Goal: Task Accomplishment & Management: Manage account settings

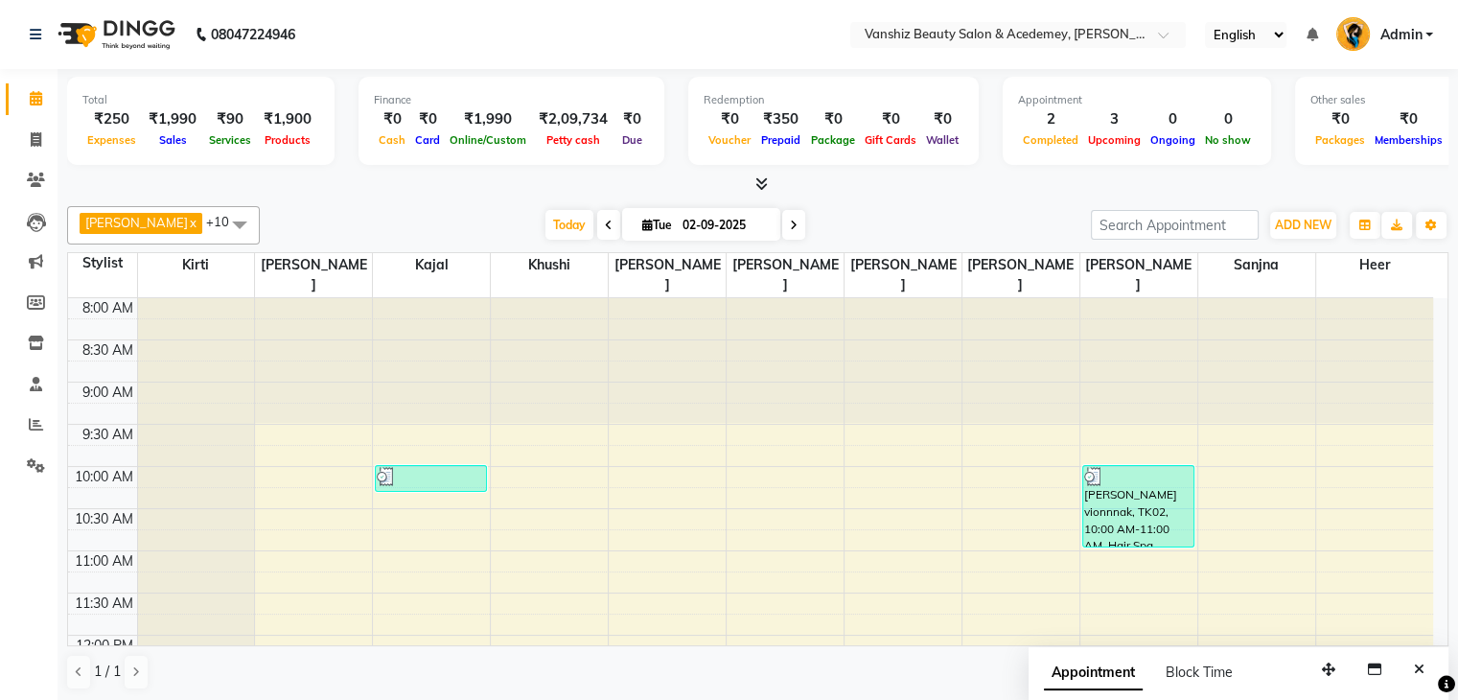
scroll to position [390, 0]
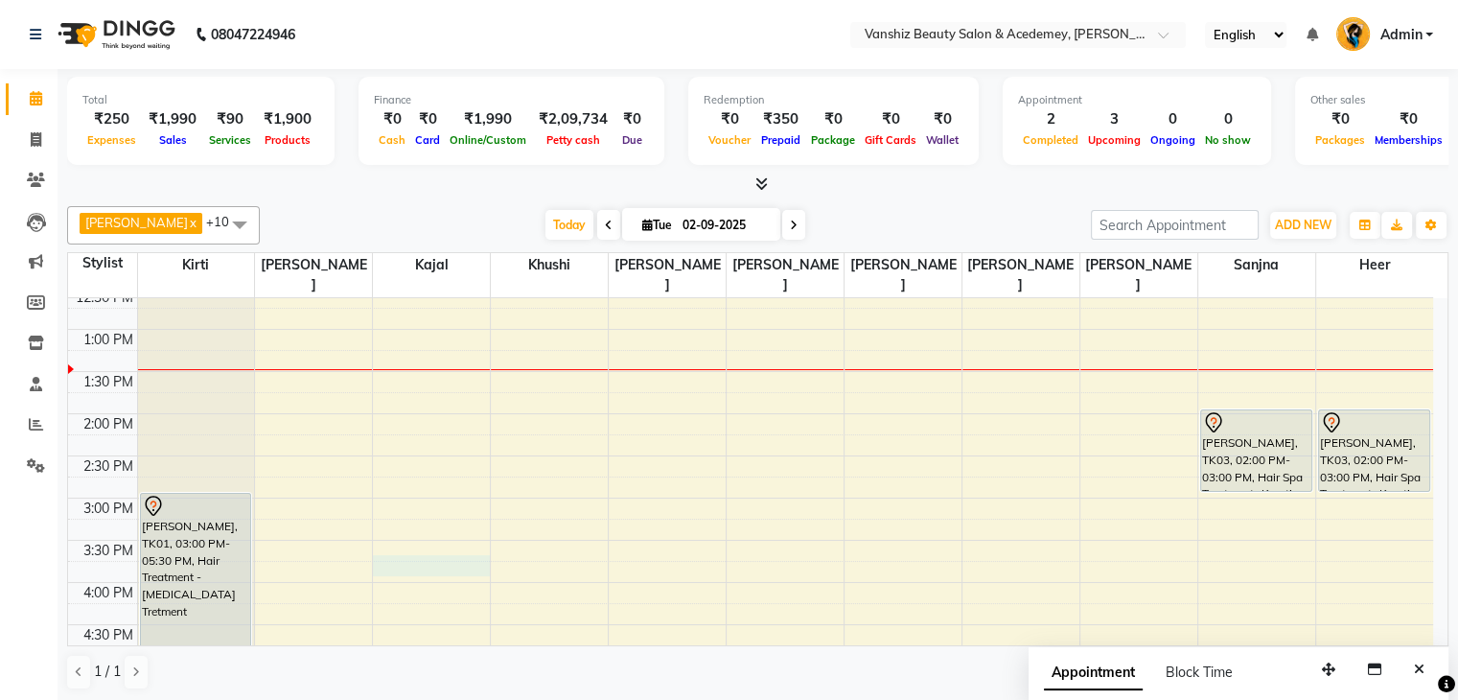
click at [414, 546] on div "8:00 AM 8:30 AM 9:00 AM 9:30 AM 10:00 AM 10:30 AM 11:00 AM 11:30 AM 12:00 PM 12…" at bounding box center [750, 456] width 1365 height 1096
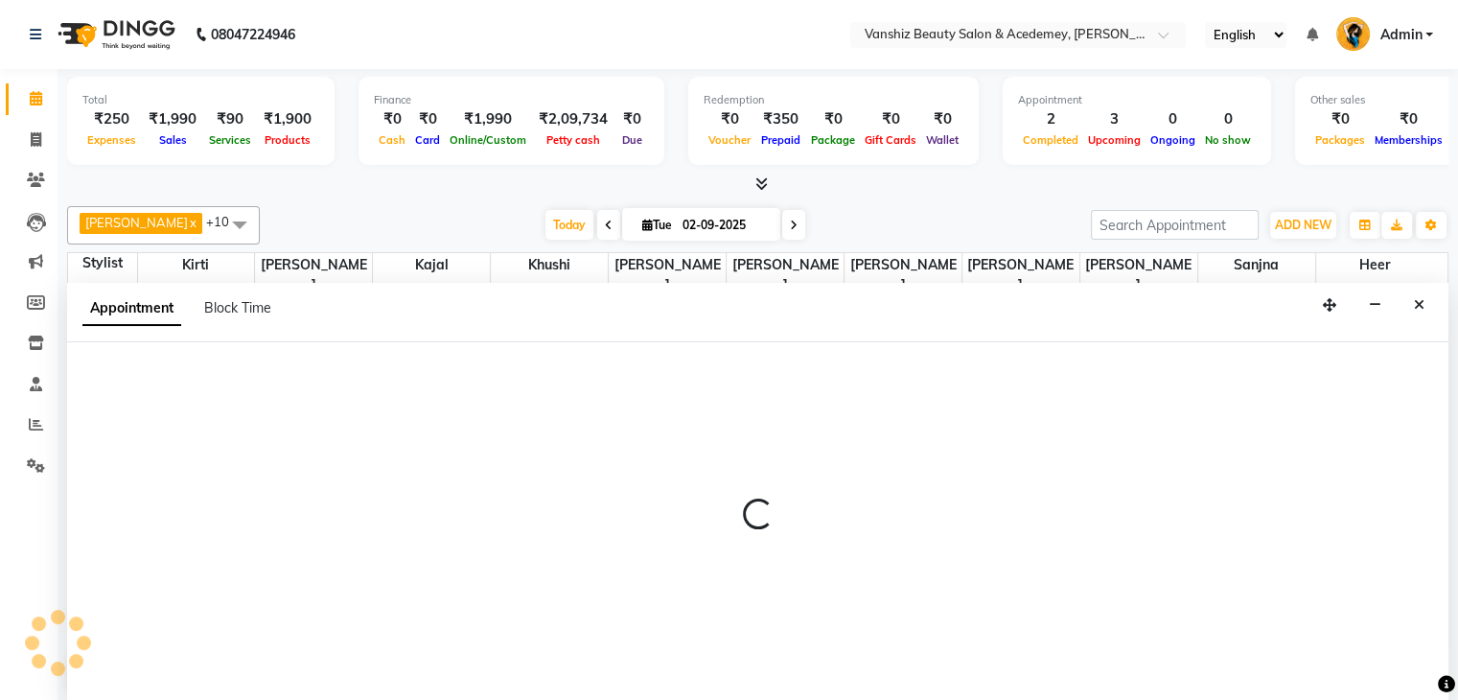
scroll to position [1, 0]
select select "68622"
select select "tentative"
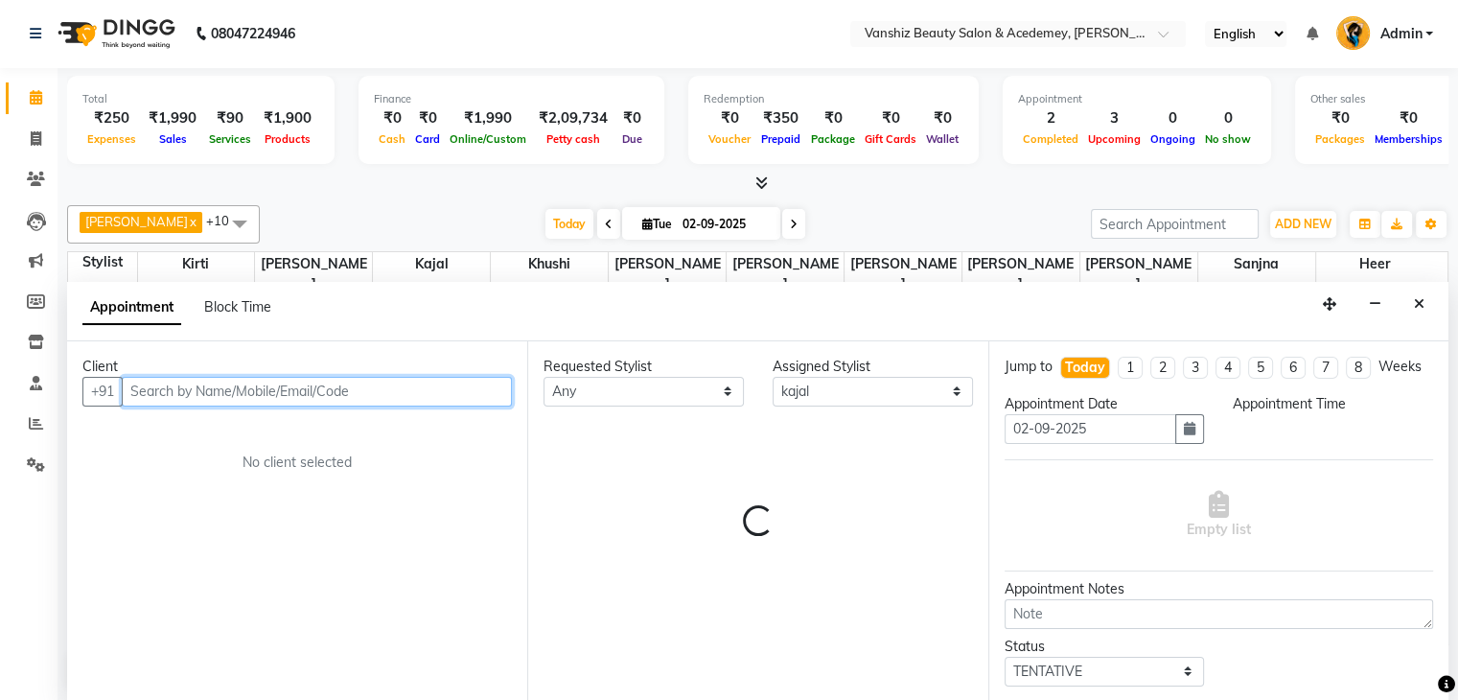
select select "945"
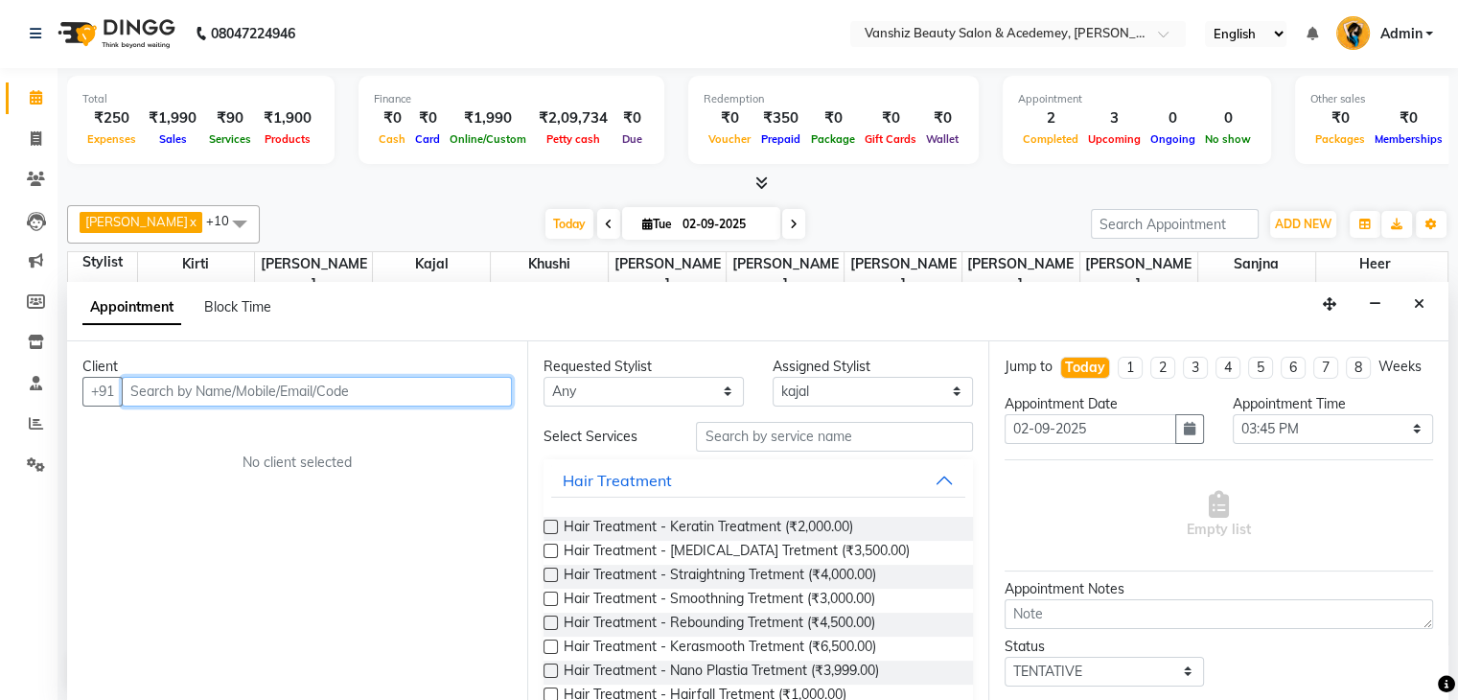
click at [219, 382] on input "text" at bounding box center [317, 392] width 390 height 30
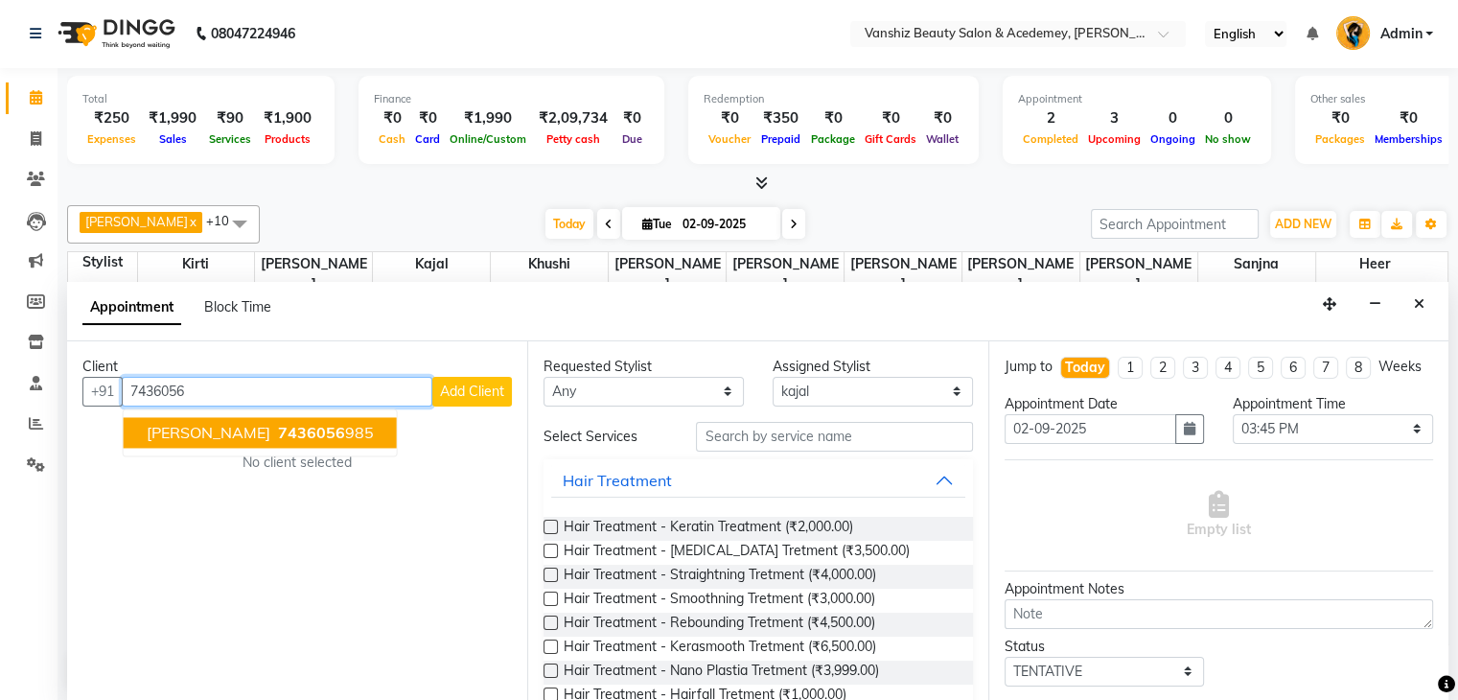
click at [219, 429] on span "[PERSON_NAME]" at bounding box center [209, 432] width 124 height 19
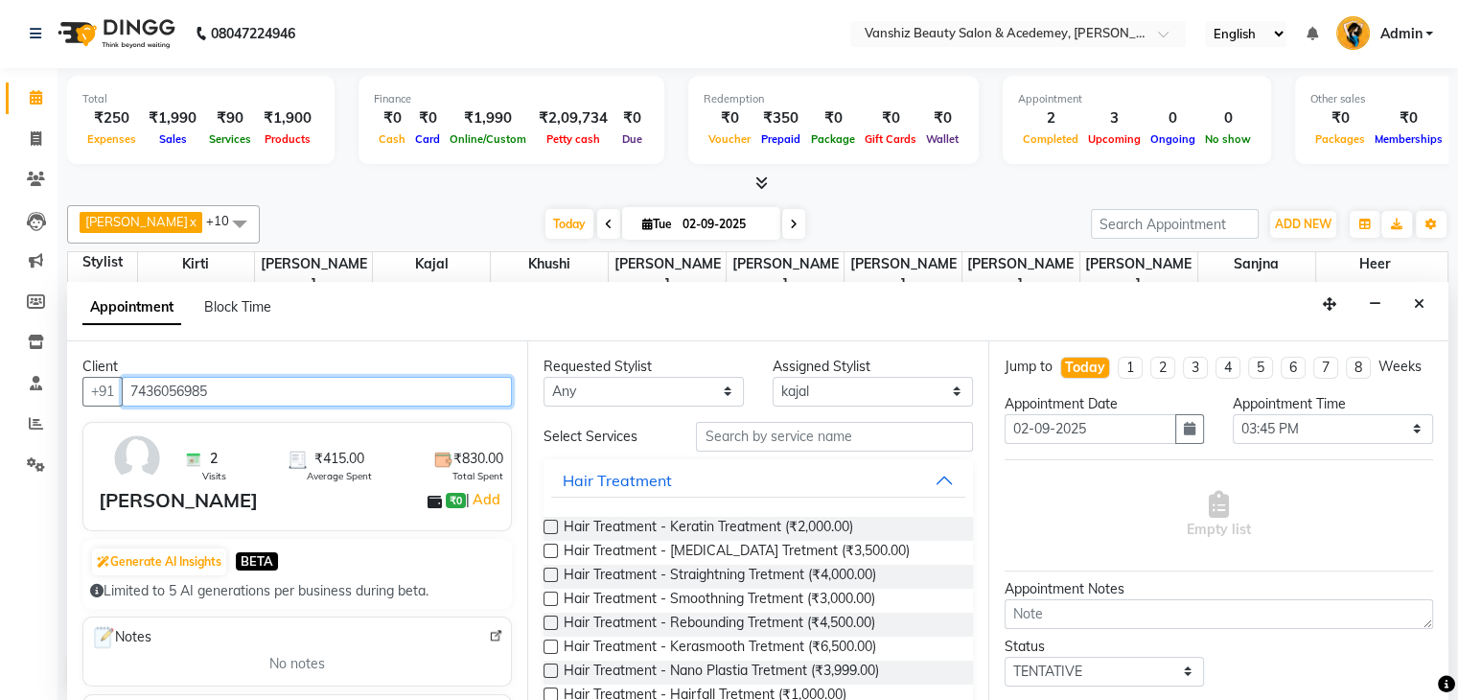
type input "7436056985"
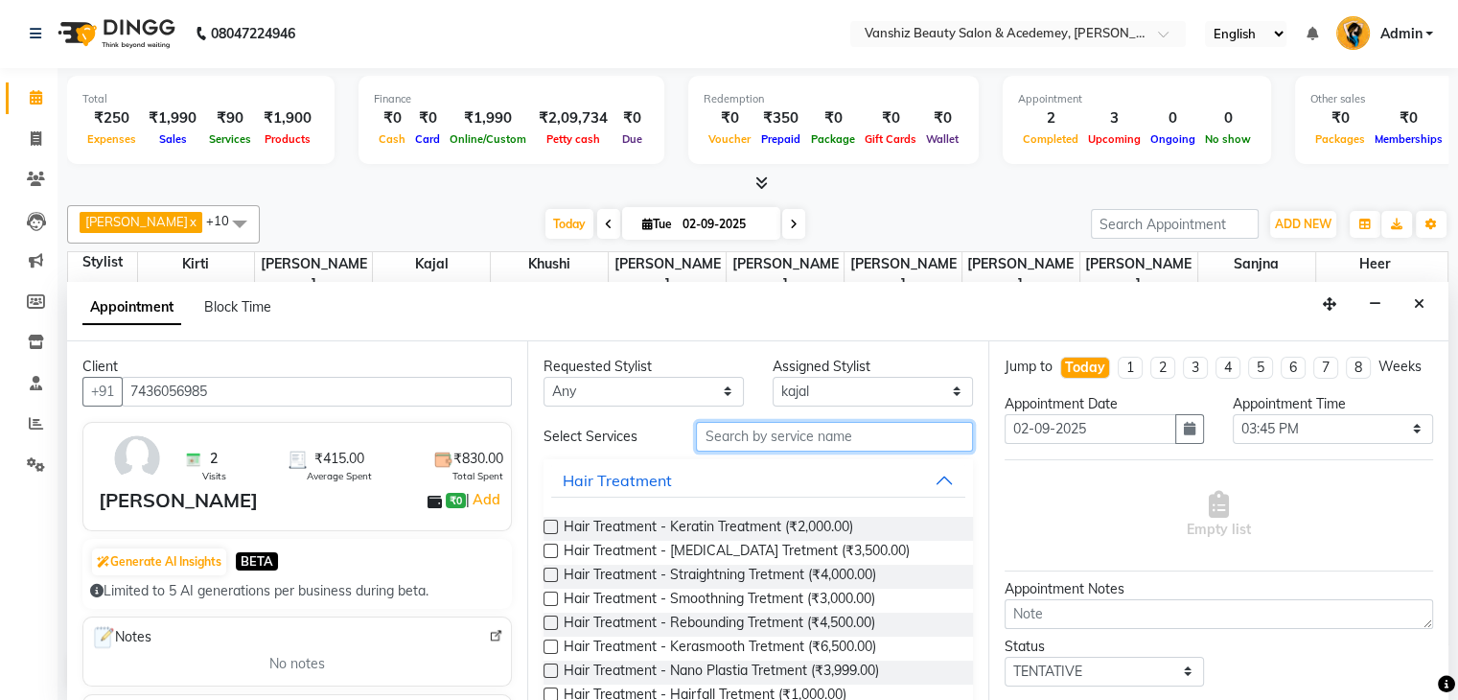
click at [763, 427] on input "text" at bounding box center [834, 437] width 276 height 30
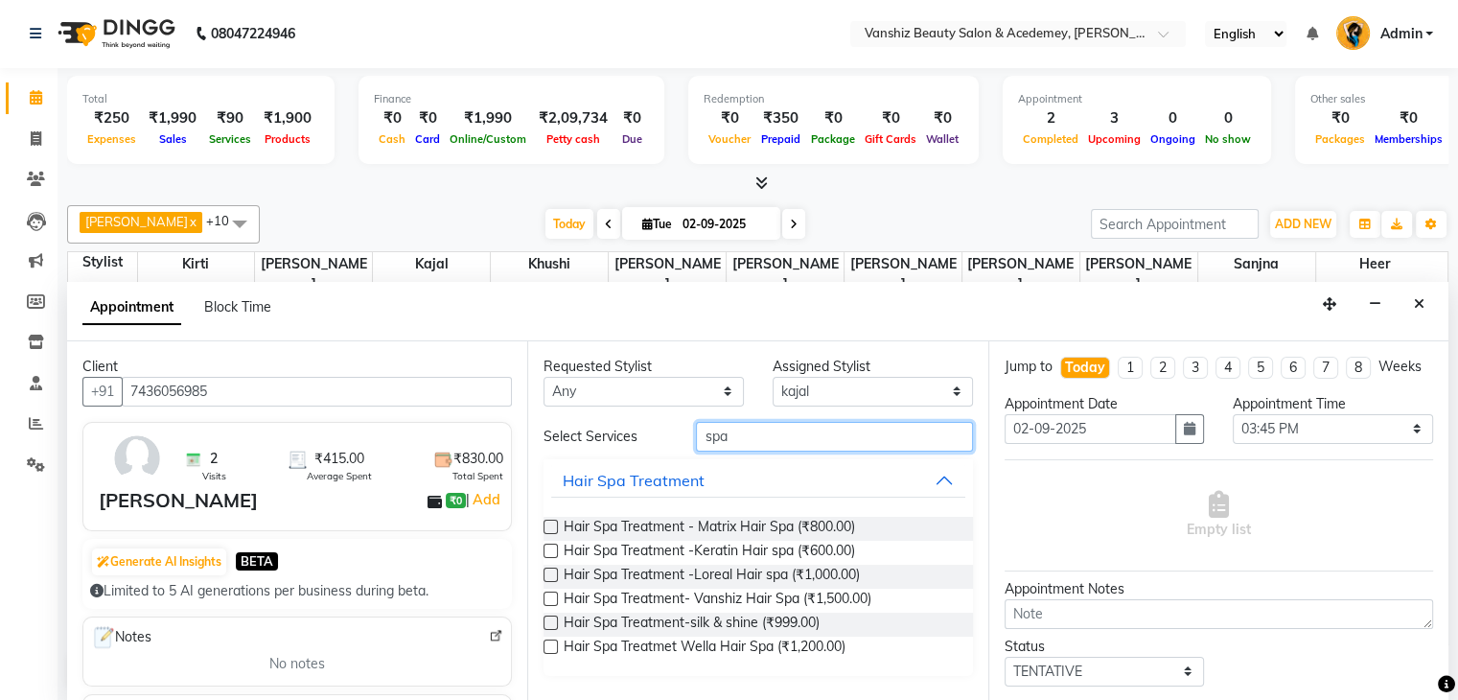
type input "spa"
click at [556, 545] on label at bounding box center [550, 550] width 14 height 14
click at [556, 546] on input "checkbox" at bounding box center [549, 552] width 12 height 12
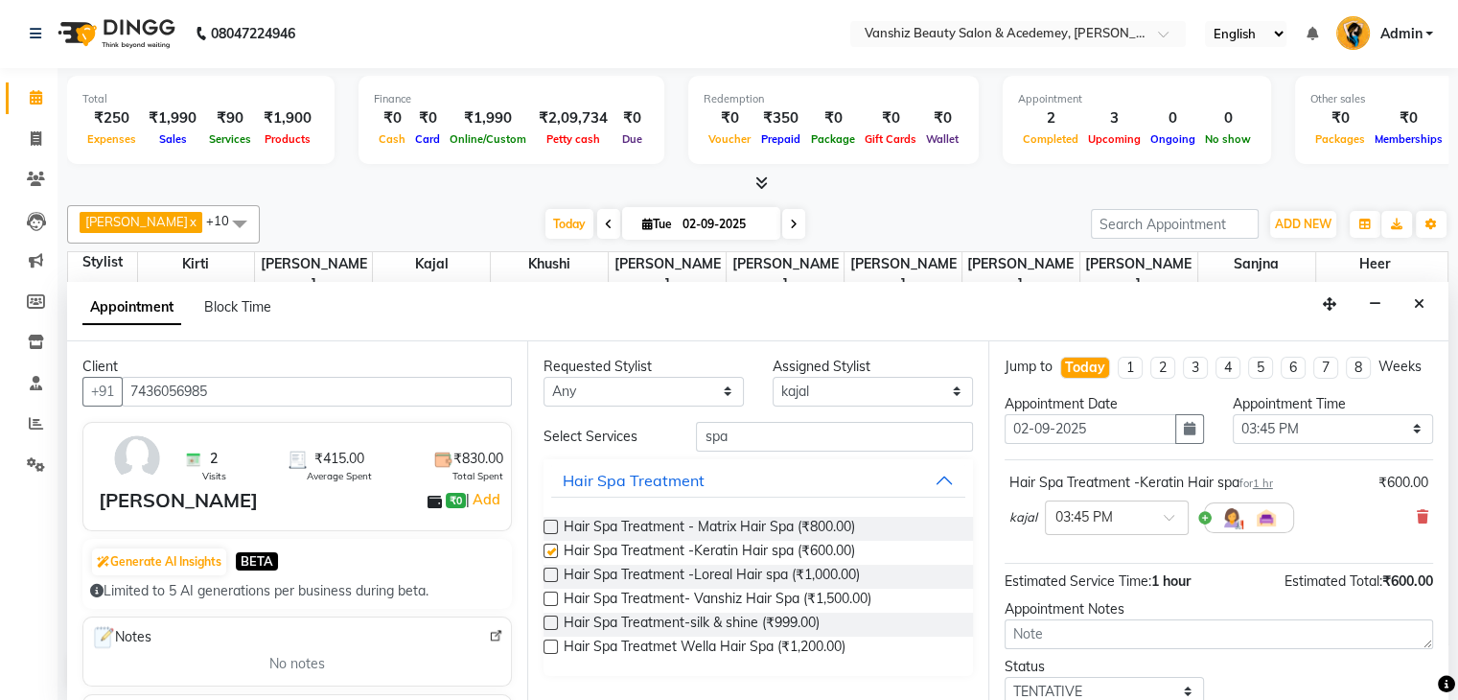
checkbox input "false"
click at [882, 406] on div "Requested Stylist Any [PERSON_NAME] [PERSON_NAME] [PERSON_NAME] kajal [PERSON_N…" at bounding box center [757, 521] width 460 height 360
click at [880, 389] on select "Select [PERSON_NAME] [PERSON_NAME] [PERSON_NAME] kajal [PERSON_NAME] [PERSON_NA…" at bounding box center [873, 392] width 200 height 30
select select "88512"
click at [773, 377] on select "Select [PERSON_NAME] [PERSON_NAME] [PERSON_NAME] kajal [PERSON_NAME] [PERSON_NA…" at bounding box center [873, 392] width 200 height 30
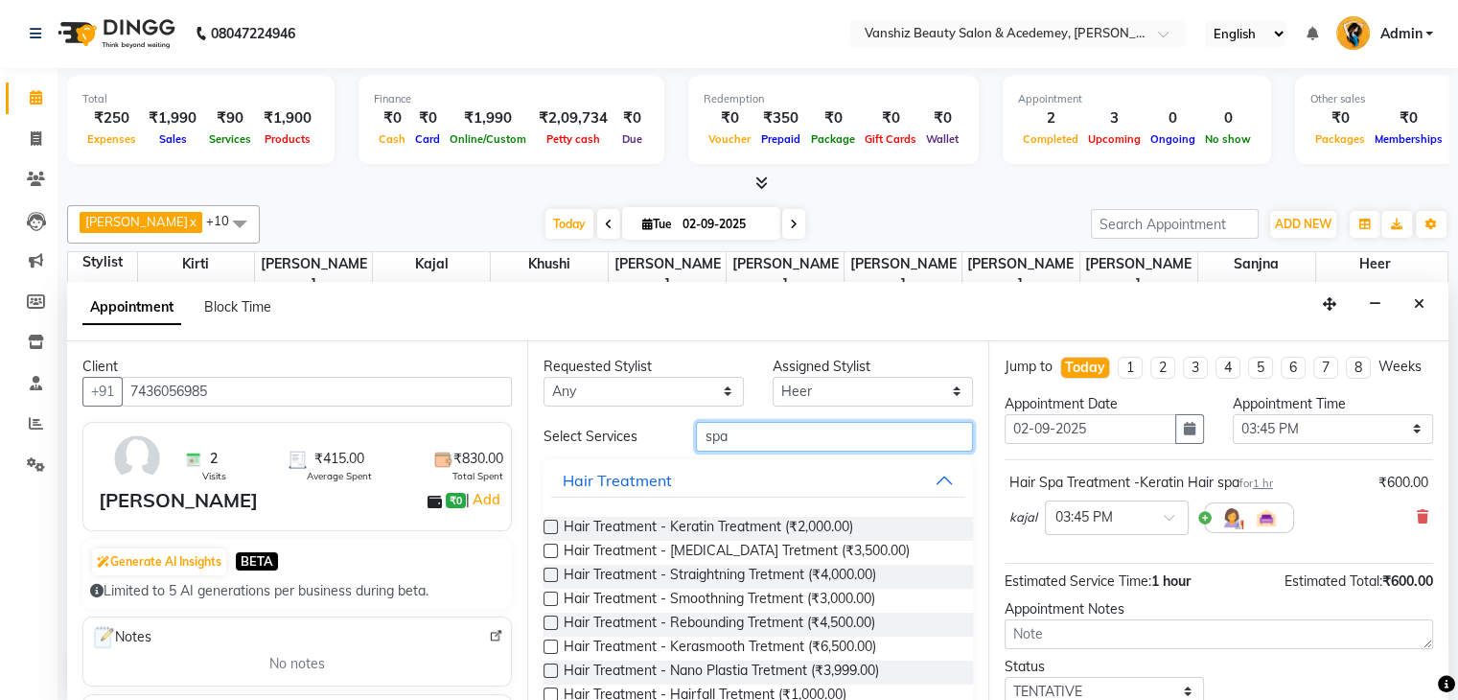
click at [770, 442] on input "spa" at bounding box center [834, 437] width 276 height 30
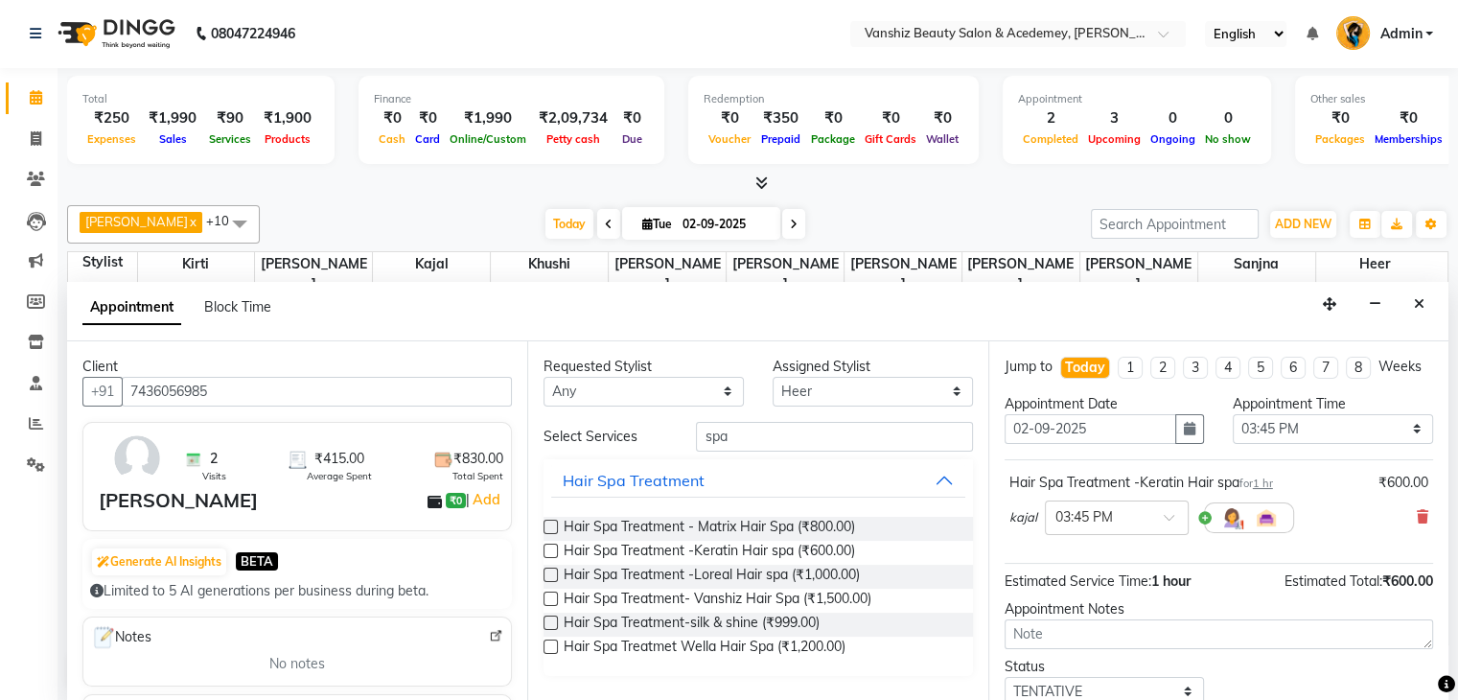
click at [556, 543] on label at bounding box center [550, 550] width 14 height 14
click at [556, 546] on input "checkbox" at bounding box center [549, 552] width 12 height 12
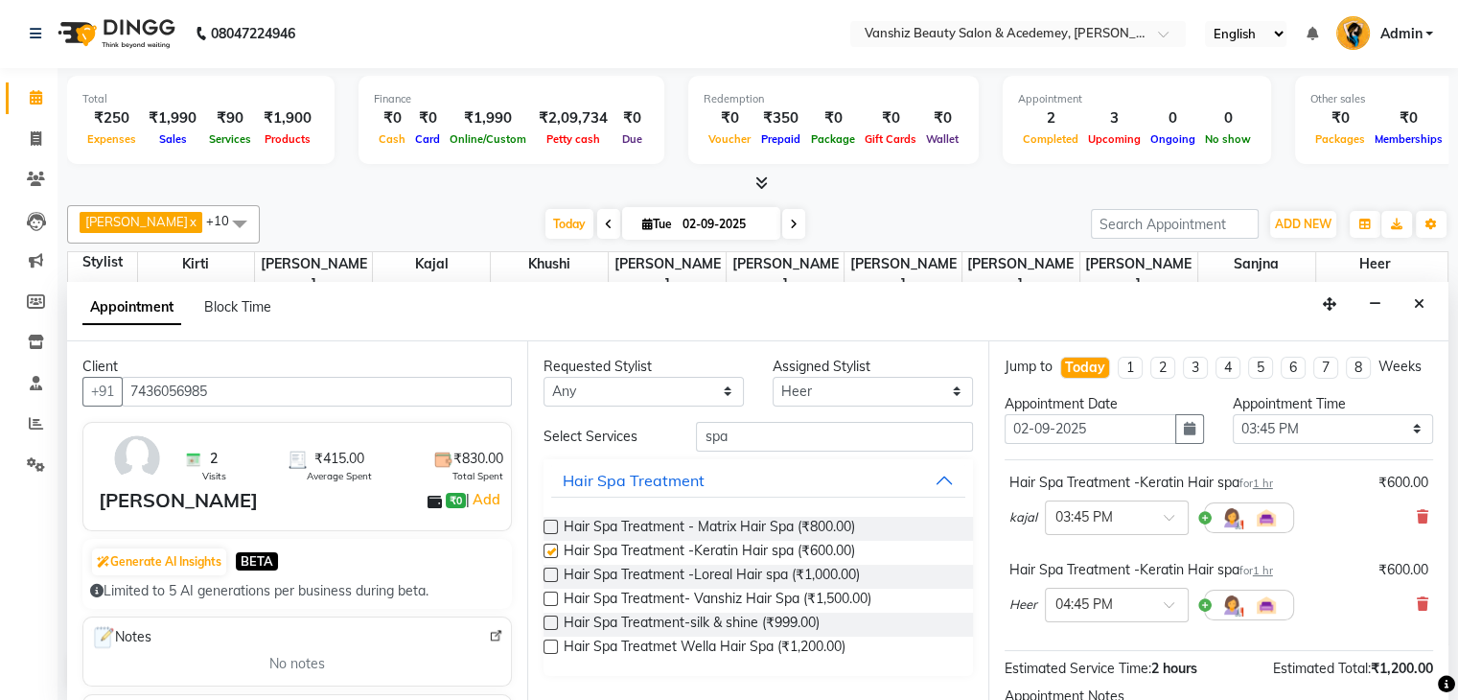
checkbox input "false"
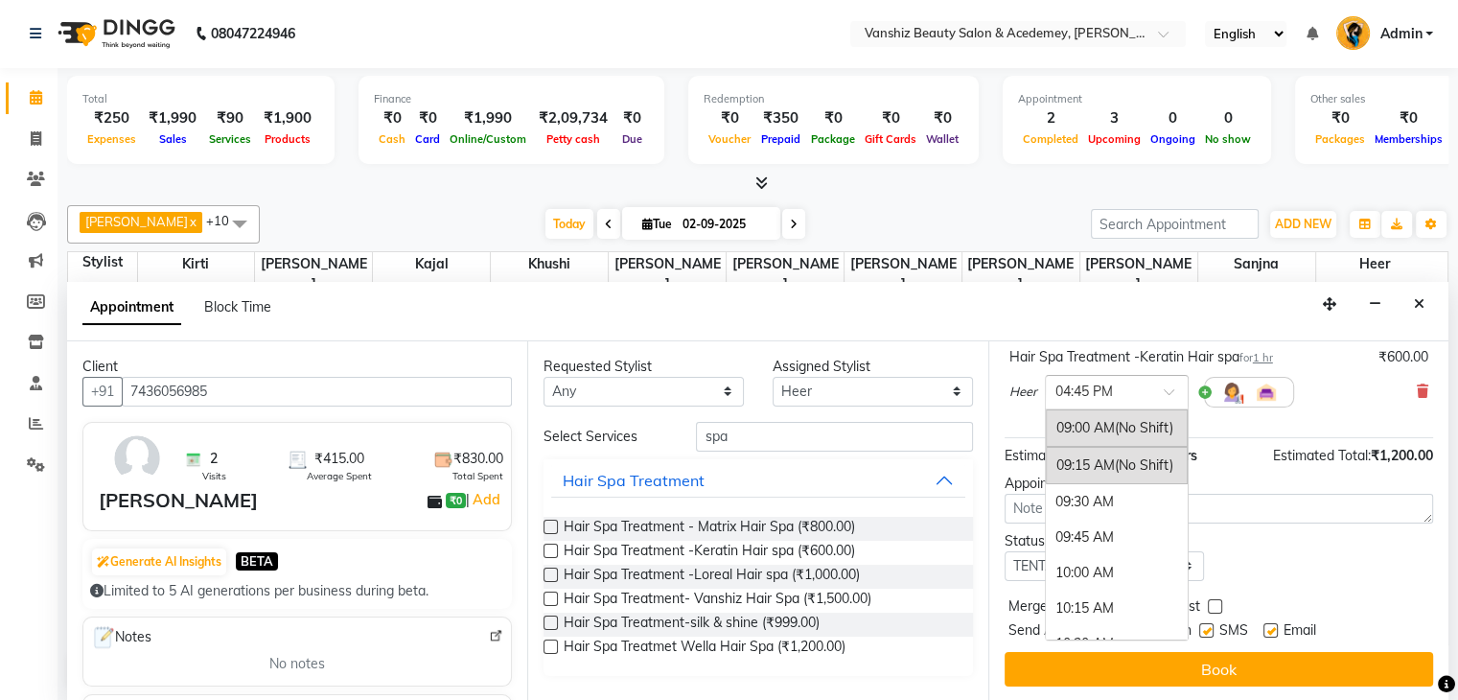
click at [1124, 381] on input "text" at bounding box center [1097, 391] width 84 height 20
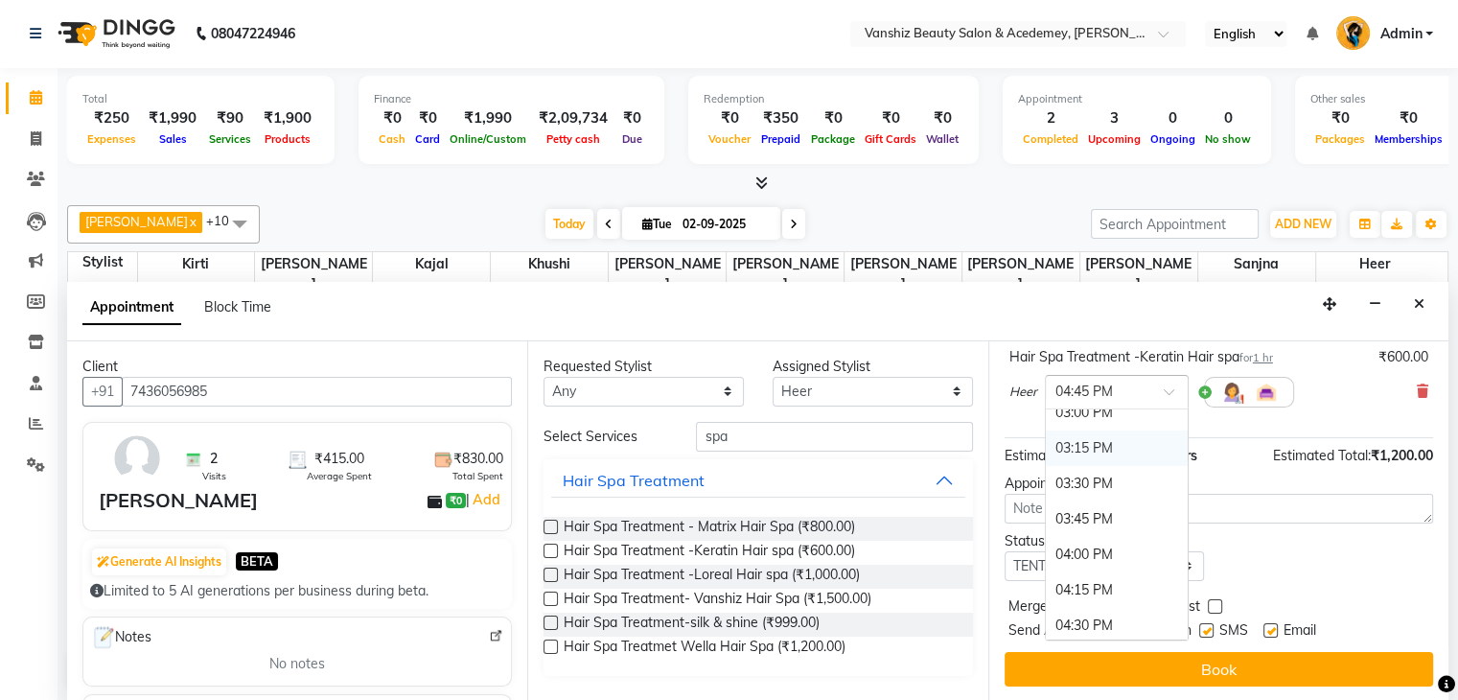
scroll to position [875, 0]
click at [1070, 508] on div "03:45 PM" at bounding box center [1117, 520] width 142 height 35
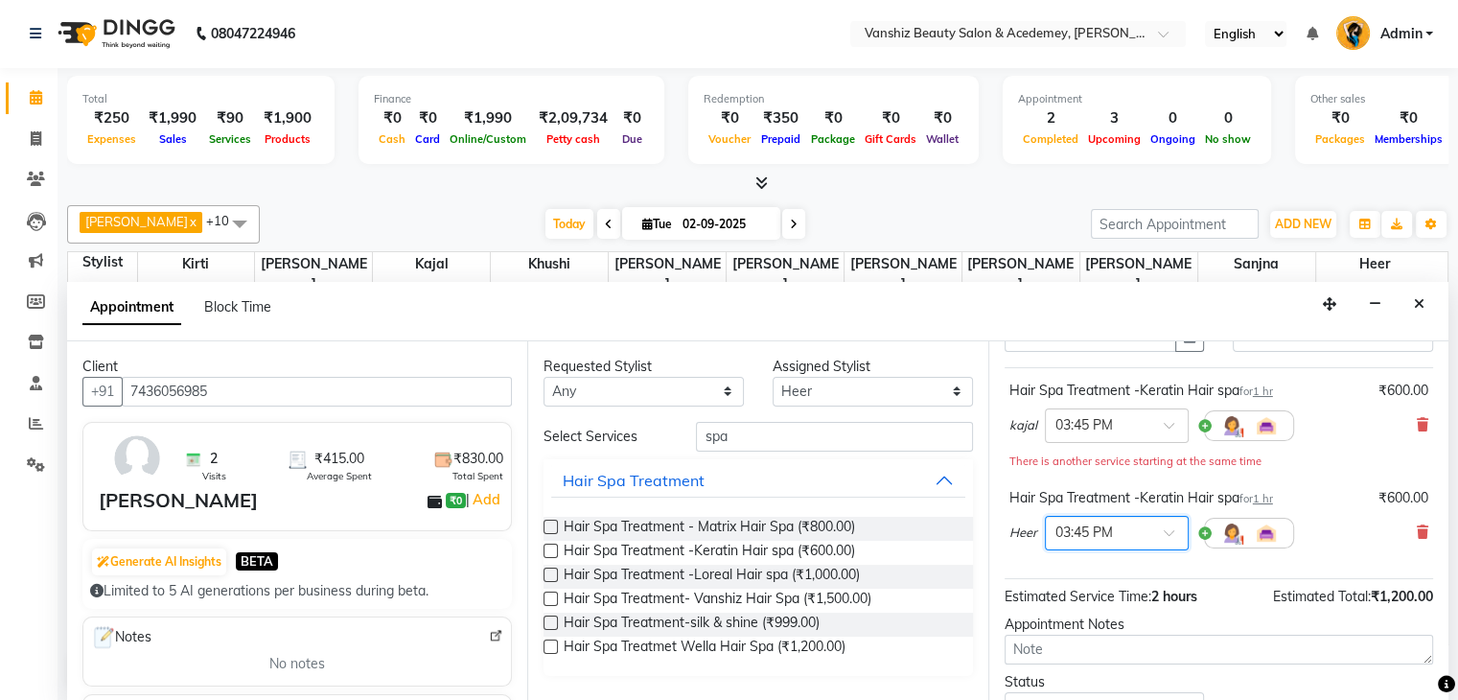
scroll to position [250, 0]
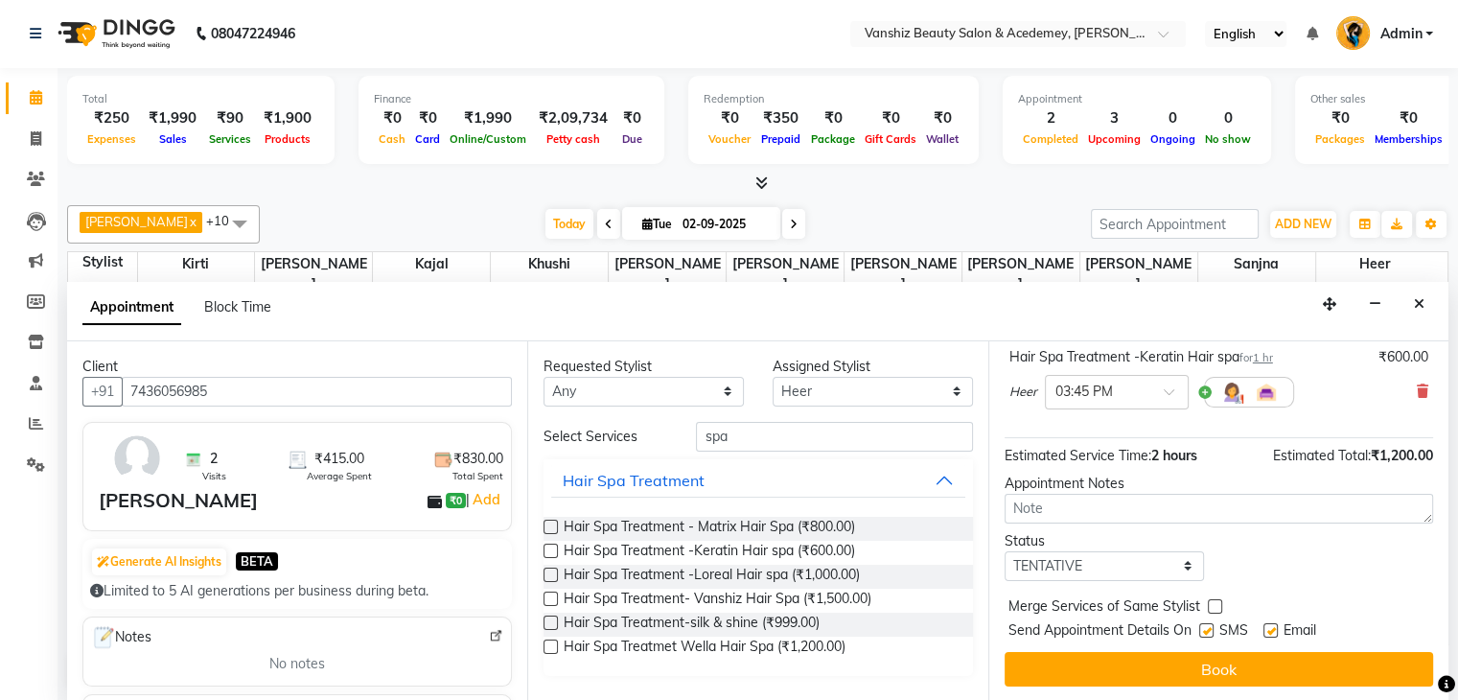
click at [1274, 629] on label at bounding box center [1270, 630] width 14 height 14
click at [1274, 629] on input "checkbox" at bounding box center [1269, 632] width 12 height 12
checkbox input "false"
click at [1206, 624] on label at bounding box center [1206, 630] width 14 height 14
click at [1206, 626] on input "checkbox" at bounding box center [1205, 632] width 12 height 12
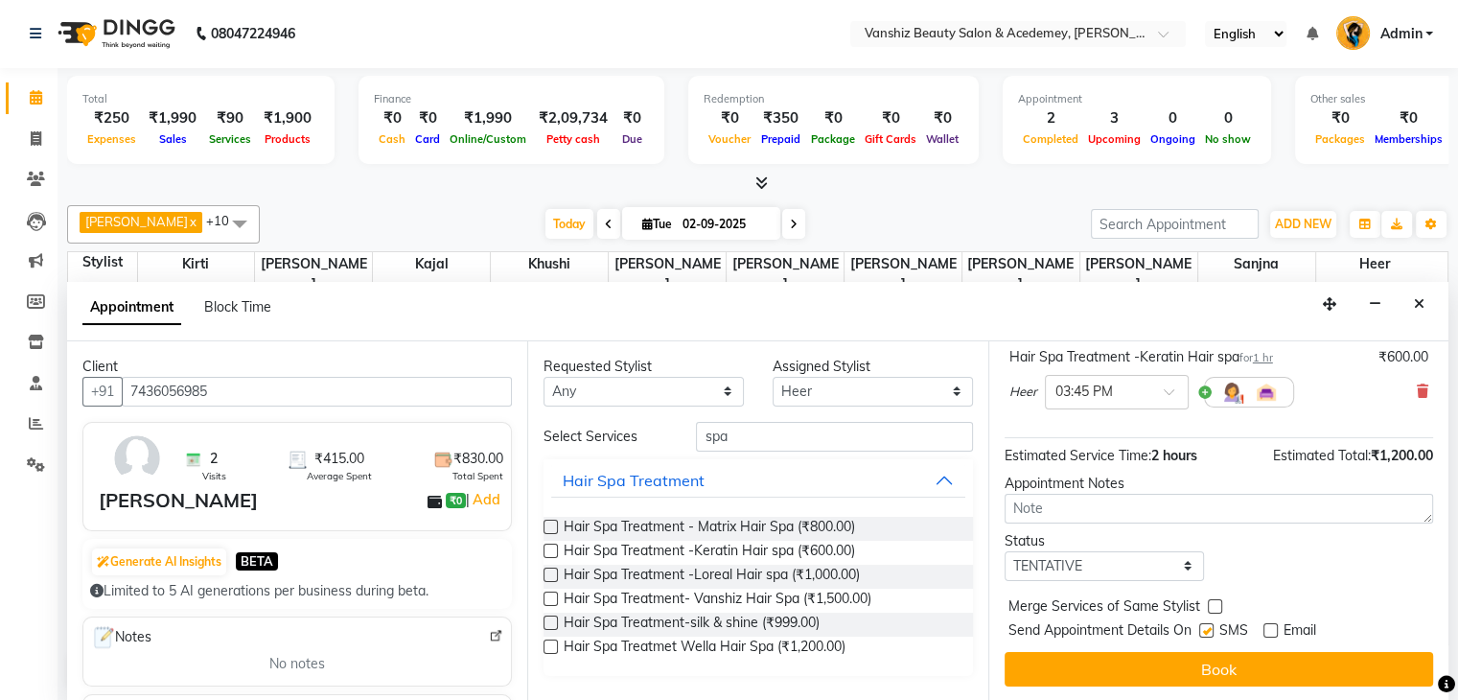
checkbox input "false"
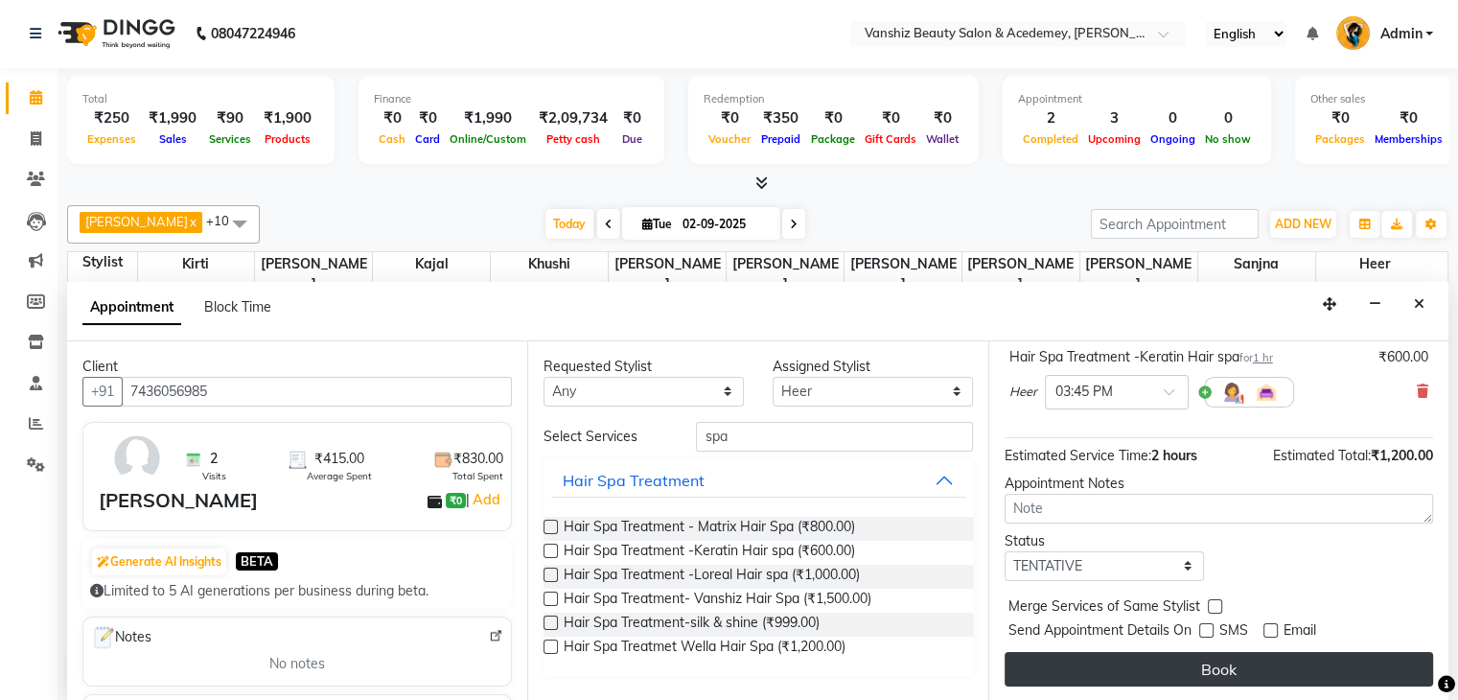
click at [1196, 659] on button "Book" at bounding box center [1219, 669] width 428 height 35
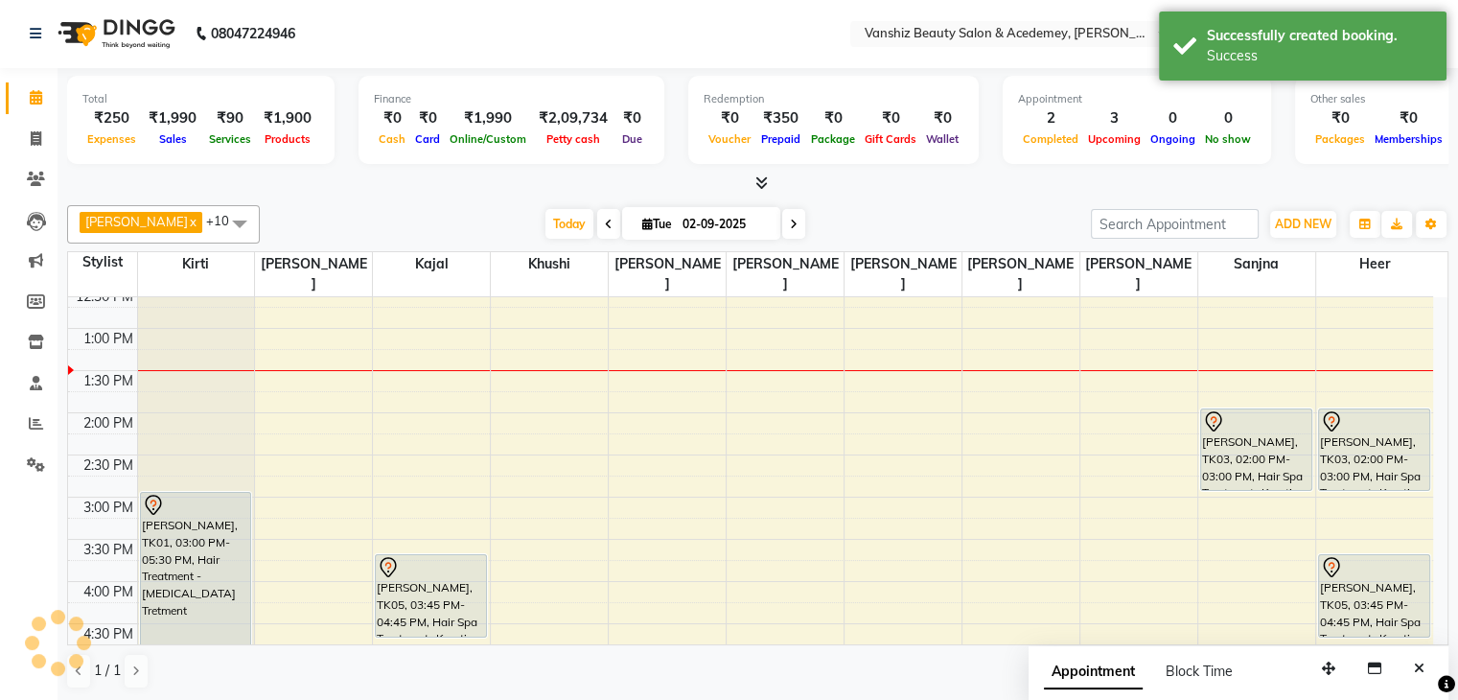
scroll to position [0, 0]
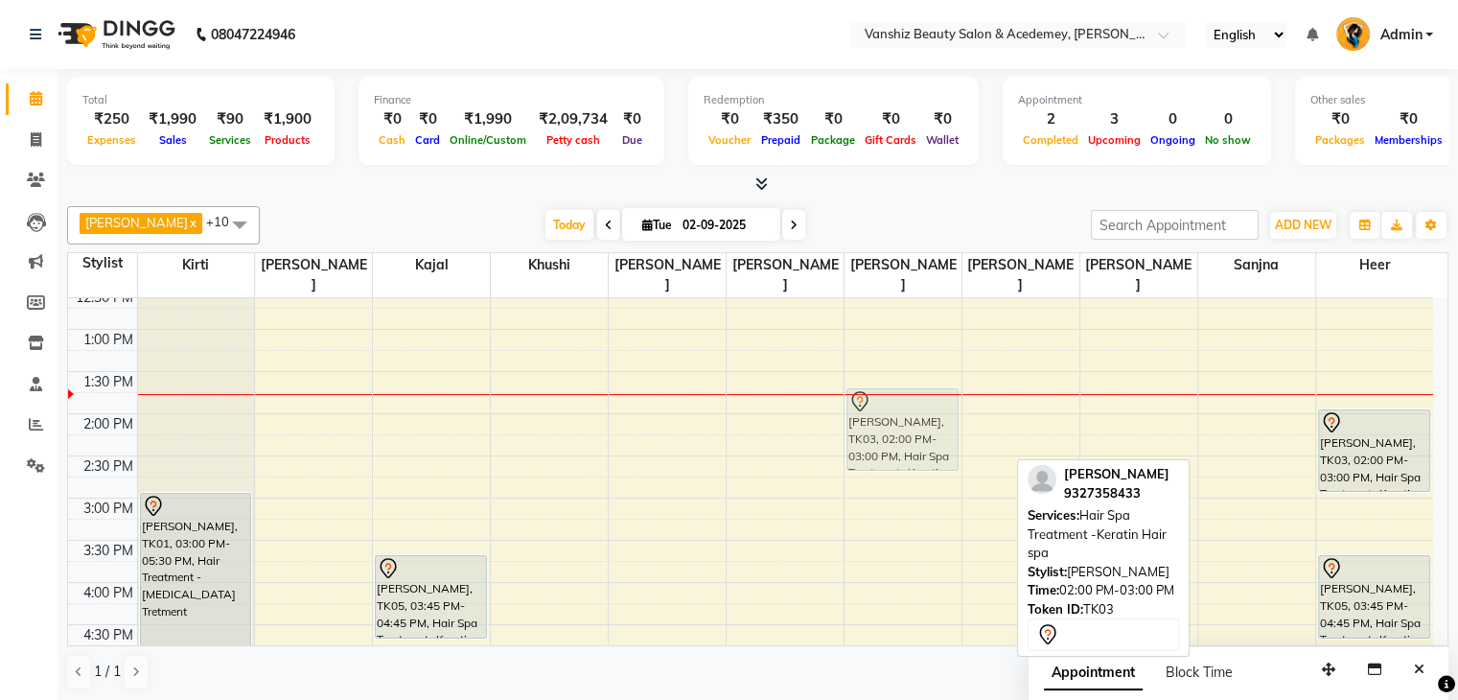
drag, startPoint x: 1258, startPoint y: 418, endPoint x: 922, endPoint y: 401, distance: 335.9
click at [922, 401] on tr "[PERSON_NAME], TK01, 03:00 PM-05:30 PM, Hair Treatment - [MEDICAL_DATA] Tretmen…" at bounding box center [750, 456] width 1365 height 1096
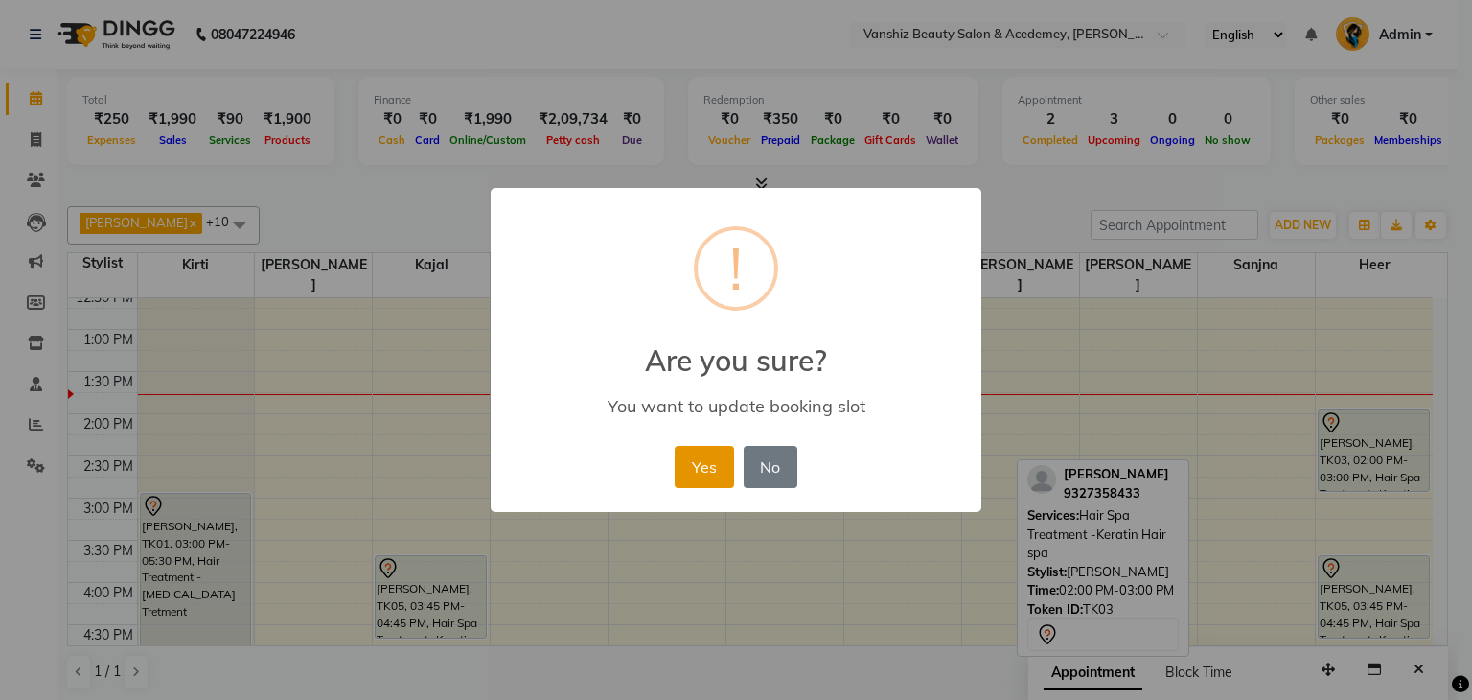
click at [690, 473] on button "Yes" at bounding box center [704, 467] width 58 height 42
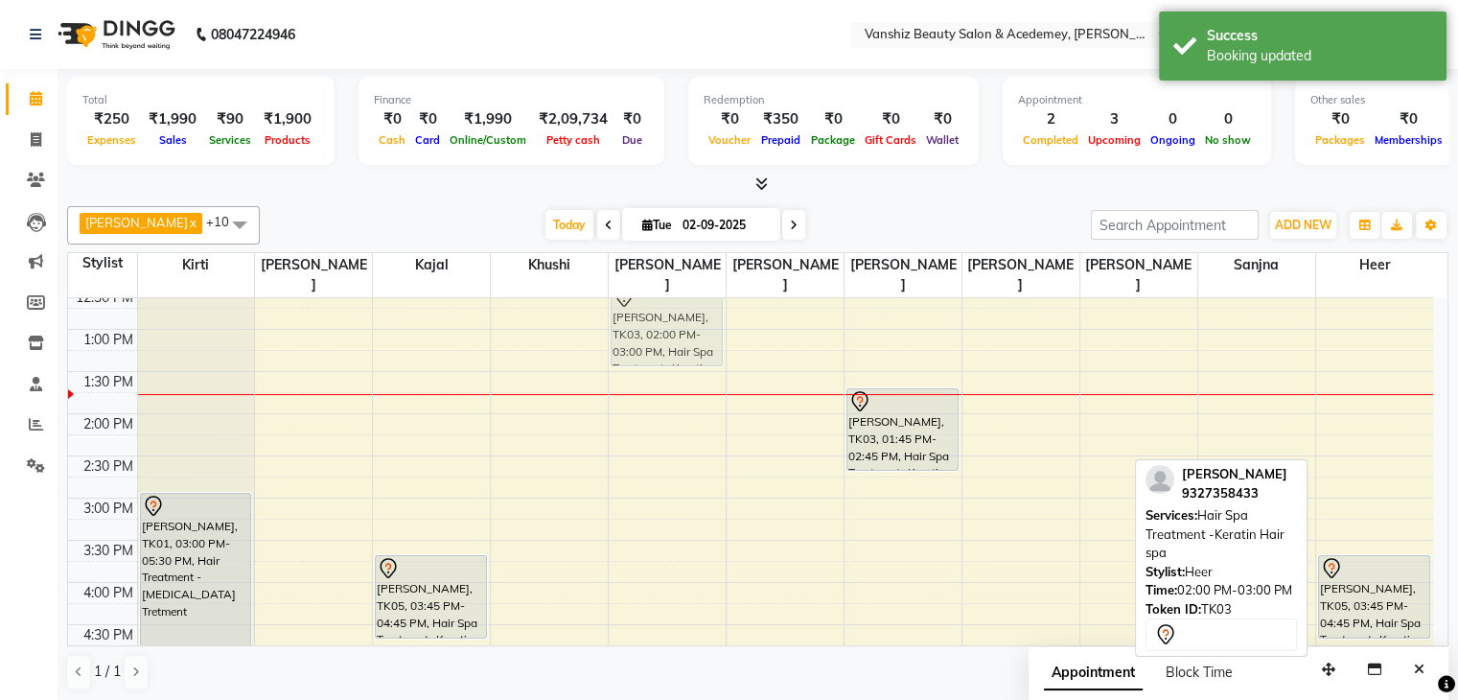
scroll to position [382, 0]
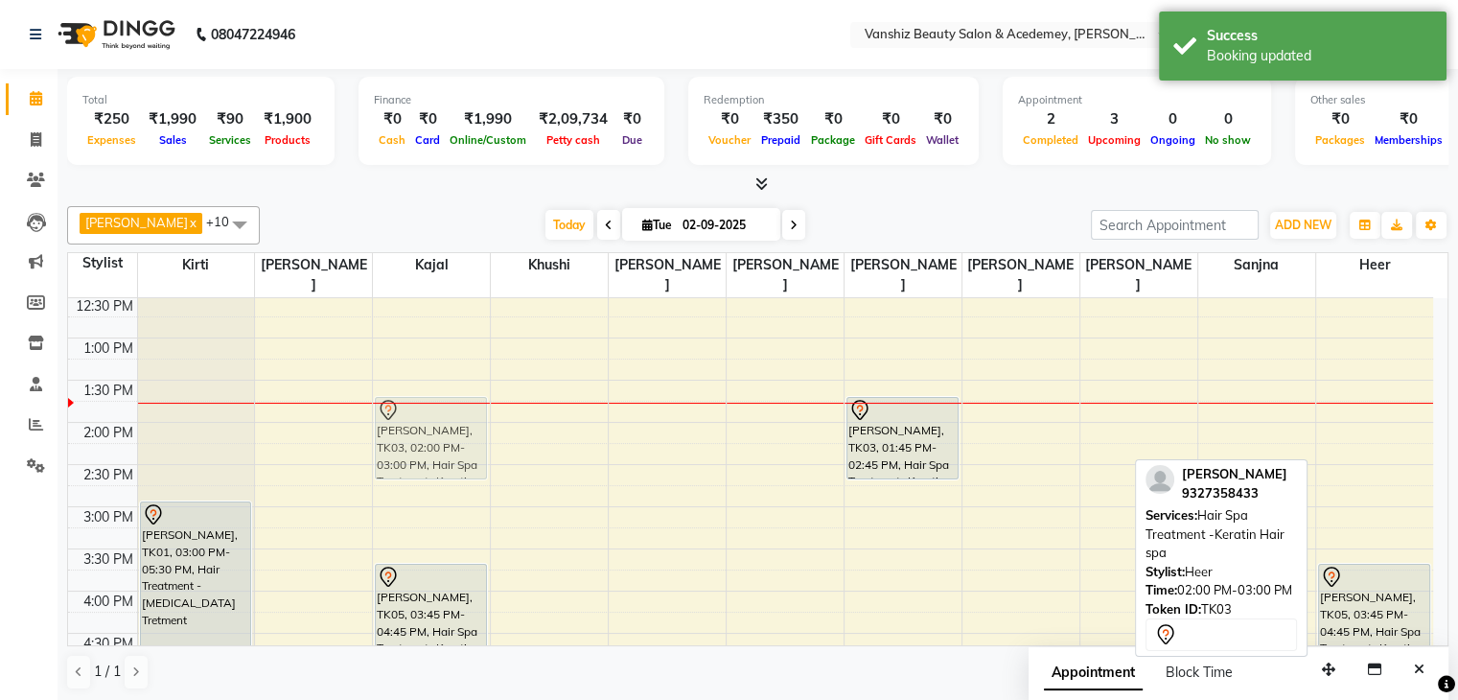
drag, startPoint x: 1367, startPoint y: 434, endPoint x: 468, endPoint y: 416, distance: 899.3
click at [468, 416] on tr "[PERSON_NAME], TK01, 03:00 PM-05:30 PM, Hair Treatment - [MEDICAL_DATA] Tretmen…" at bounding box center [750, 465] width 1365 height 1096
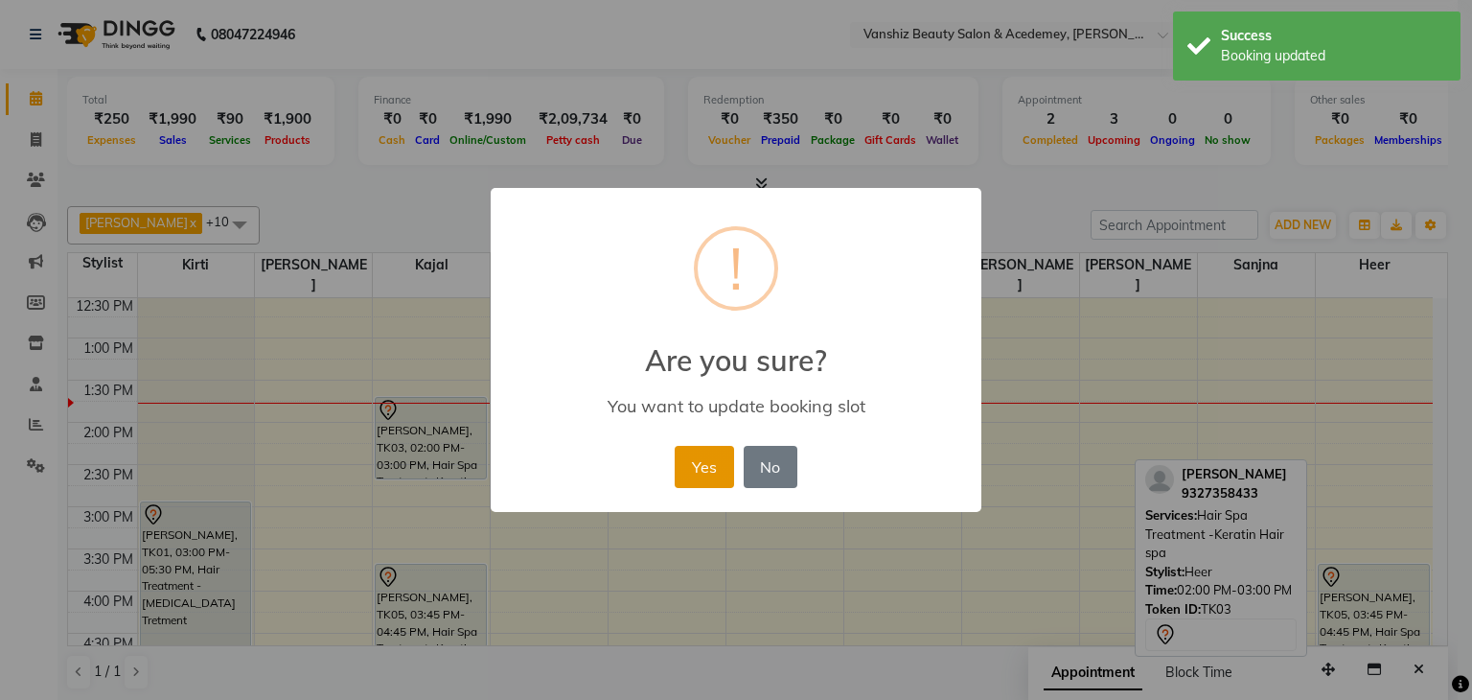
click at [698, 455] on button "Yes" at bounding box center [704, 467] width 58 height 42
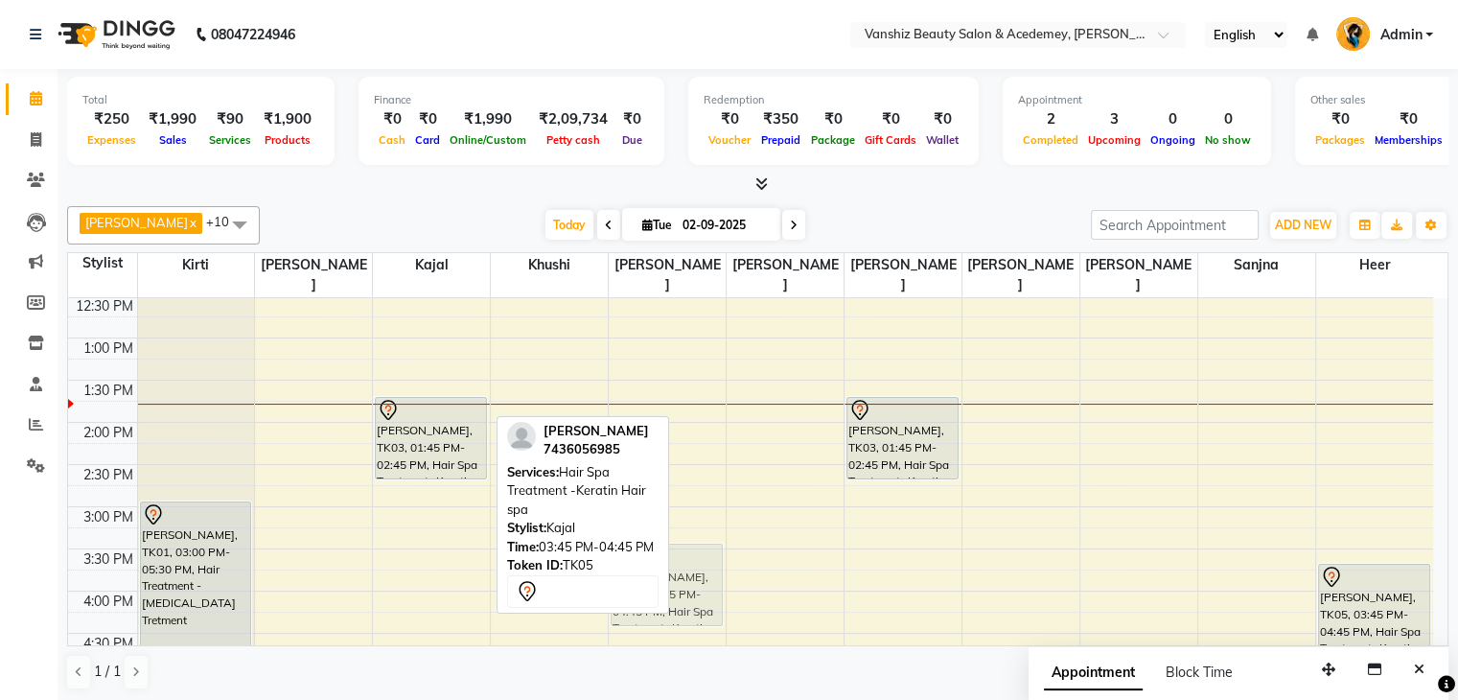
drag, startPoint x: 463, startPoint y: 556, endPoint x: 712, endPoint y: 545, distance: 249.4
click at [712, 545] on tr "[PERSON_NAME], TK01, 03:00 PM-05:30 PM, Hair Treatment - [MEDICAL_DATA] Tretmen…" at bounding box center [750, 465] width 1365 height 1096
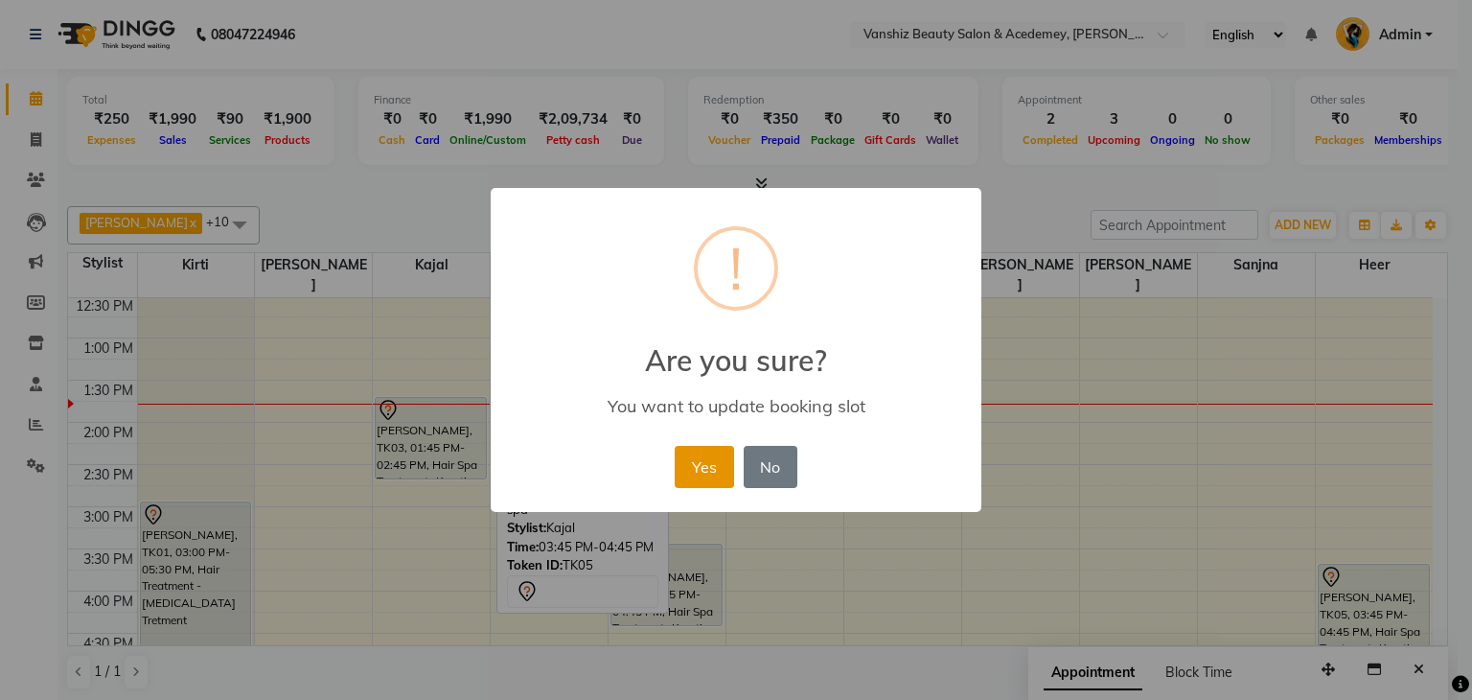
click at [695, 446] on button "Yes" at bounding box center [704, 467] width 58 height 42
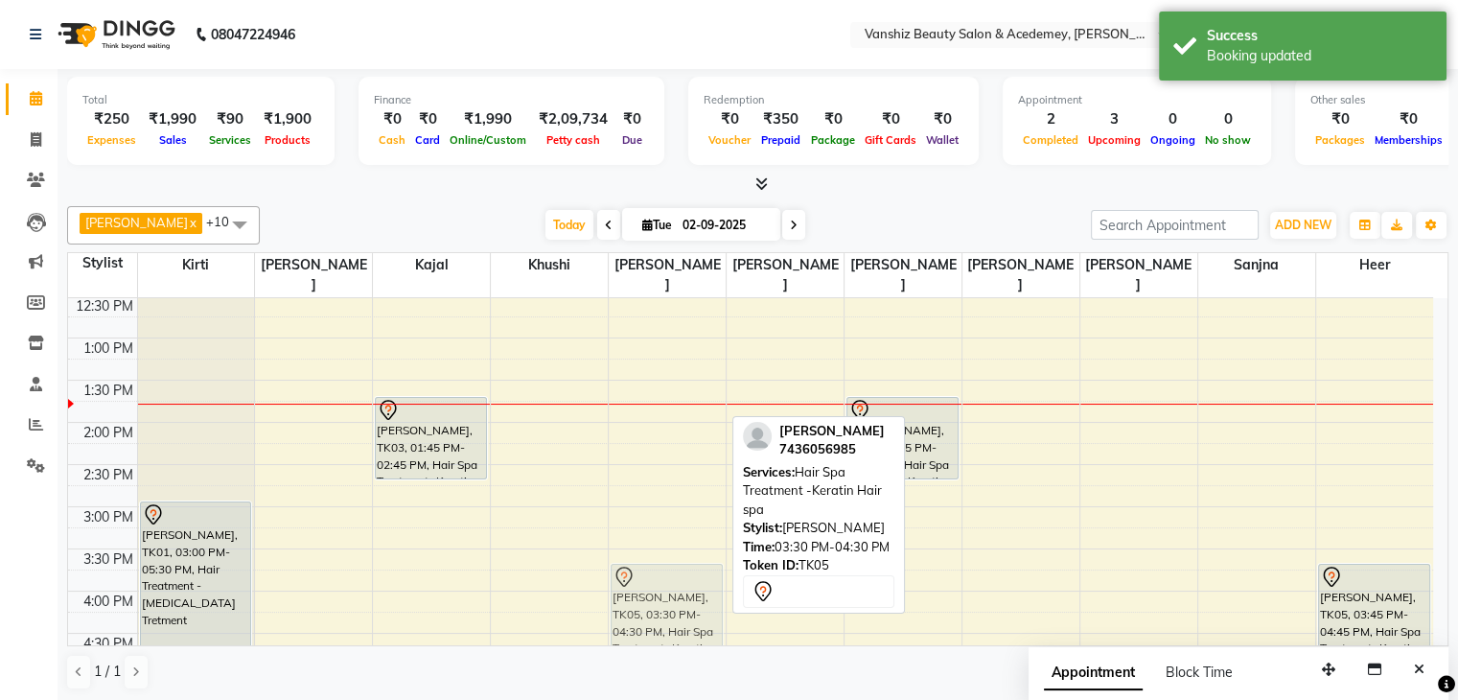
drag, startPoint x: 638, startPoint y: 544, endPoint x: 643, endPoint y: 561, distance: 17.0
click at [643, 561] on div "[PERSON_NAME], TK05, 03:30 PM-04:30 PM, Hair Spa Treatment -Keratin Hair spa [P…" at bounding box center [667, 465] width 117 height 1096
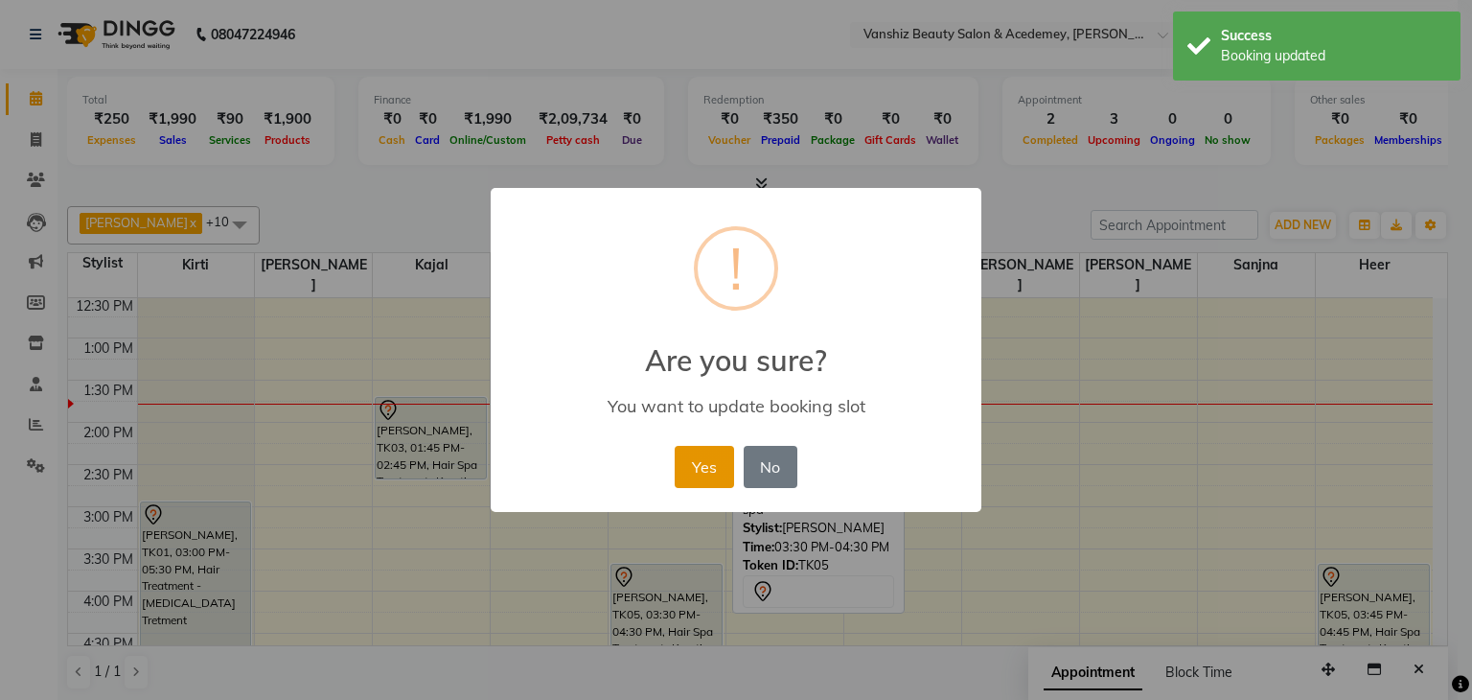
click at [713, 458] on button "Yes" at bounding box center [704, 467] width 58 height 42
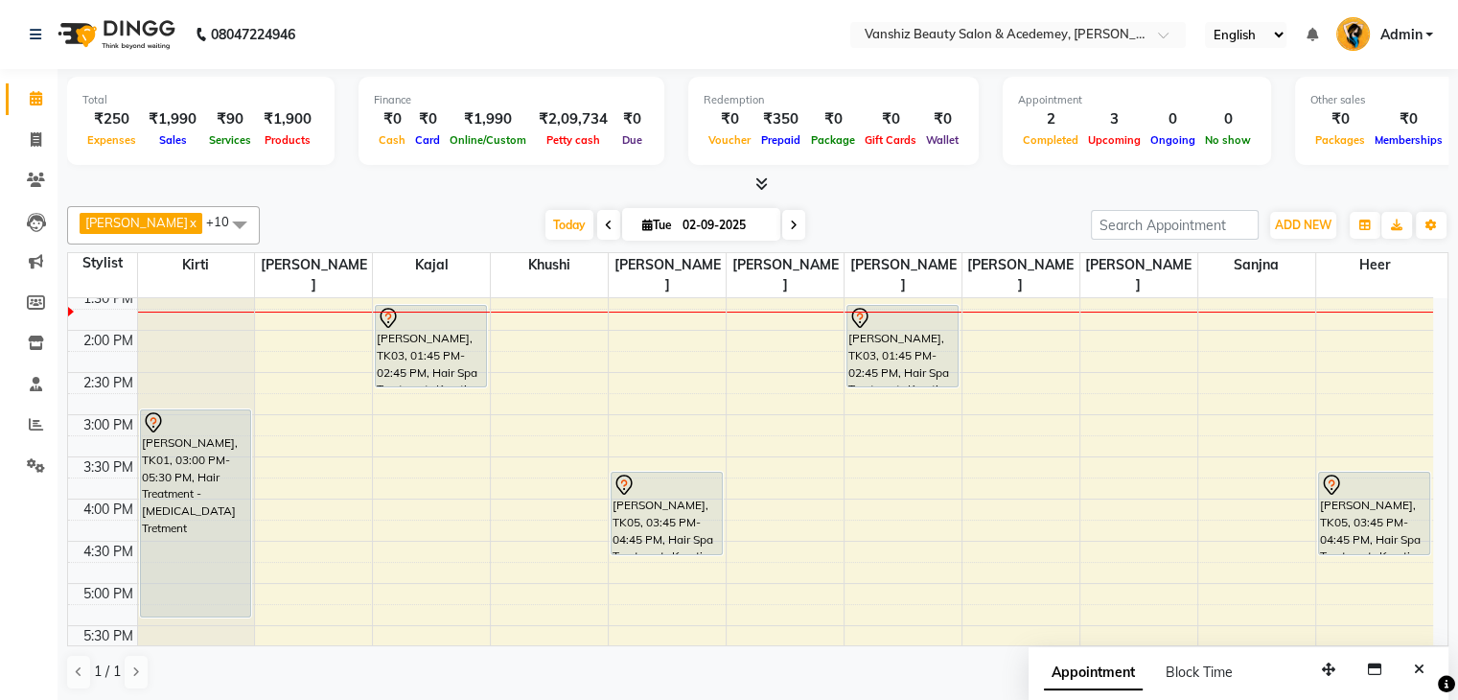
scroll to position [473, 0]
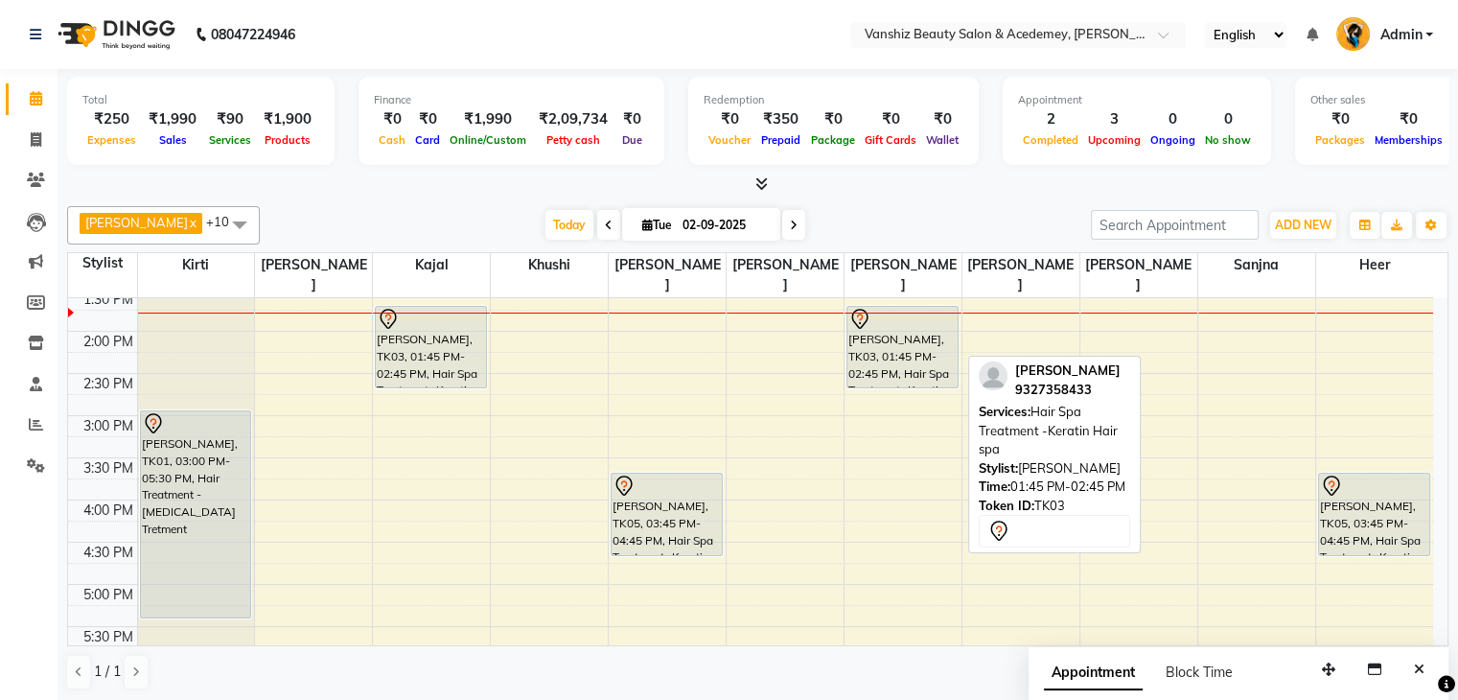
click at [906, 325] on div "[PERSON_NAME], TK03, 01:45 PM-02:45 PM, Hair Spa Treatment -Keratin Hair spa" at bounding box center [902, 347] width 110 height 81
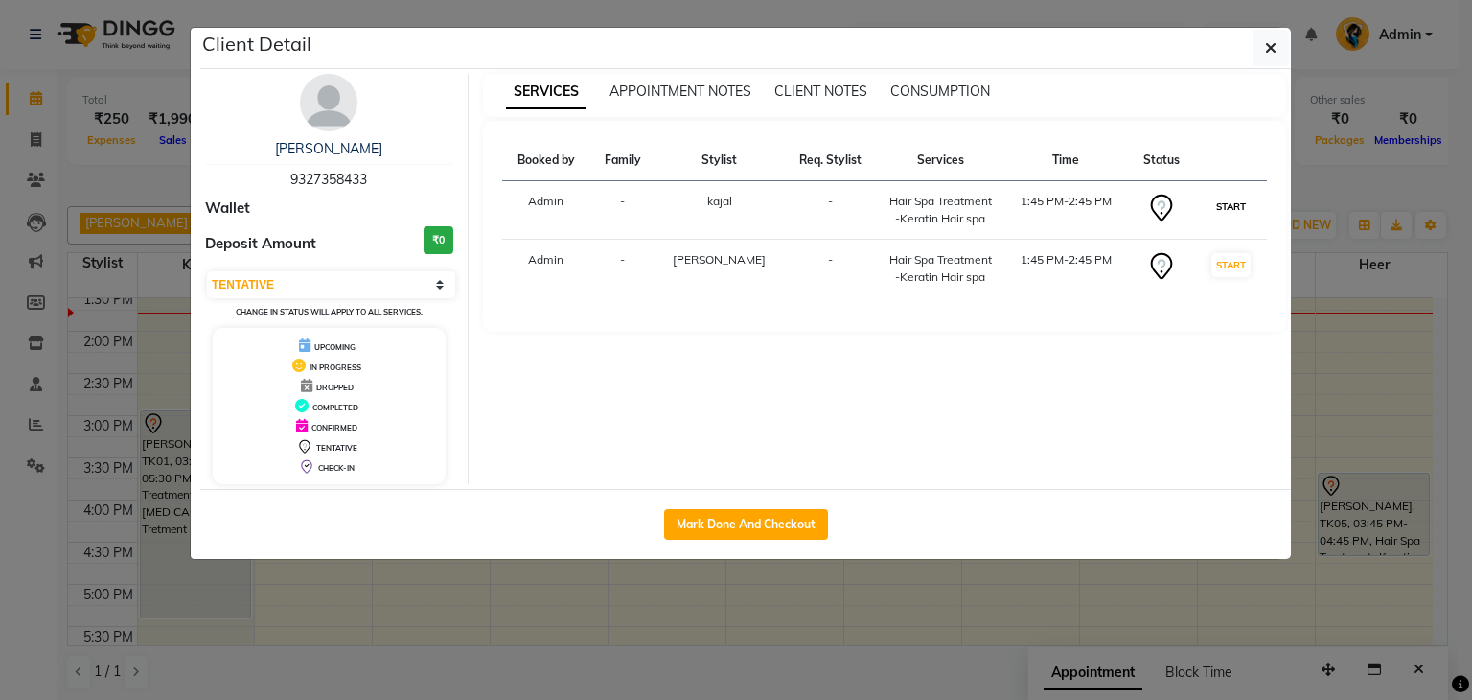
click at [1222, 204] on button "START" at bounding box center [1231, 207] width 39 height 24
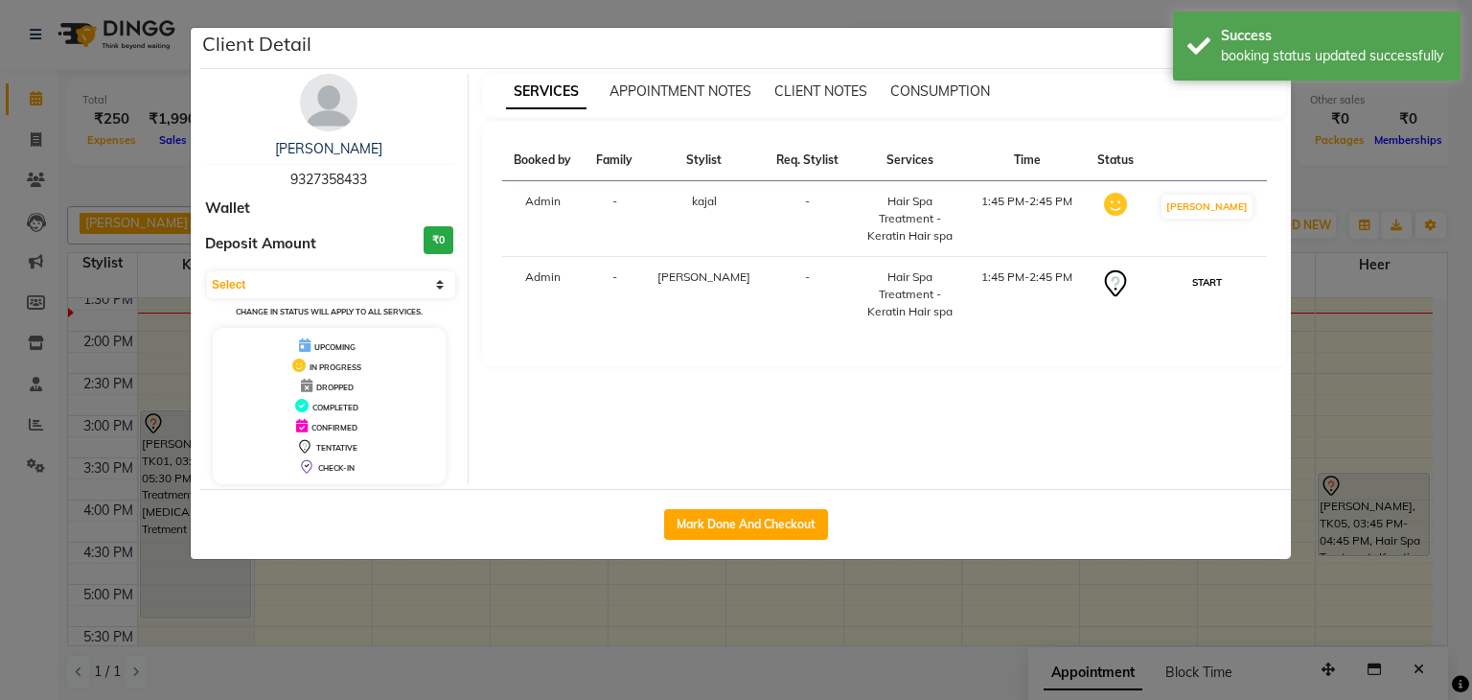
click at [1224, 270] on button "START" at bounding box center [1207, 282] width 39 height 24
select select "1"
click at [1457, 400] on ngb-modal-window "Client Detail [PERSON_NAME] 9327358433 Wallet Deposit Amount ₹0 Select IN SERVI…" at bounding box center [736, 350] width 1472 height 700
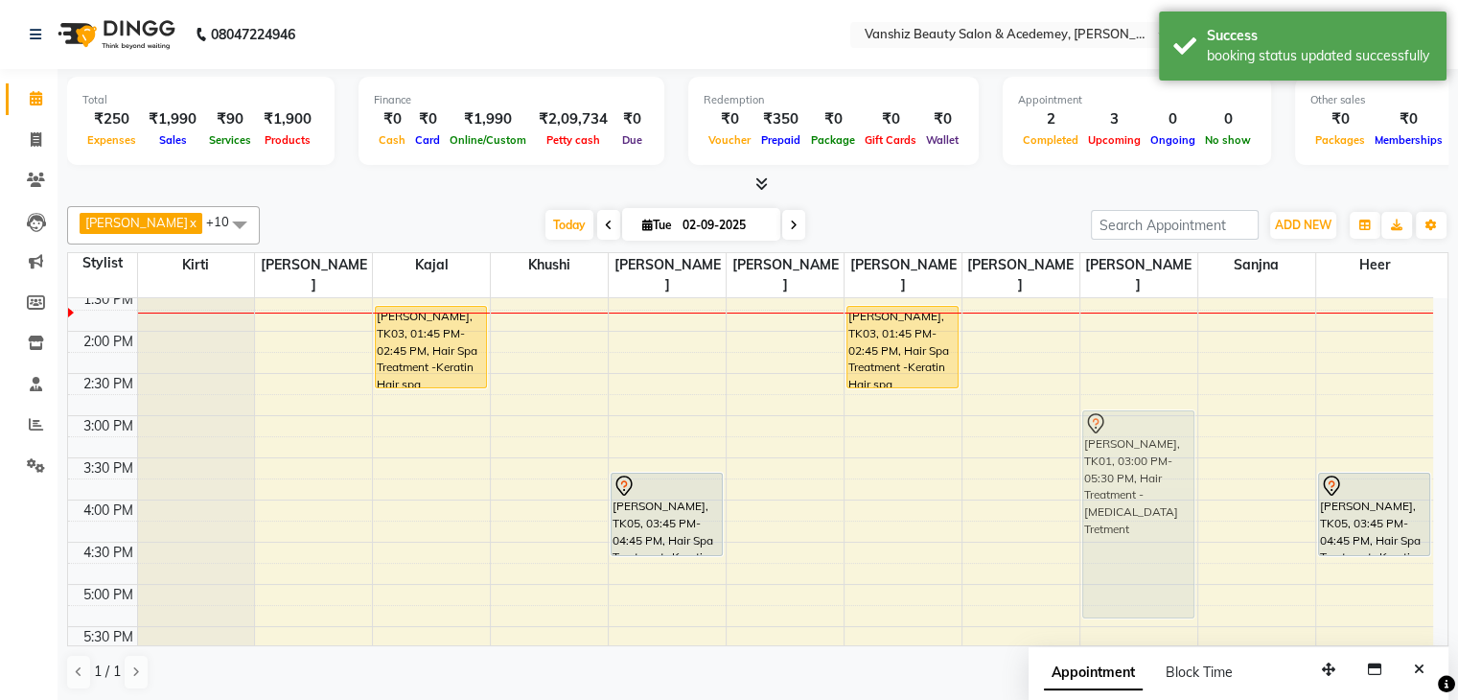
drag, startPoint x: 244, startPoint y: 434, endPoint x: 1177, endPoint y: 431, distance: 932.7
click at [1177, 431] on tr "[PERSON_NAME], TK01, 03:00 PM-05:30 PM, Hair Treatment - [MEDICAL_DATA] Tretmen…" at bounding box center [750, 374] width 1365 height 1096
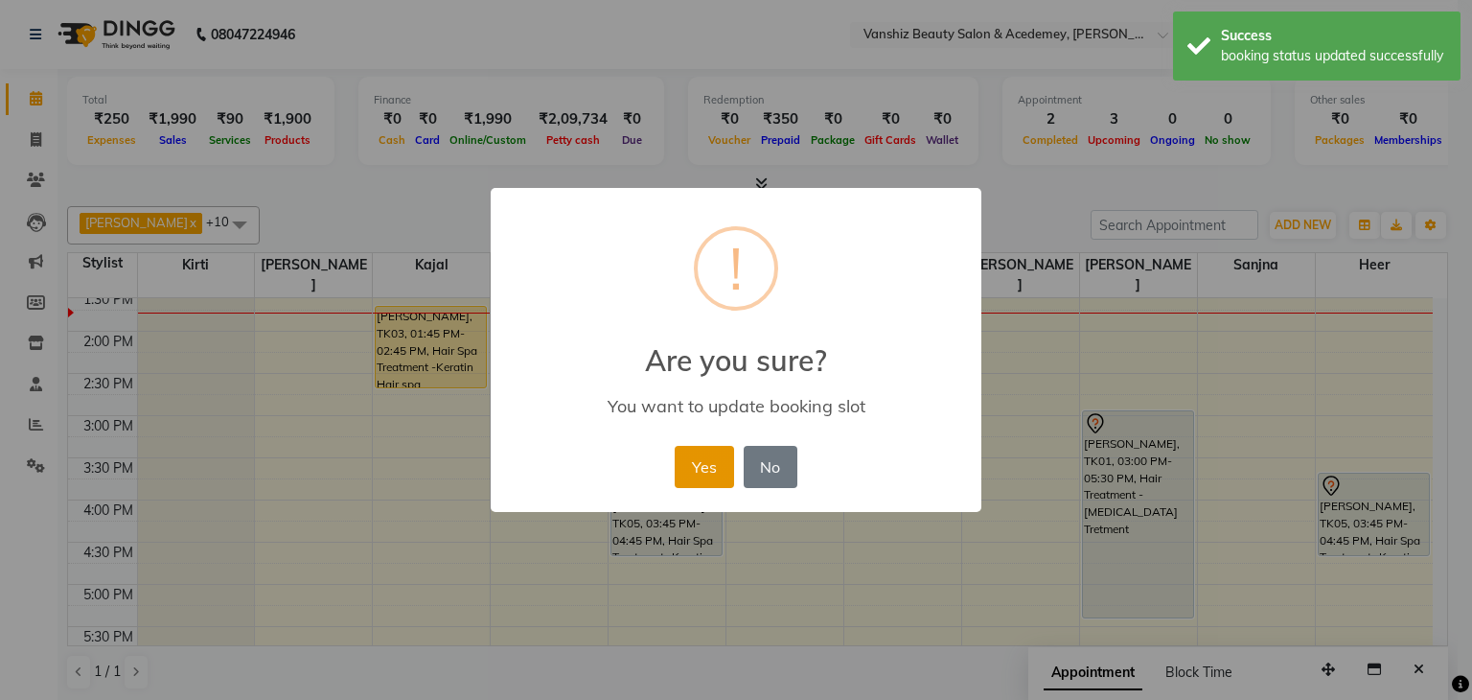
click at [683, 468] on button "Yes" at bounding box center [704, 467] width 58 height 42
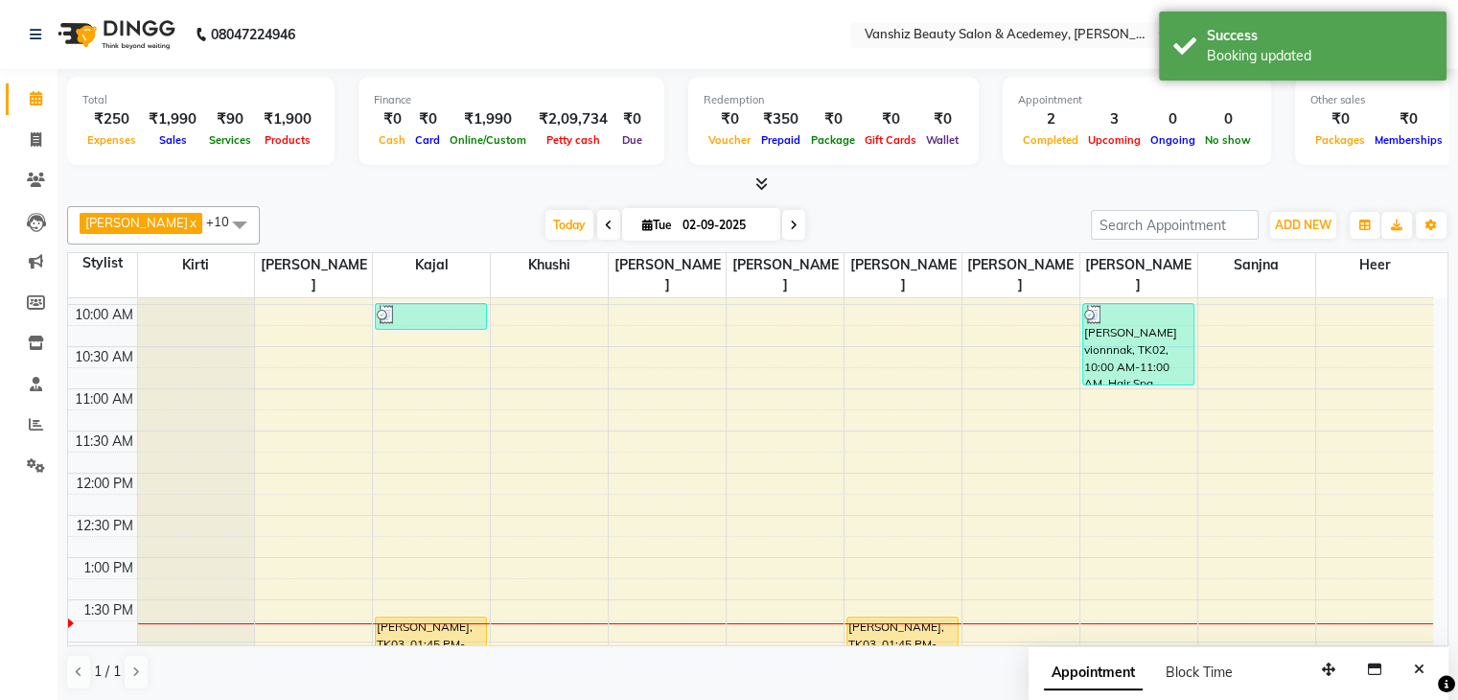
scroll to position [0, 0]
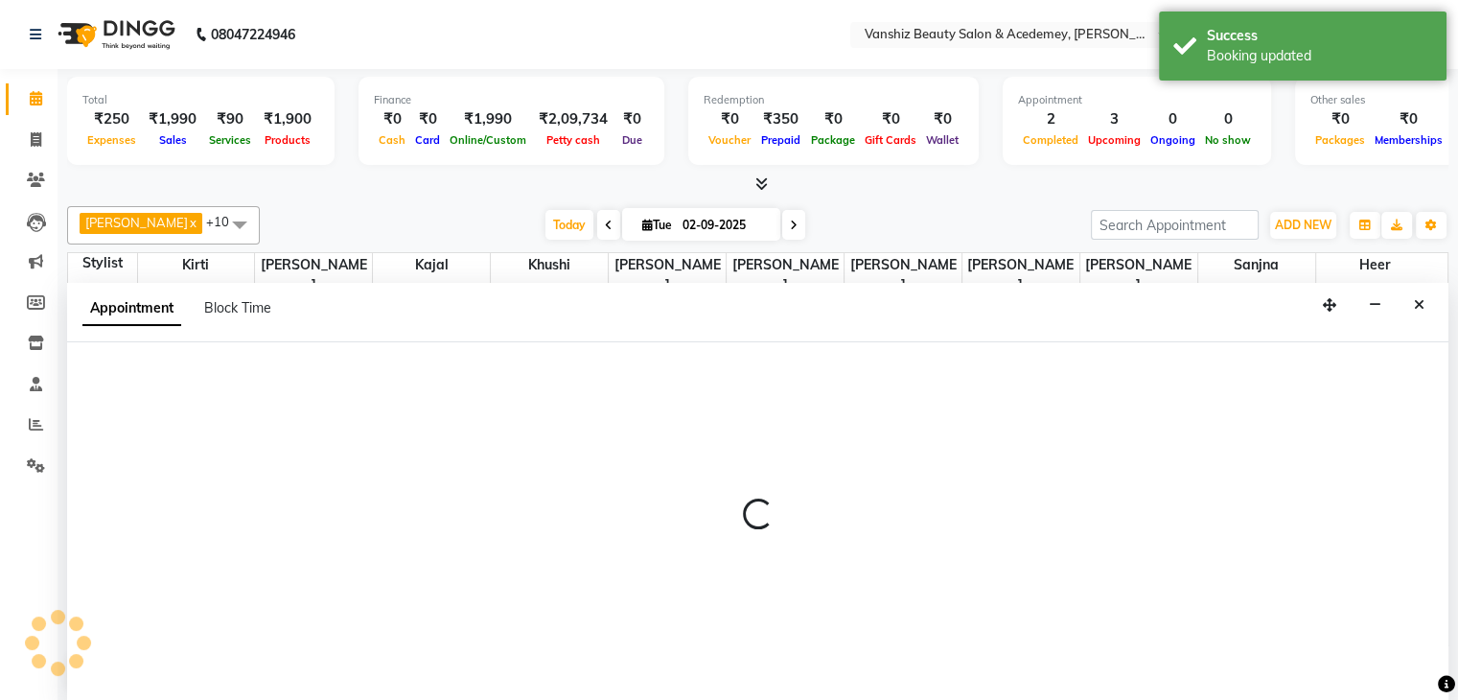
scroll to position [1, 0]
select select "66484"
select select "tentative"
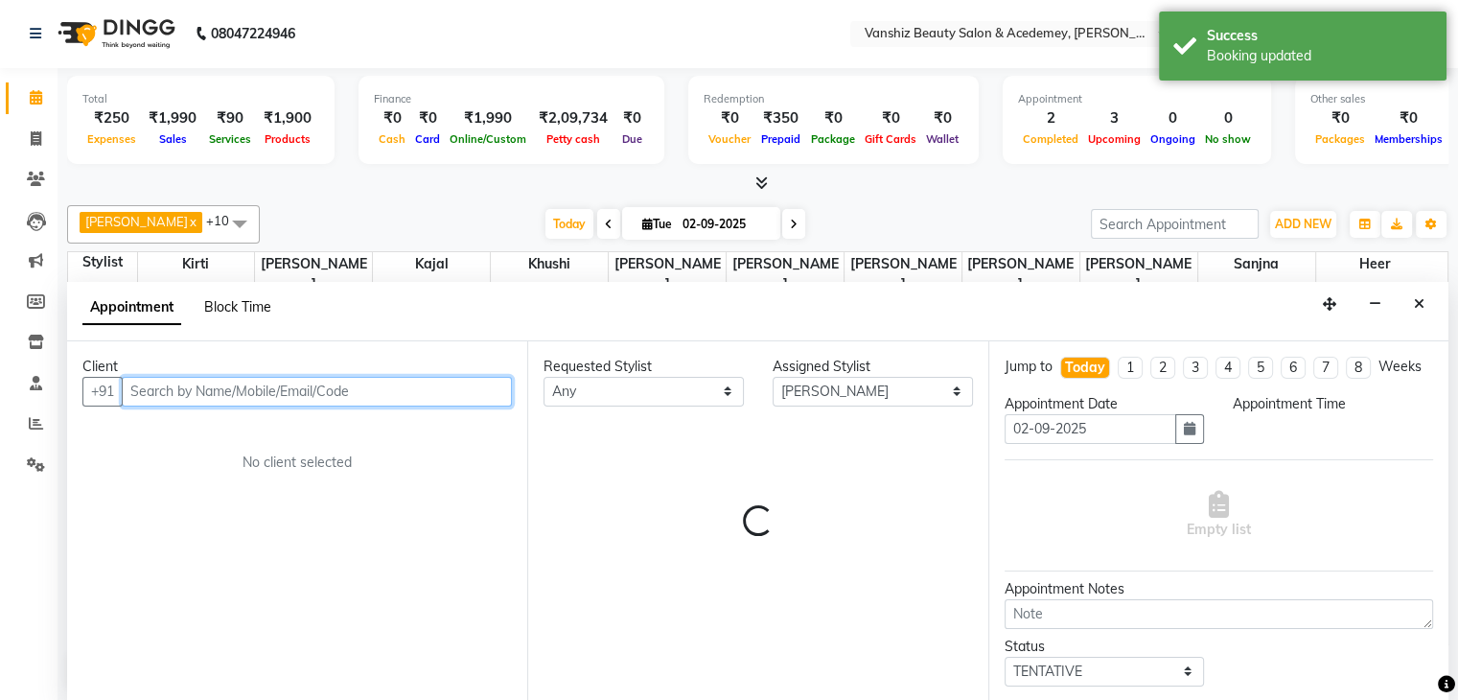
select select "570"
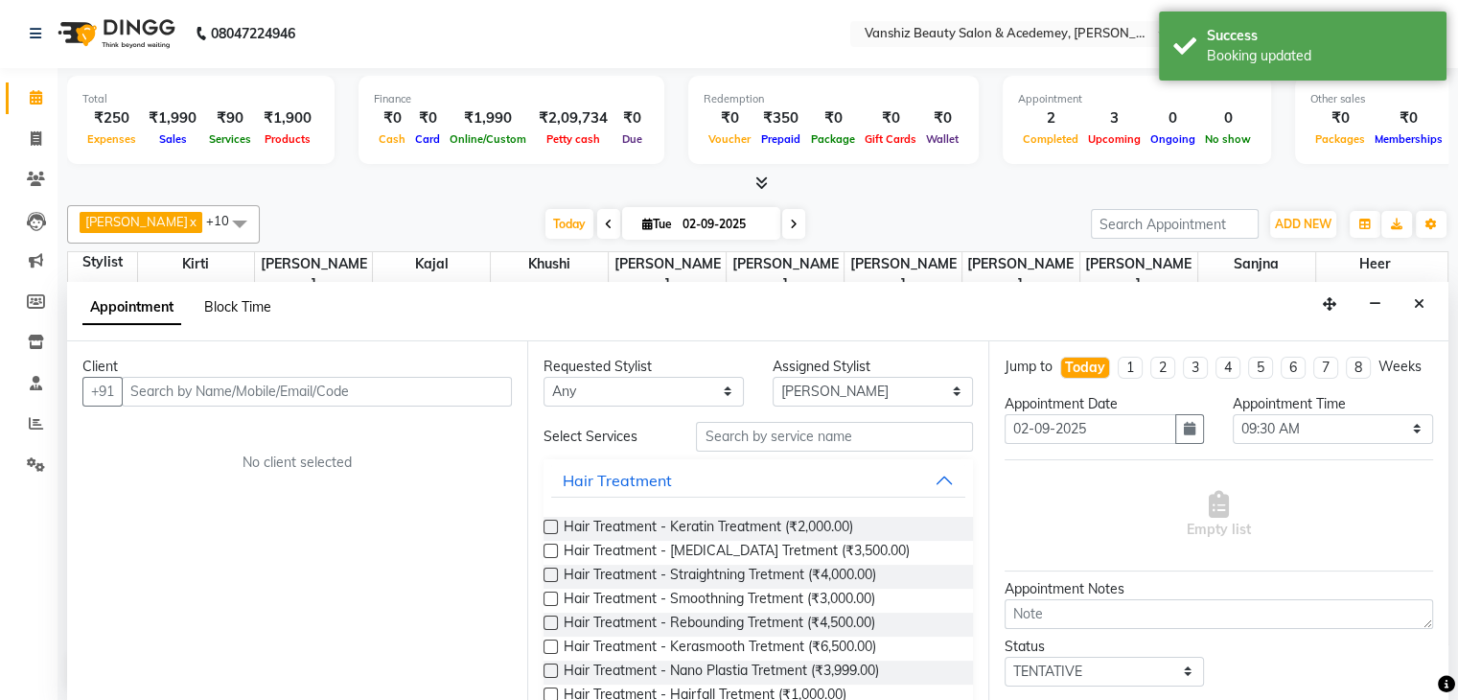
click at [266, 306] on span "Block Time" at bounding box center [237, 306] width 67 height 17
select select "66484"
select select "570"
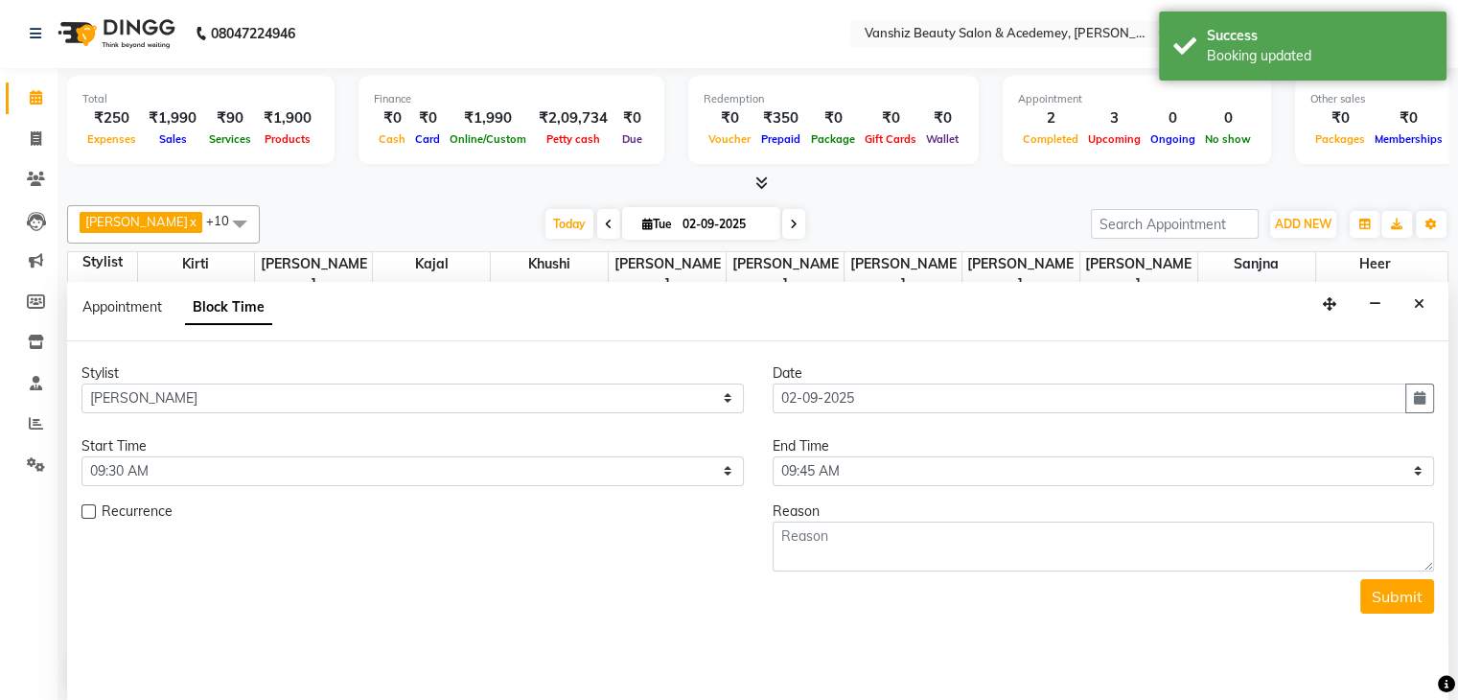
scroll to position [418, 0]
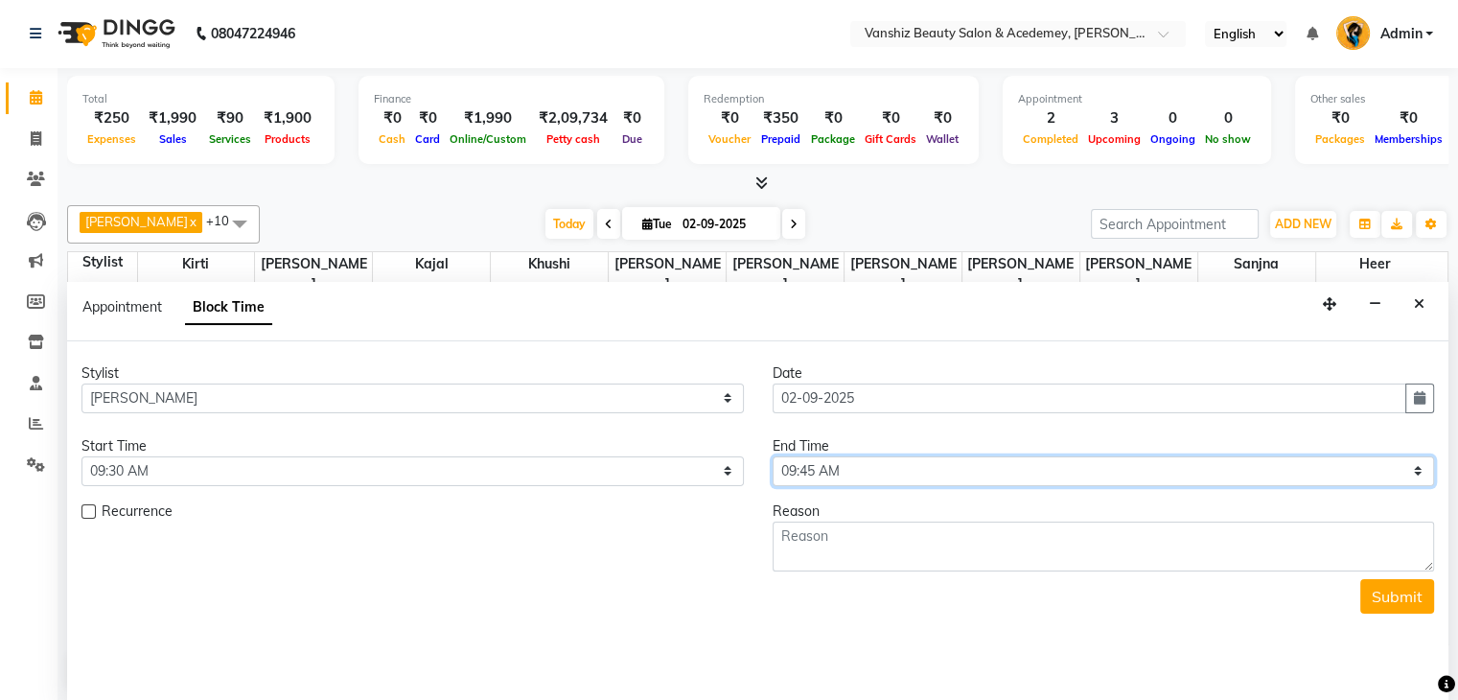
click at [867, 456] on select "Select 09:00 AM 09:15 AM 09:30 AM 09:45 AM 10:00 AM 10:15 AM 10:30 AM 10:45 AM …" at bounding box center [1104, 471] width 662 height 30
select select "1170"
click at [773, 456] on select "Select 09:00 AM 09:15 AM 09:30 AM 09:45 AM 10:00 AM 10:15 AM 10:30 AM 10:45 AM …" at bounding box center [1104, 471] width 662 height 30
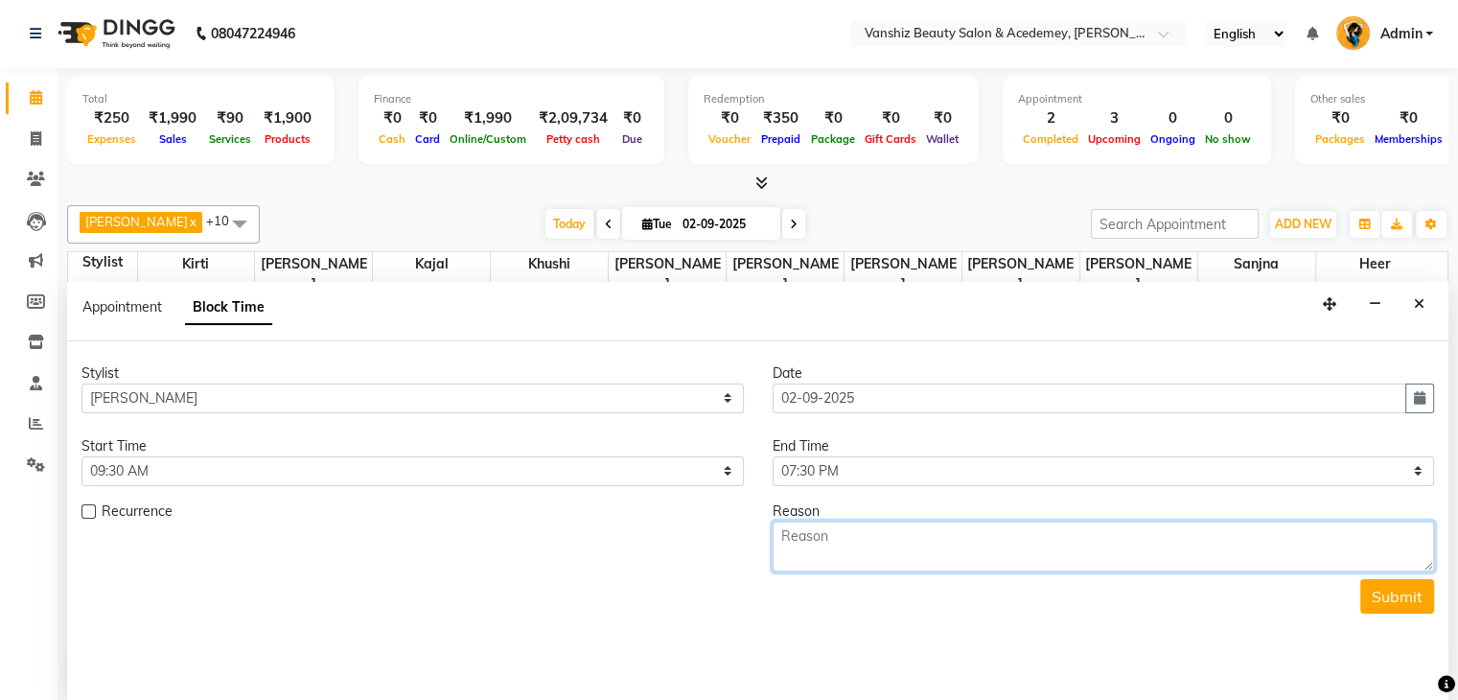
click at [936, 561] on textarea at bounding box center [1104, 546] width 662 height 50
type textarea "week off"
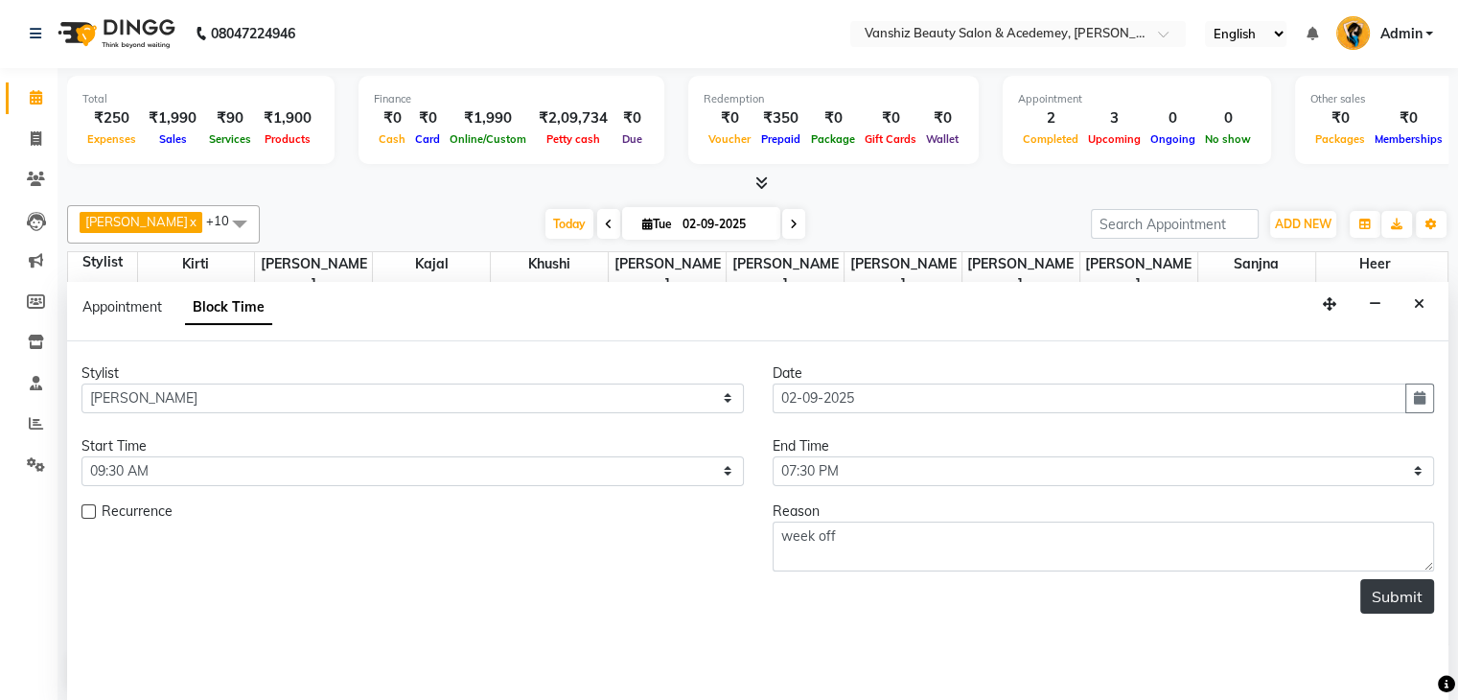
click at [1417, 587] on button "Submit" at bounding box center [1397, 596] width 74 height 35
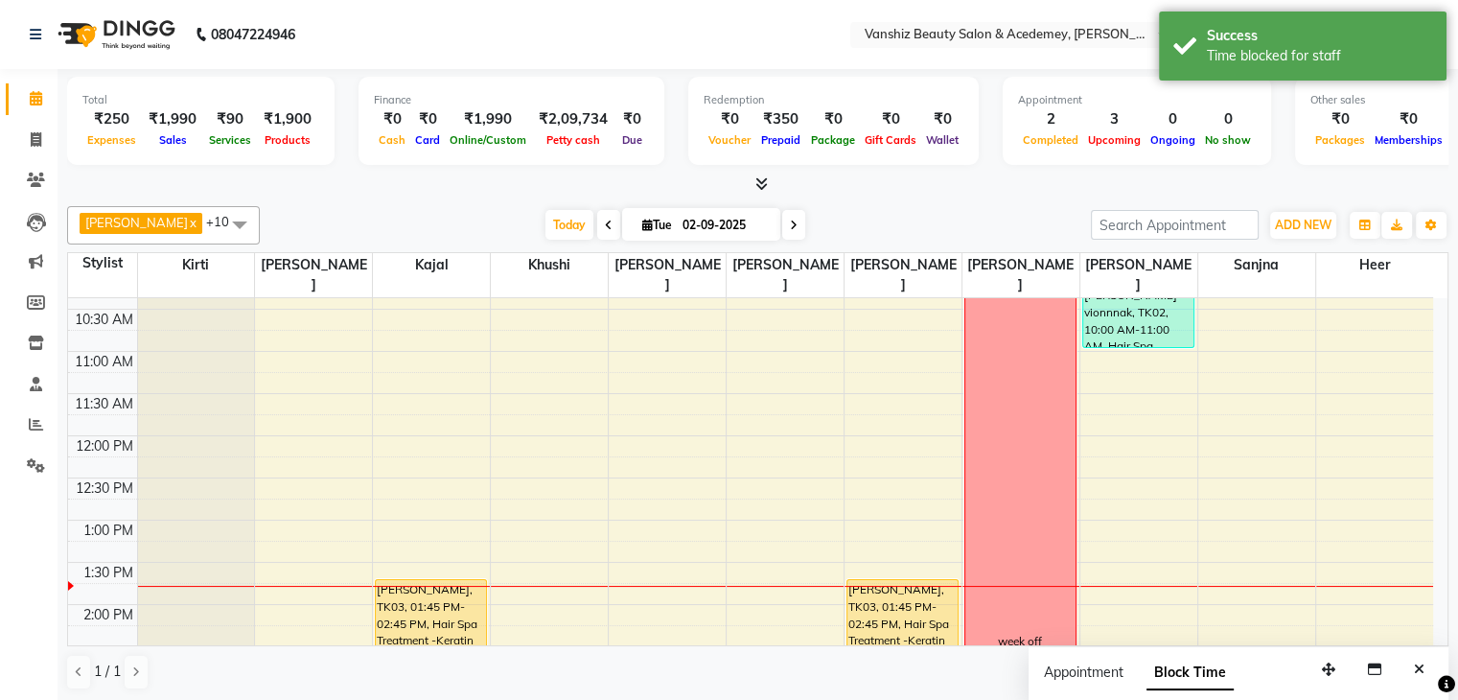
scroll to position [0, 0]
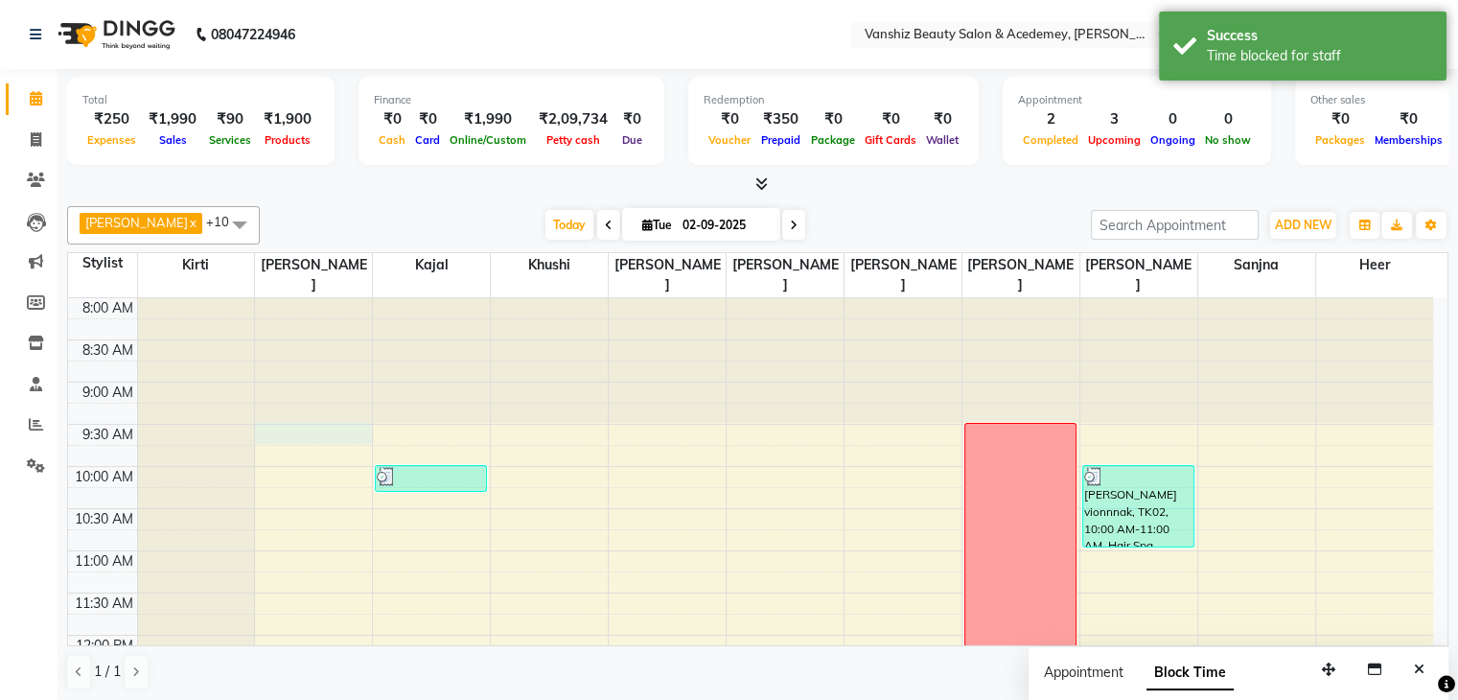
select select "86122"
select select "tentative"
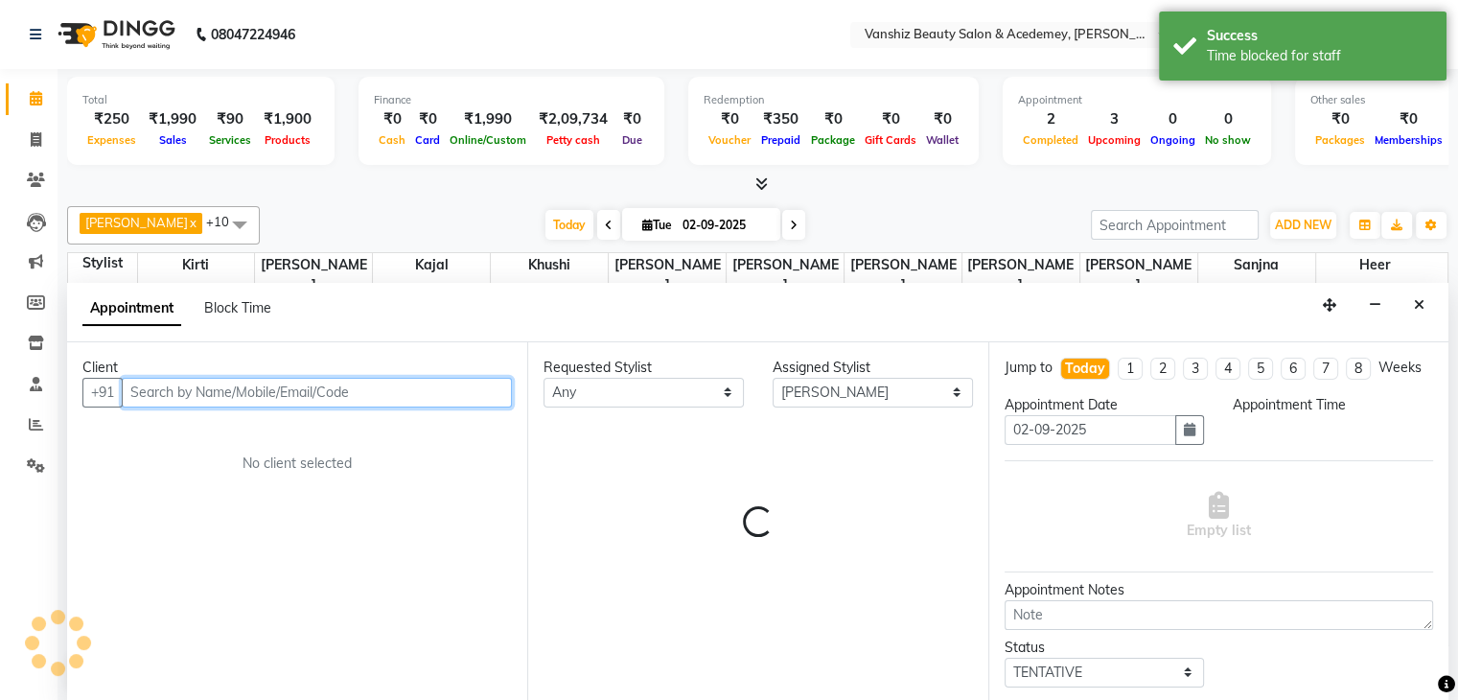
select select "570"
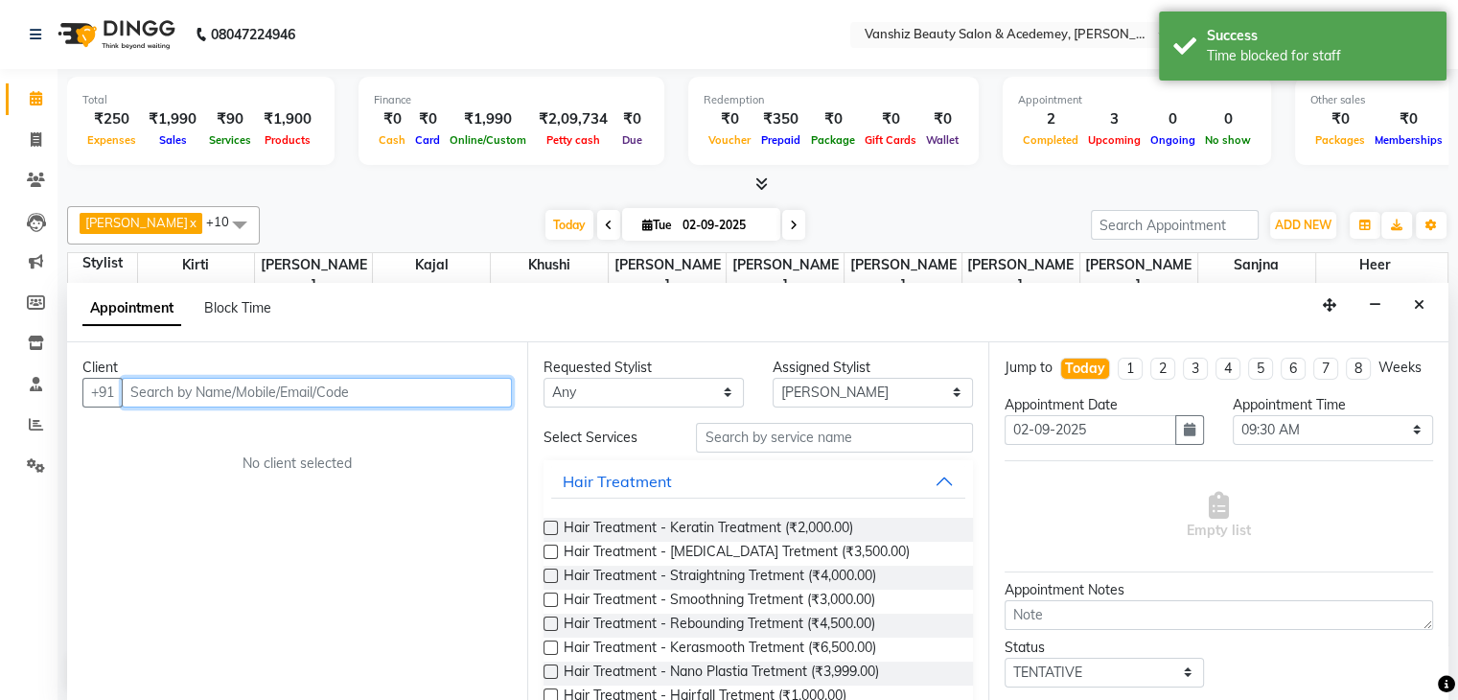
scroll to position [1, 0]
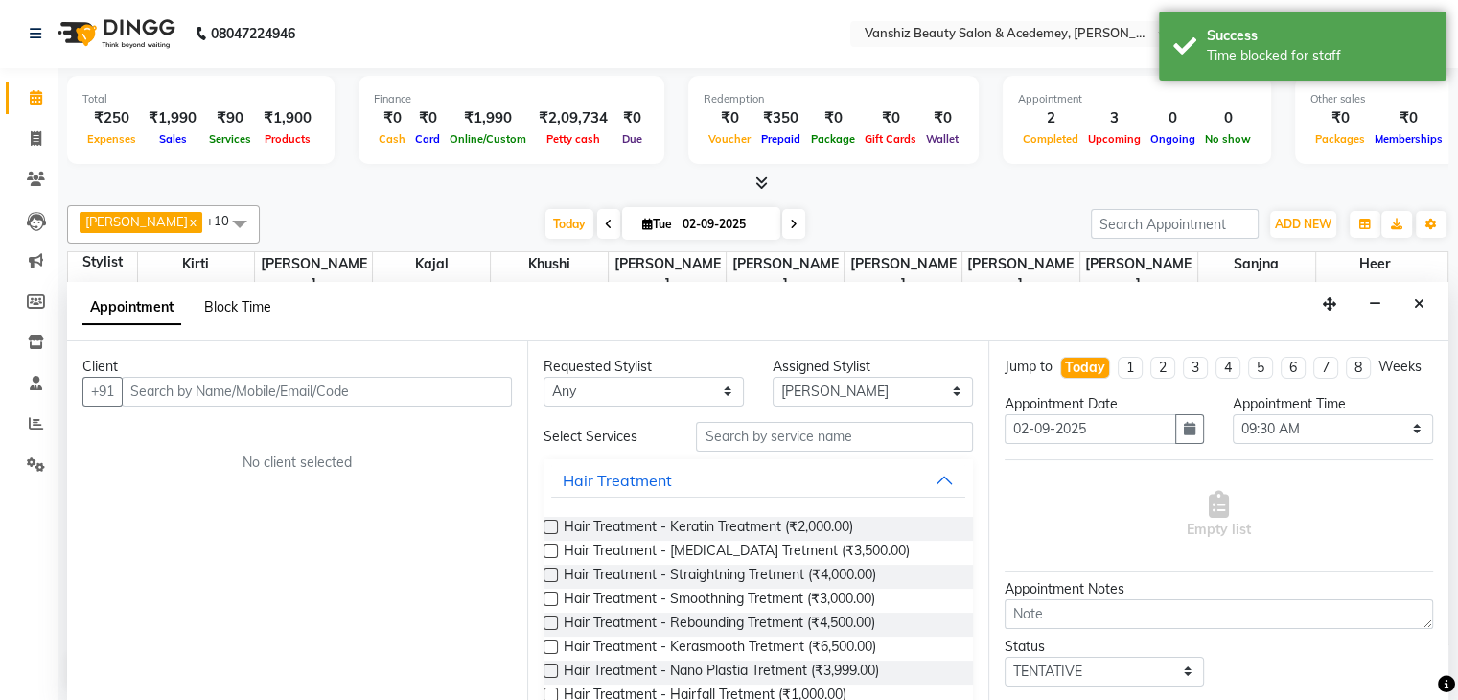
click at [243, 305] on span "Block Time" at bounding box center [237, 306] width 67 height 17
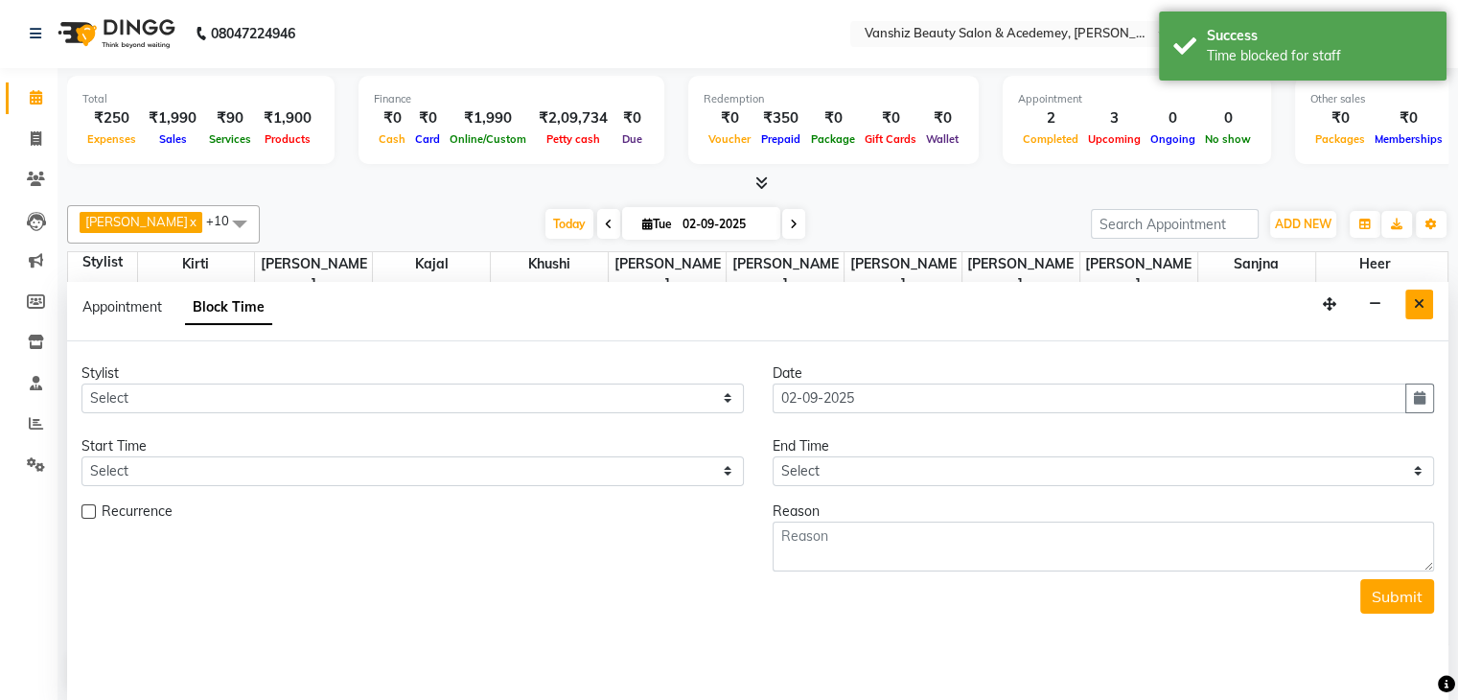
click at [1422, 299] on icon "Close" at bounding box center [1419, 303] width 11 height 13
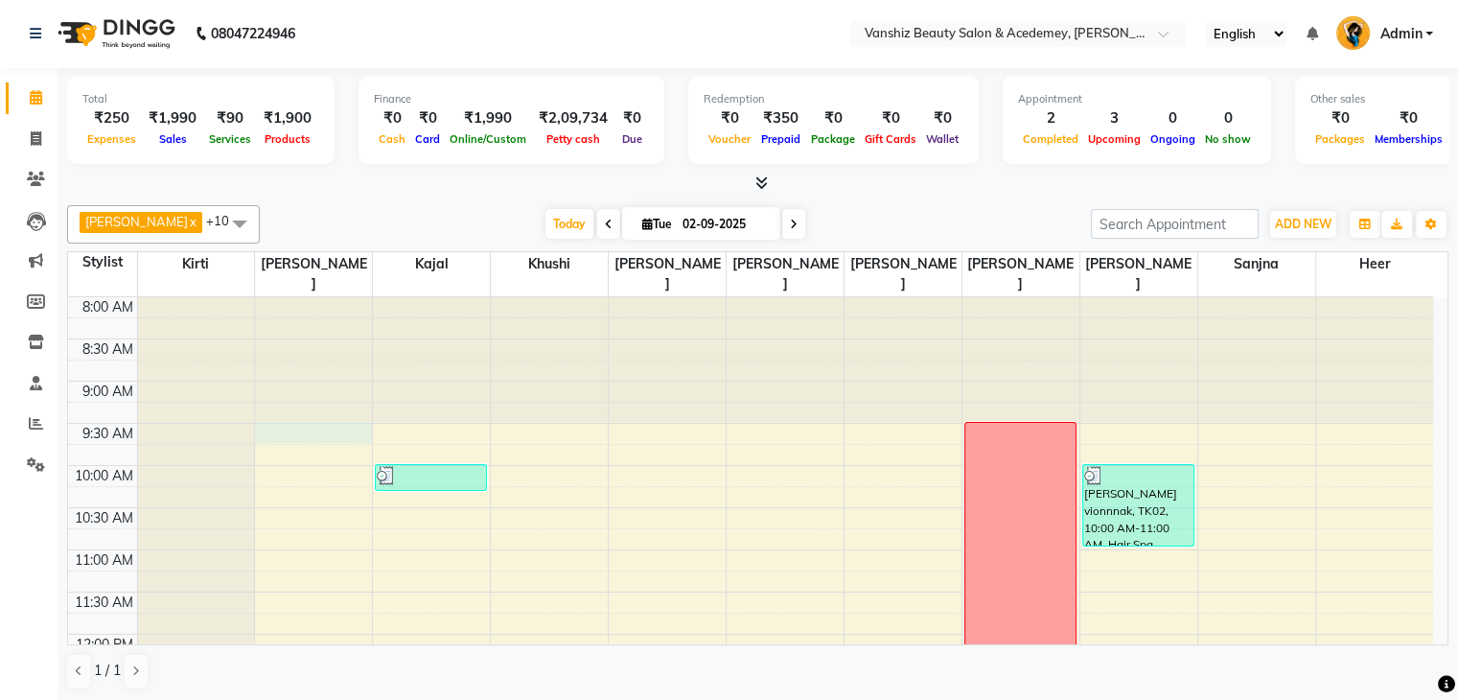
select select "86122"
select select "tentative"
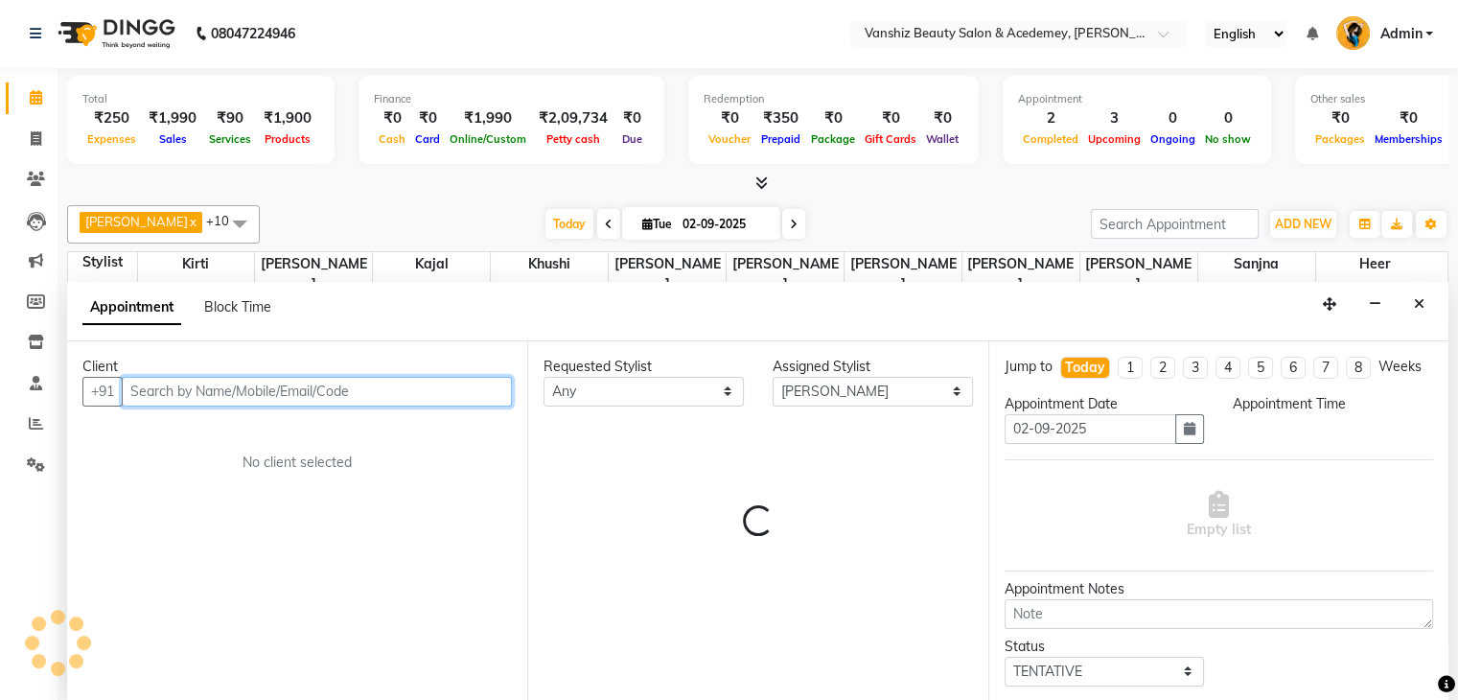
select select "570"
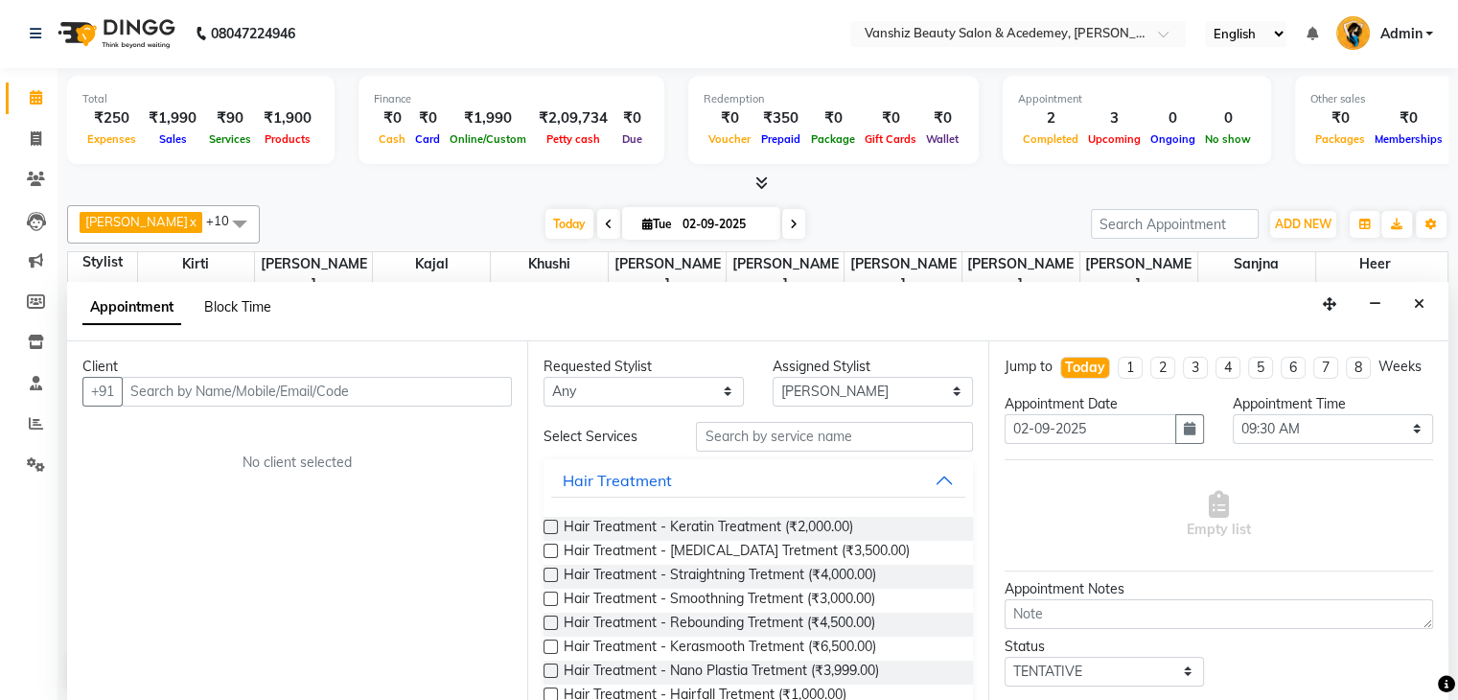
click at [253, 300] on span "Block Time" at bounding box center [237, 306] width 67 height 17
select select "86122"
select select "570"
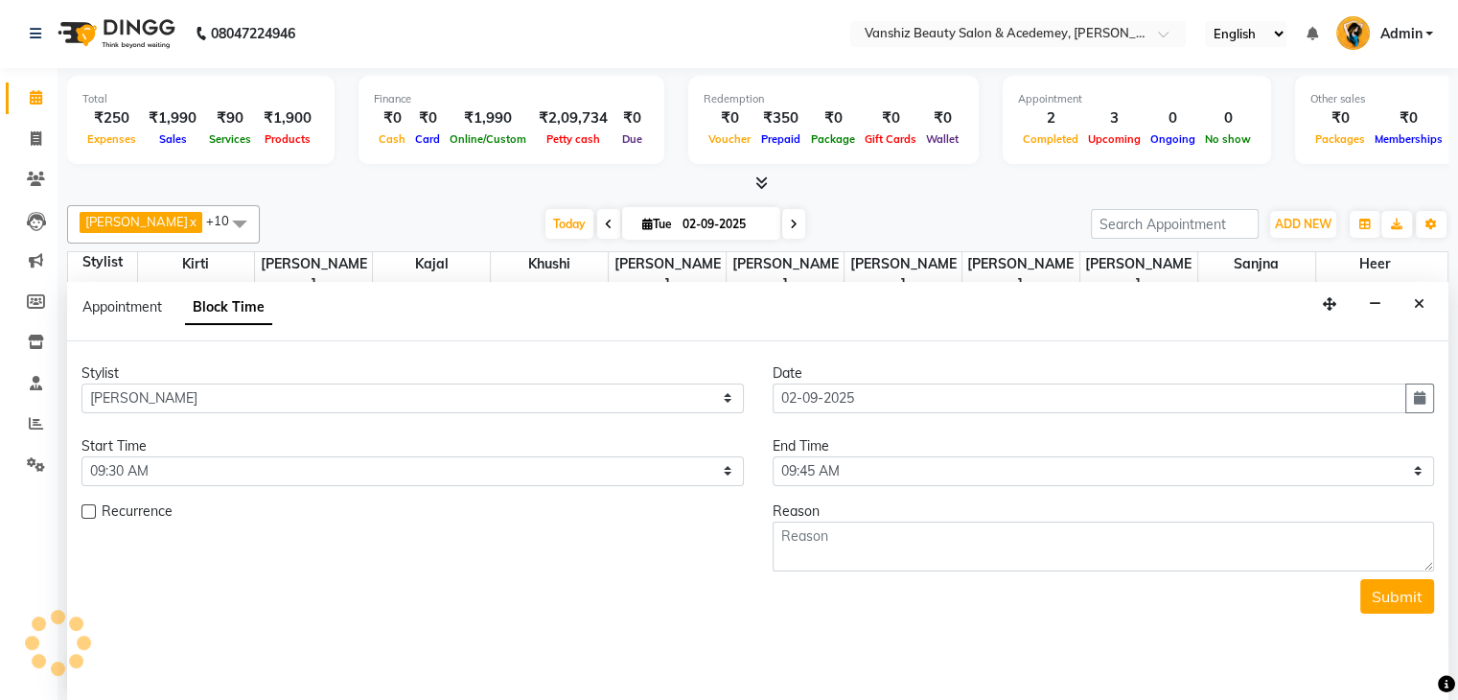
scroll to position [418, 0]
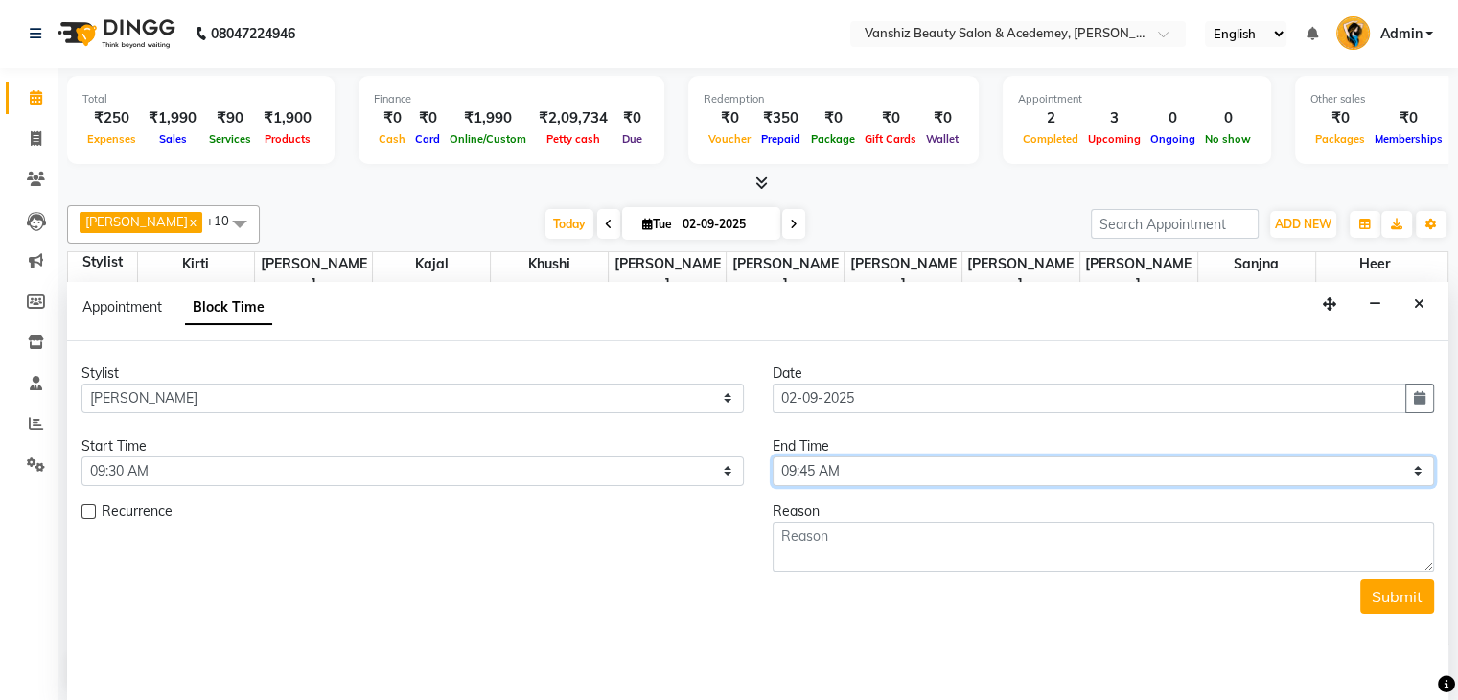
click at [995, 464] on select "Select 09:00 AM 09:15 AM 09:30 AM 09:45 AM 10:00 AM 10:15 AM 10:30 AM 10:45 AM …" at bounding box center [1104, 471] width 662 height 30
click at [1001, 465] on select "Select 09:00 AM 09:15 AM 09:30 AM 09:45 AM 10:00 AM 10:15 AM 10:30 AM 10:45 AM …" at bounding box center [1104, 471] width 662 height 30
select select "1170"
click at [773, 456] on select "Select 09:00 AM 09:15 AM 09:30 AM 09:45 AM 10:00 AM 10:15 AM 10:30 AM 10:45 AM …" at bounding box center [1104, 471] width 662 height 30
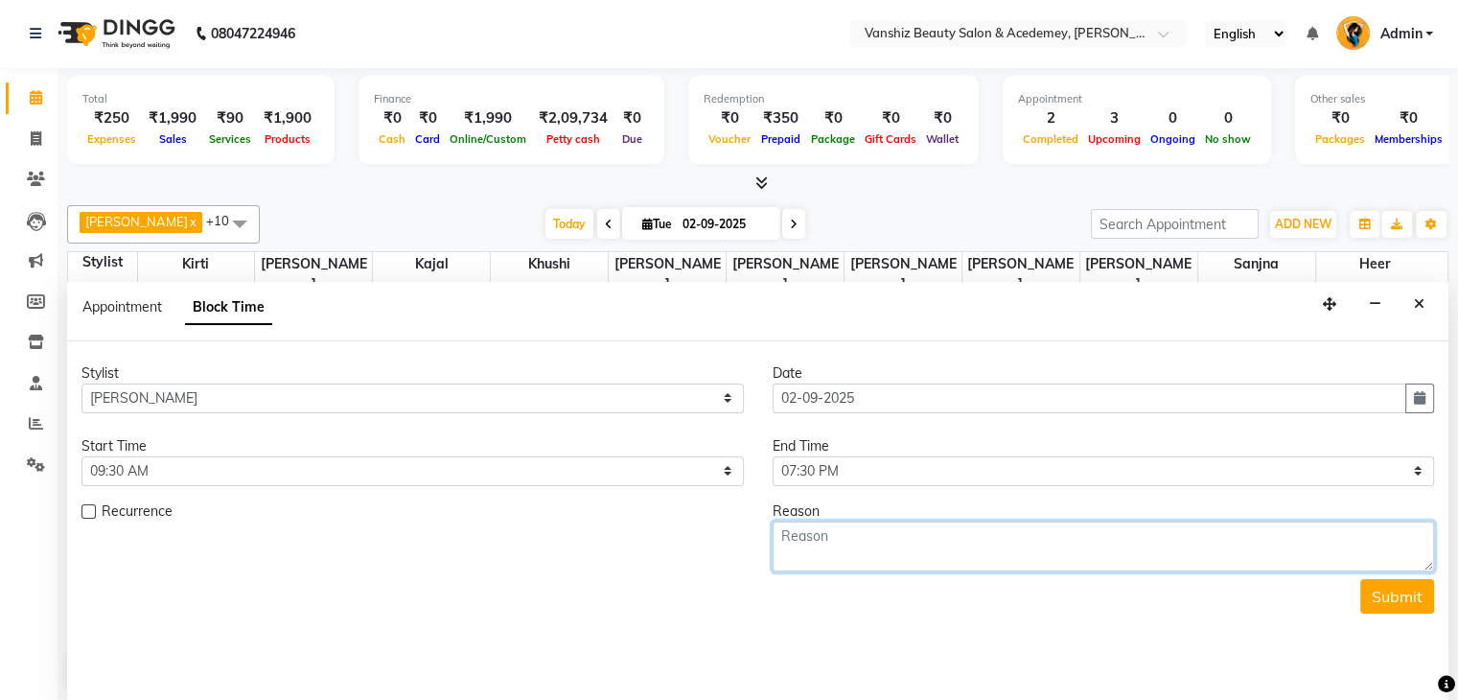
click at [1007, 549] on textarea at bounding box center [1104, 546] width 662 height 50
click at [1029, 558] on textarea "week off" at bounding box center [1104, 546] width 662 height 50
type textarea "w"
click at [790, 538] on textarea "sunndly levae" at bounding box center [1104, 546] width 662 height 50
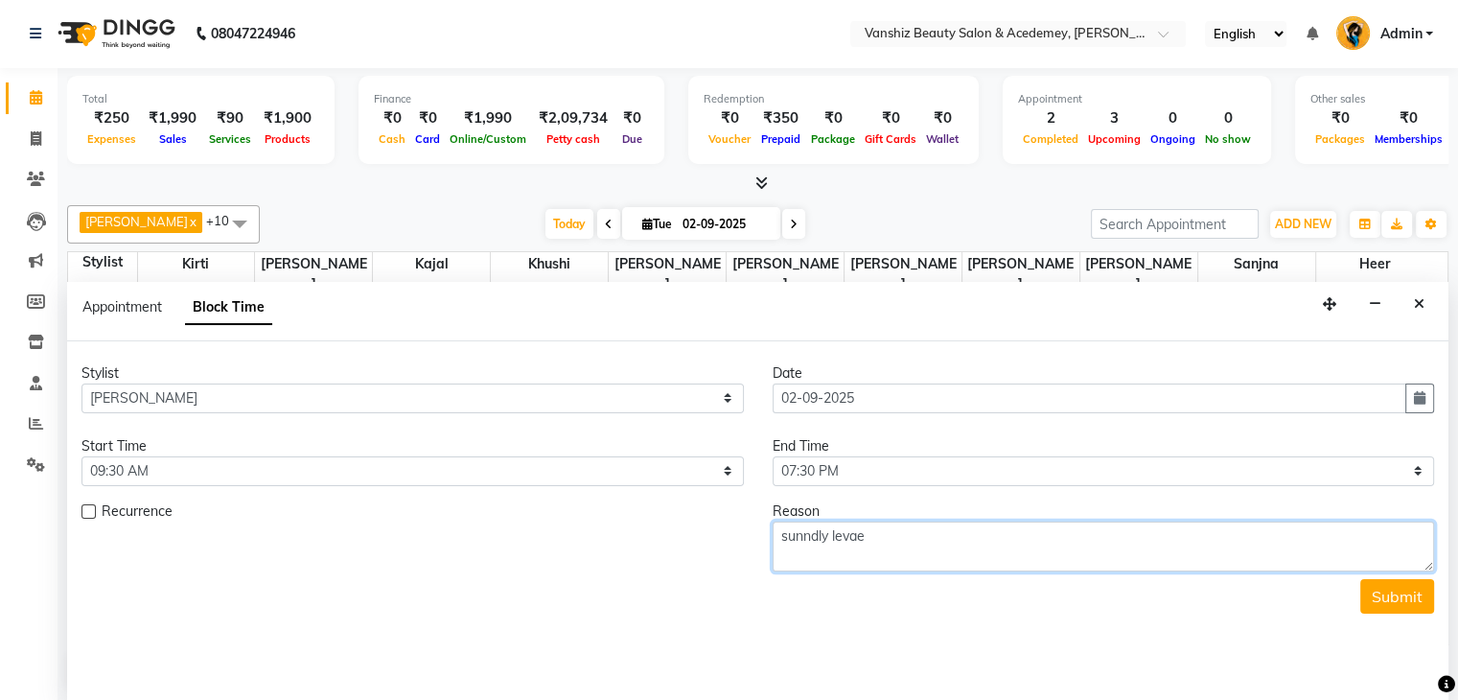
type textarea "sunndly levae"
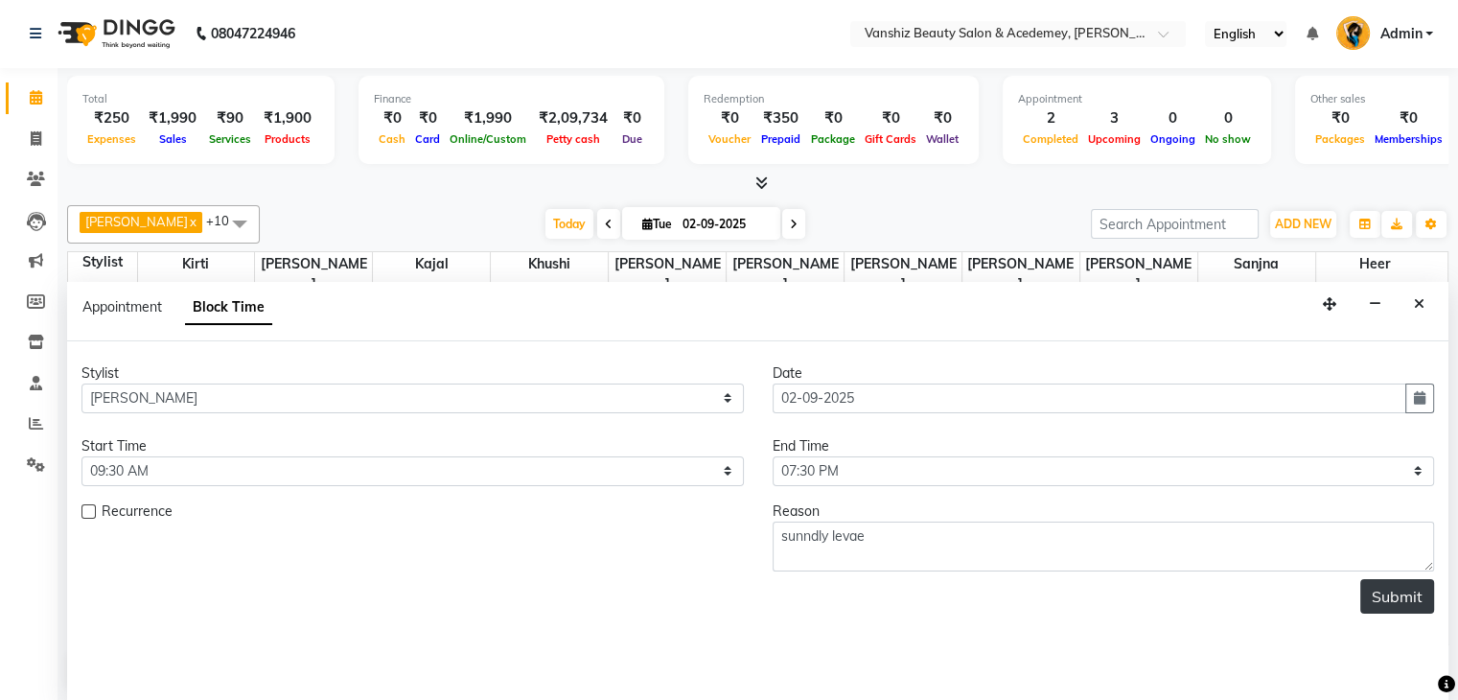
click at [1392, 599] on button "Submit" at bounding box center [1397, 596] width 74 height 35
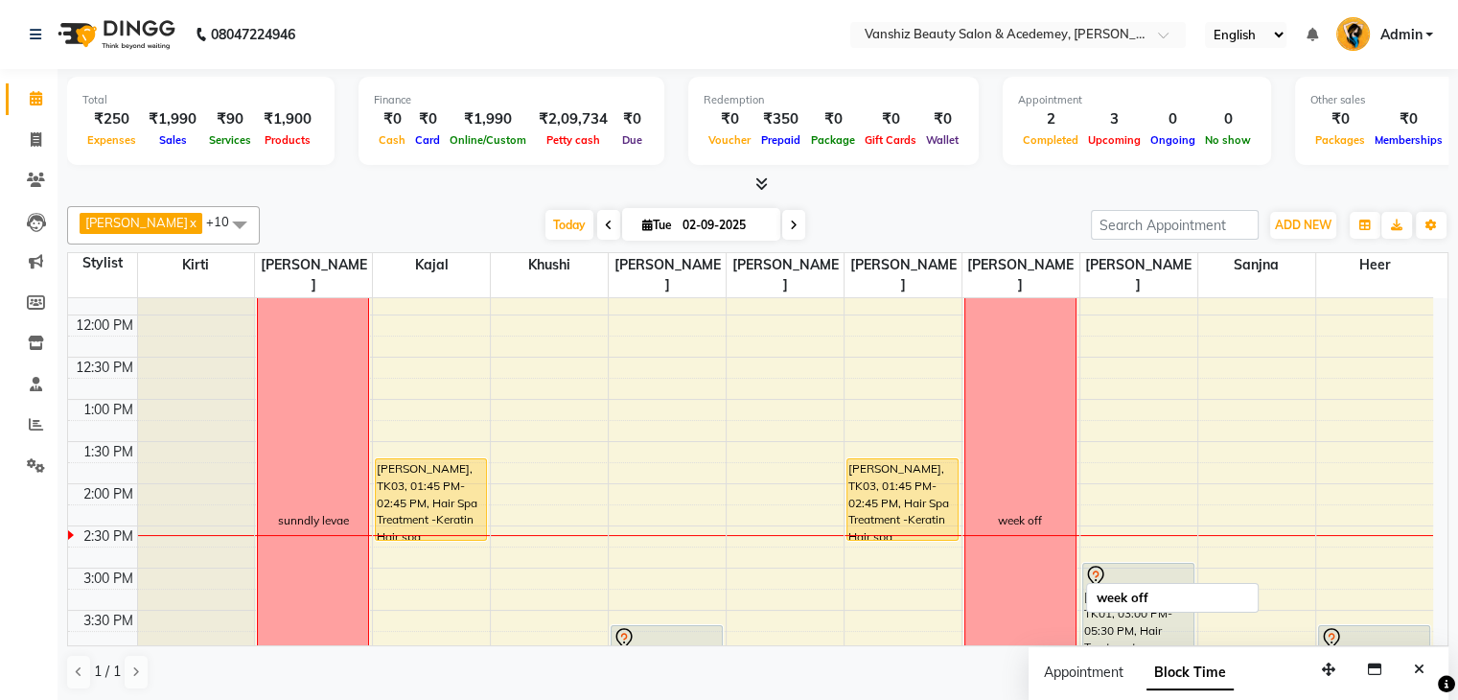
scroll to position [370, 0]
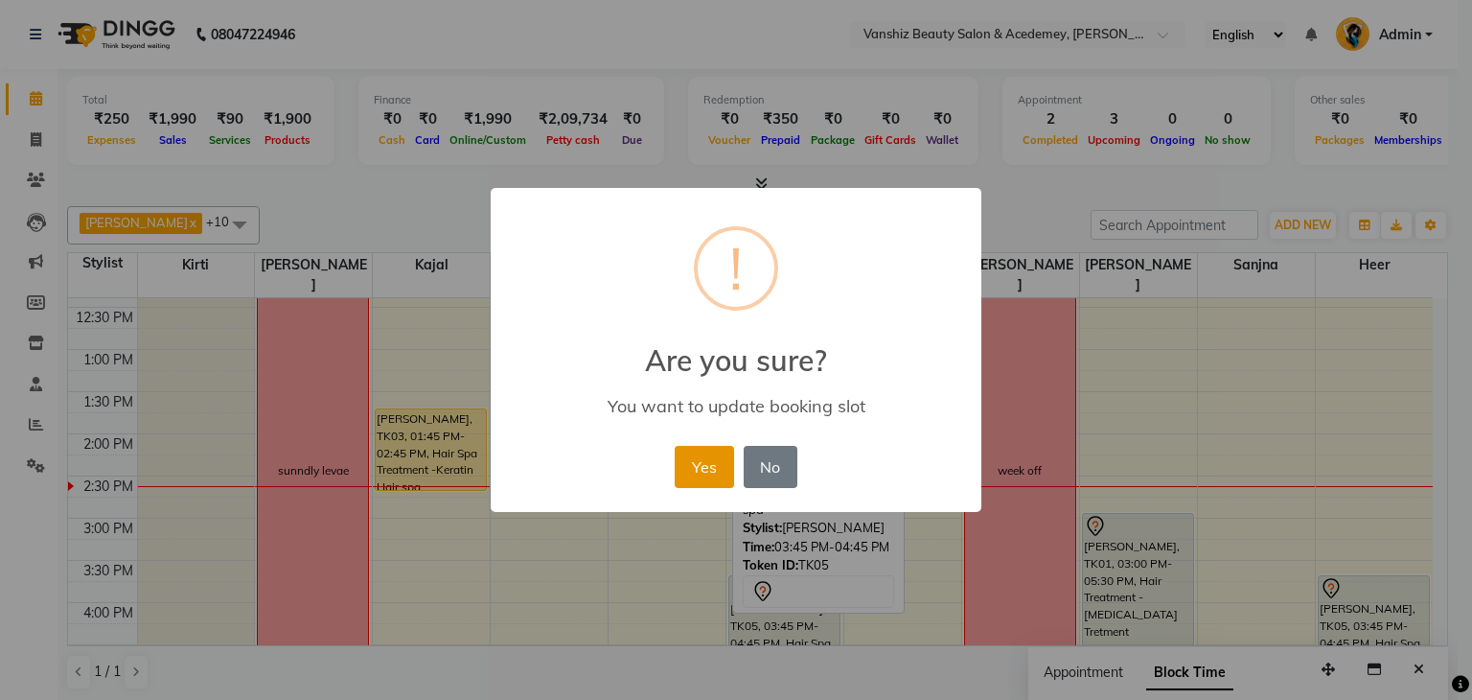
click at [704, 465] on button "Yes" at bounding box center [704, 467] width 58 height 42
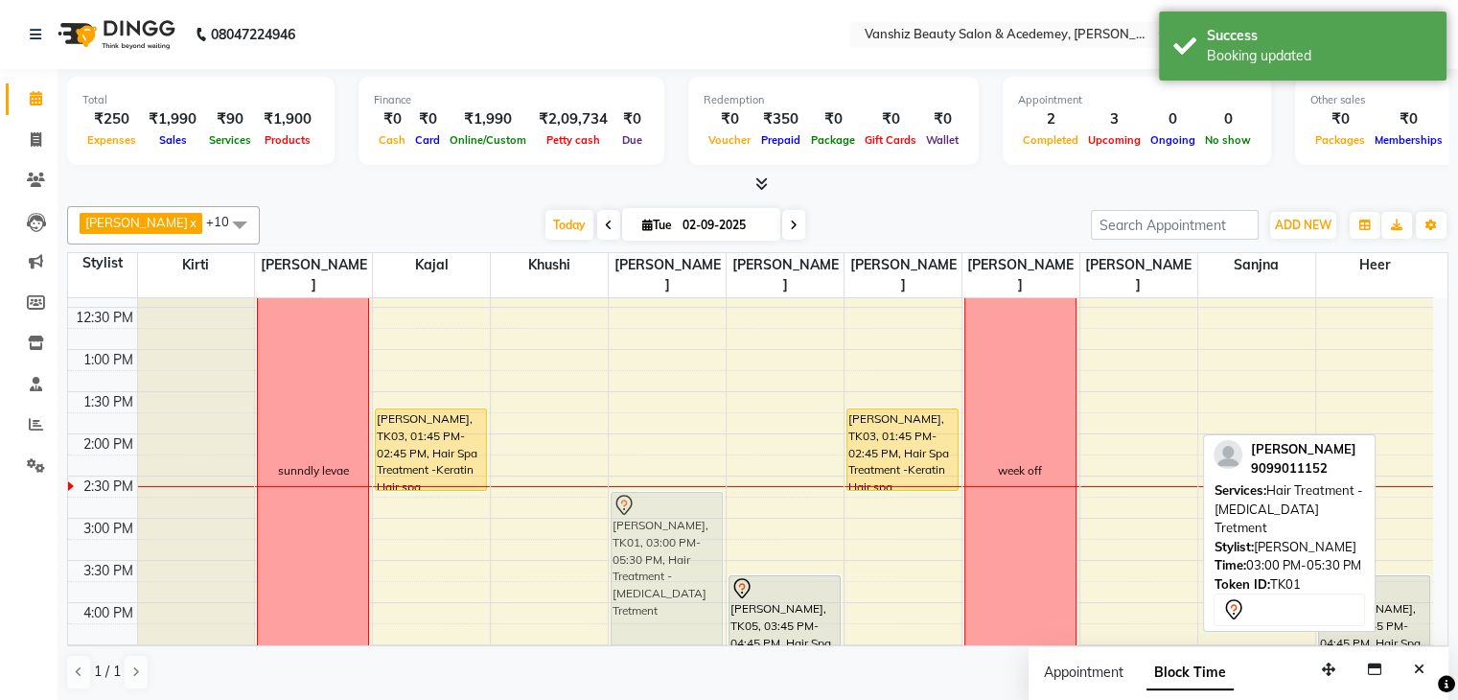
drag, startPoint x: 1158, startPoint y: 538, endPoint x: 710, endPoint y: 527, distance: 447.8
click at [710, 527] on tr "sunndly levae [PERSON_NAME], TK04, 10:00 AM-10:20 AM, eyebro [PERSON_NAME], TK0…" at bounding box center [750, 476] width 1365 height 1096
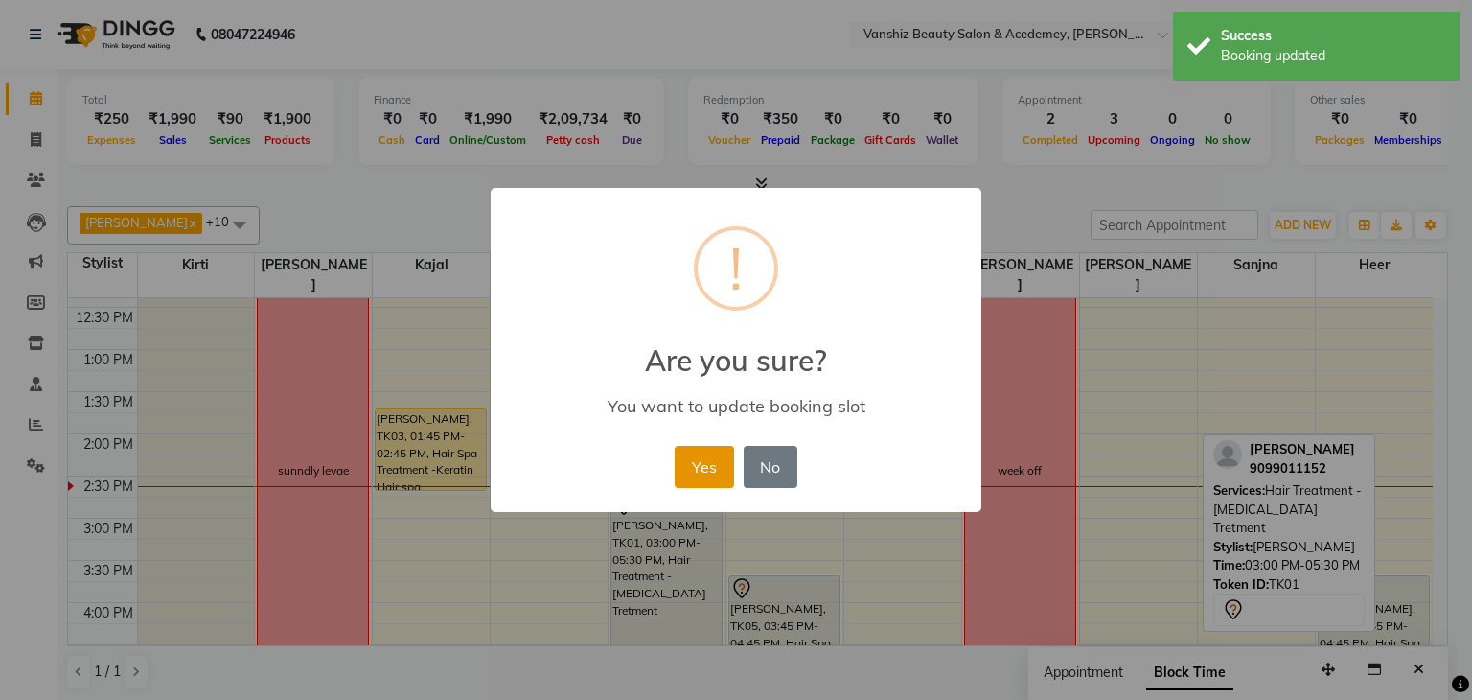
click at [694, 479] on button "Yes" at bounding box center [704, 467] width 58 height 42
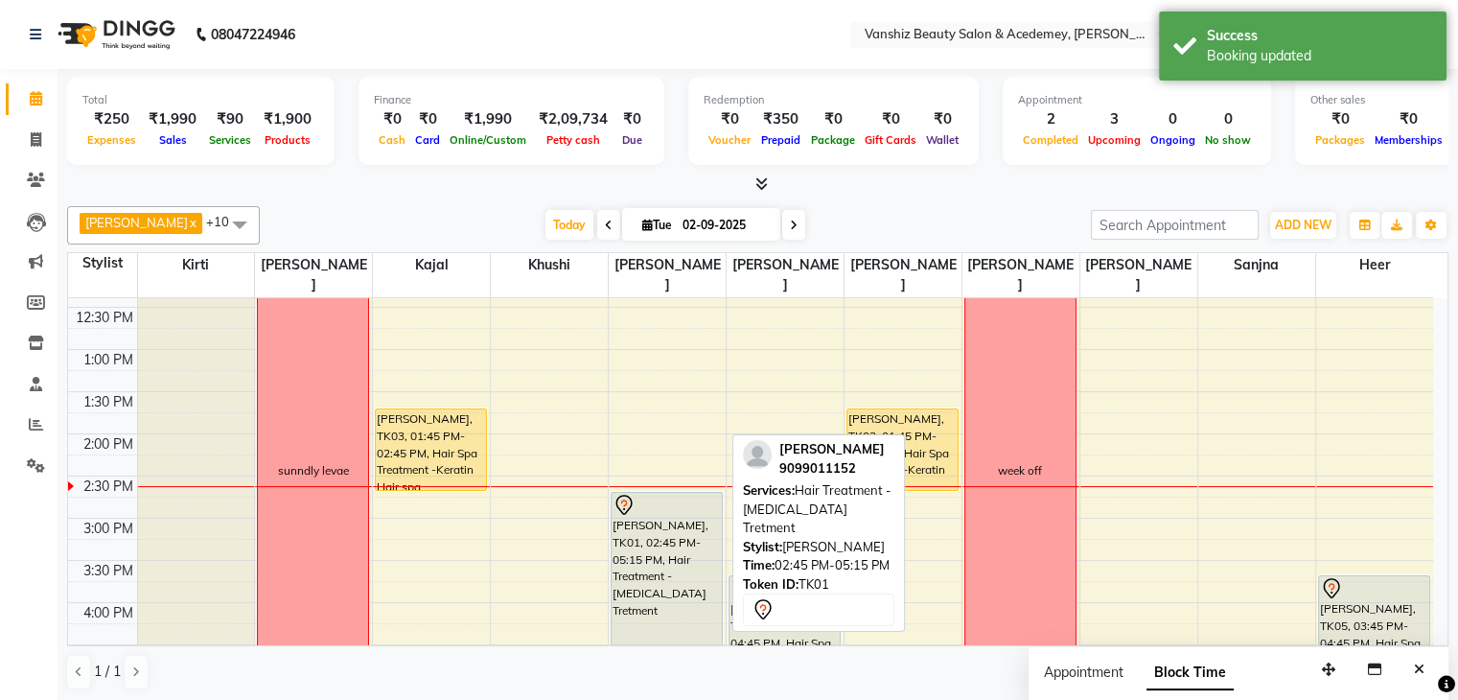
click at [697, 534] on div "[PERSON_NAME], TK01, 02:45 PM-05:15 PM, Hair Treatment - [MEDICAL_DATA] Tretment" at bounding box center [667, 596] width 110 height 206
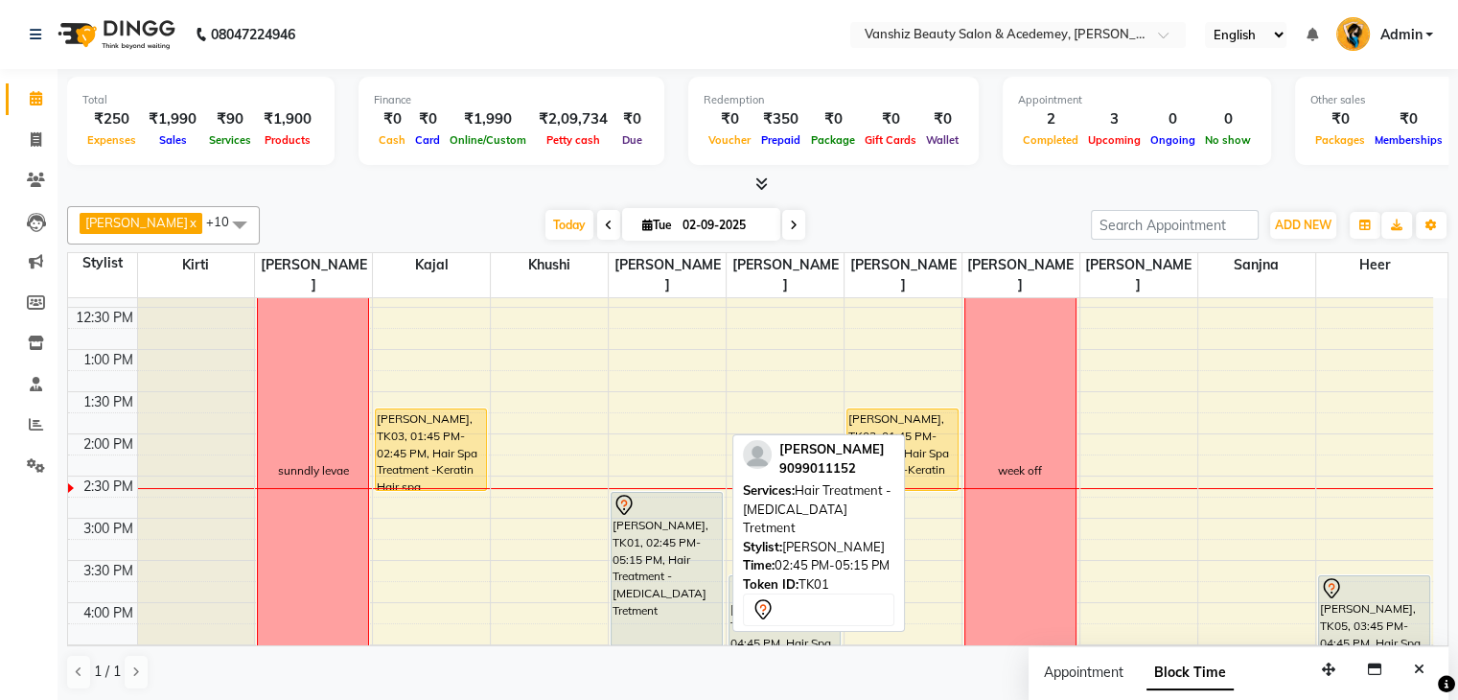
click at [680, 514] on div "[PERSON_NAME], TK01, 02:45 PM-05:15 PM, Hair Treatment - [MEDICAL_DATA] Tretment" at bounding box center [667, 596] width 110 height 206
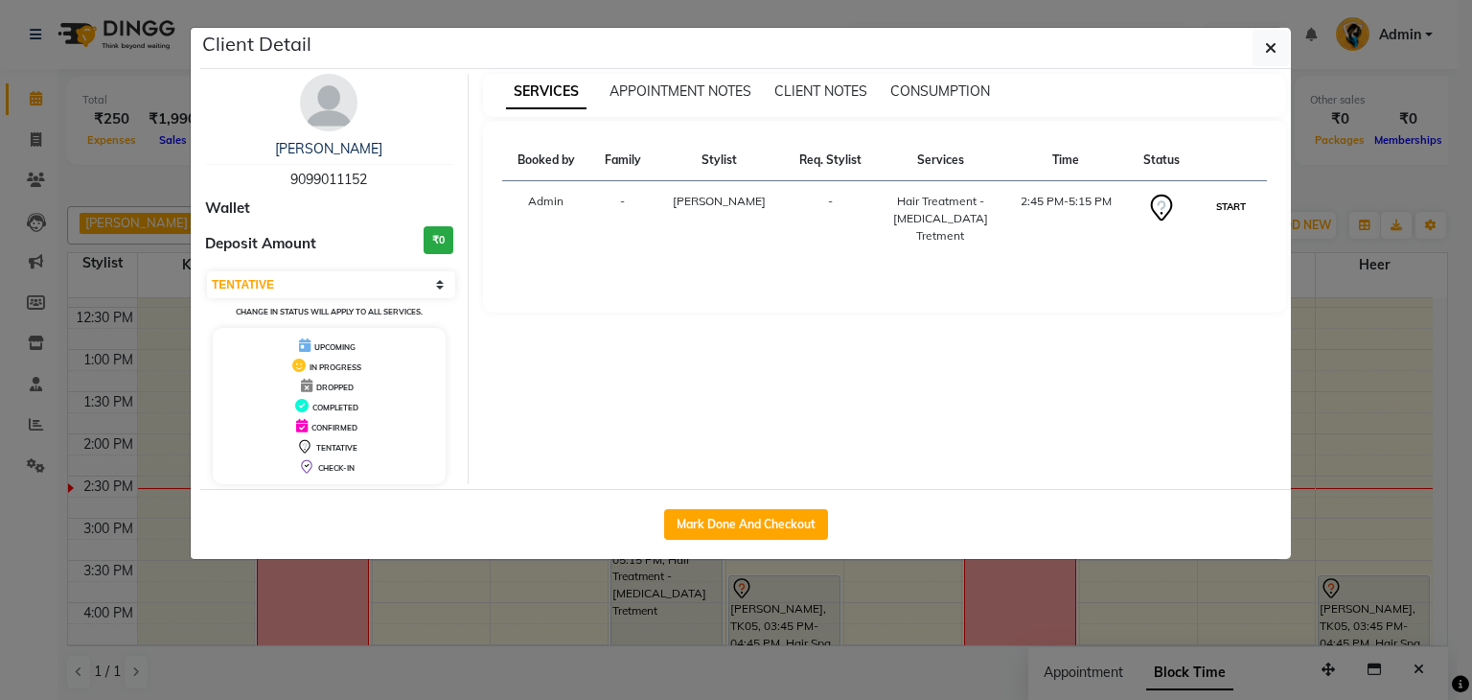
click at [1226, 214] on button "START" at bounding box center [1231, 207] width 39 height 24
select select "1"
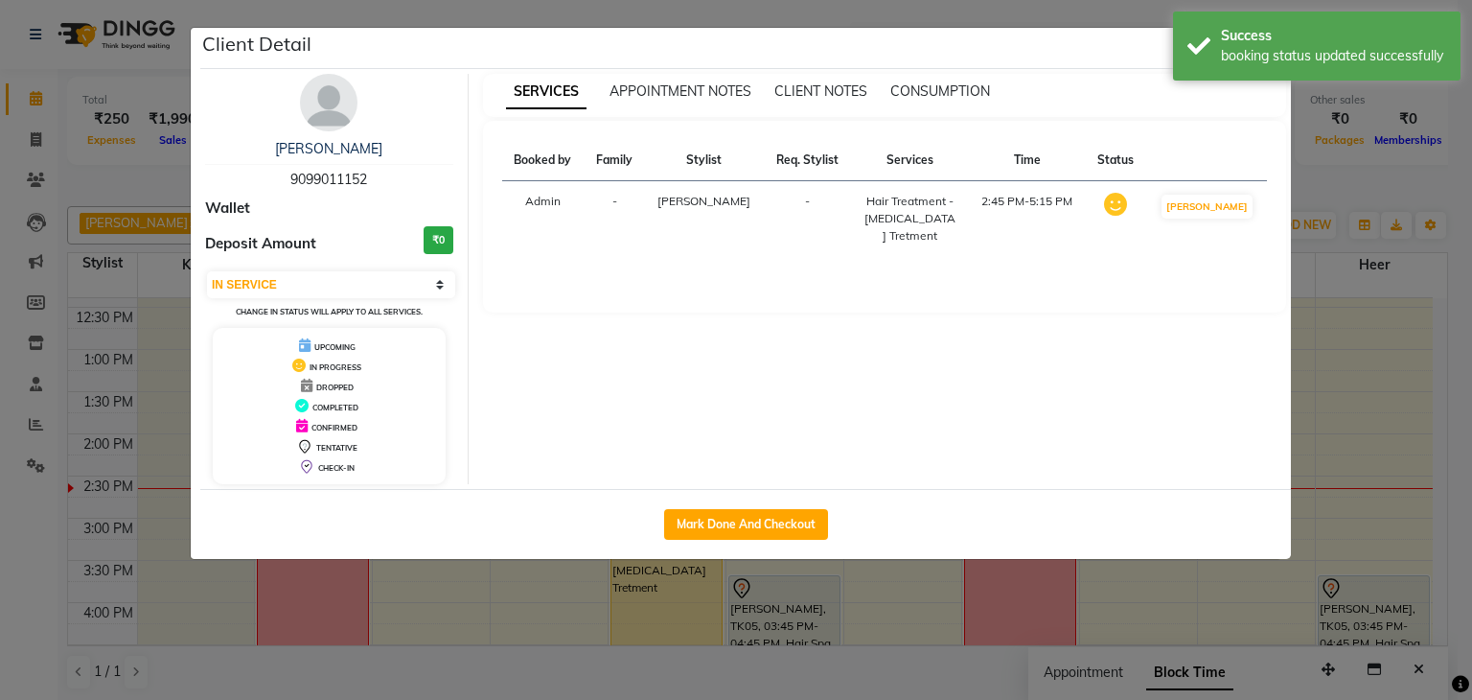
click at [1457, 171] on ngb-modal-window "Client Detail [PERSON_NAME] 9099011152 Wallet Deposit Amount ₹0 Select IN SERVI…" at bounding box center [736, 350] width 1472 height 700
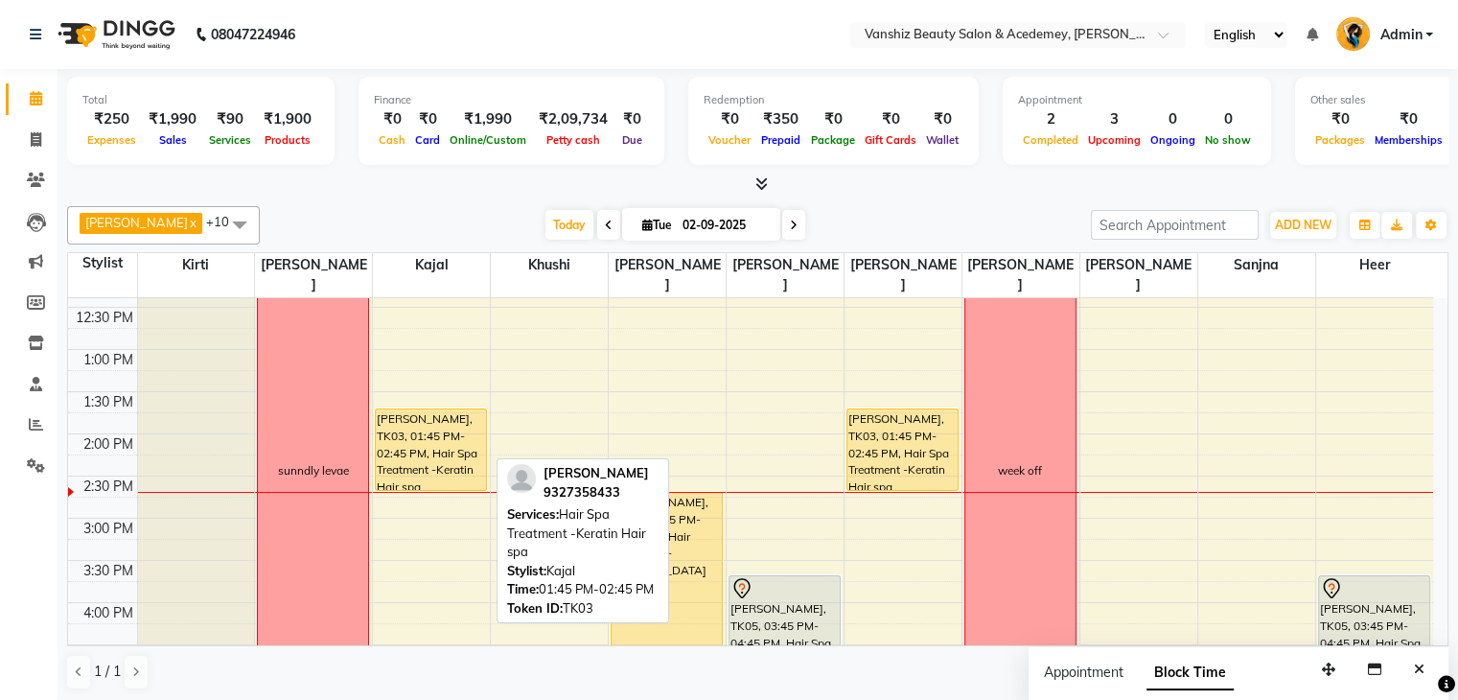
click at [462, 447] on div "[PERSON_NAME], TK03, 01:45 PM-02:45 PM, Hair Spa Treatment -Keratin Hair spa" at bounding box center [431, 449] width 110 height 81
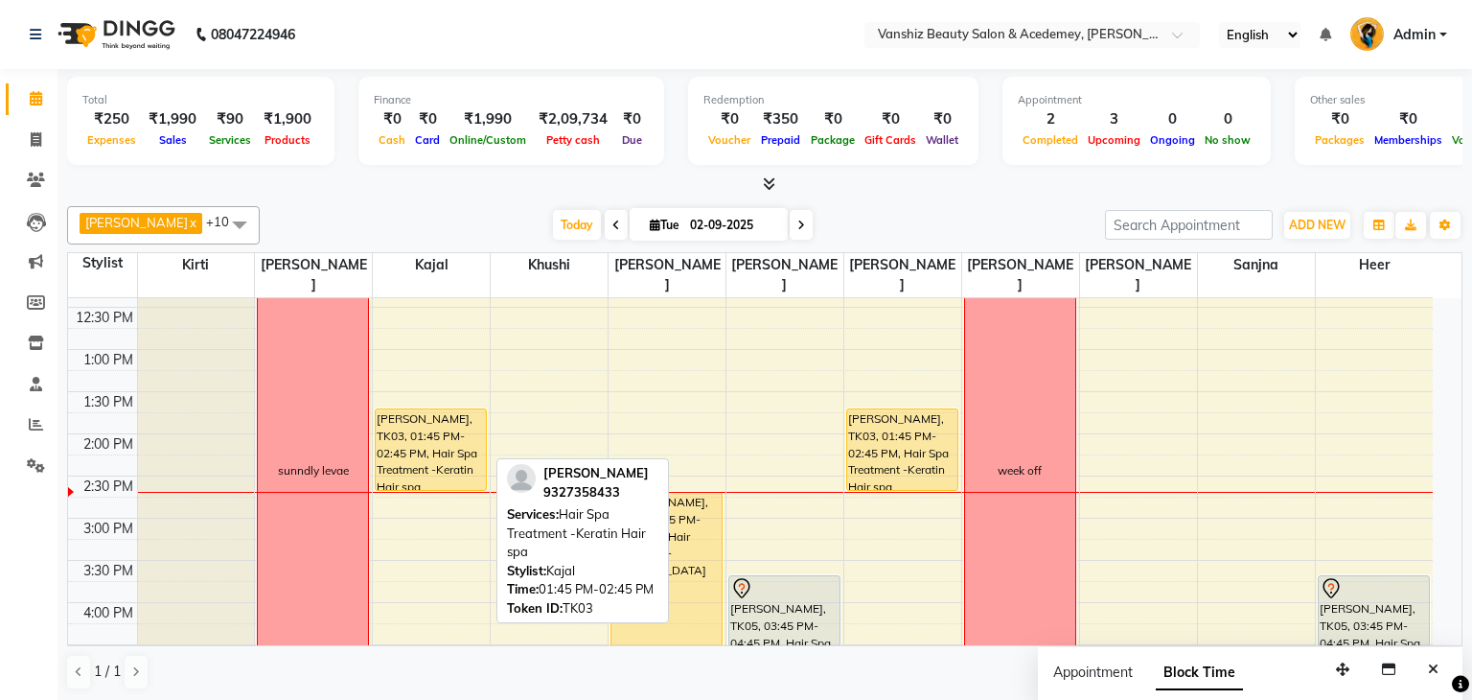
select select "1"
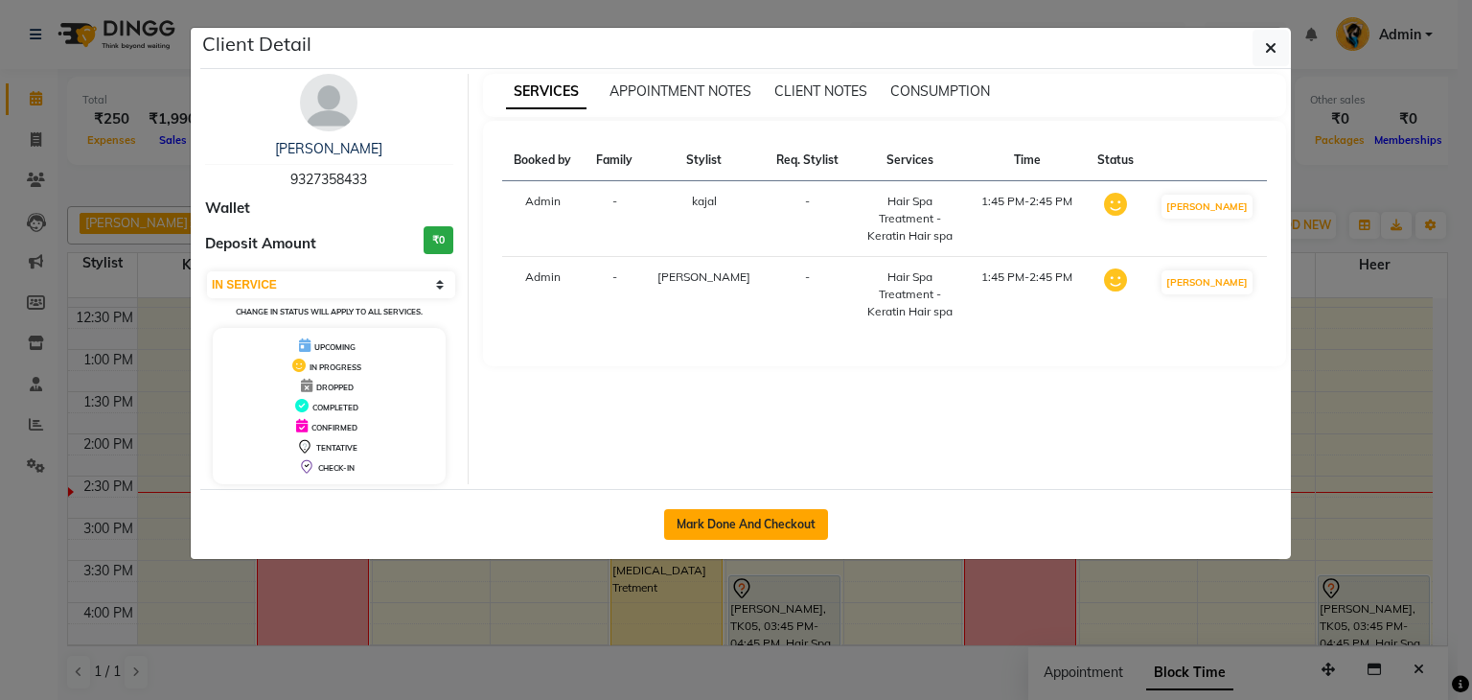
click at [752, 529] on button "Mark Done And Checkout" at bounding box center [746, 524] width 164 height 31
select select "service"
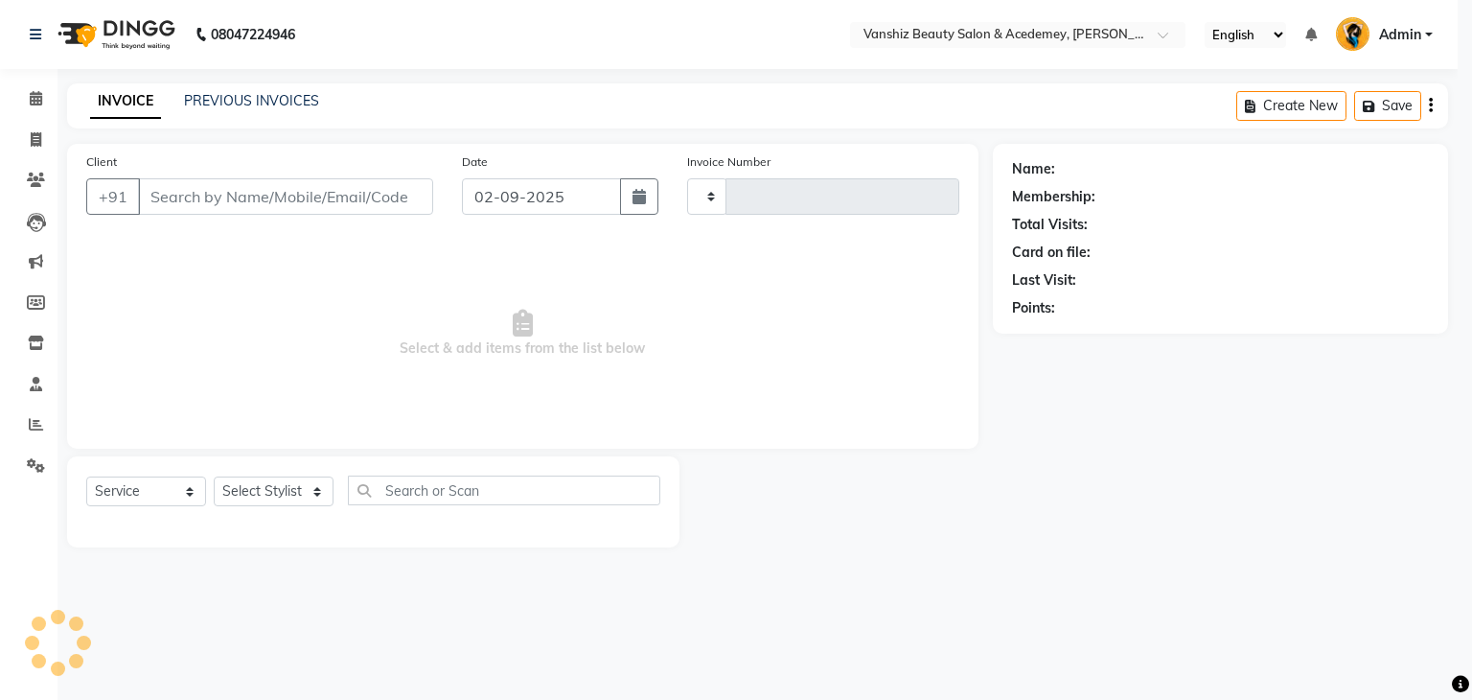
type input "1291"
select select "5403"
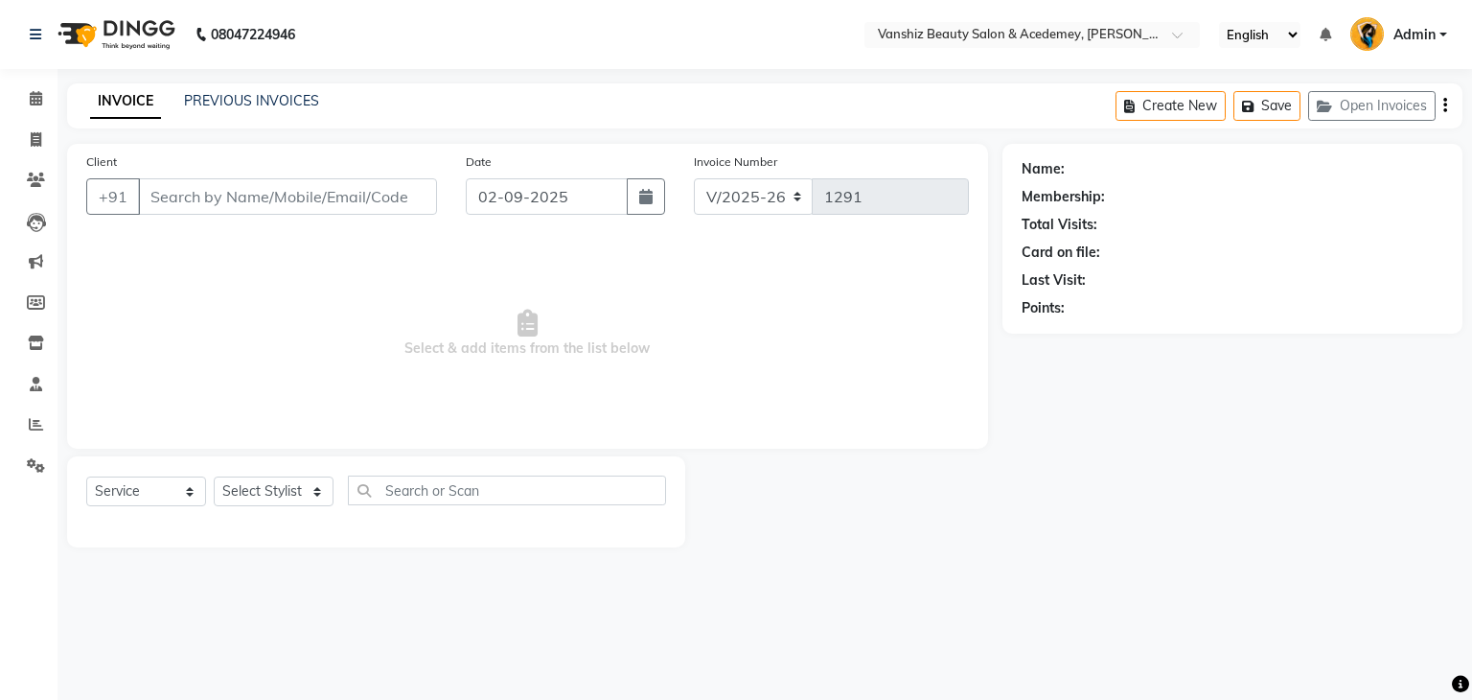
type input "9327358433"
select select "68622"
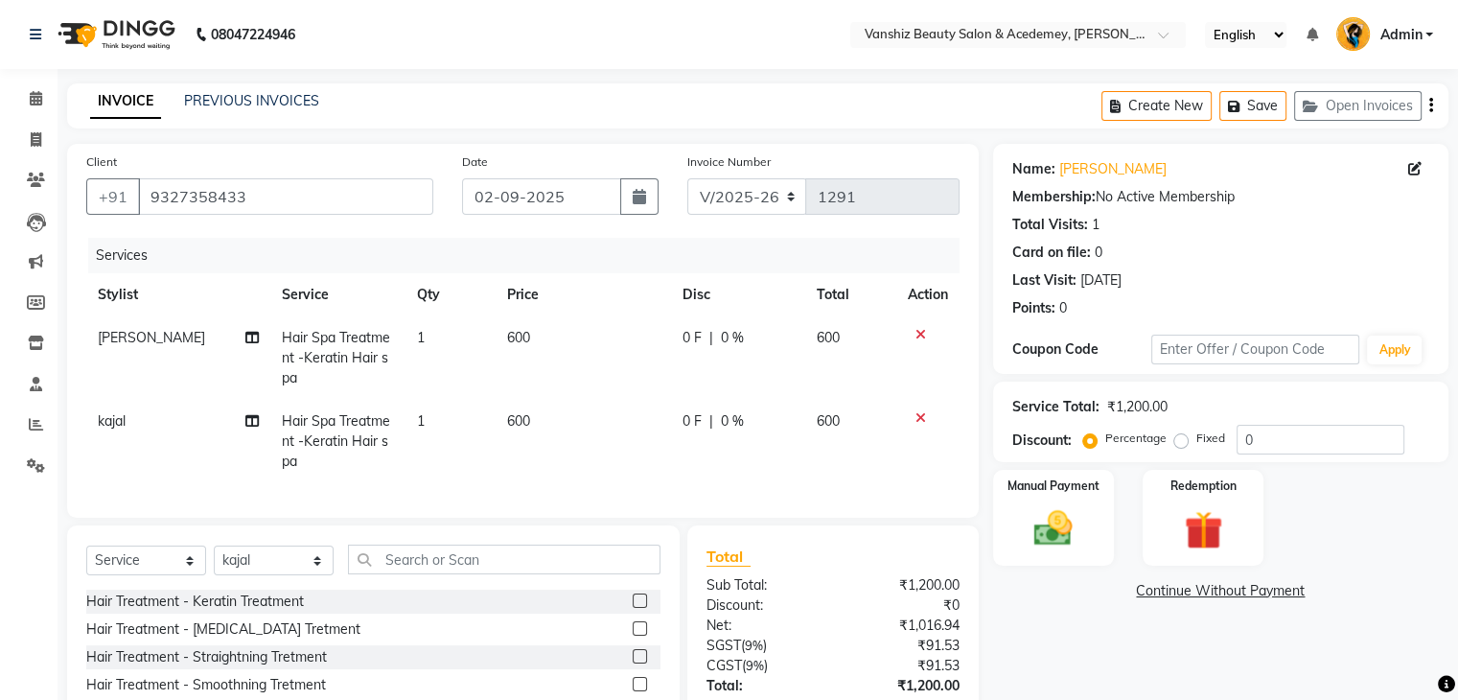
click at [507, 335] on span "600" at bounding box center [518, 337] width 23 height 17
select select "59477"
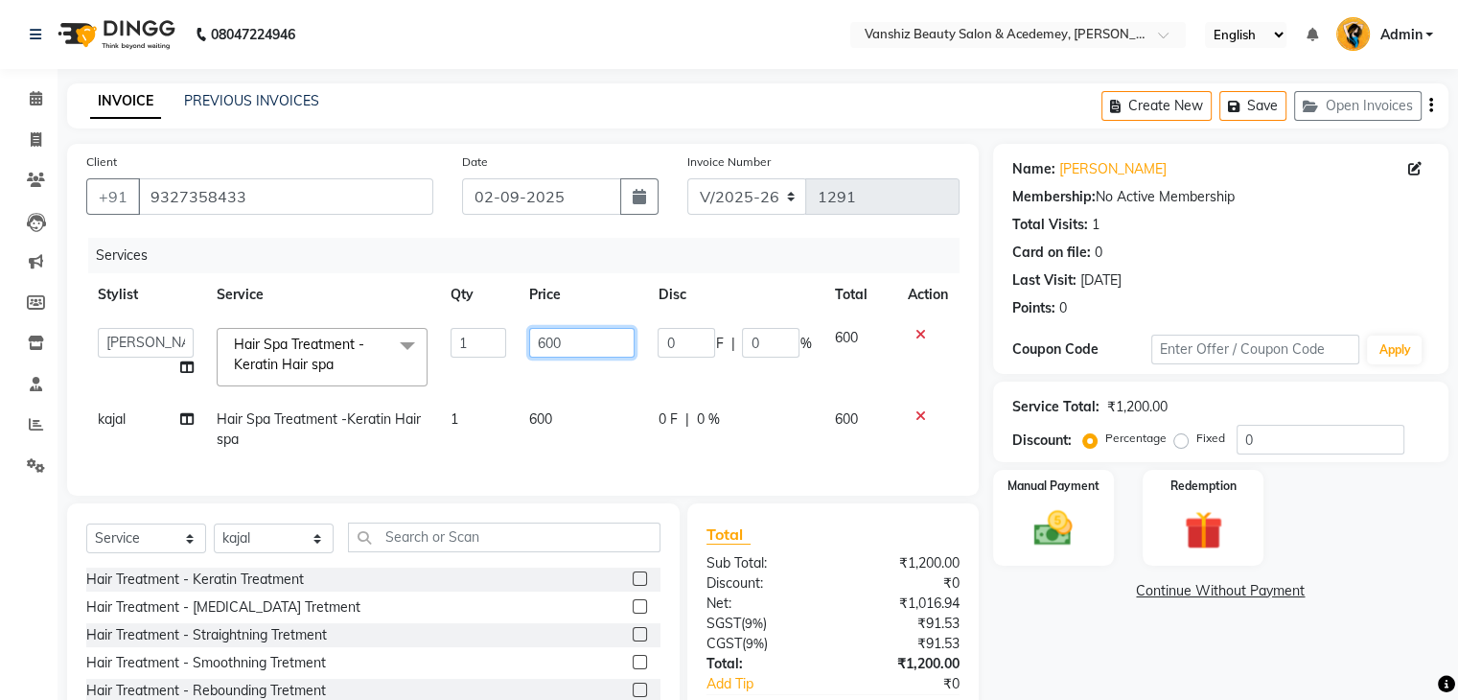
click at [580, 342] on input "600" at bounding box center [581, 343] width 105 height 30
type input "6"
type input "300"
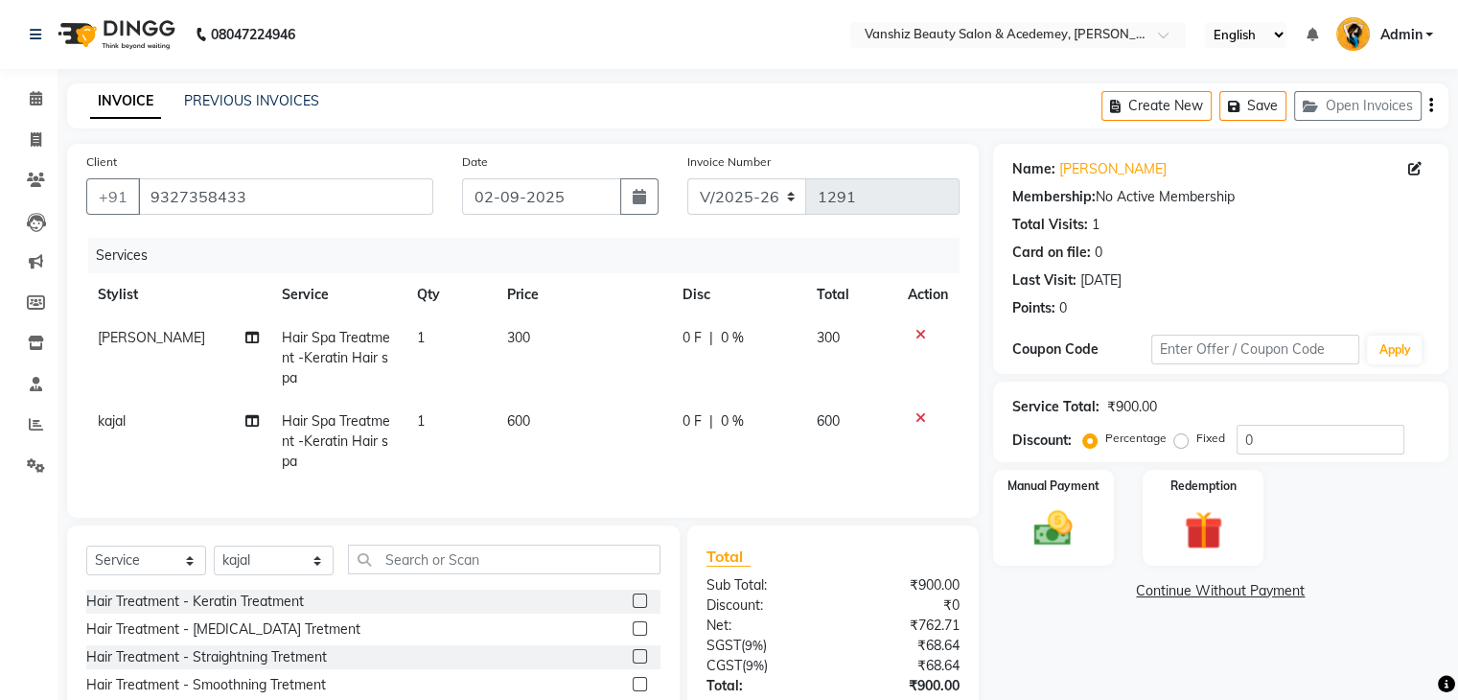
click at [539, 419] on td "600" at bounding box center [583, 441] width 175 height 83
select select "68622"
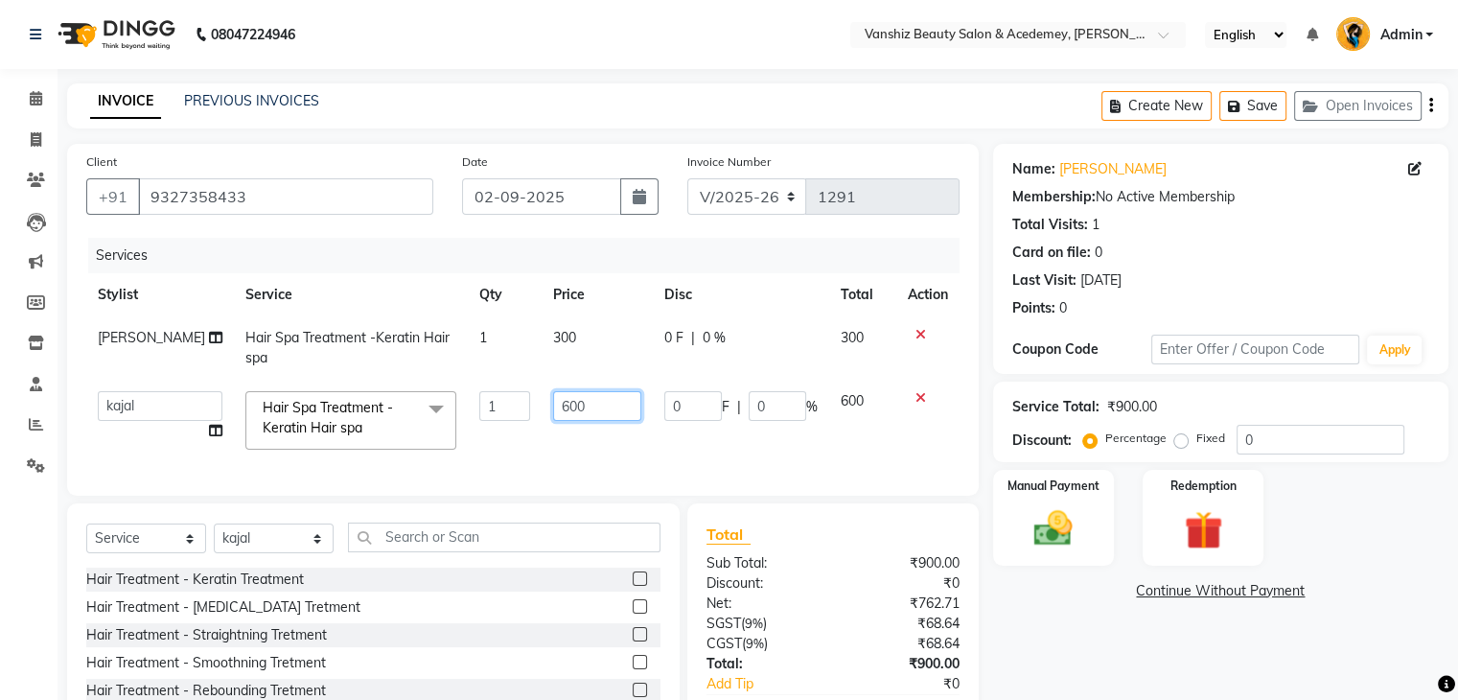
click at [587, 403] on input "600" at bounding box center [597, 406] width 88 height 30
type input "6"
type input "350"
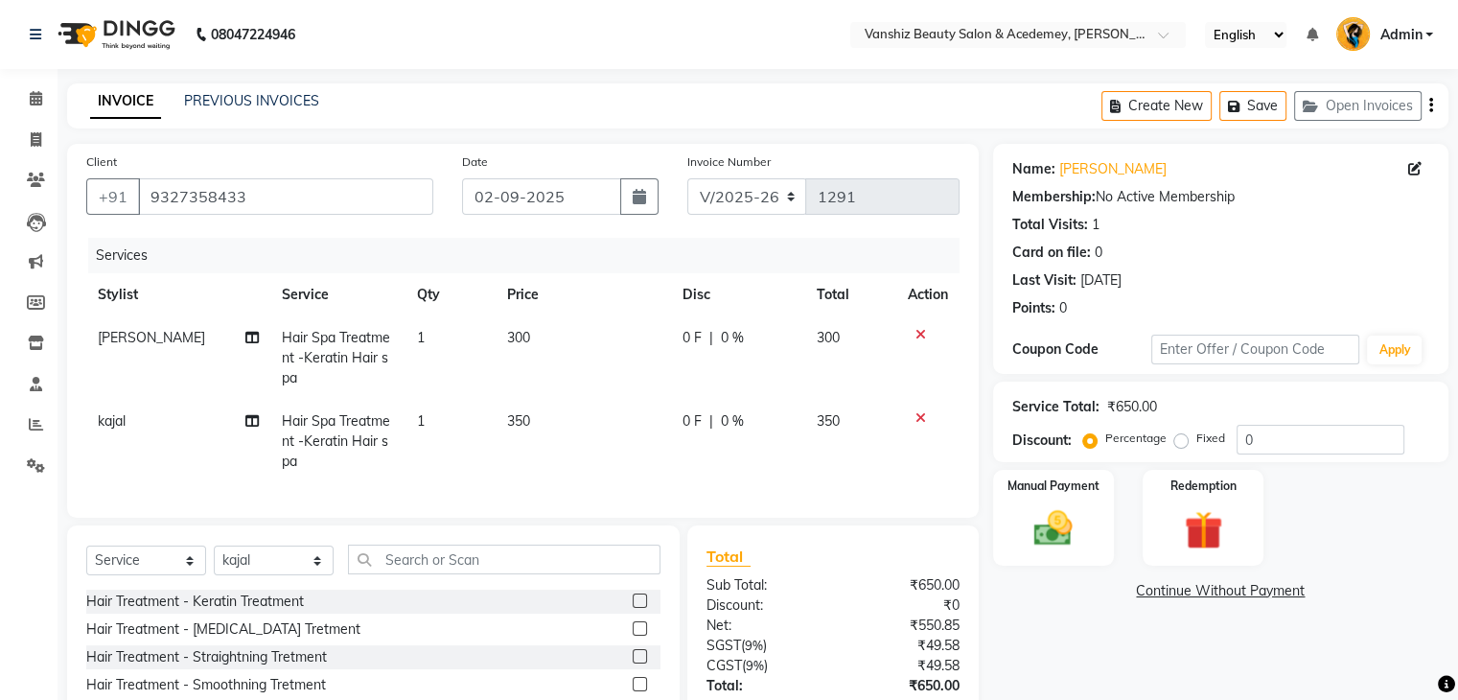
click at [630, 439] on td "350" at bounding box center [583, 441] width 175 height 83
select select "68622"
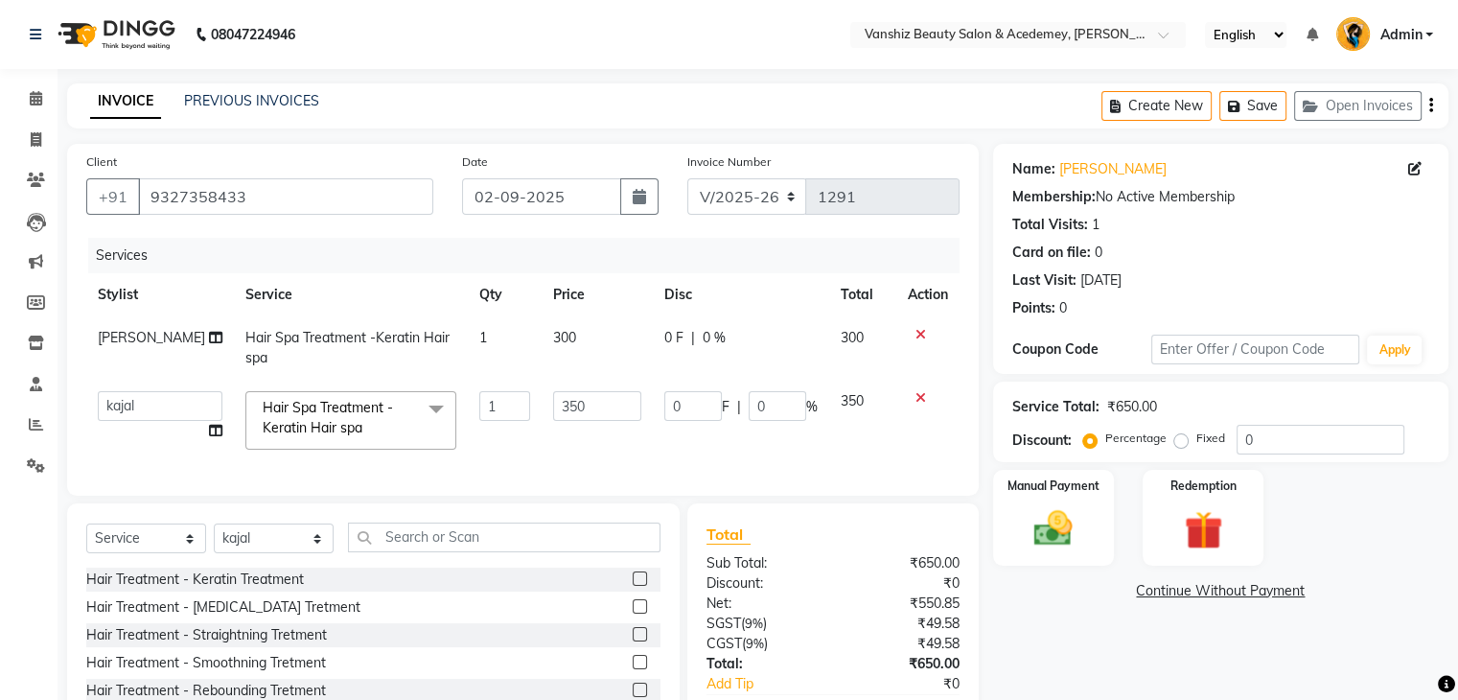
scroll to position [130, 0]
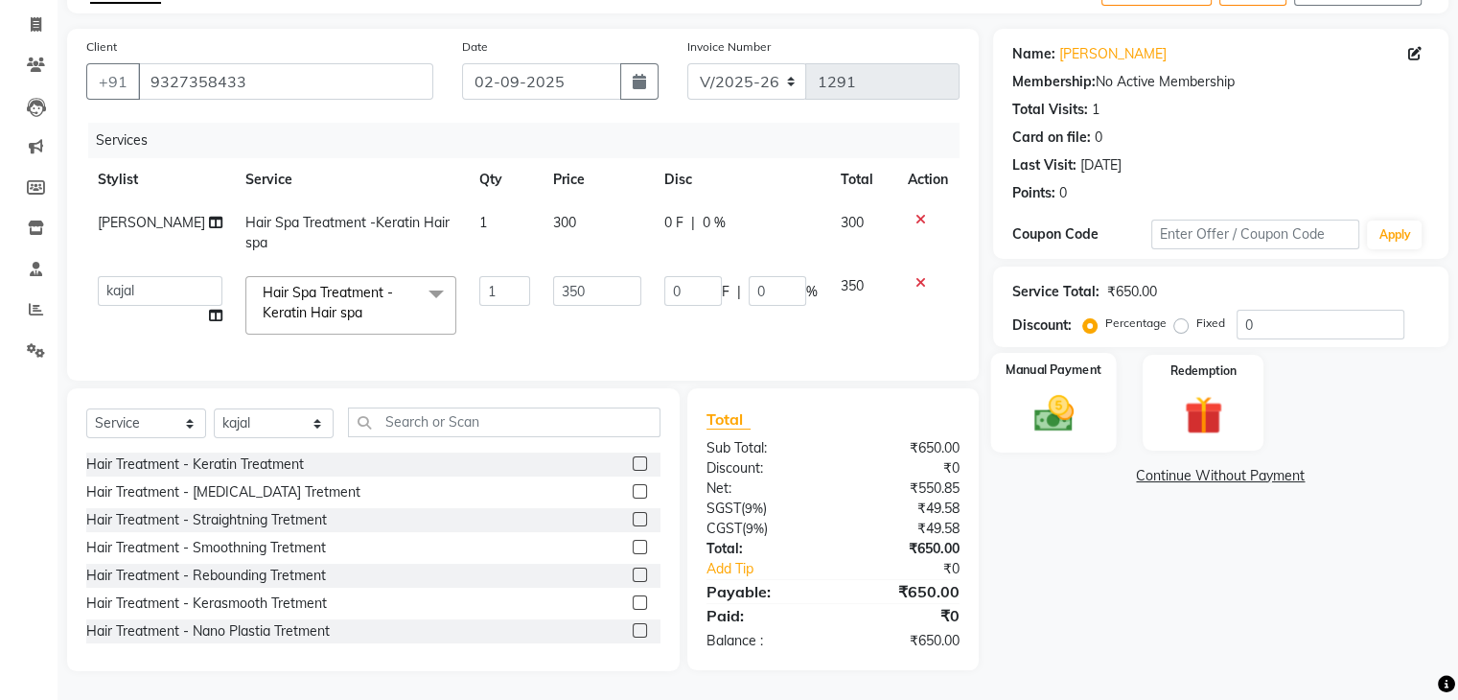
click at [1054, 404] on img at bounding box center [1053, 414] width 64 height 46
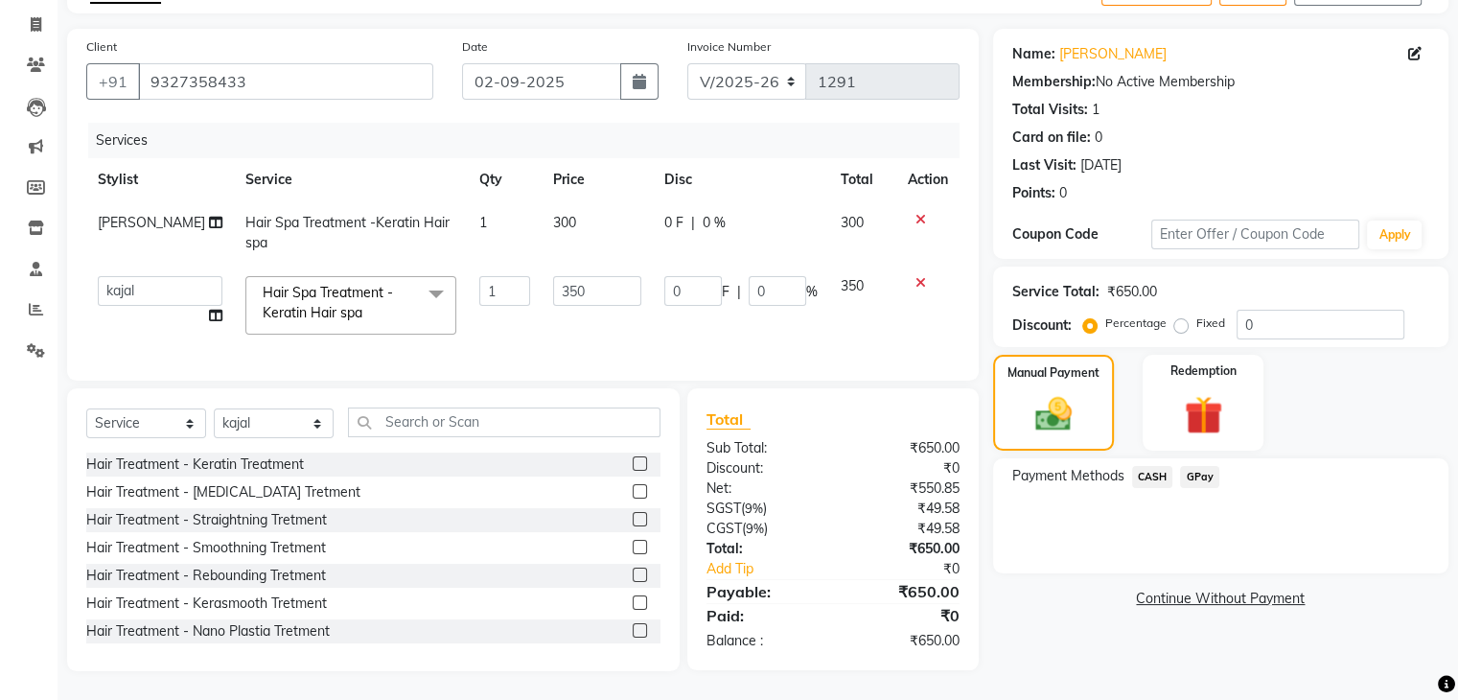
click at [1149, 466] on span "CASH" at bounding box center [1152, 477] width 41 height 22
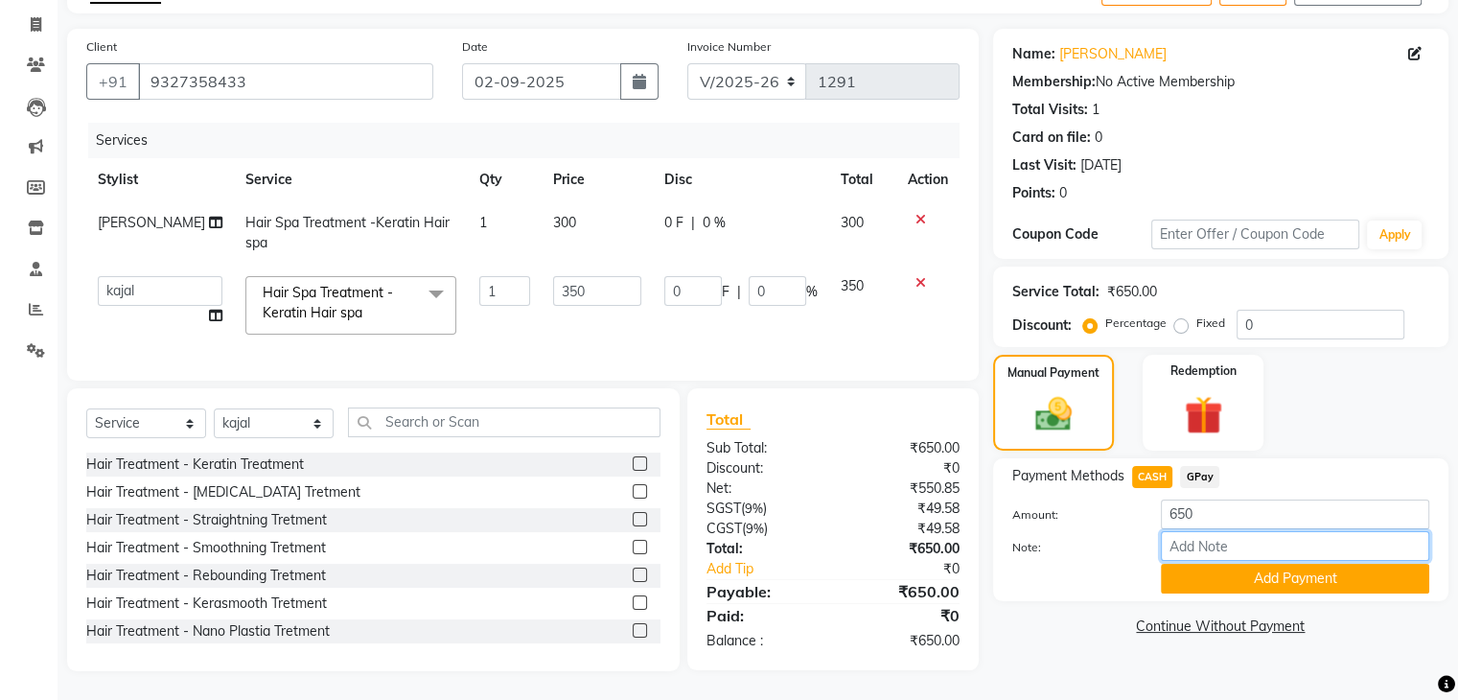
click at [1192, 531] on input "Note:" at bounding box center [1295, 546] width 268 height 30
type input "cash"
click at [1287, 570] on button "Add Payment" at bounding box center [1295, 579] width 268 height 30
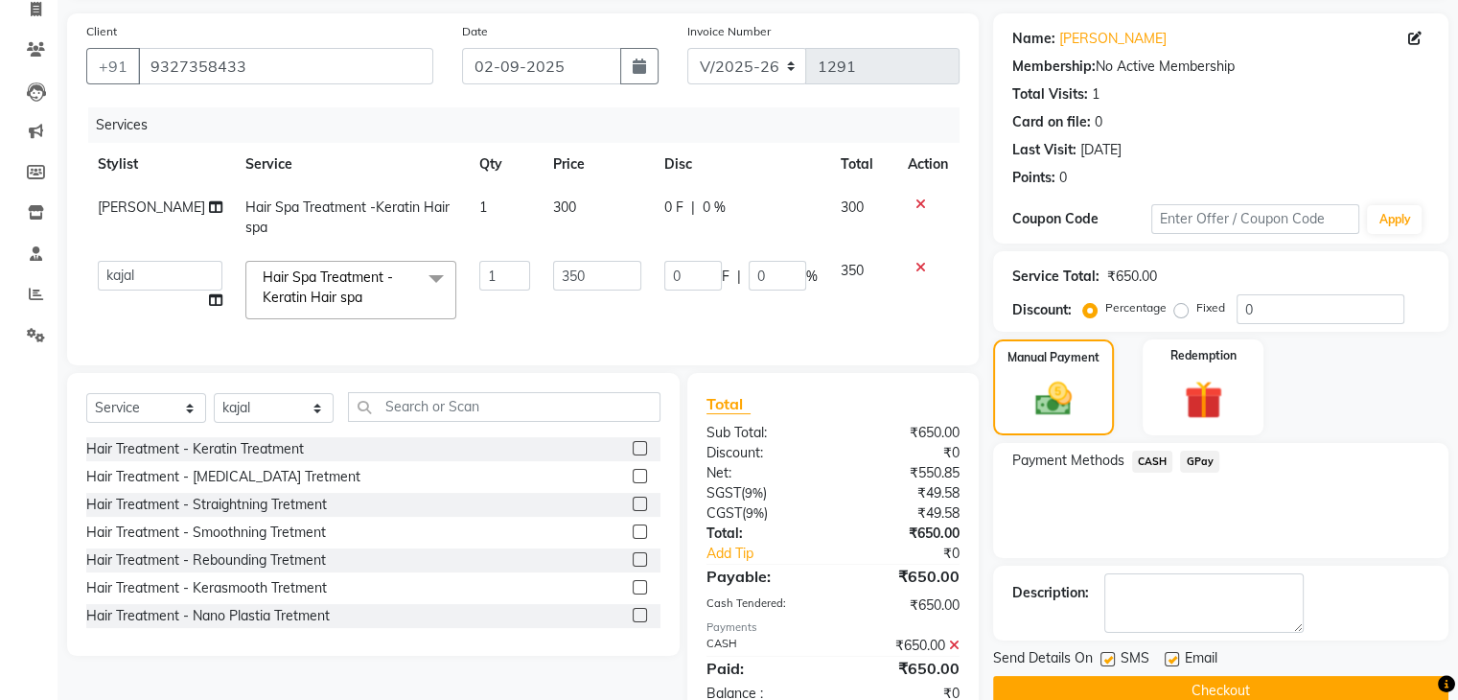
scroll to position [197, 0]
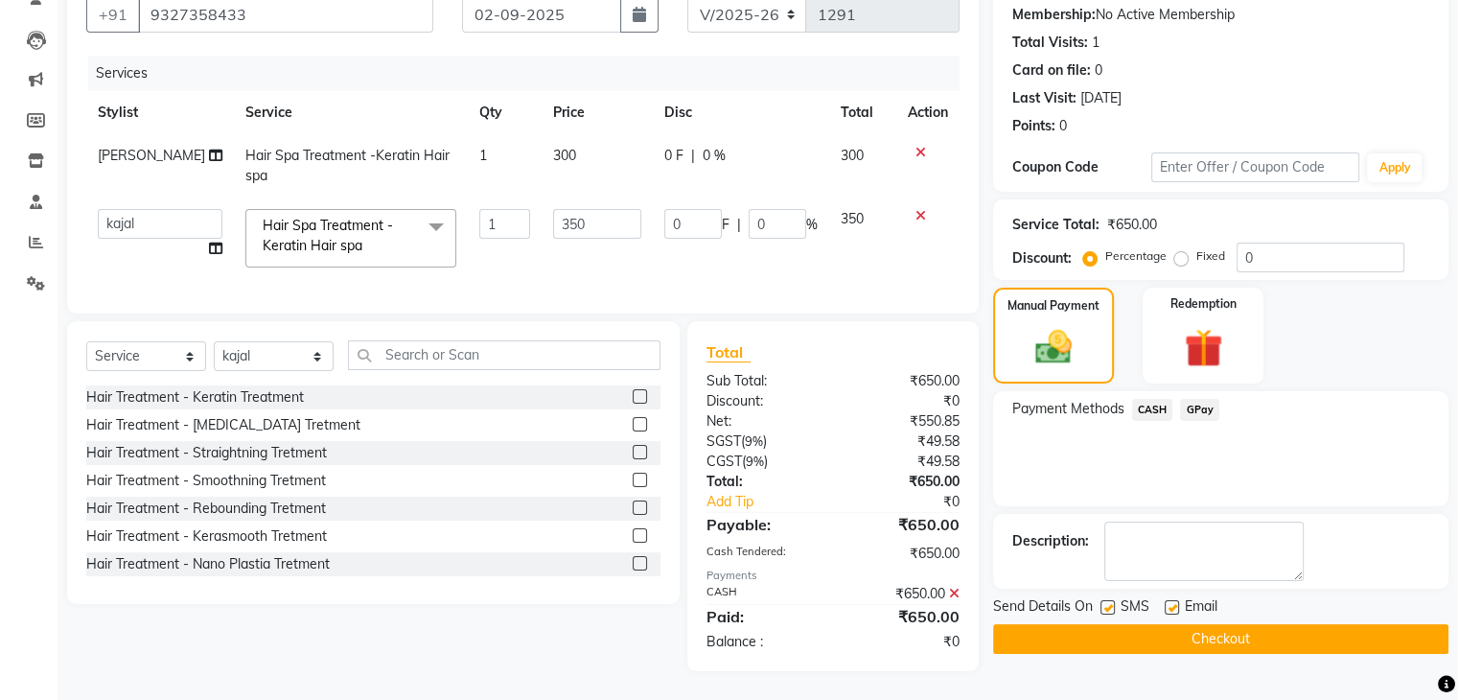
click at [1173, 600] on label at bounding box center [1172, 607] width 14 height 14
click at [1173, 602] on input "checkbox" at bounding box center [1171, 608] width 12 height 12
checkbox input "false"
click at [1109, 600] on label at bounding box center [1107, 607] width 14 height 14
click at [1109, 602] on input "checkbox" at bounding box center [1106, 608] width 12 height 12
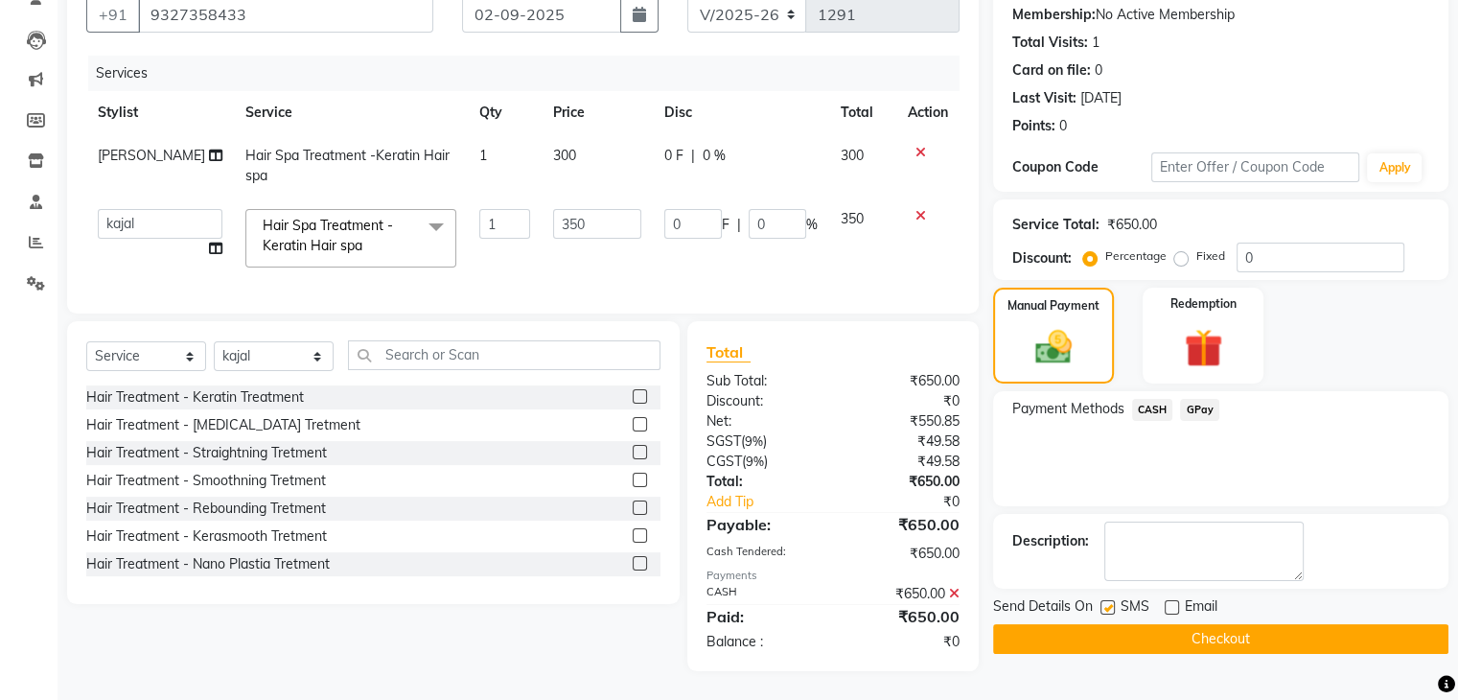
checkbox input "false"
click at [1142, 624] on button "Checkout" at bounding box center [1220, 639] width 455 height 30
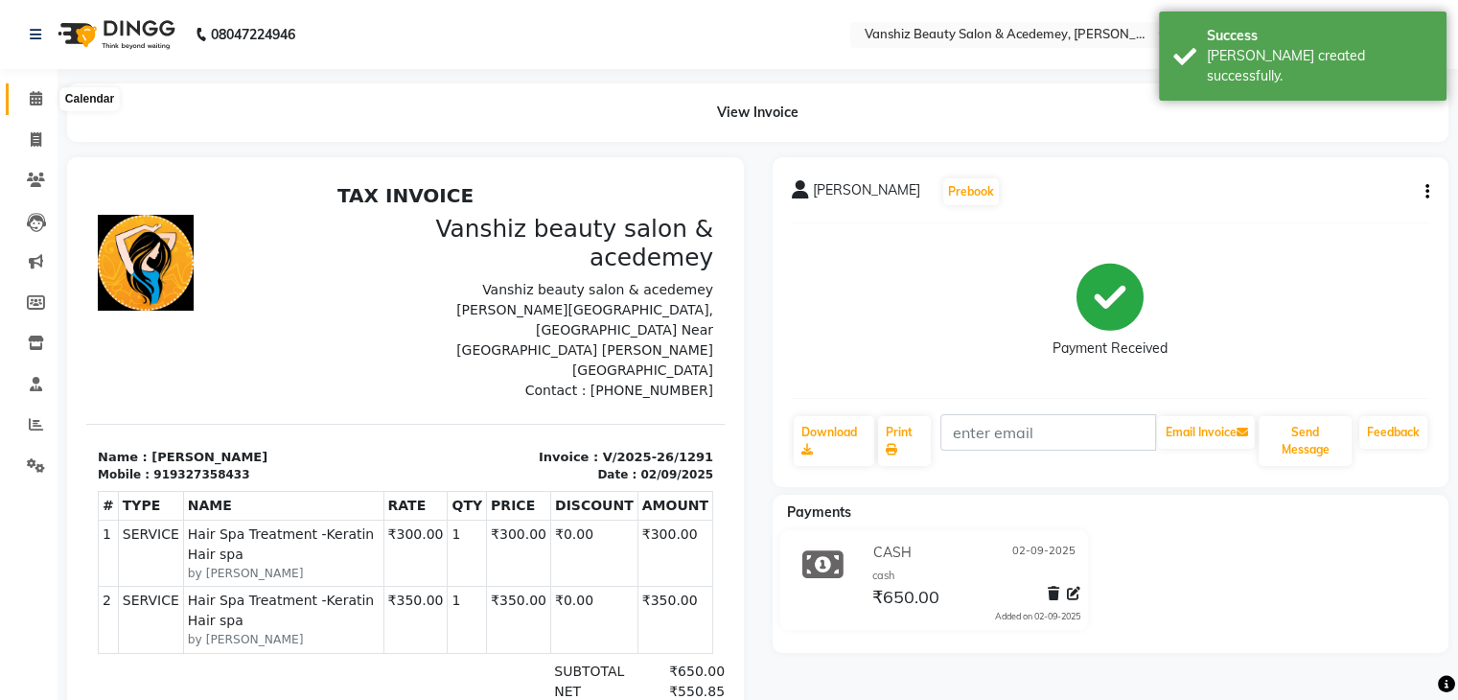
click at [42, 97] on span at bounding box center [36, 99] width 34 height 22
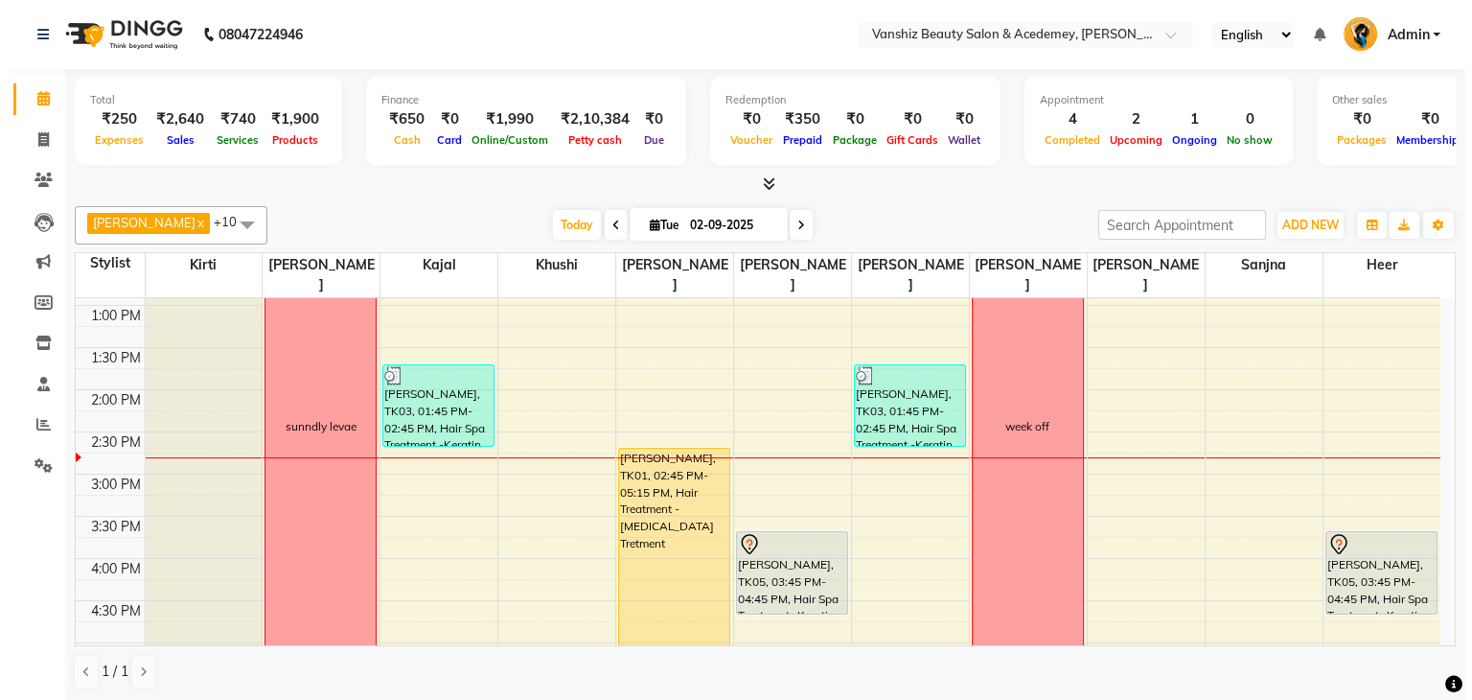
scroll to position [395, 0]
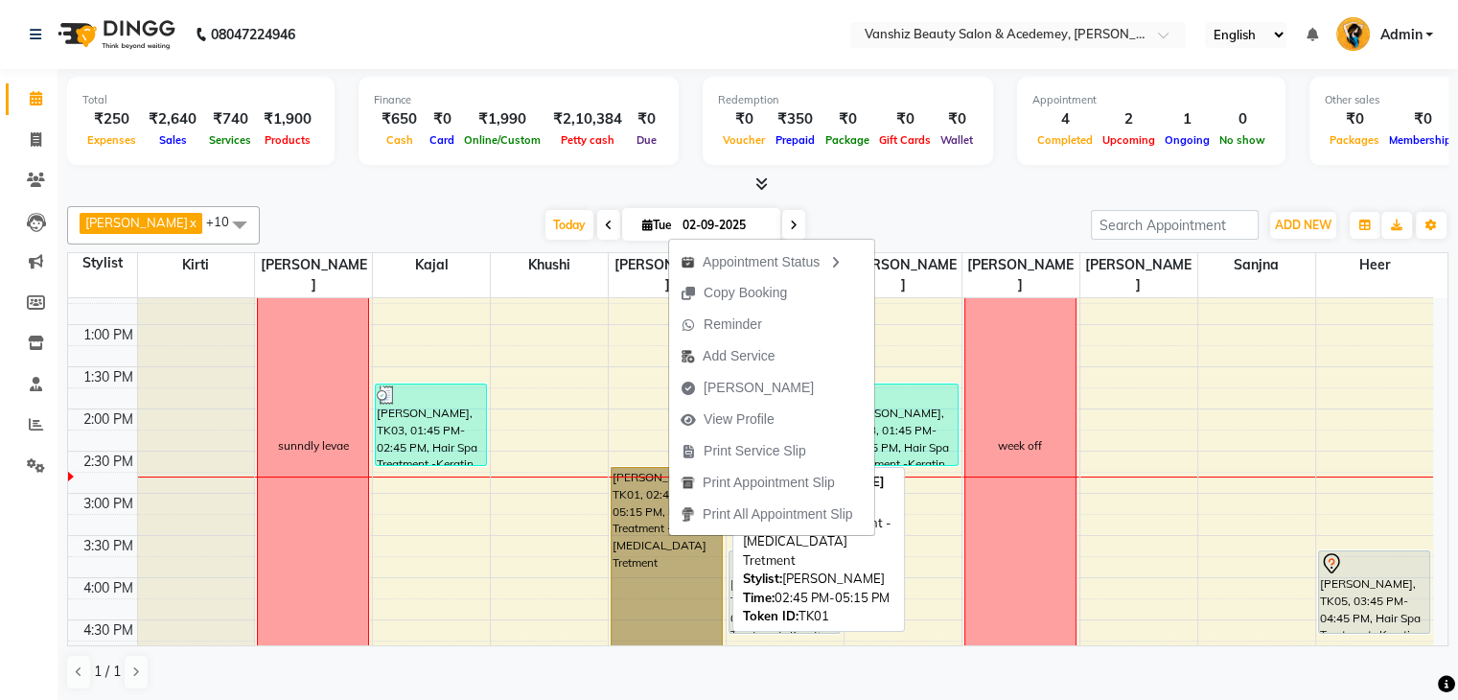
click at [645, 554] on link "[PERSON_NAME], TK01, 02:45 PM-05:15 PM, Hair Treatment - [MEDICAL_DATA] Tretment" at bounding box center [667, 571] width 112 height 208
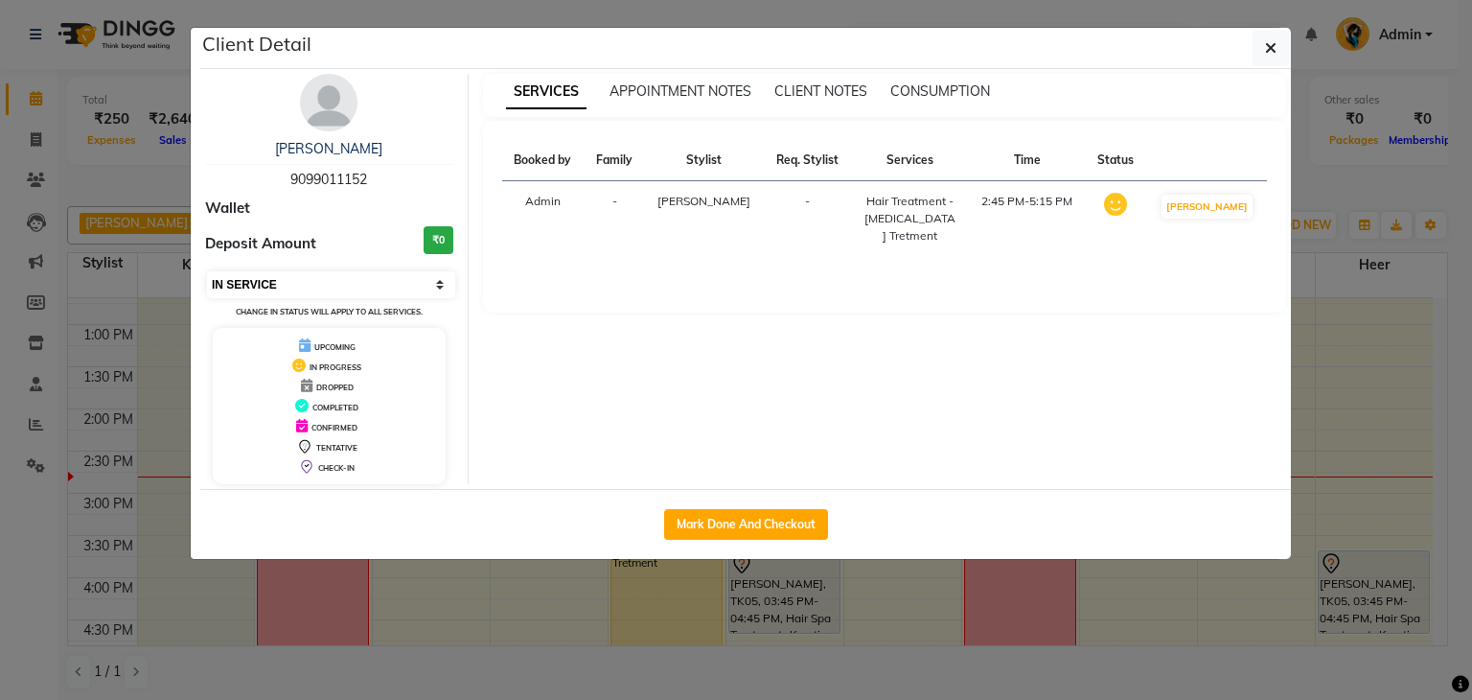
click at [403, 277] on select "Select IN SERVICE CONFIRMED TENTATIVE CHECK IN MARK DONE DROPPED UPCOMING" at bounding box center [331, 284] width 248 height 27
select select "7"
click at [207, 271] on select "Select IN SERVICE CONFIRMED TENTATIVE CHECK IN MARK DONE DROPPED UPCOMING" at bounding box center [331, 284] width 248 height 27
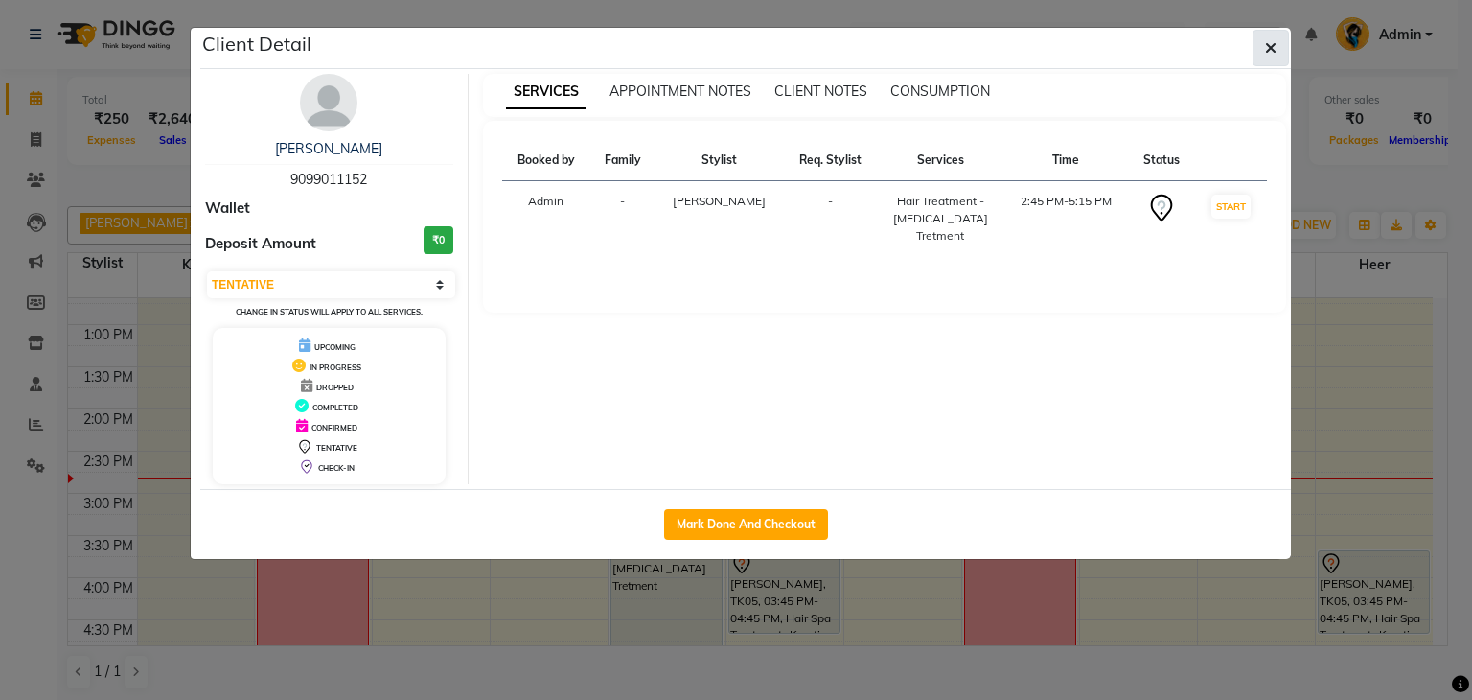
click at [1274, 38] on span "button" at bounding box center [1271, 47] width 12 height 19
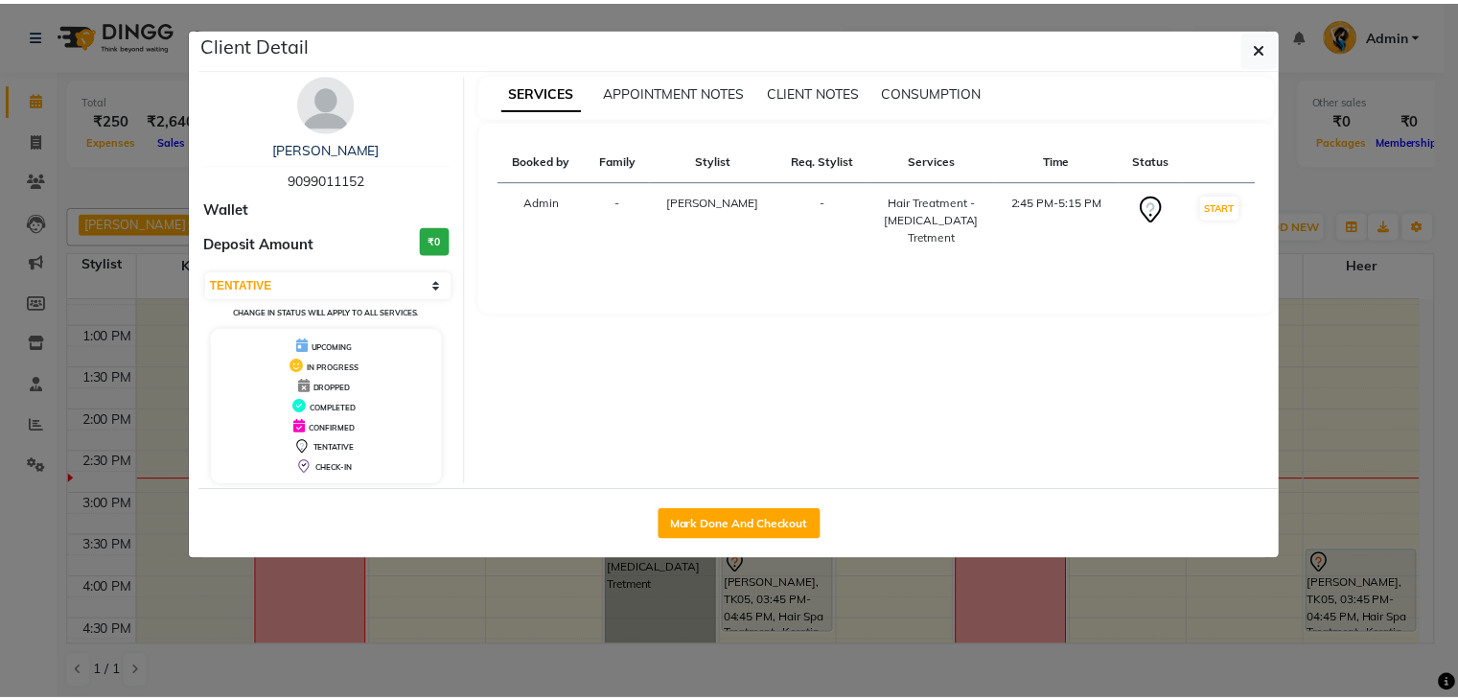
scroll to position [404, 0]
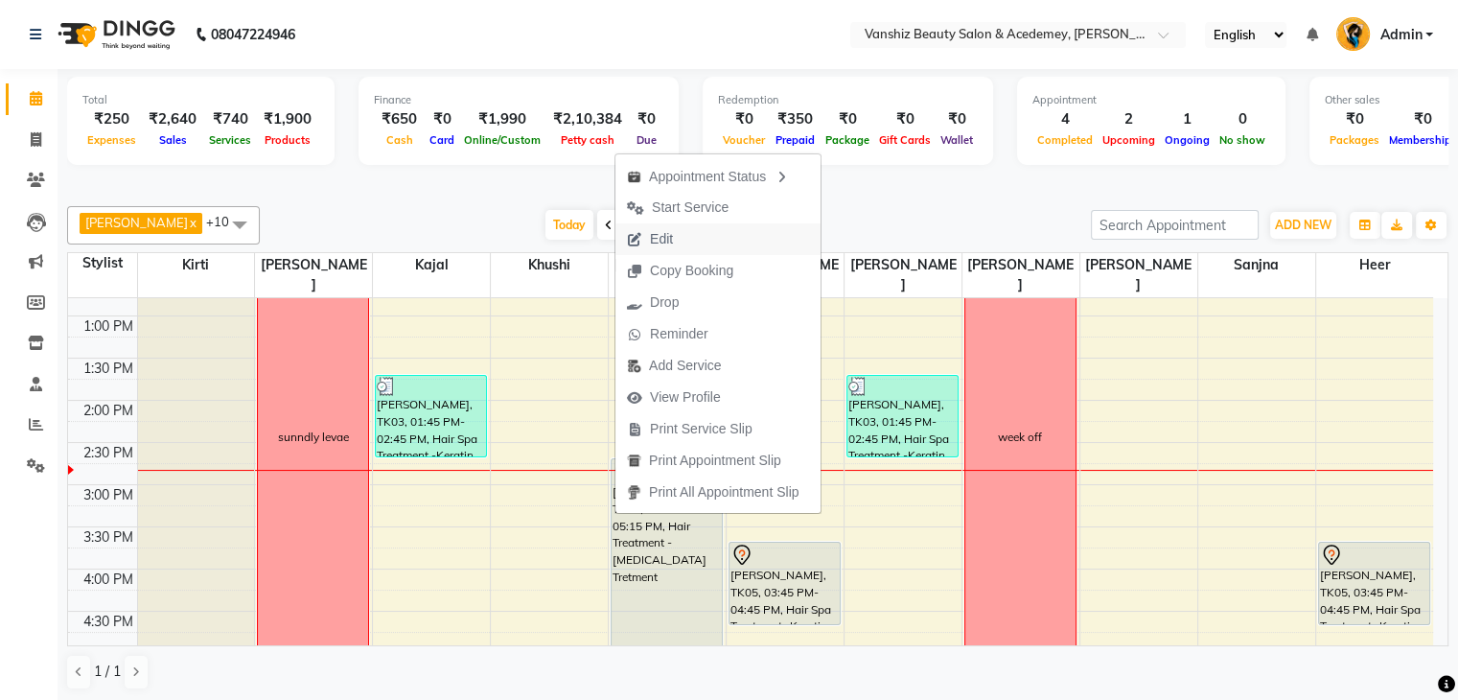
click at [690, 246] on button "Edit" at bounding box center [717, 239] width 205 height 32
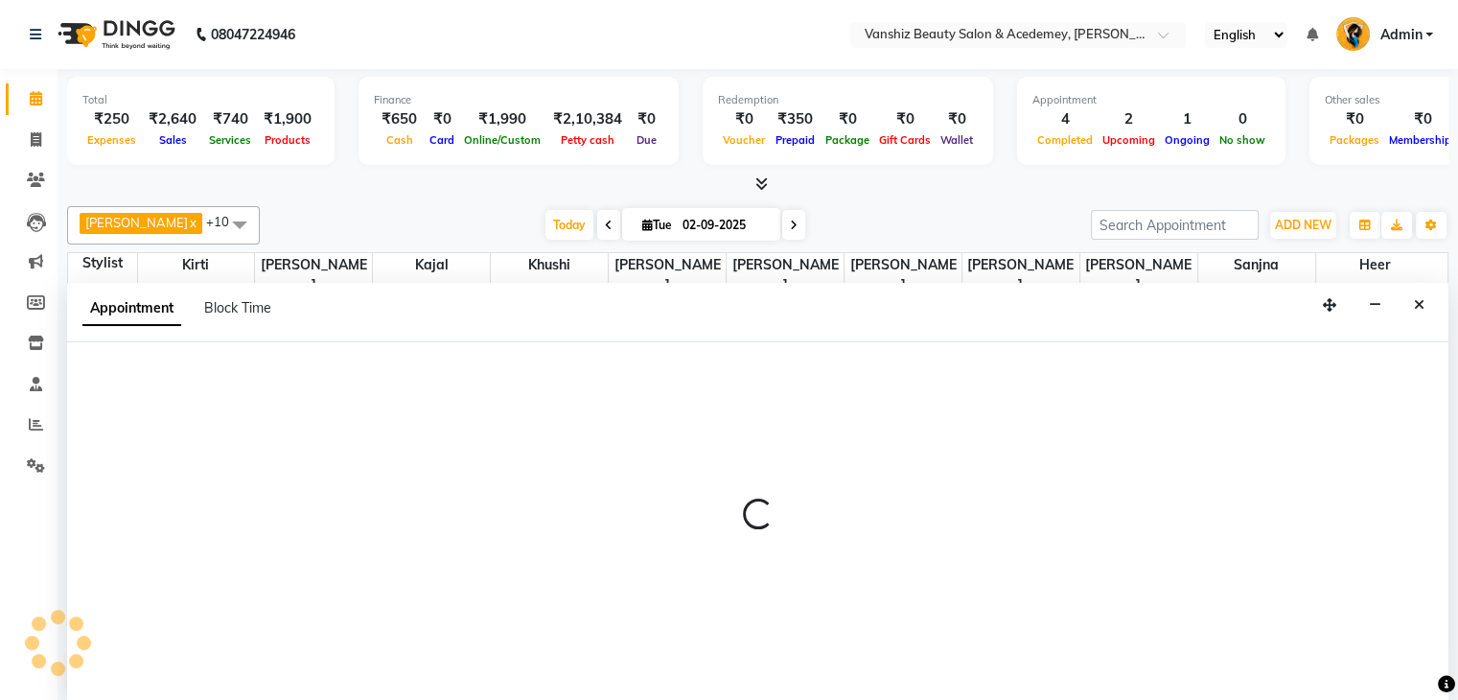
scroll to position [1, 0]
select select "tentative"
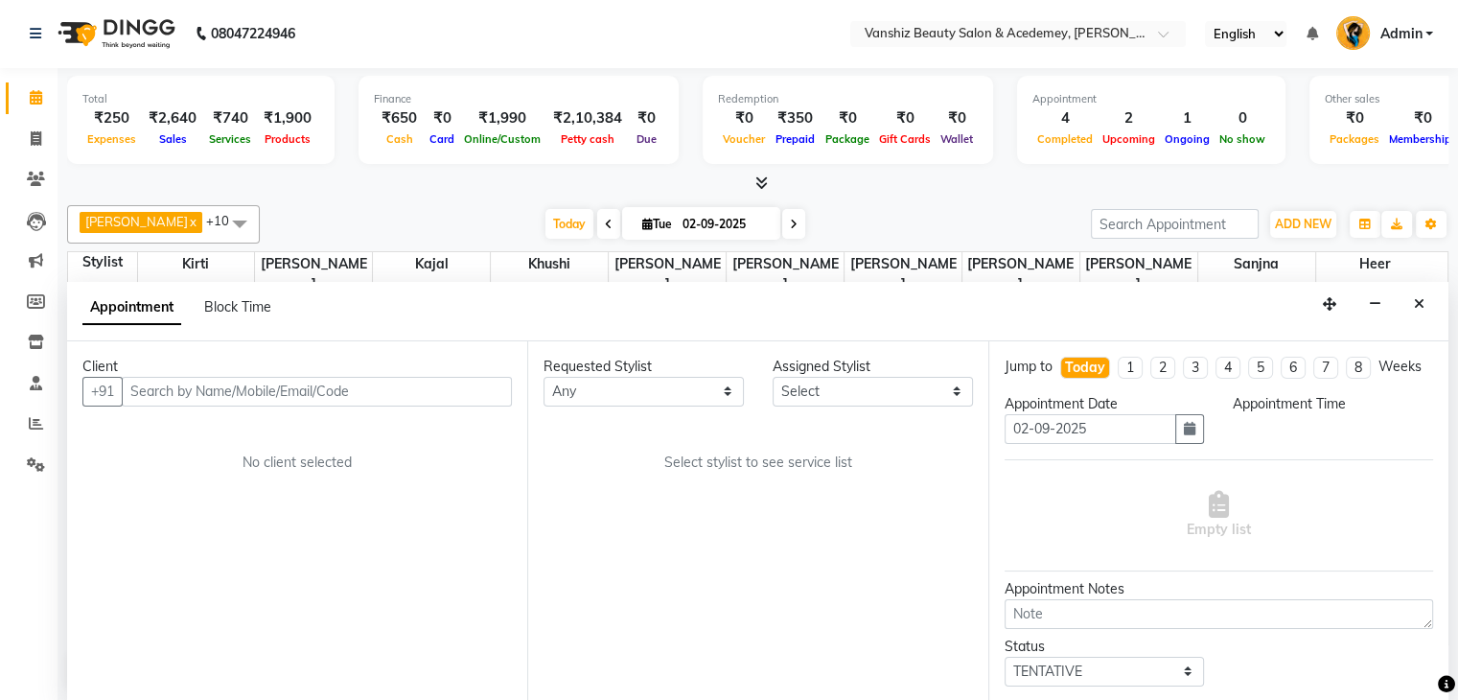
select select "87124"
select select "885"
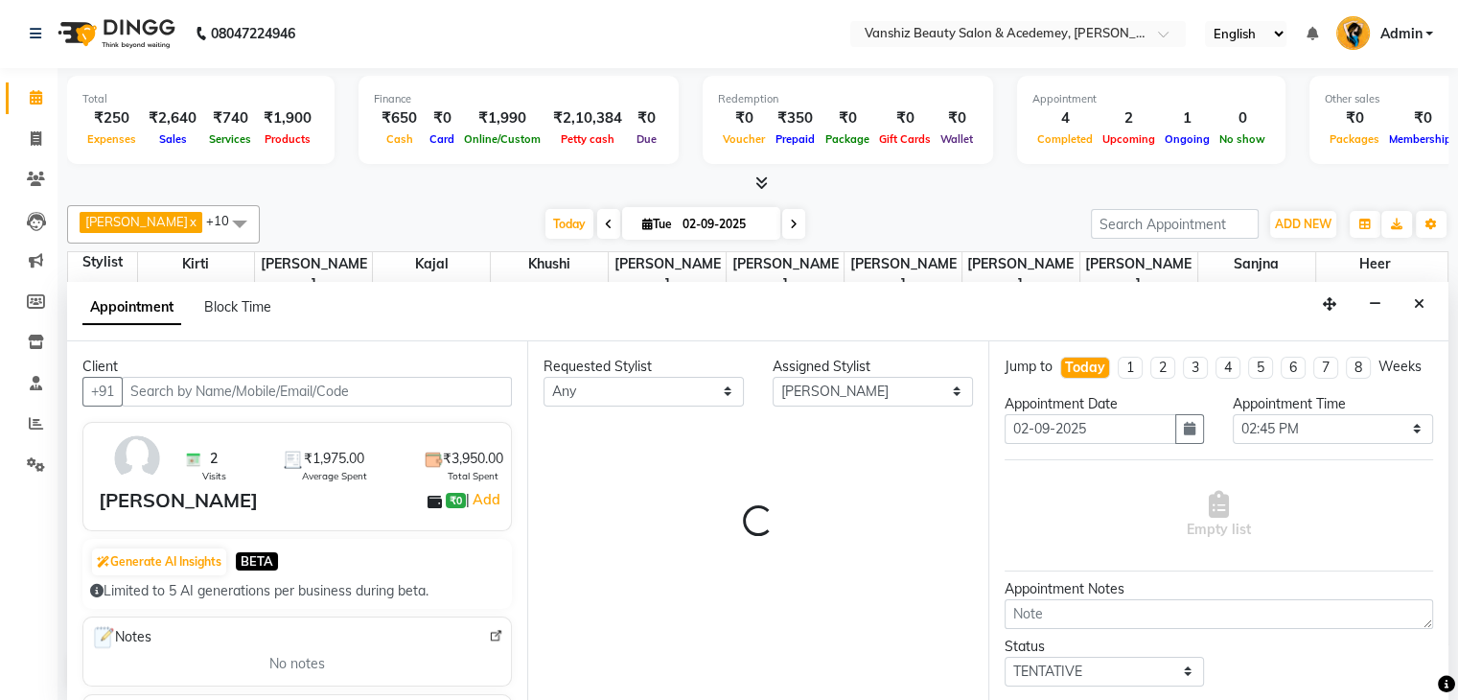
scroll to position [502, 0]
select select "2468"
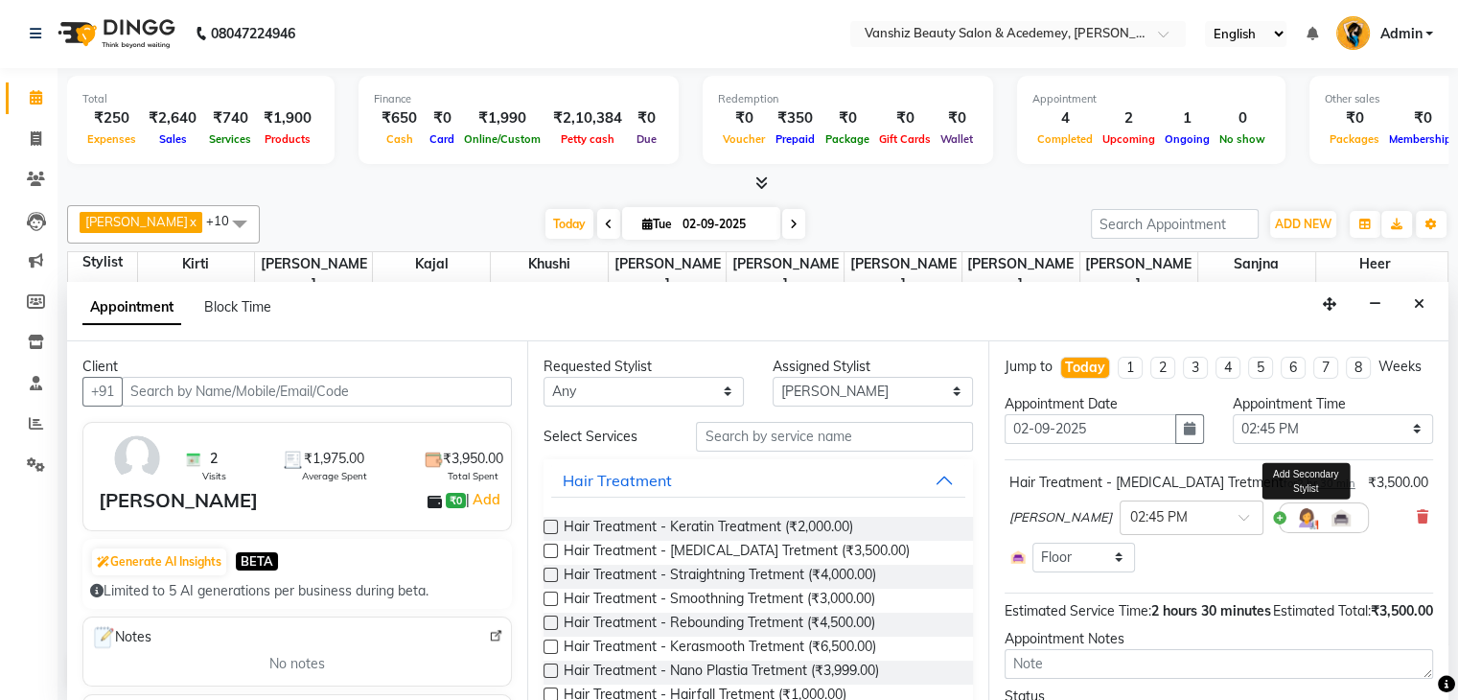
click at [1295, 529] on img at bounding box center [1306, 517] width 23 height 23
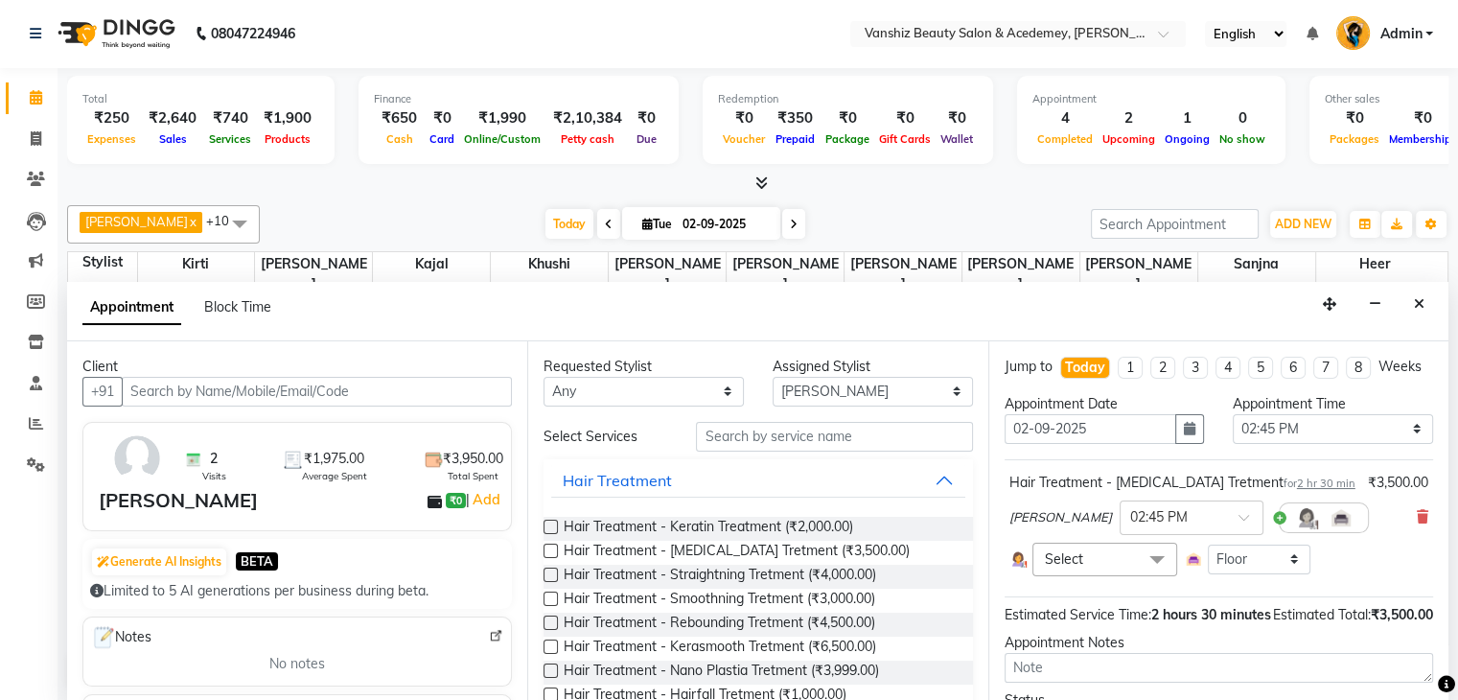
click at [1074, 567] on span "Select" at bounding box center [1064, 558] width 38 height 17
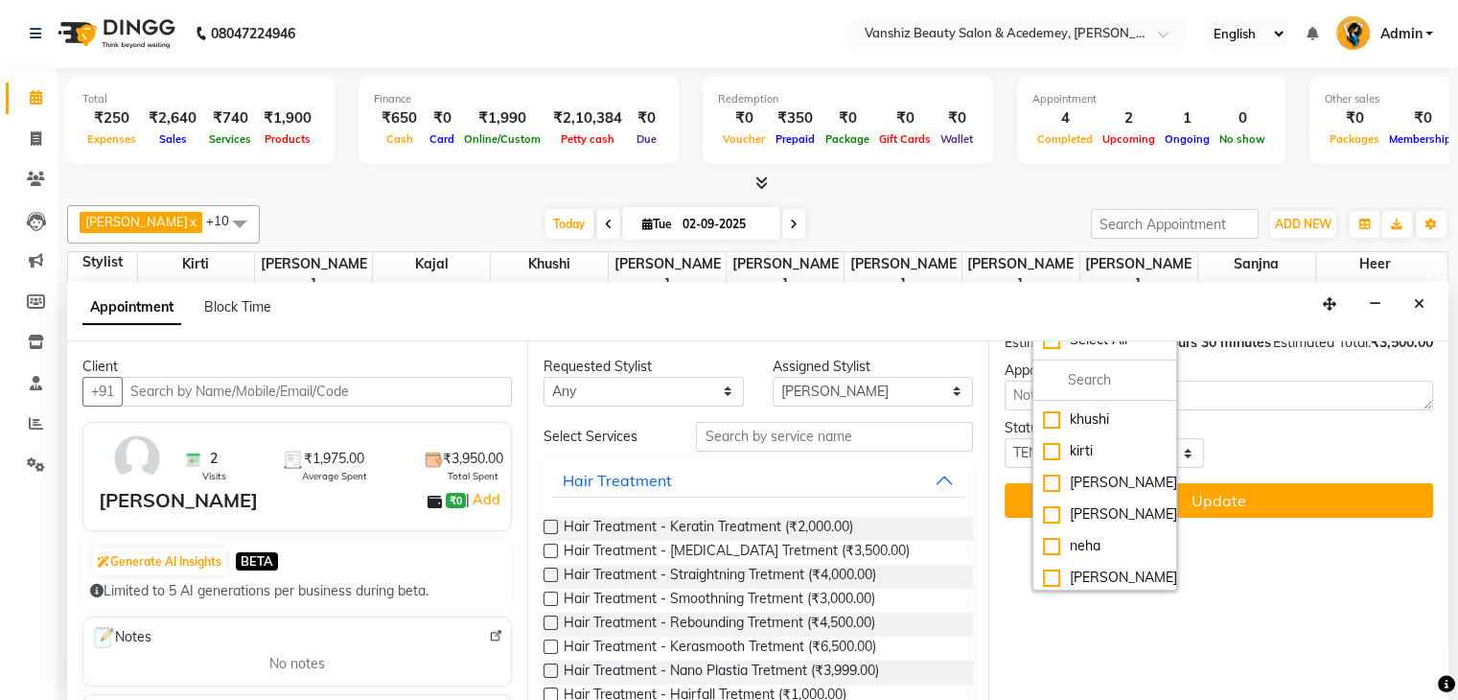
scroll to position [153, 0]
click at [1046, 526] on div "[PERSON_NAME]" at bounding box center [1105, 516] width 124 height 20
checkbox input "true"
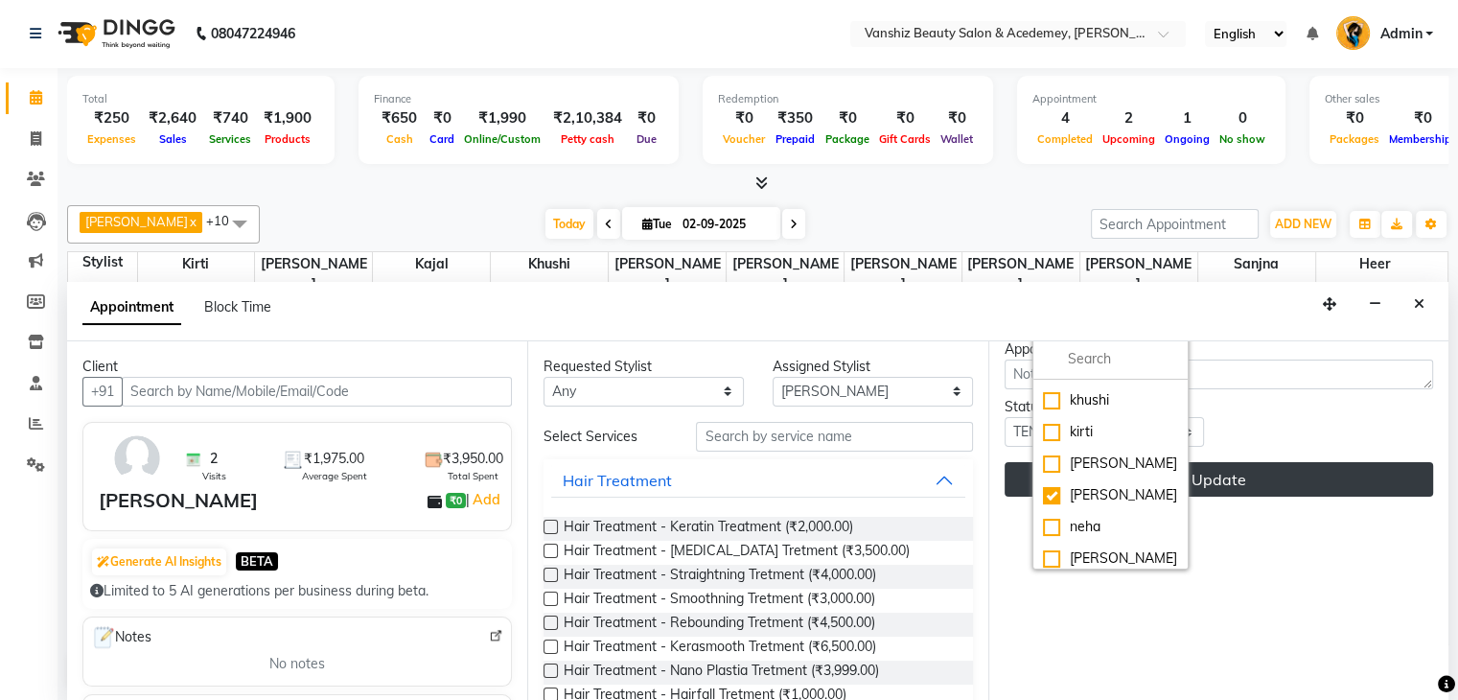
click at [1216, 497] on button "Update" at bounding box center [1219, 479] width 428 height 35
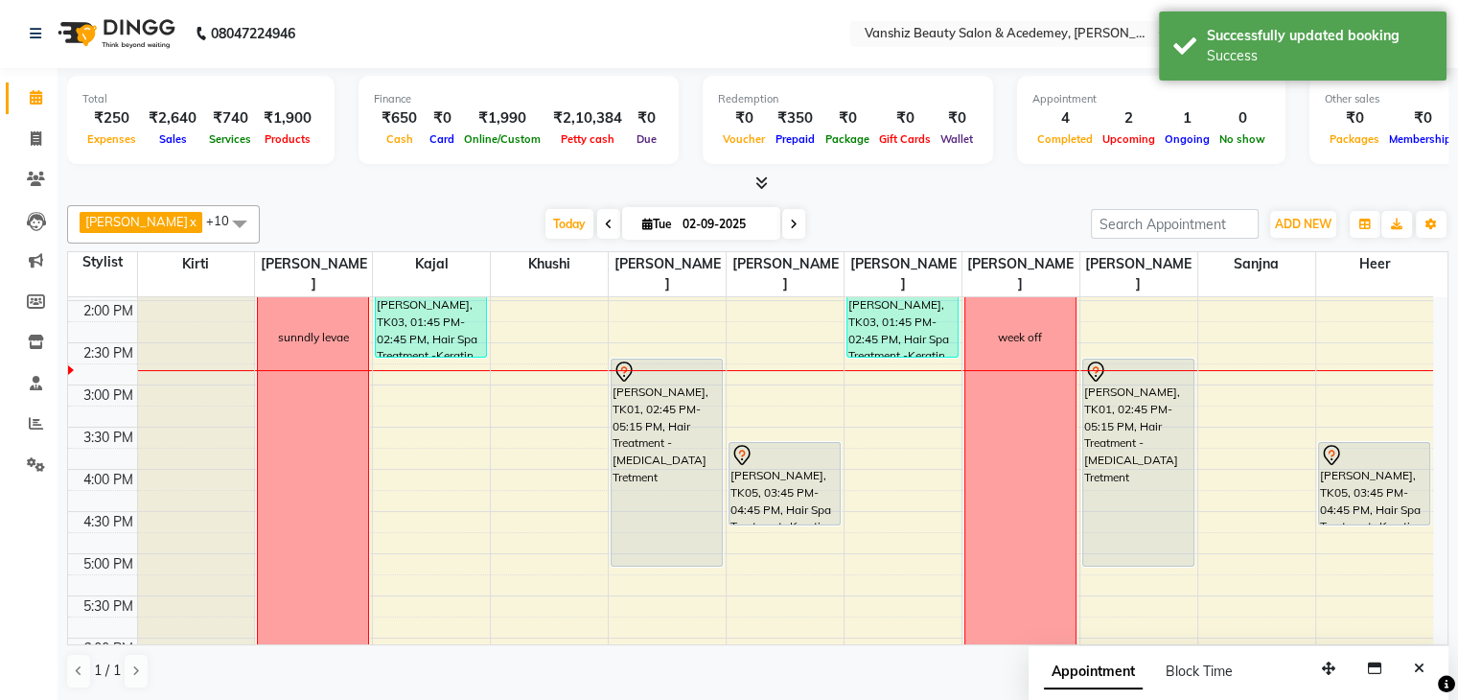
scroll to position [0, 0]
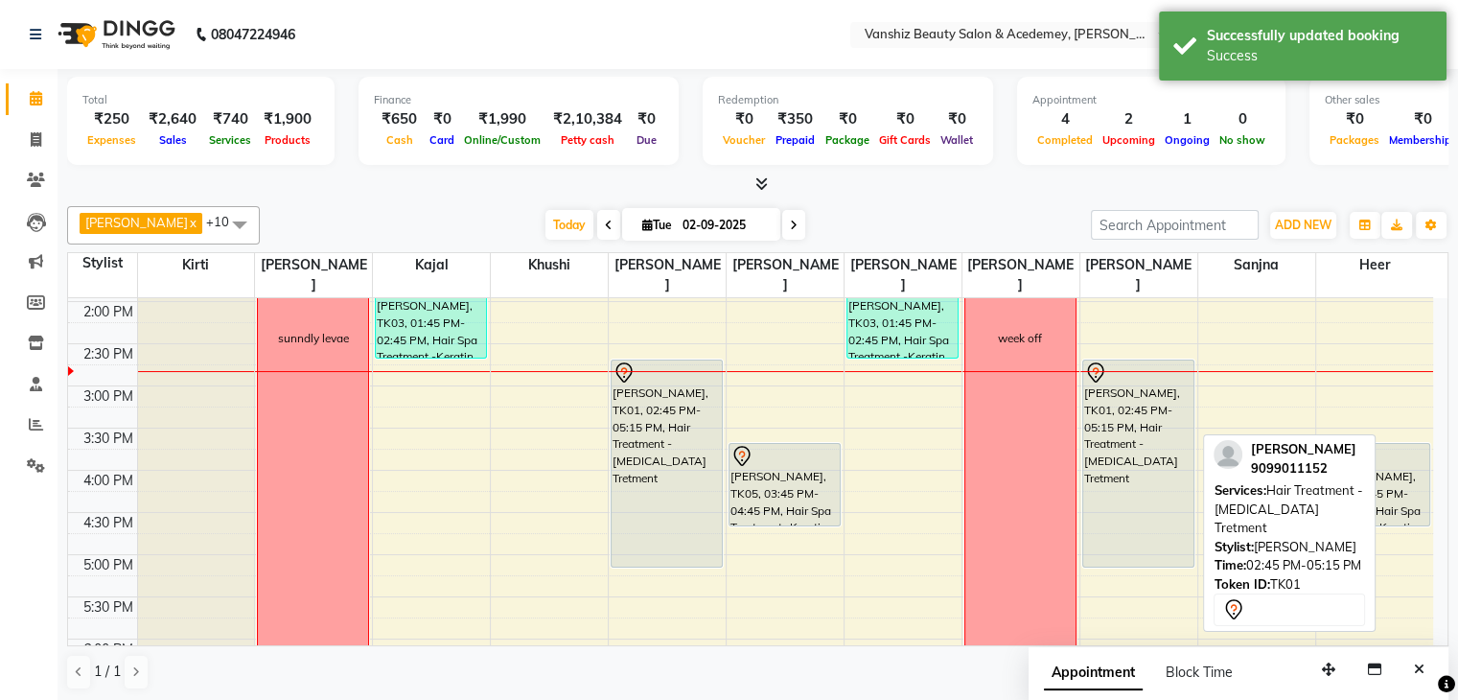
click at [1141, 470] on div "[PERSON_NAME], TK01, 02:45 PM-05:15 PM, Hair Treatment - [MEDICAL_DATA] Tretment" at bounding box center [1138, 463] width 110 height 206
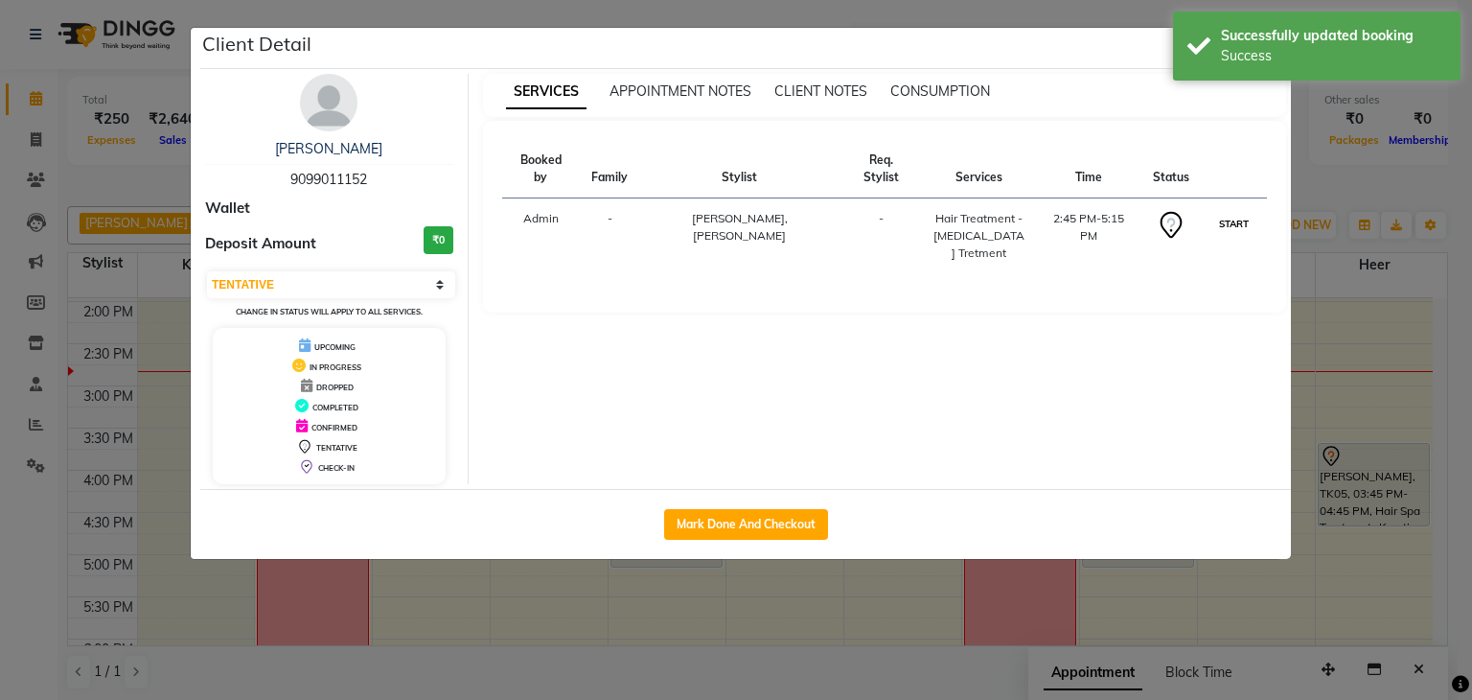
click at [1224, 212] on button "START" at bounding box center [1233, 224] width 39 height 24
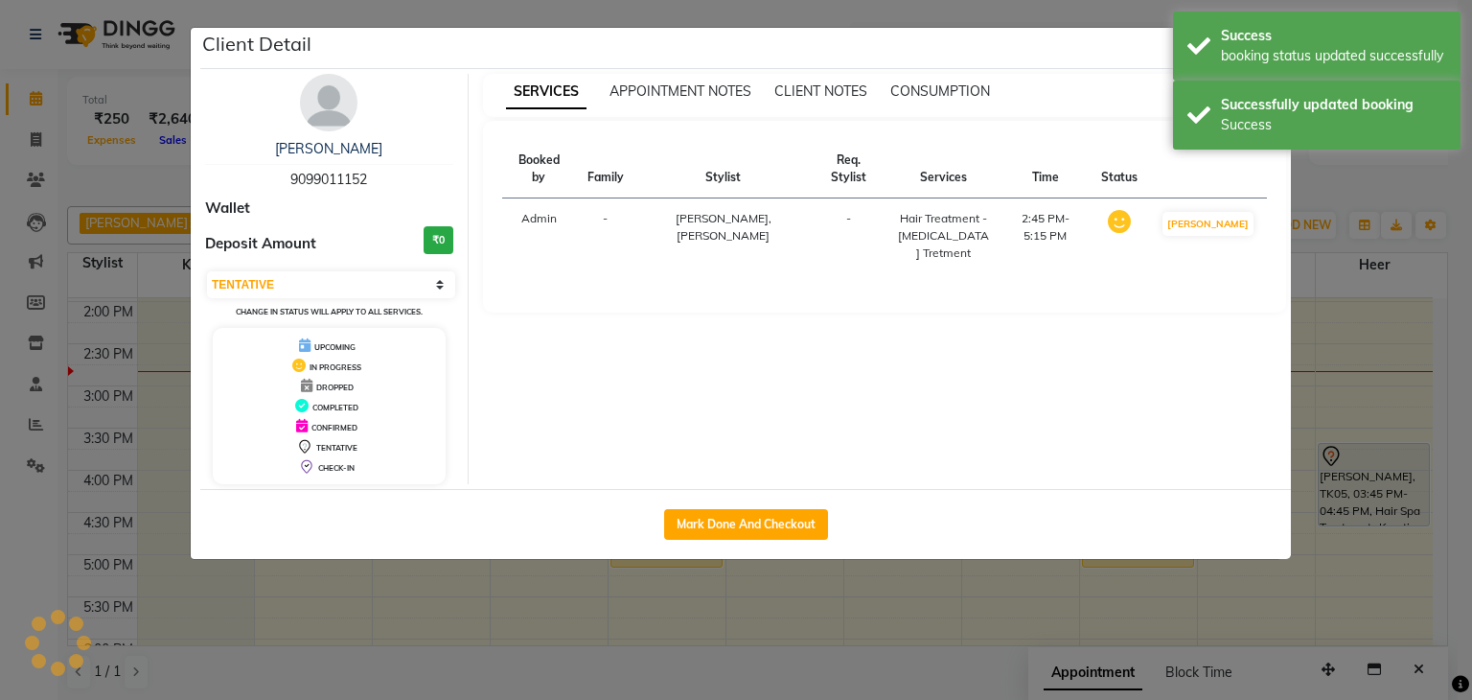
select select "1"
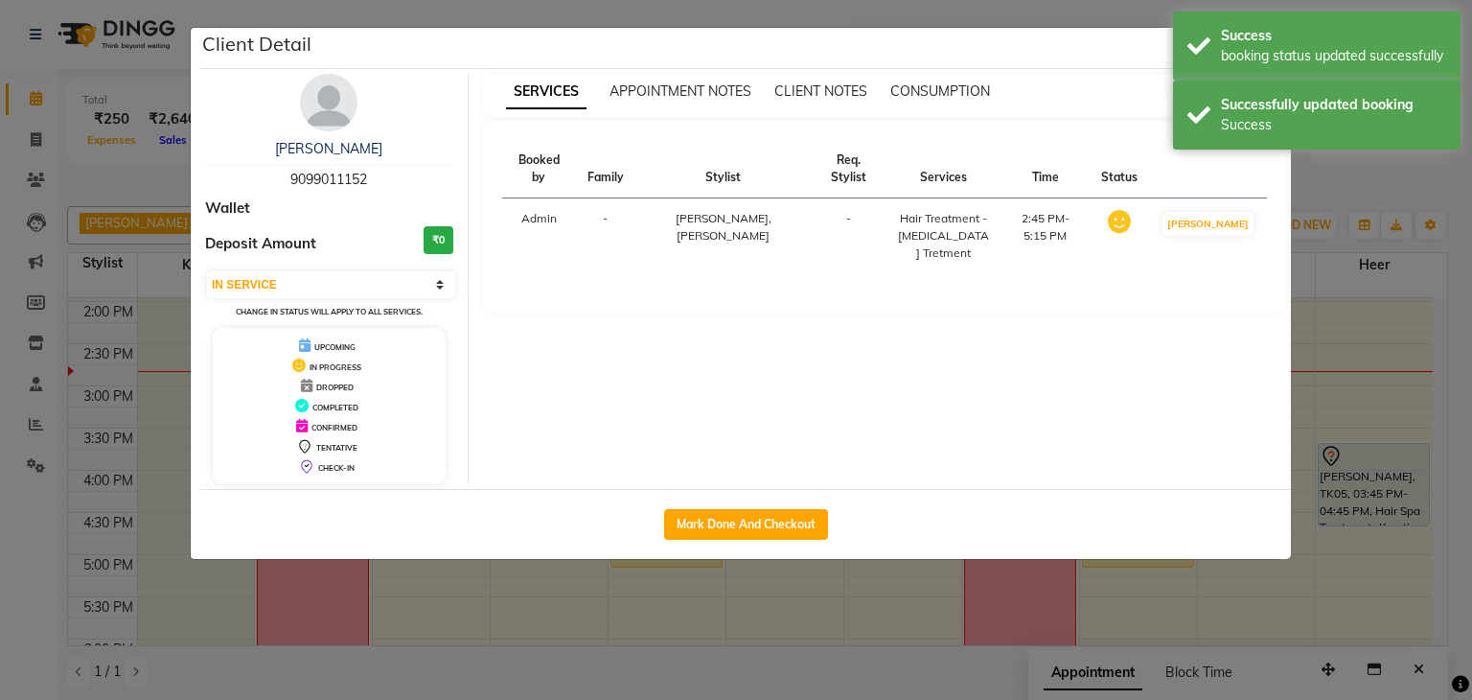
click at [1457, 244] on ngb-modal-window "Client Detail [PERSON_NAME] 9099011152 Wallet Deposit Amount ₹0 Select IN SERVI…" at bounding box center [736, 350] width 1472 height 700
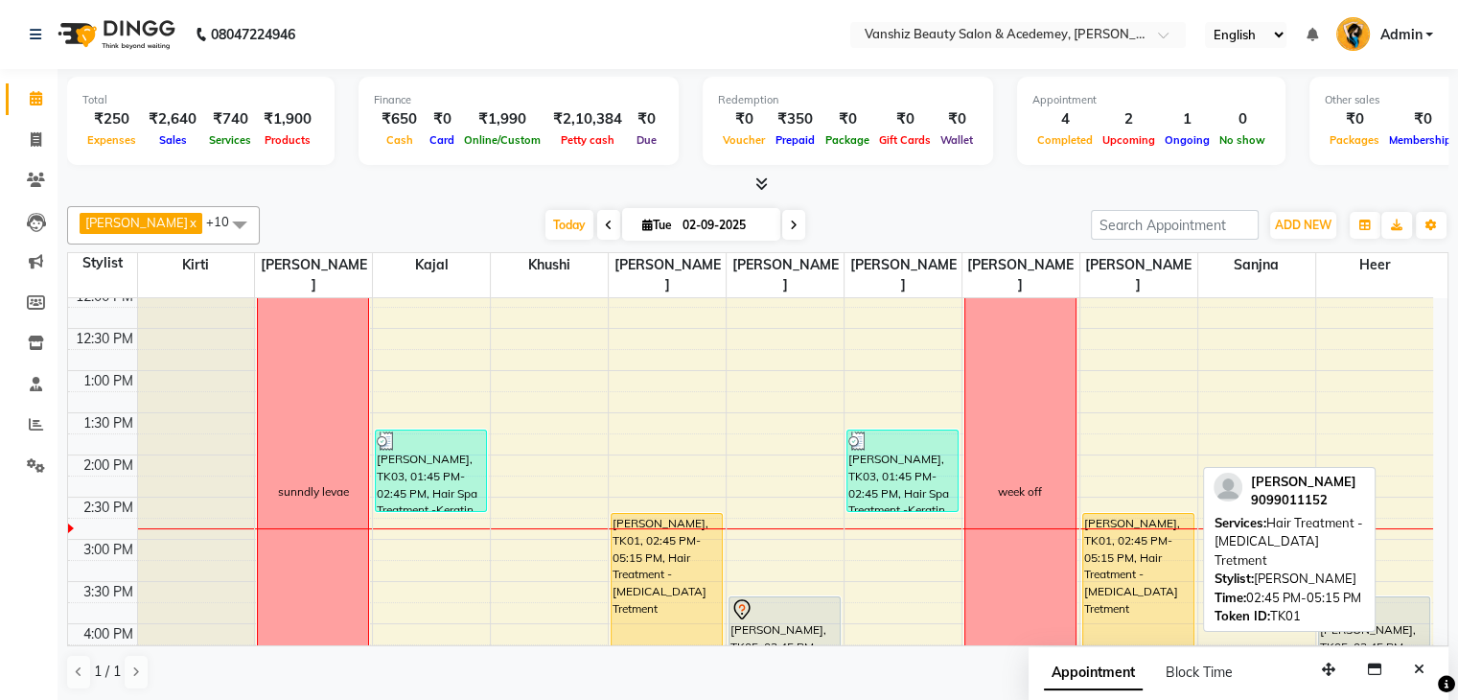
scroll to position [345, 0]
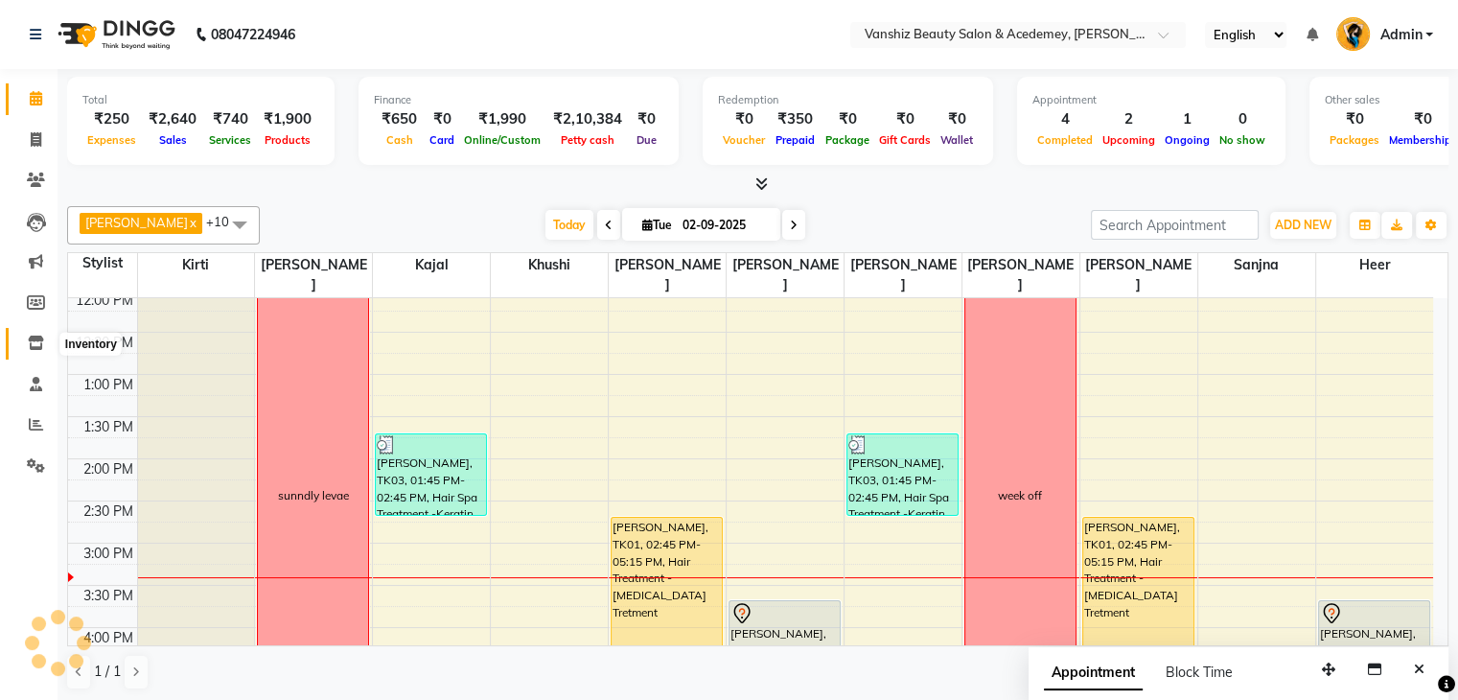
click at [34, 346] on icon at bounding box center [36, 342] width 16 height 14
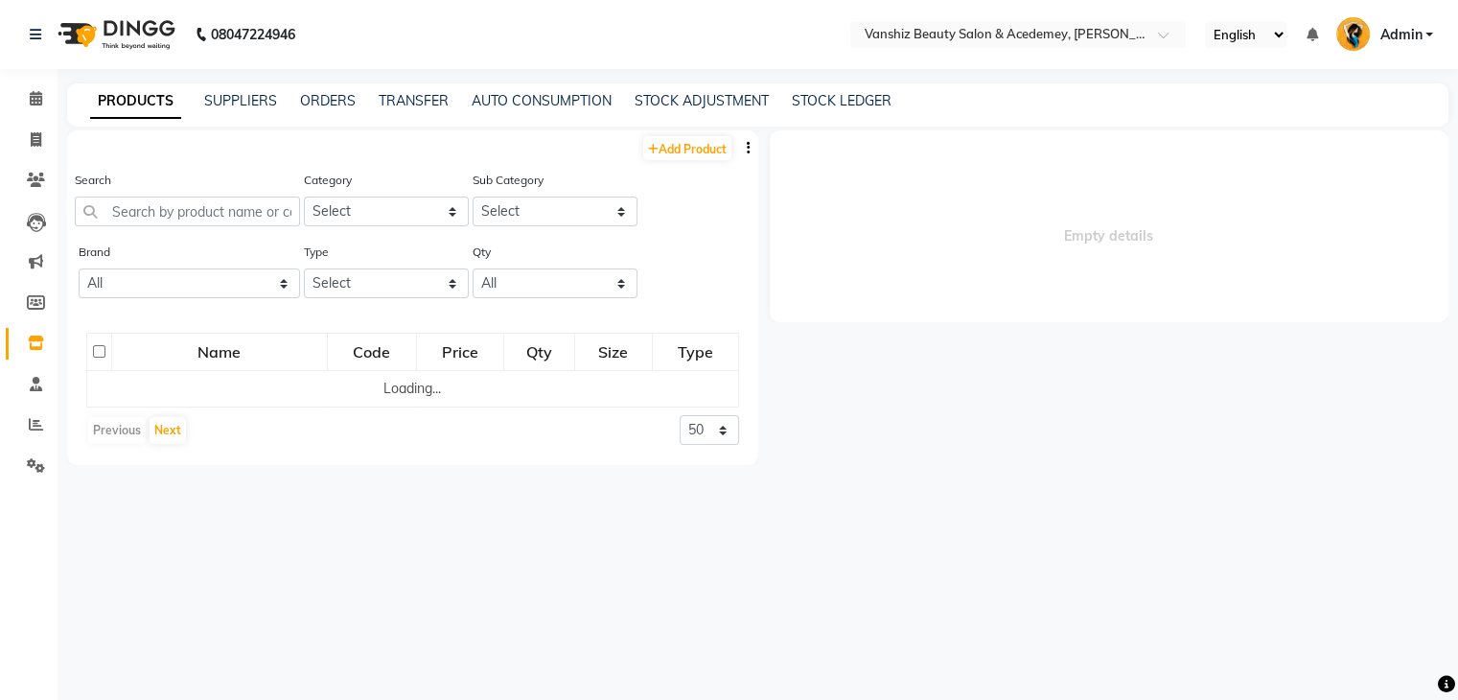
select select
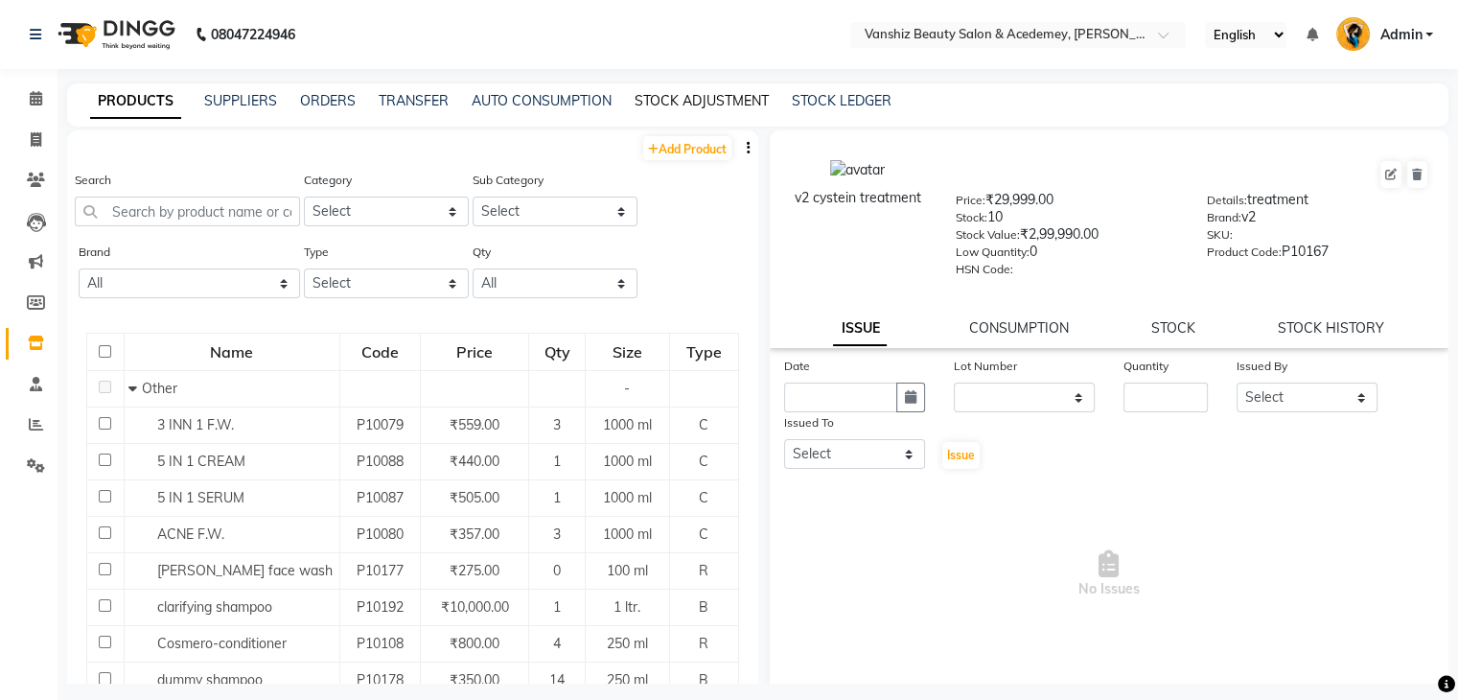
click at [692, 100] on link "STOCK ADJUSTMENT" at bounding box center [702, 100] width 134 height 17
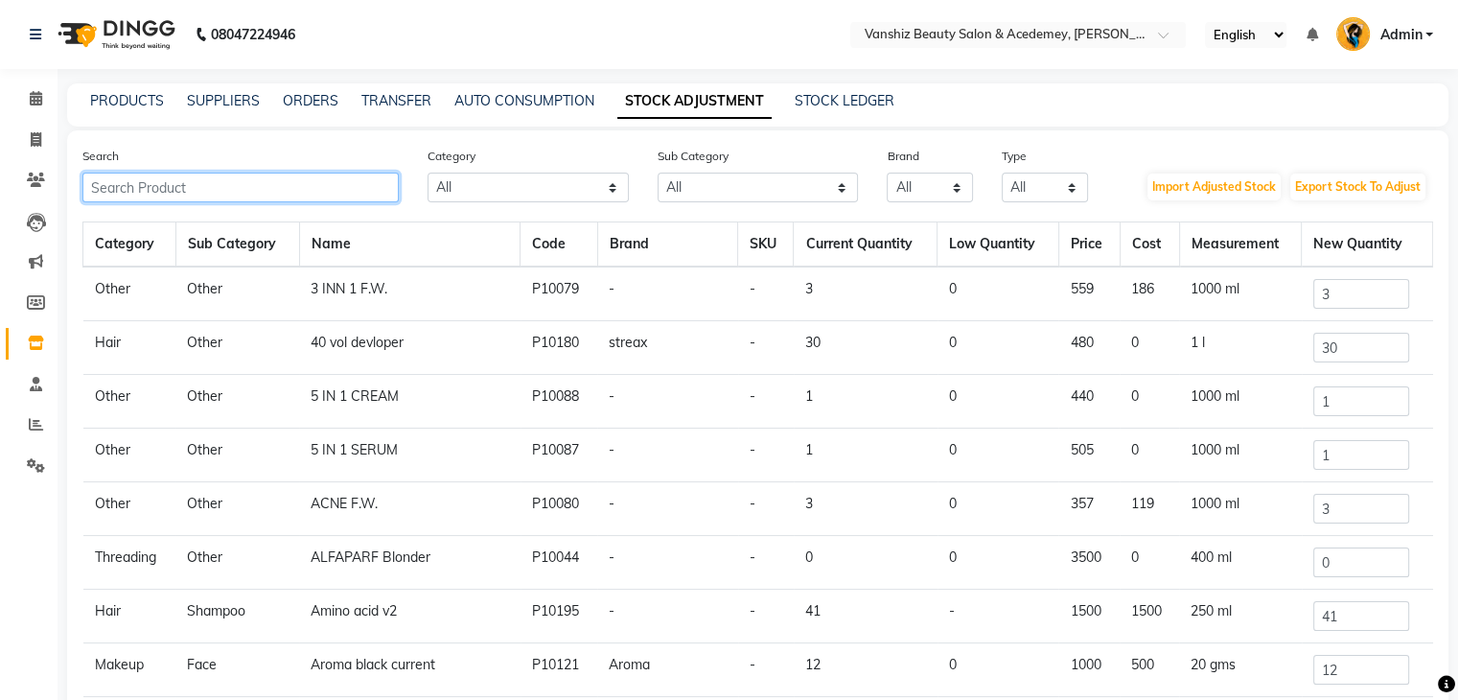
click at [162, 194] on input "text" at bounding box center [240, 188] width 316 height 30
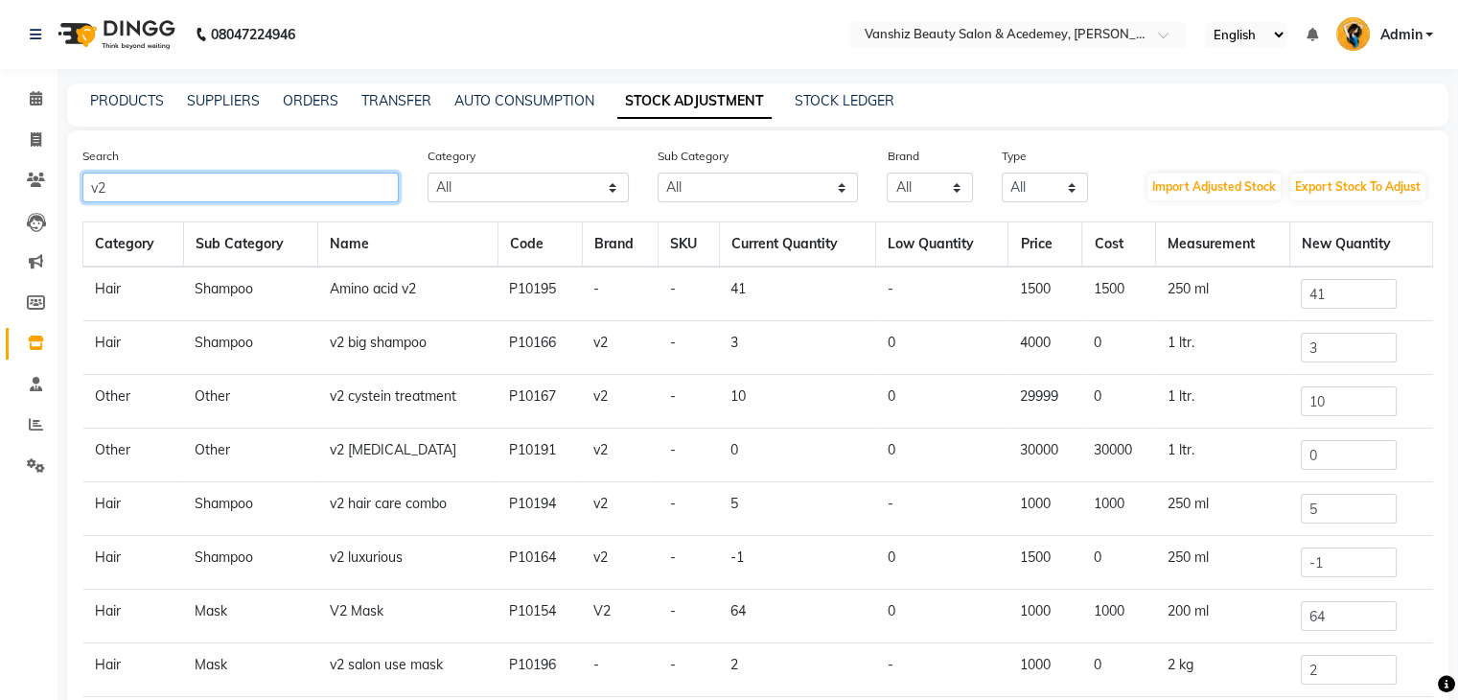
type input "v2"
click at [1332, 508] on input "5" at bounding box center [1349, 509] width 96 height 30
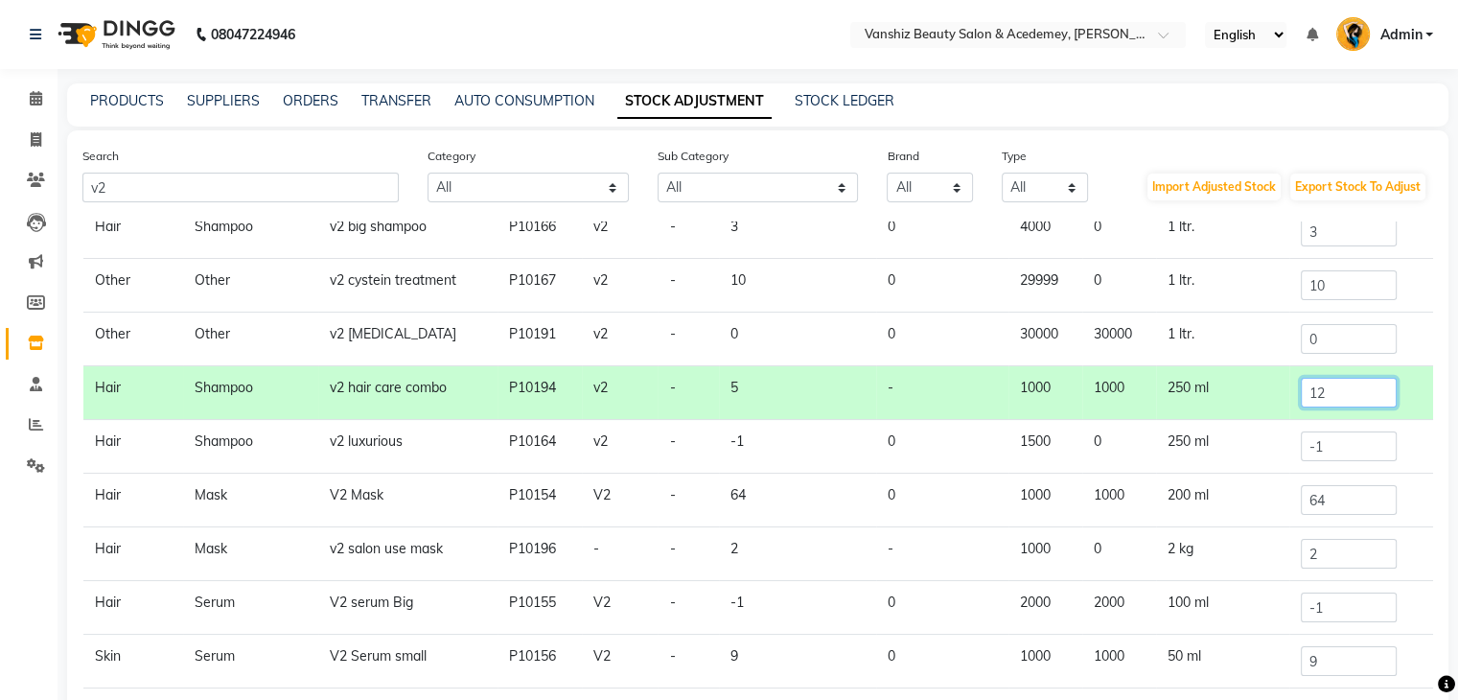
scroll to position [158, 0]
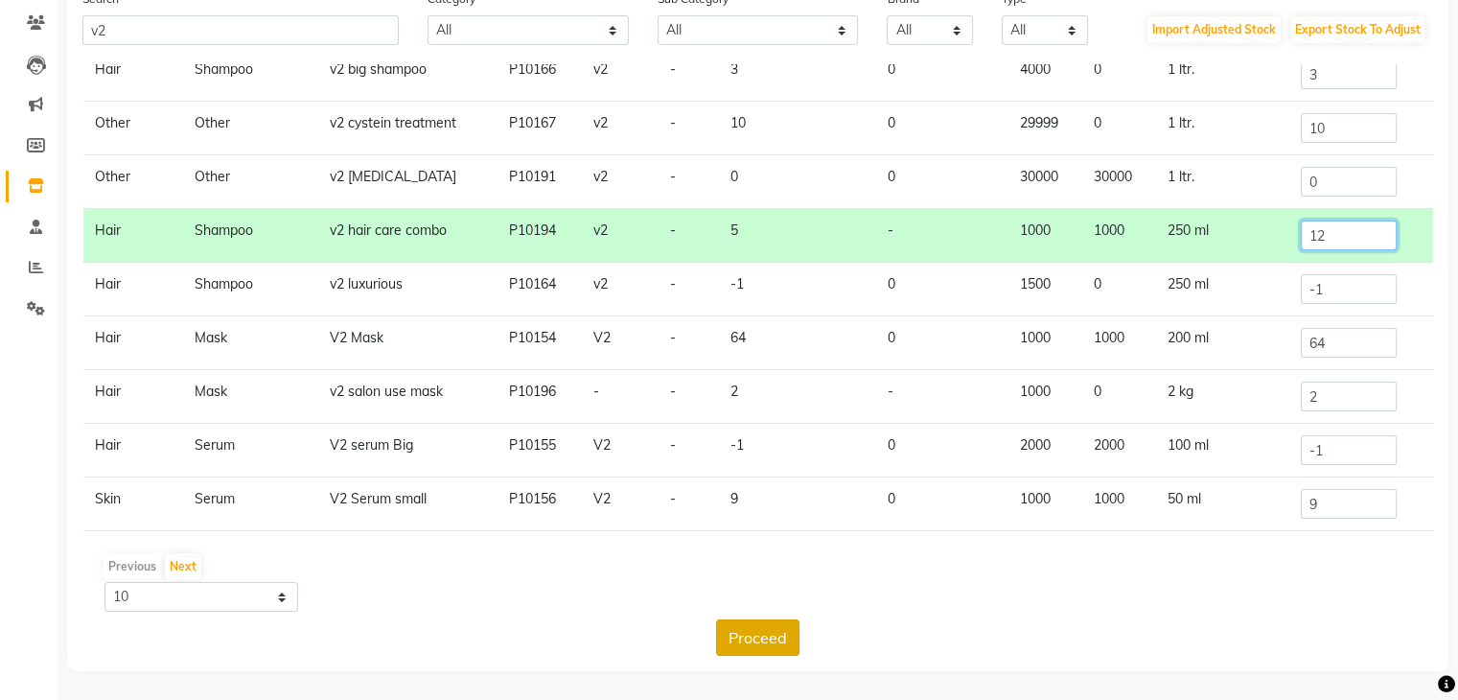
type input "12"
click at [740, 625] on button "Proceed" at bounding box center [757, 637] width 83 height 36
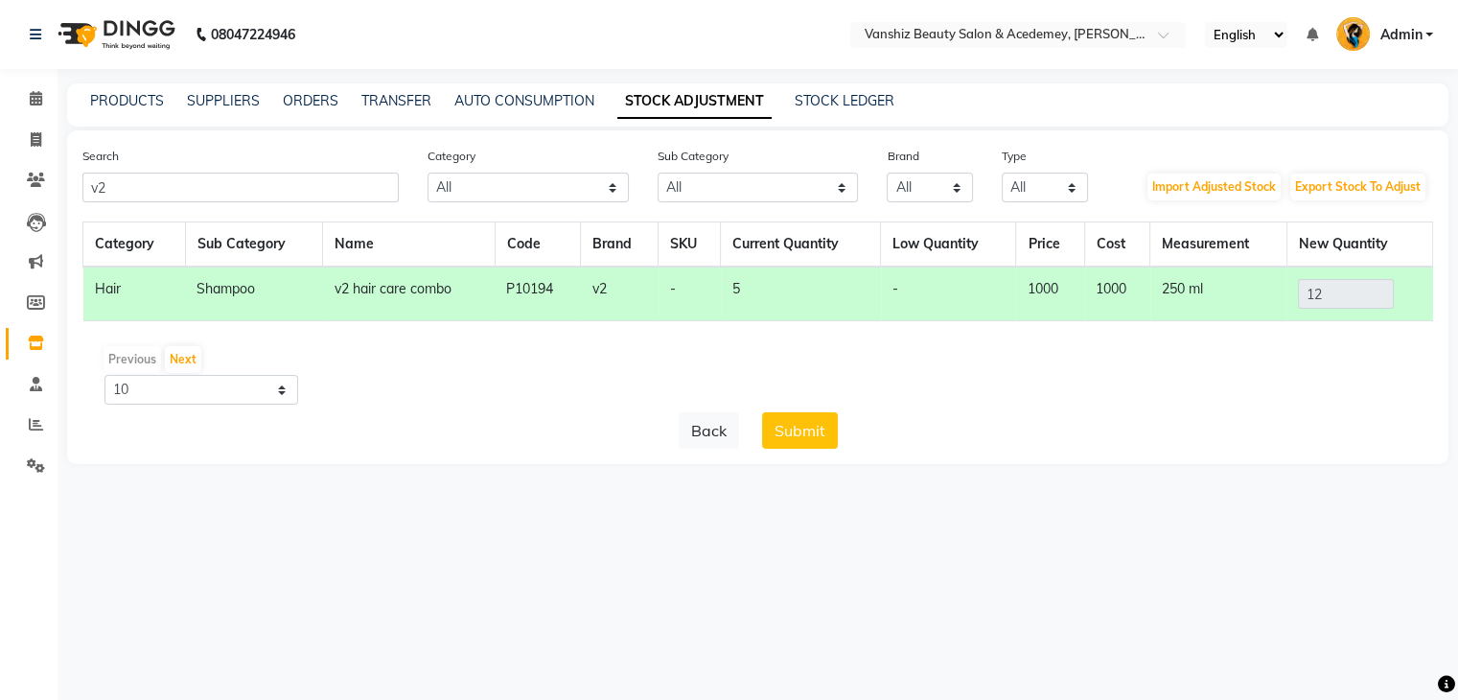
scroll to position [0, 0]
click at [831, 427] on button "Submit" at bounding box center [807, 430] width 76 height 36
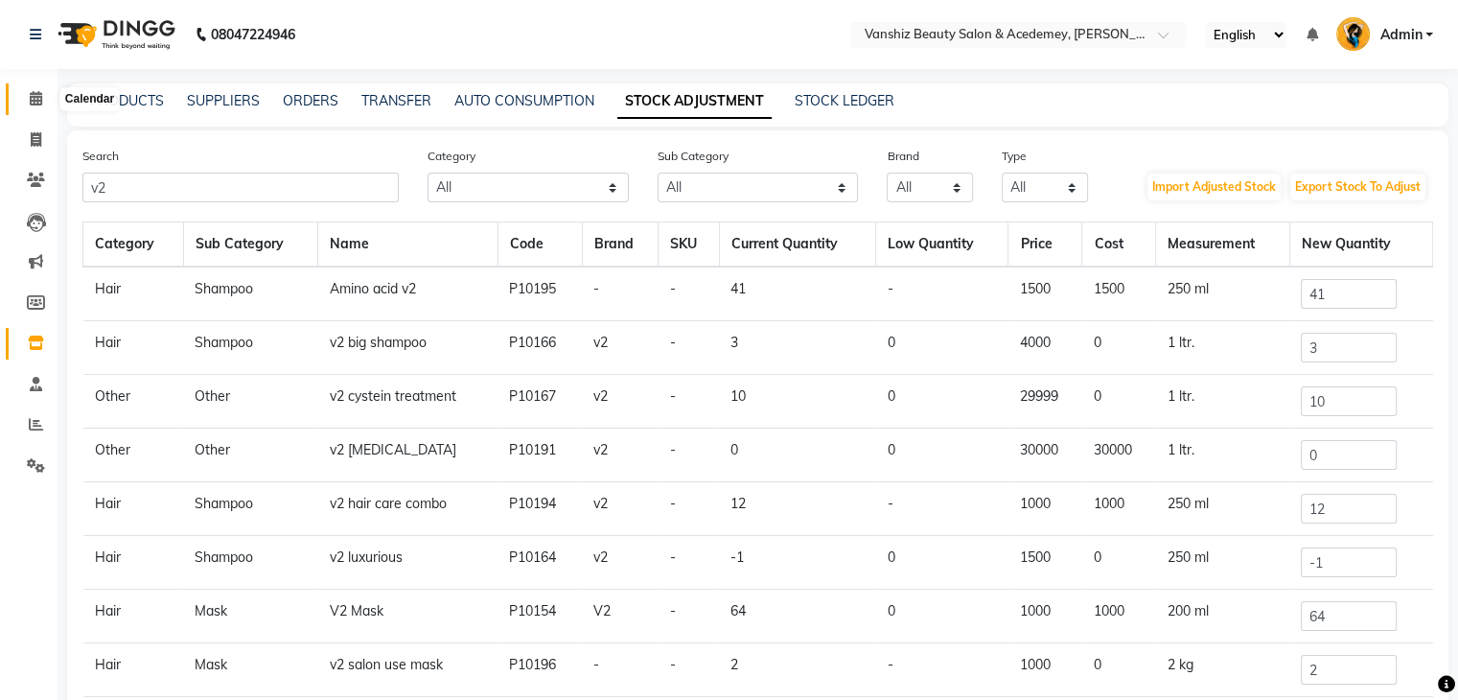
click at [32, 101] on icon at bounding box center [36, 98] width 12 height 14
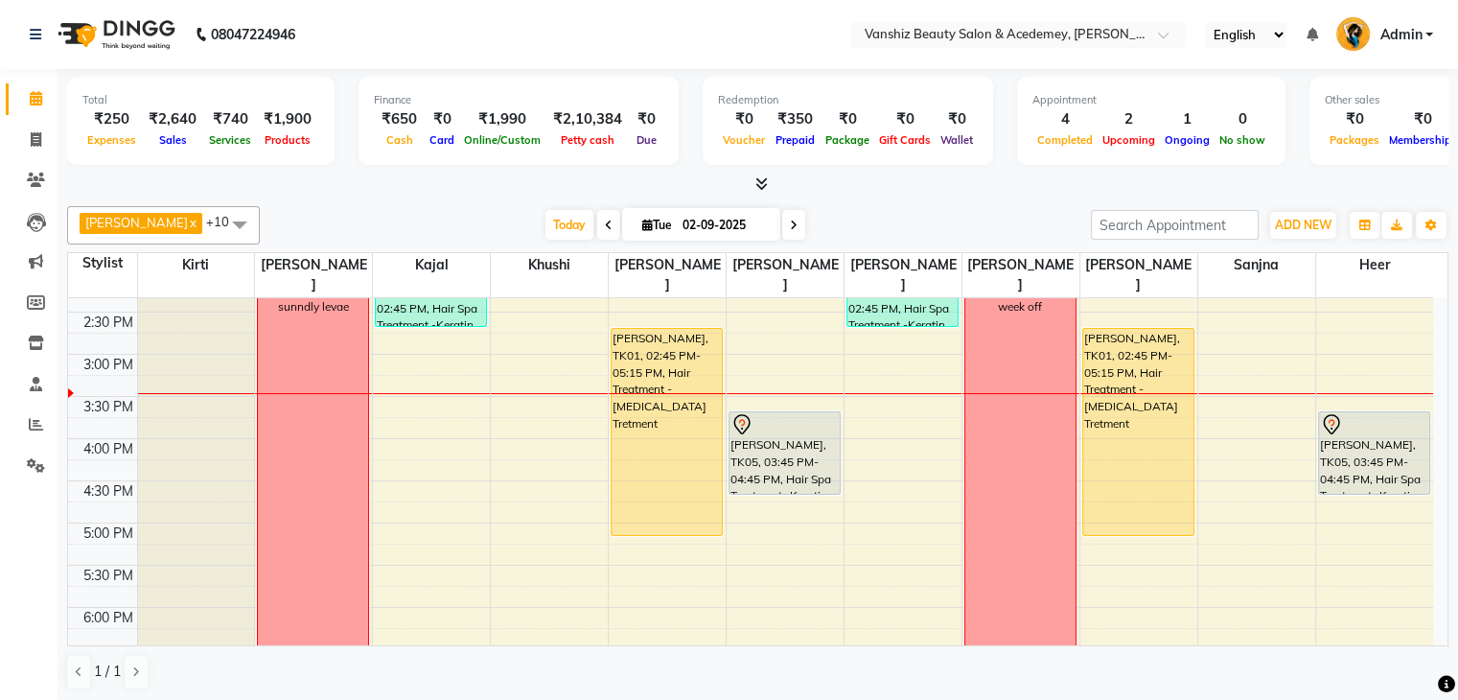
scroll to position [533, 0]
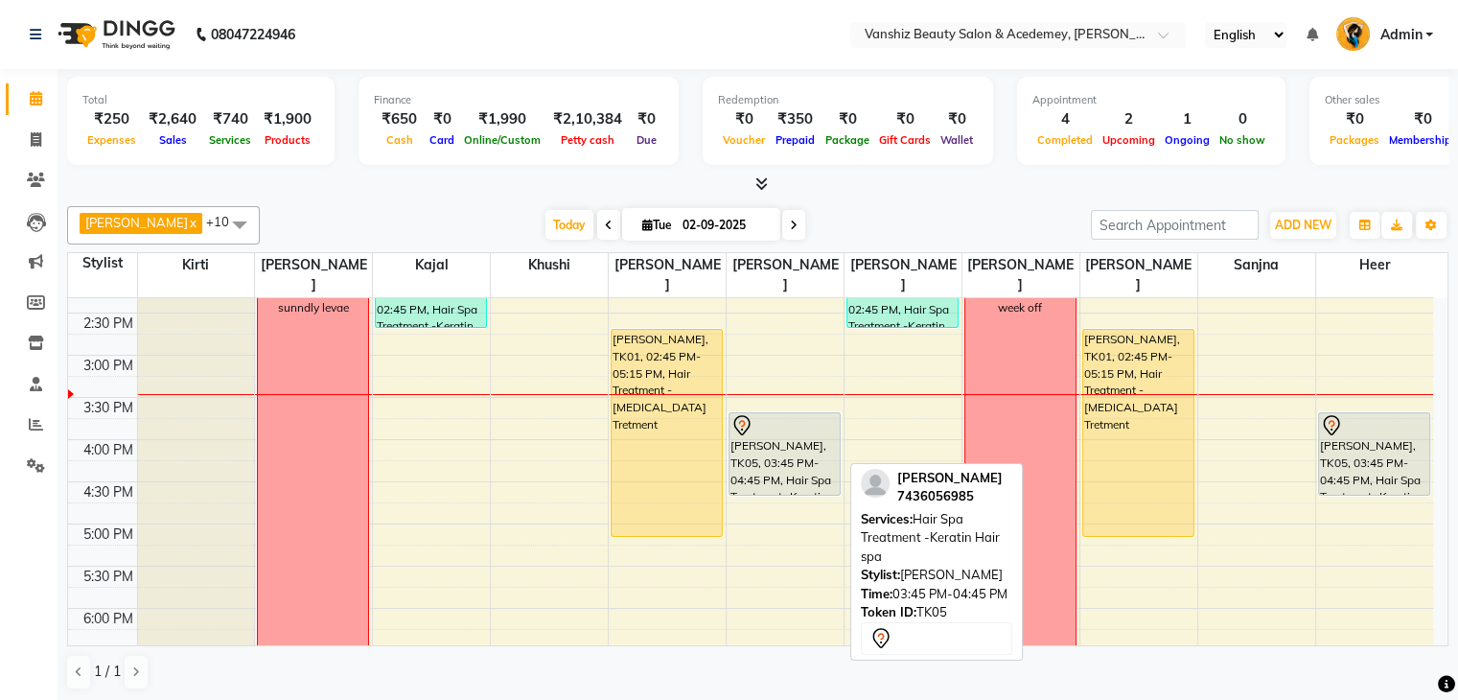
click at [0, 0] on div at bounding box center [0, 0] width 0 height 0
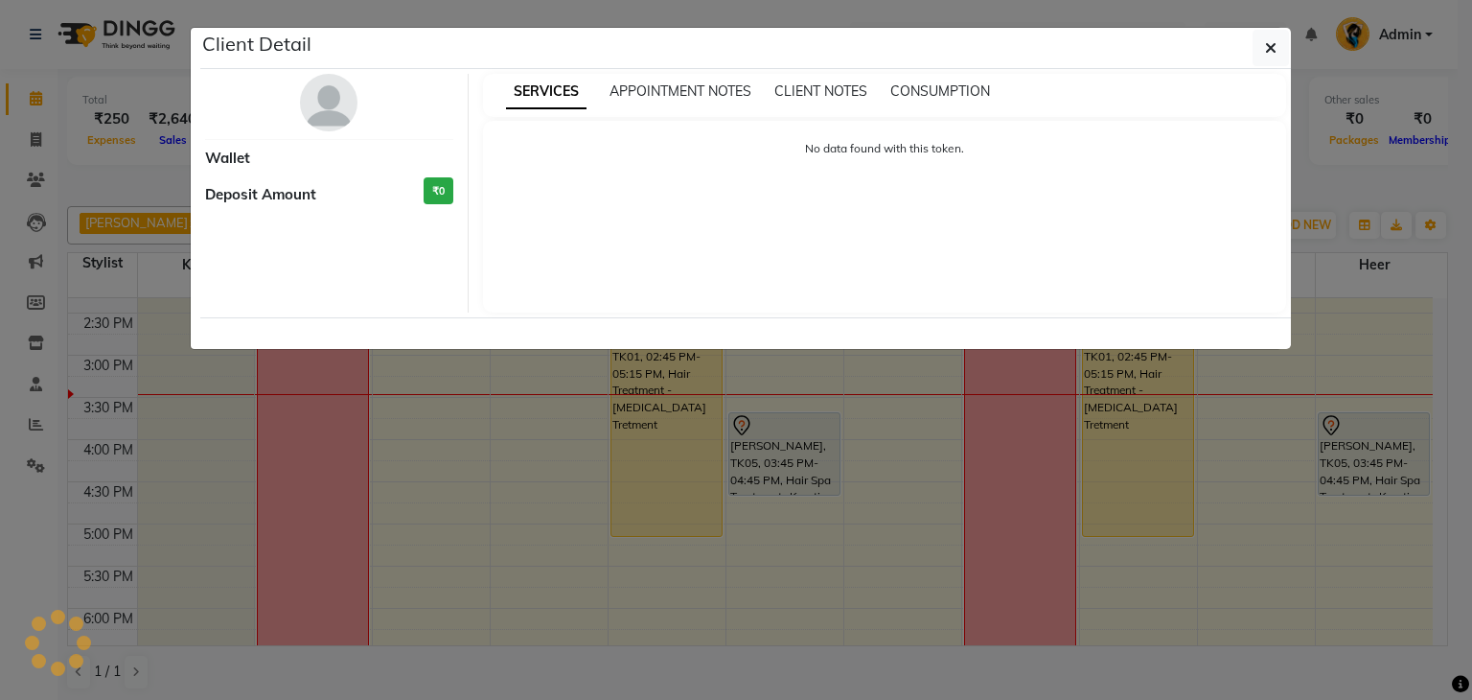
select select "7"
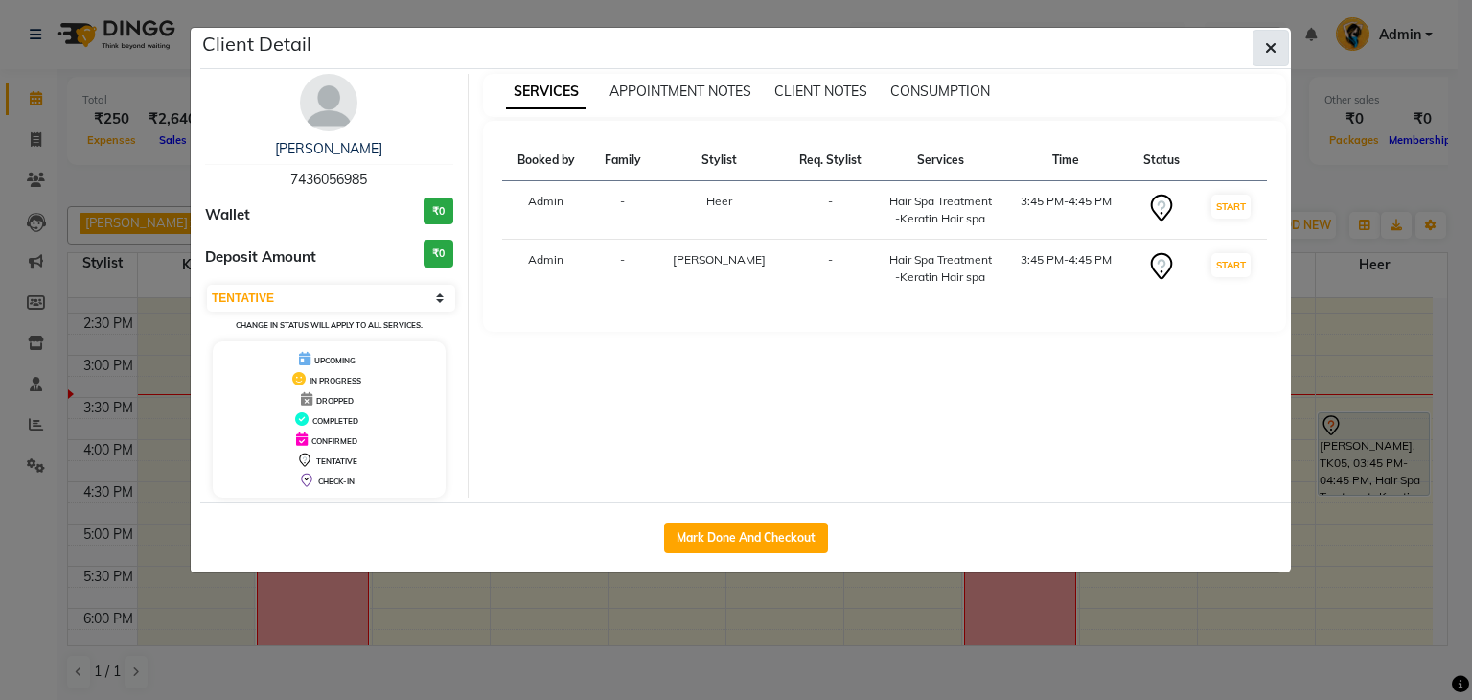
click at [1277, 58] on button "button" at bounding box center [1271, 48] width 36 height 36
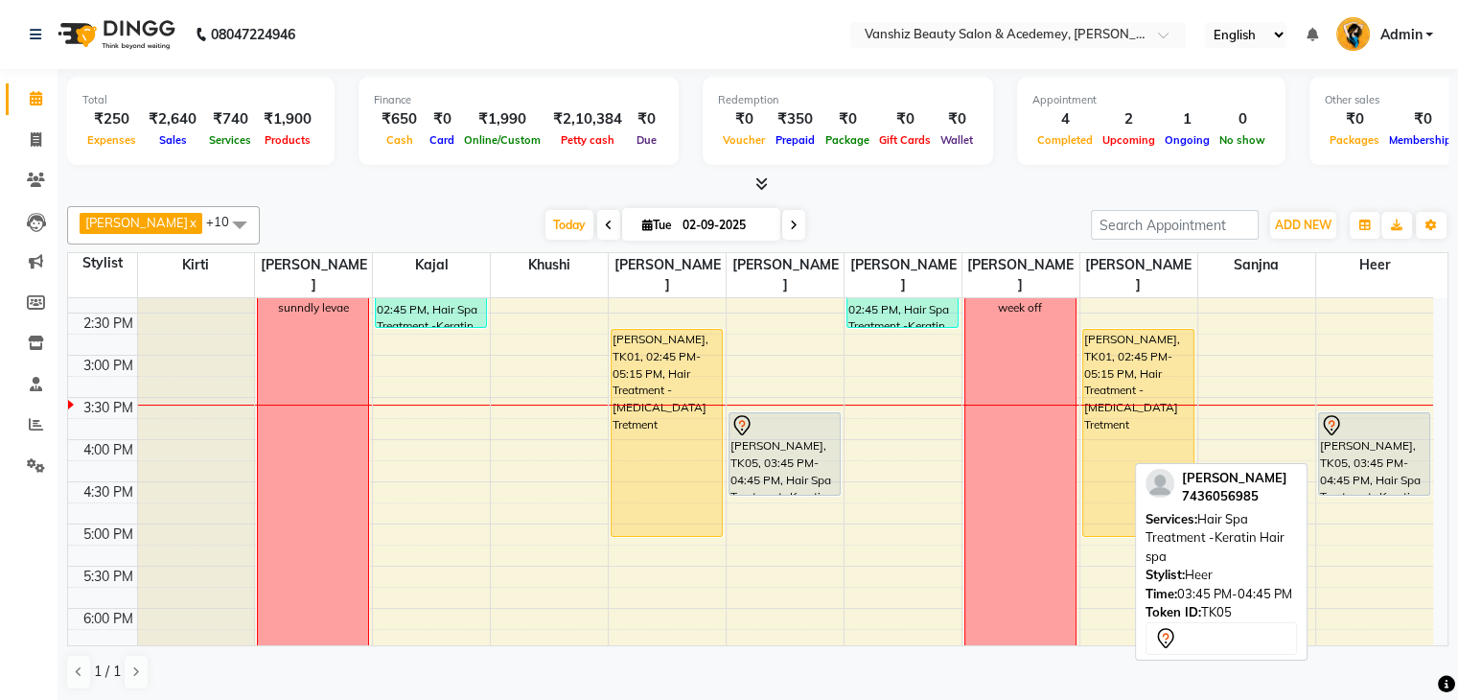
click at [1396, 426] on div "[PERSON_NAME], TK05, 03:45 PM-04:45 PM, Hair Spa Treatment -Keratin Hair spa" at bounding box center [1374, 453] width 110 height 81
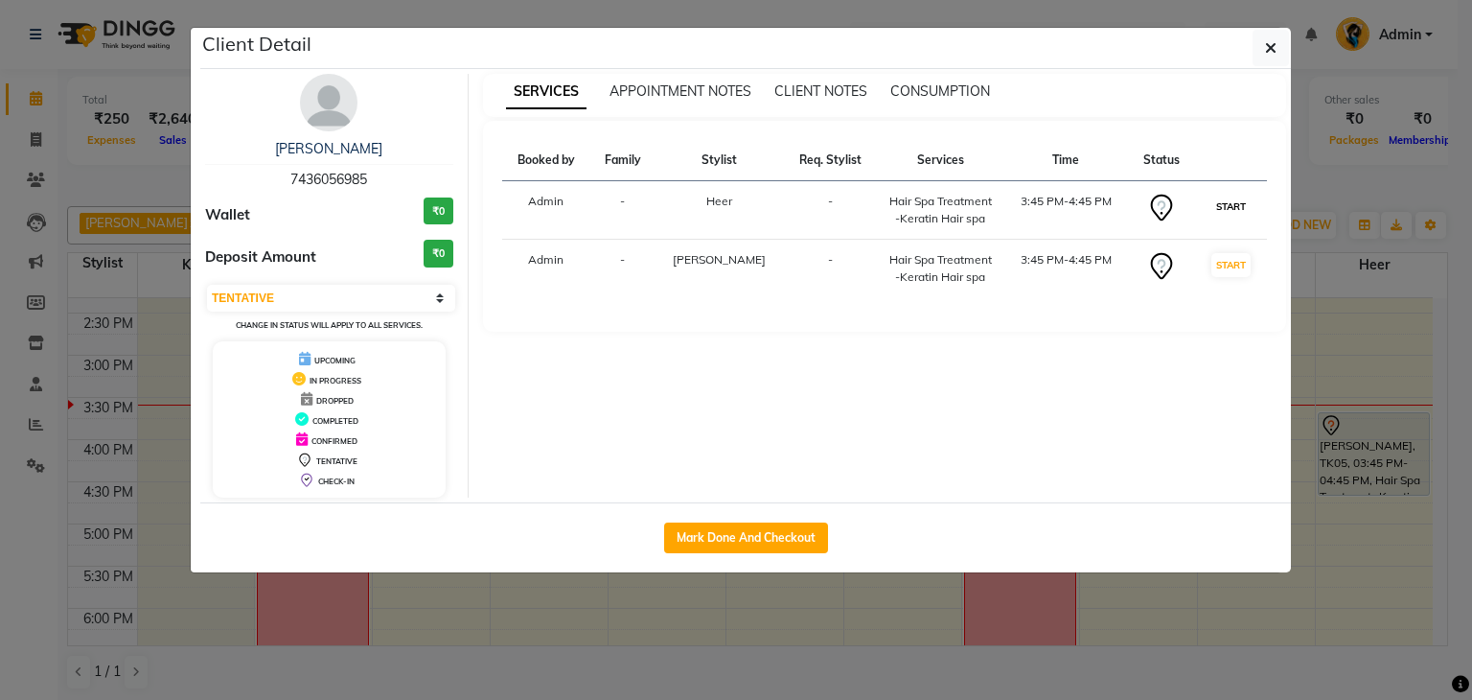
click at [1214, 206] on button "START" at bounding box center [1231, 207] width 39 height 24
select select "select"
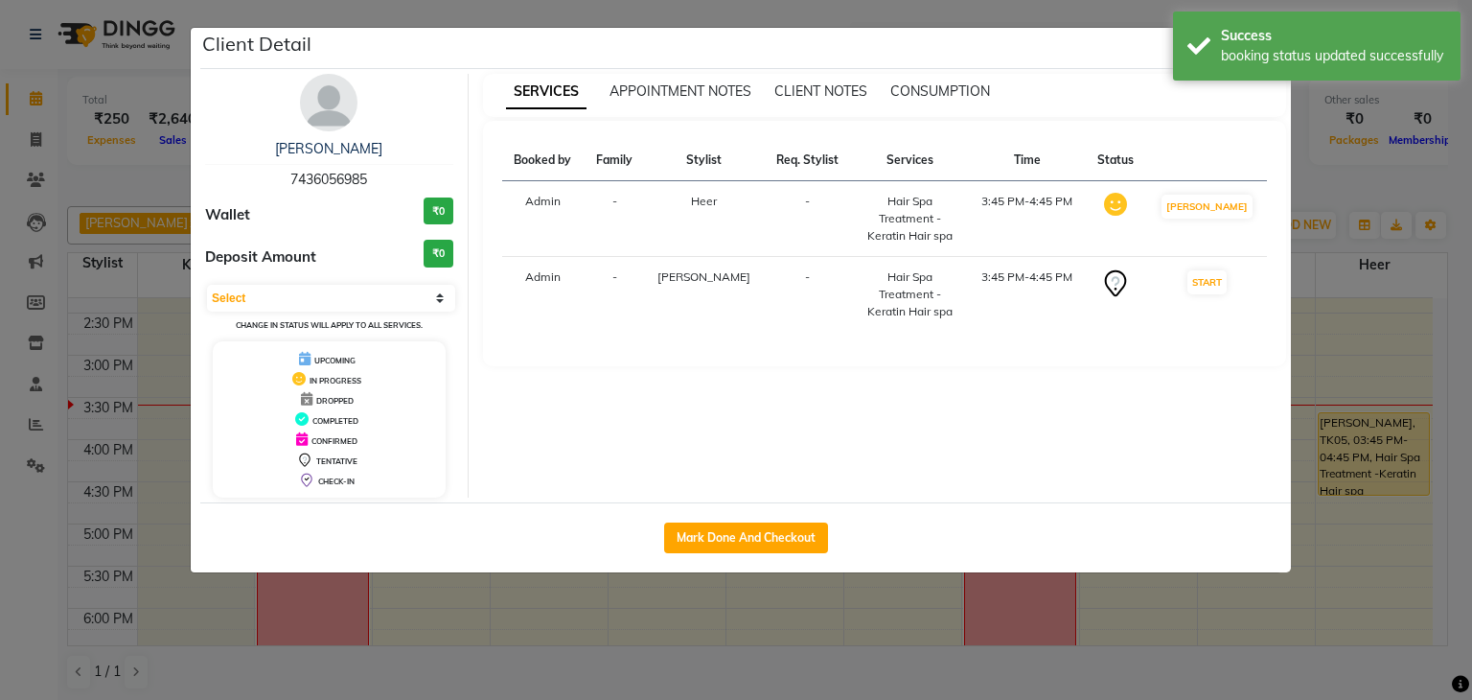
click at [1457, 376] on ngb-modal-window "Client Detail [PERSON_NAME] 7436056985 Wallet ₹0 Deposit Amount ₹0 Select IN SE…" at bounding box center [736, 350] width 1472 height 700
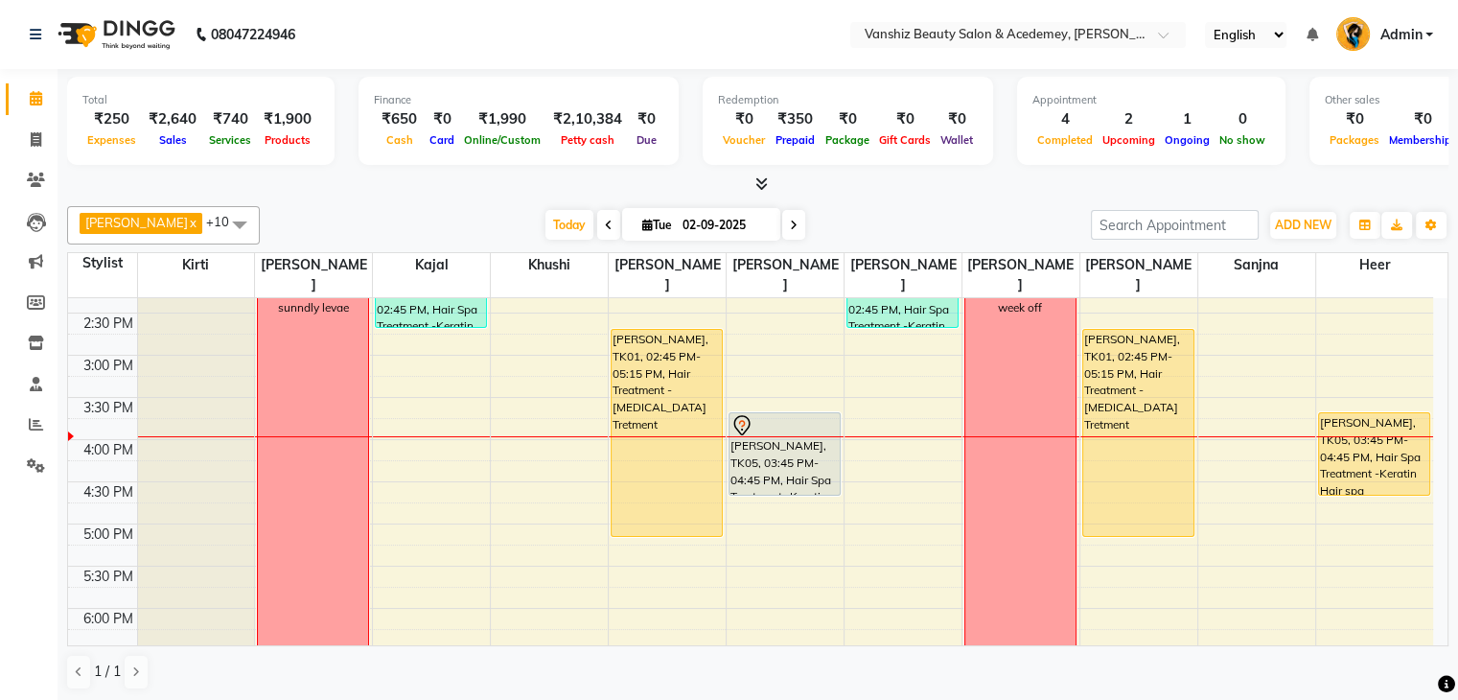
click at [790, 220] on icon at bounding box center [794, 226] width 8 height 12
type input "03-09-2025"
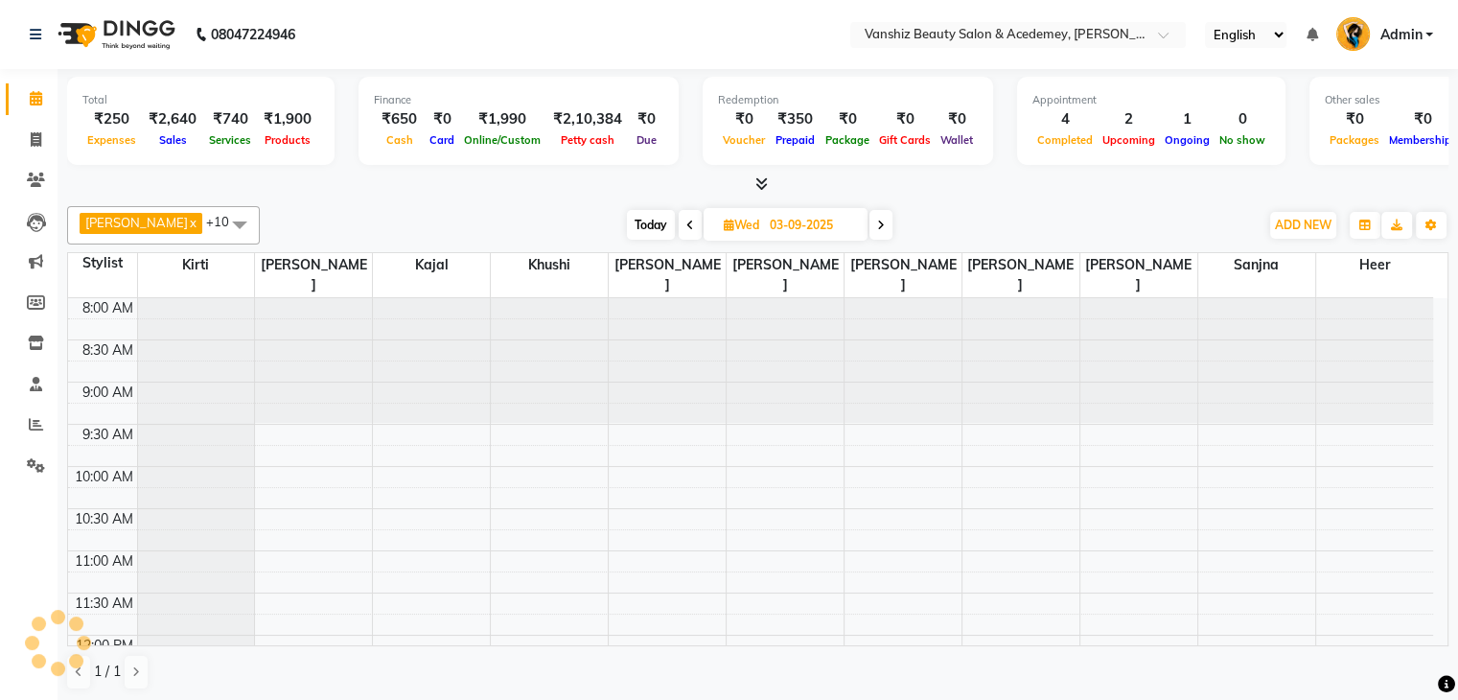
scroll to position [670, 0]
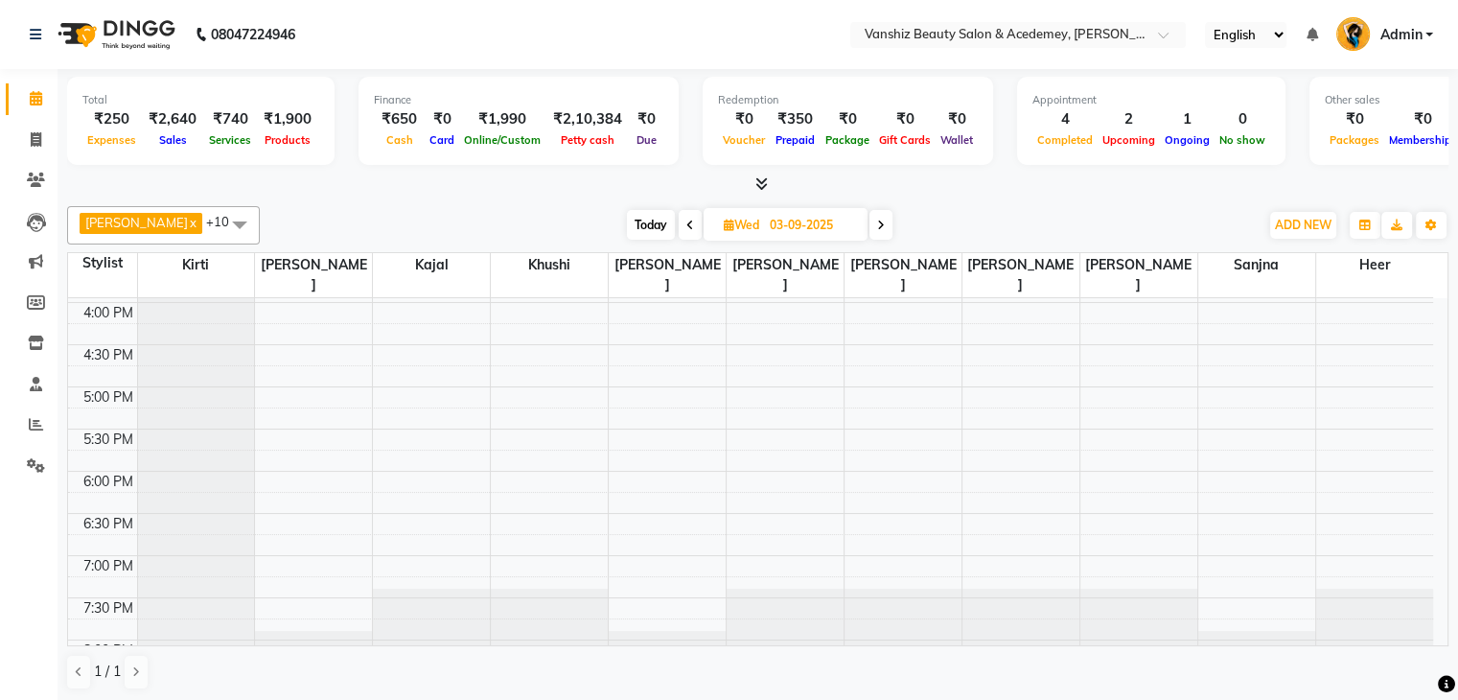
click at [704, 215] on span "[DATE]" at bounding box center [786, 224] width 164 height 33
click at [724, 225] on icon at bounding box center [729, 225] width 11 height 12
select select "9"
select select "2025"
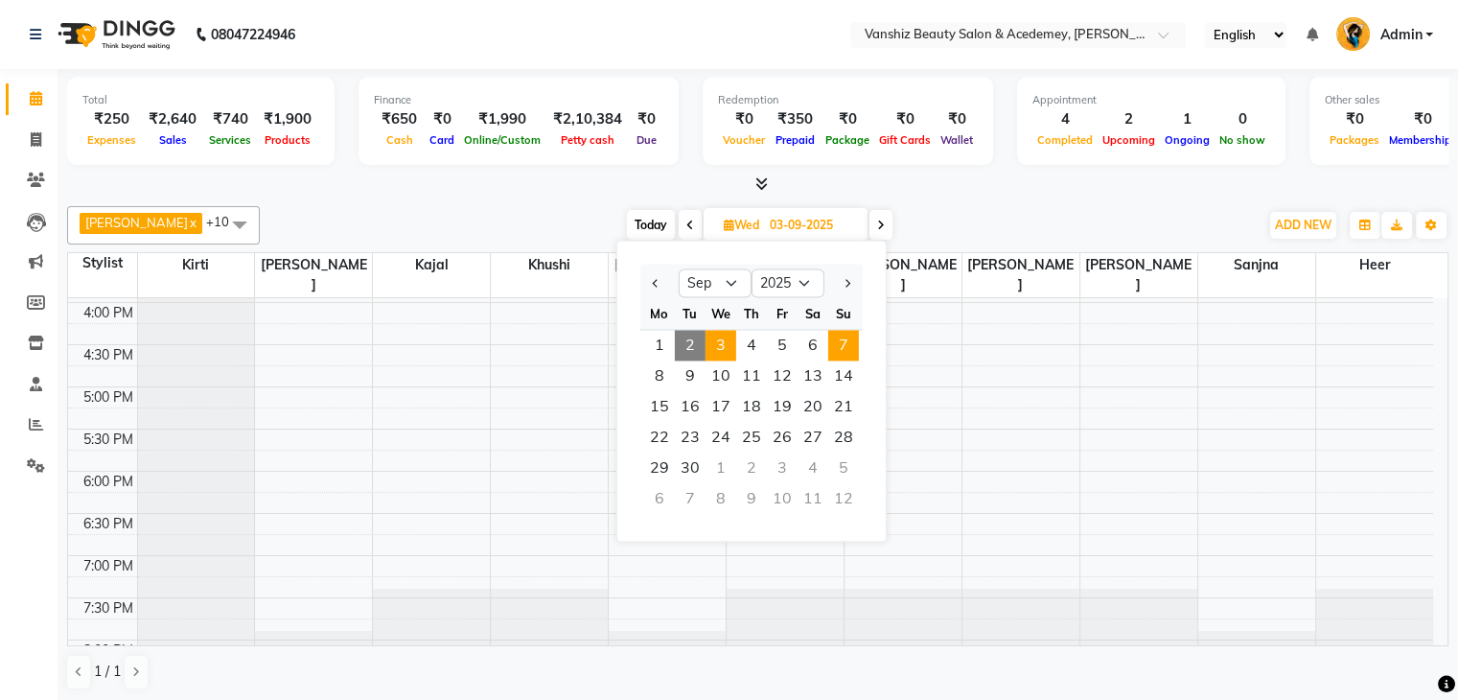
click at [842, 339] on span "7" at bounding box center [843, 345] width 31 height 31
type input "[DATE]"
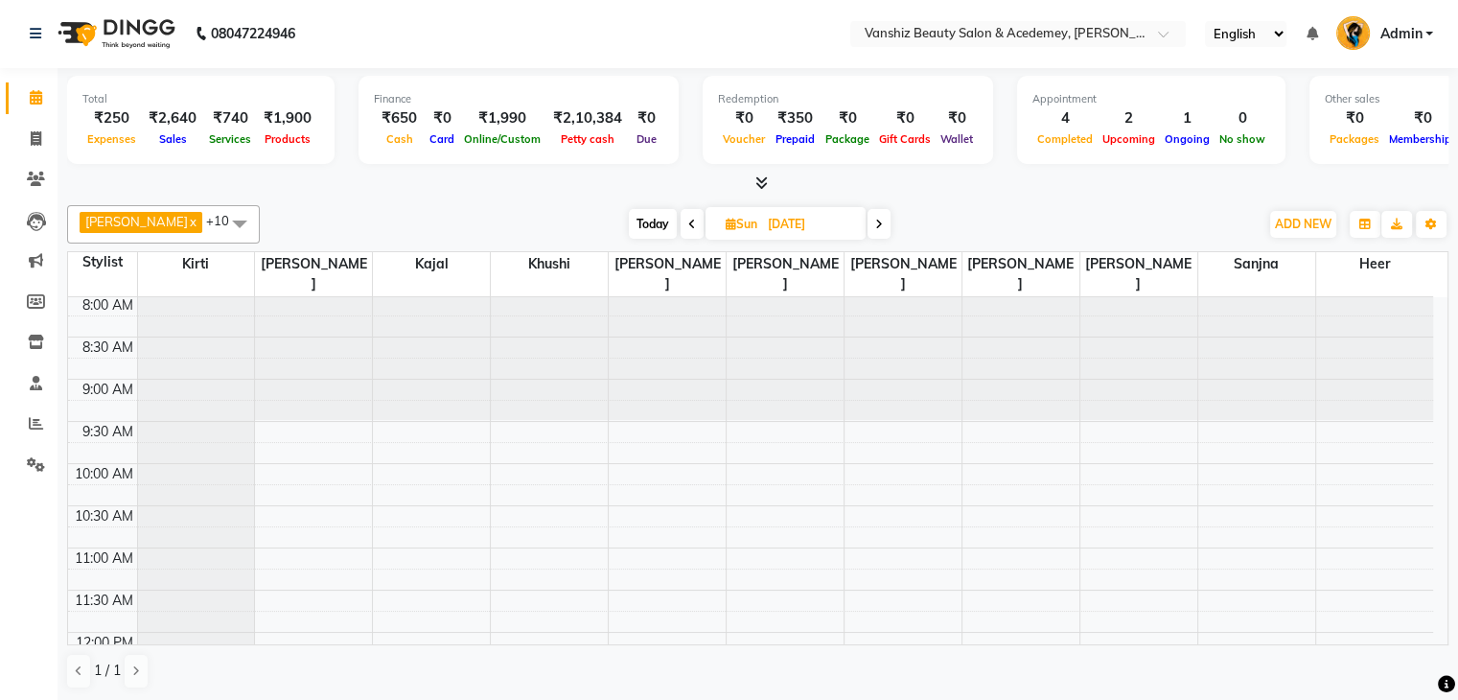
scroll to position [0, 0]
click at [705, 213] on span "[DATE]" at bounding box center [785, 223] width 160 height 33
click at [726, 225] on icon at bounding box center [731, 224] width 11 height 12
select select "9"
select select "2025"
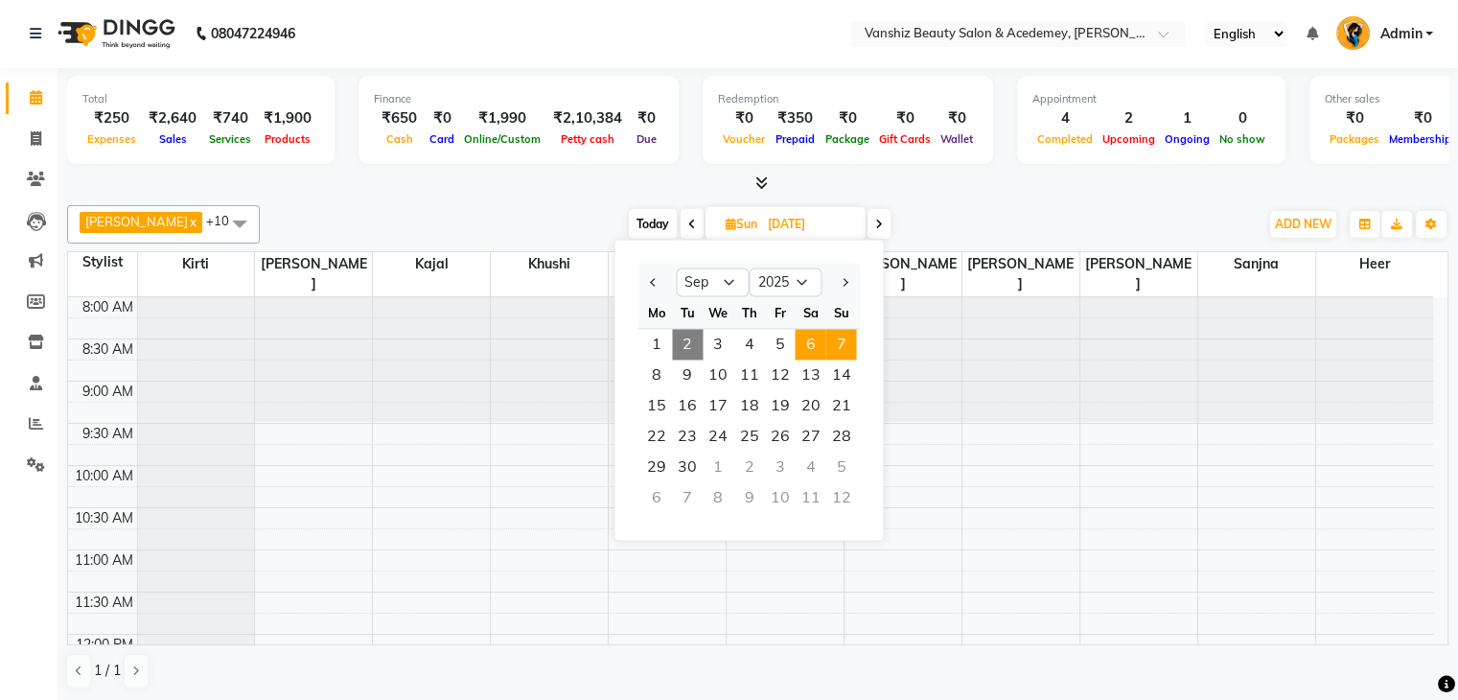
click at [811, 340] on span "6" at bounding box center [810, 344] width 31 height 31
type input "[DATE]"
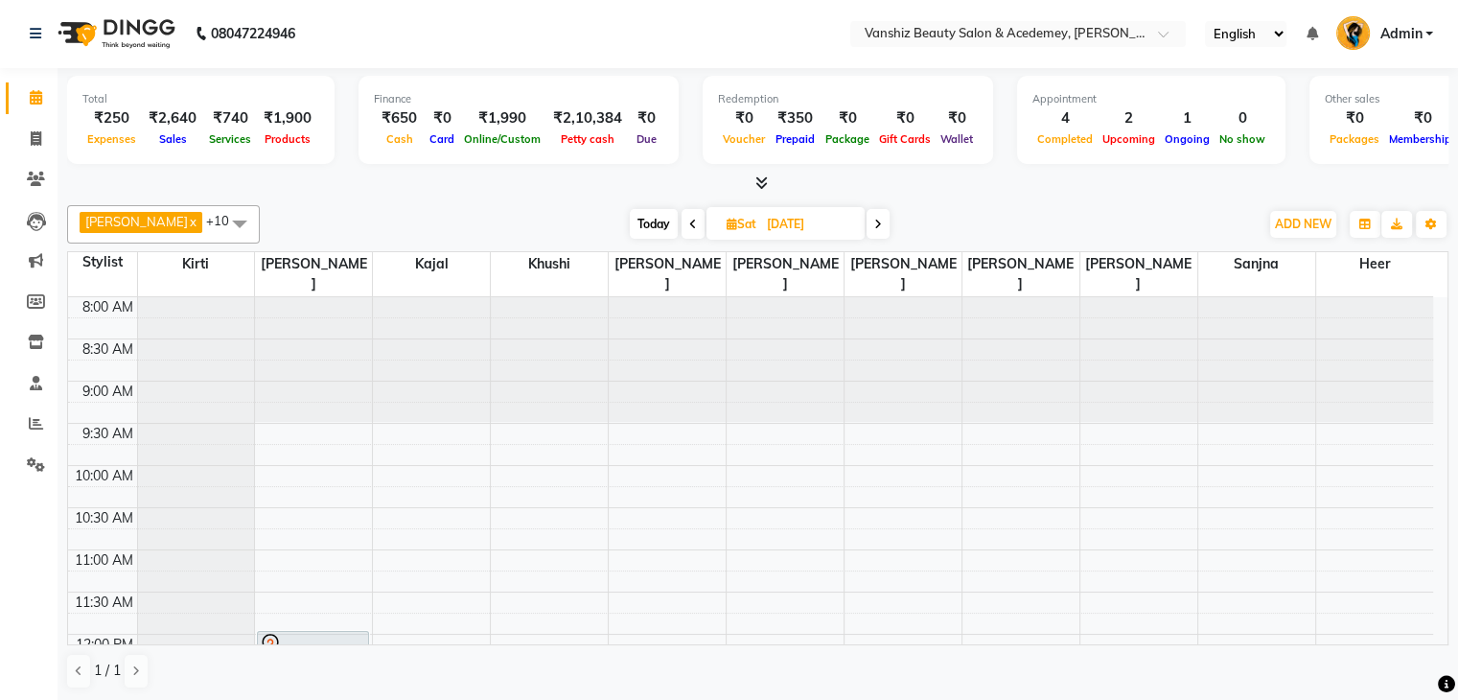
click at [727, 222] on icon at bounding box center [732, 224] width 11 height 12
select select "9"
select select "2025"
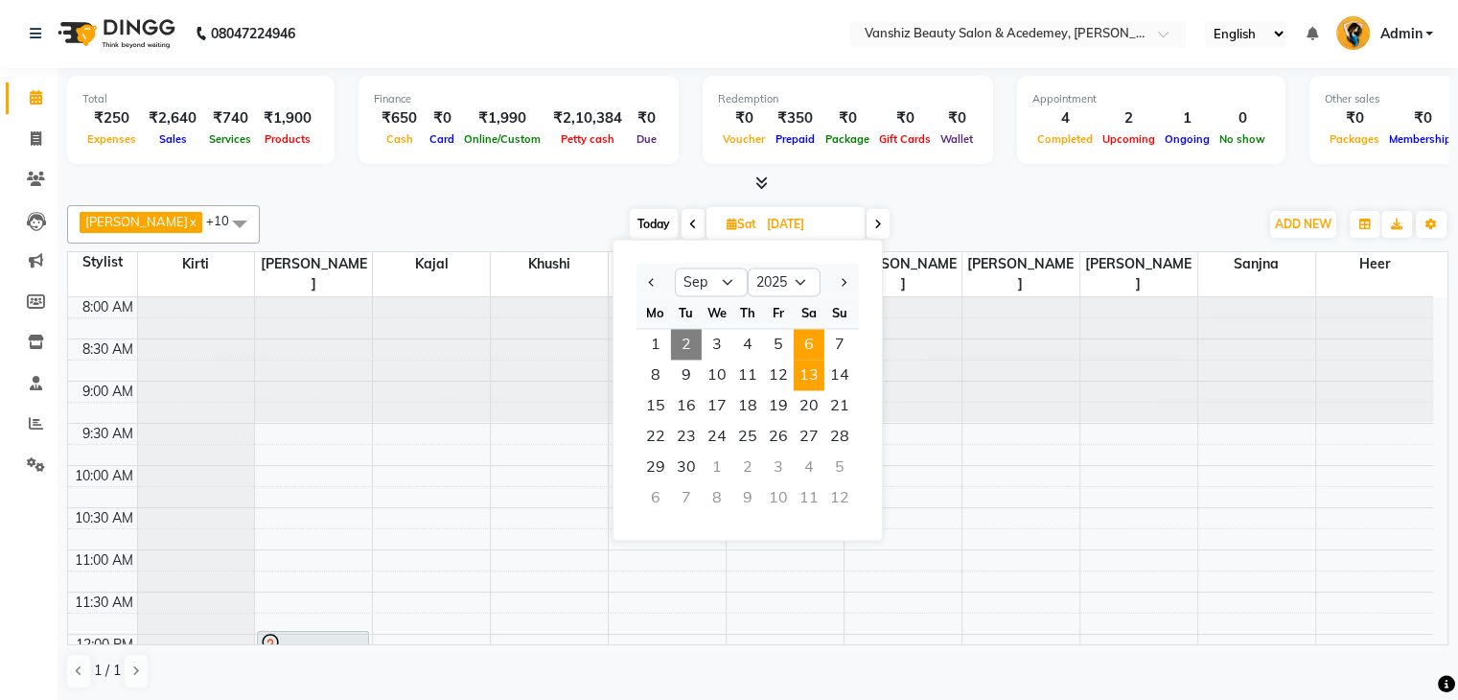
click at [814, 369] on span "13" at bounding box center [809, 374] width 31 height 31
type input "[DATE]"
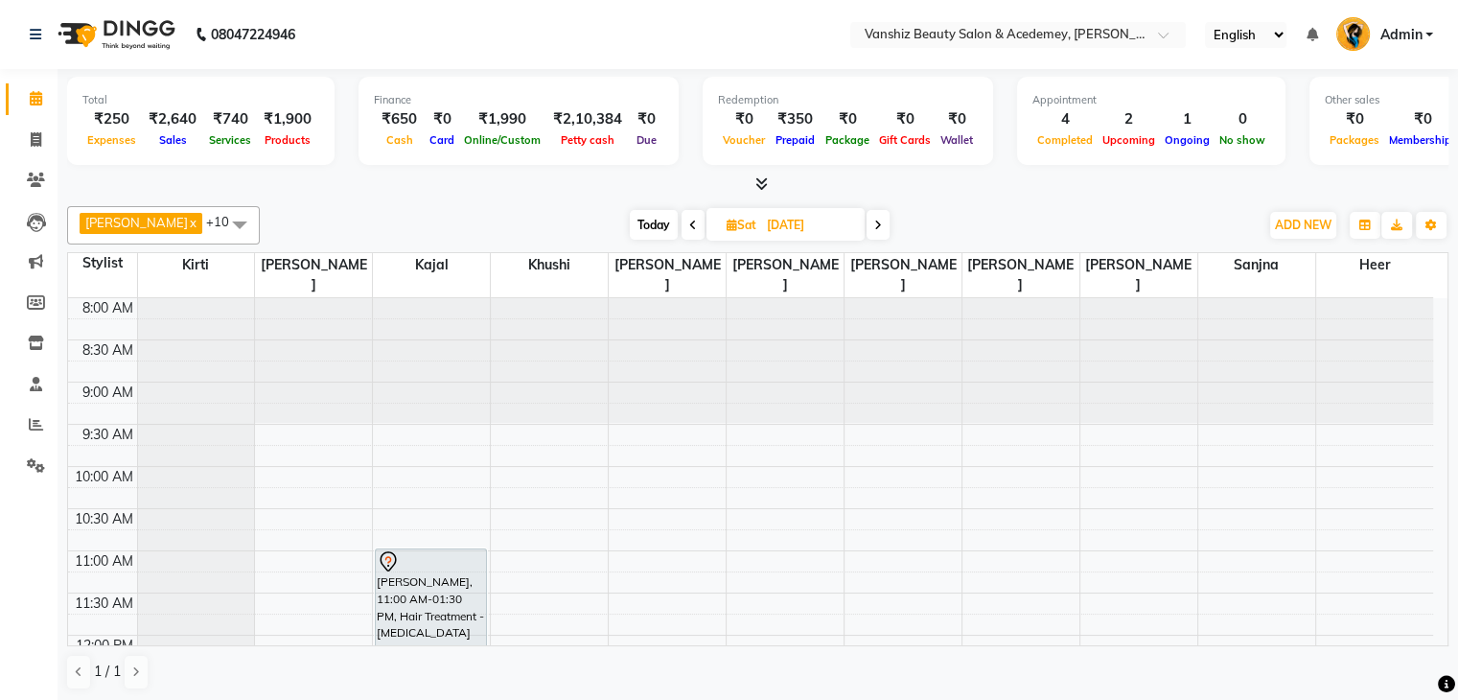
click at [727, 221] on icon at bounding box center [732, 225] width 11 height 12
select select "9"
select select "2025"
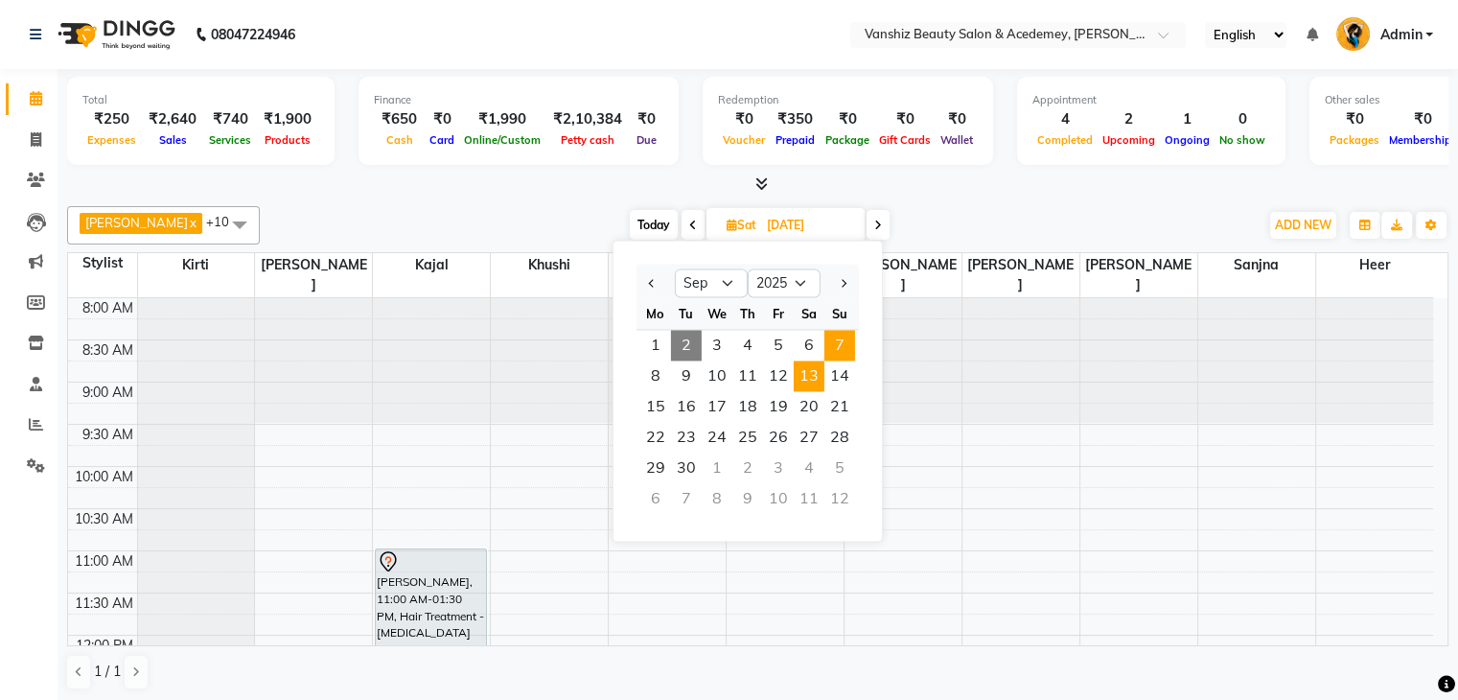
click at [848, 347] on span "7" at bounding box center [839, 345] width 31 height 31
type input "[DATE]"
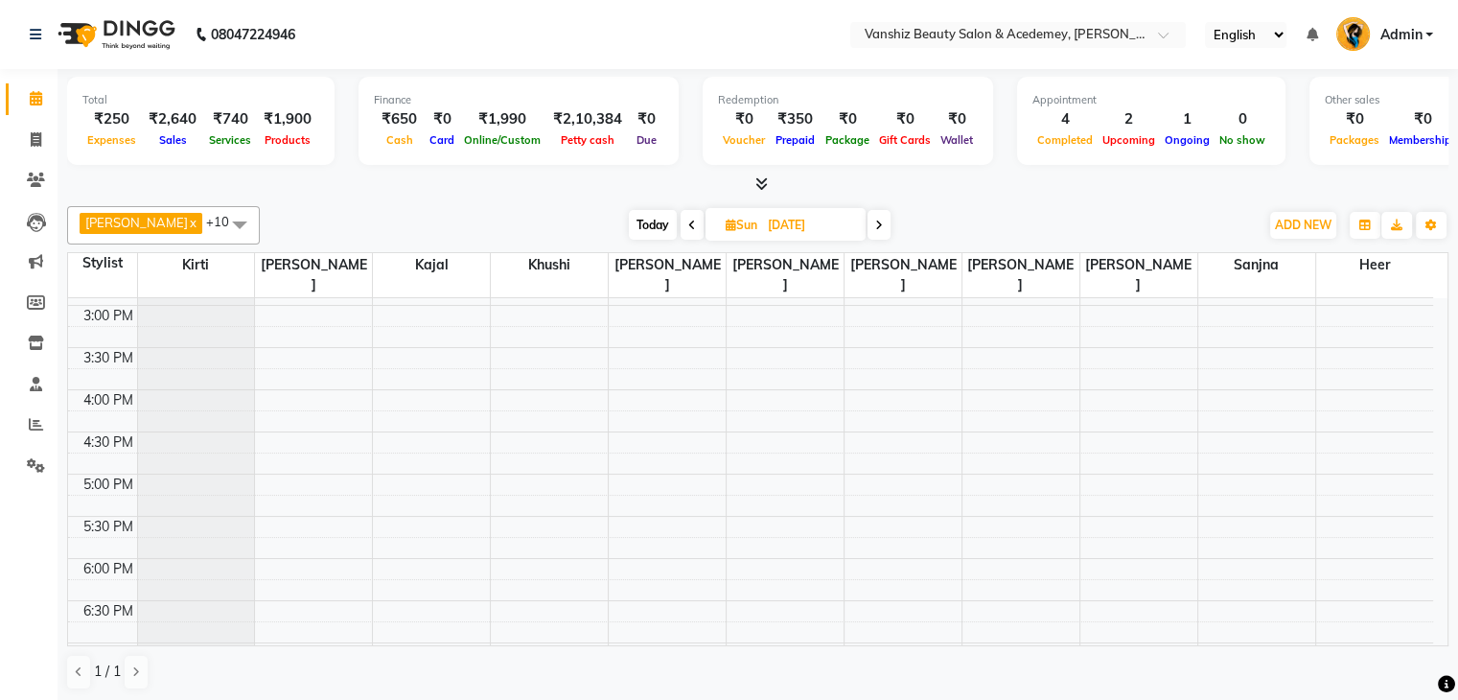
scroll to position [718, 0]
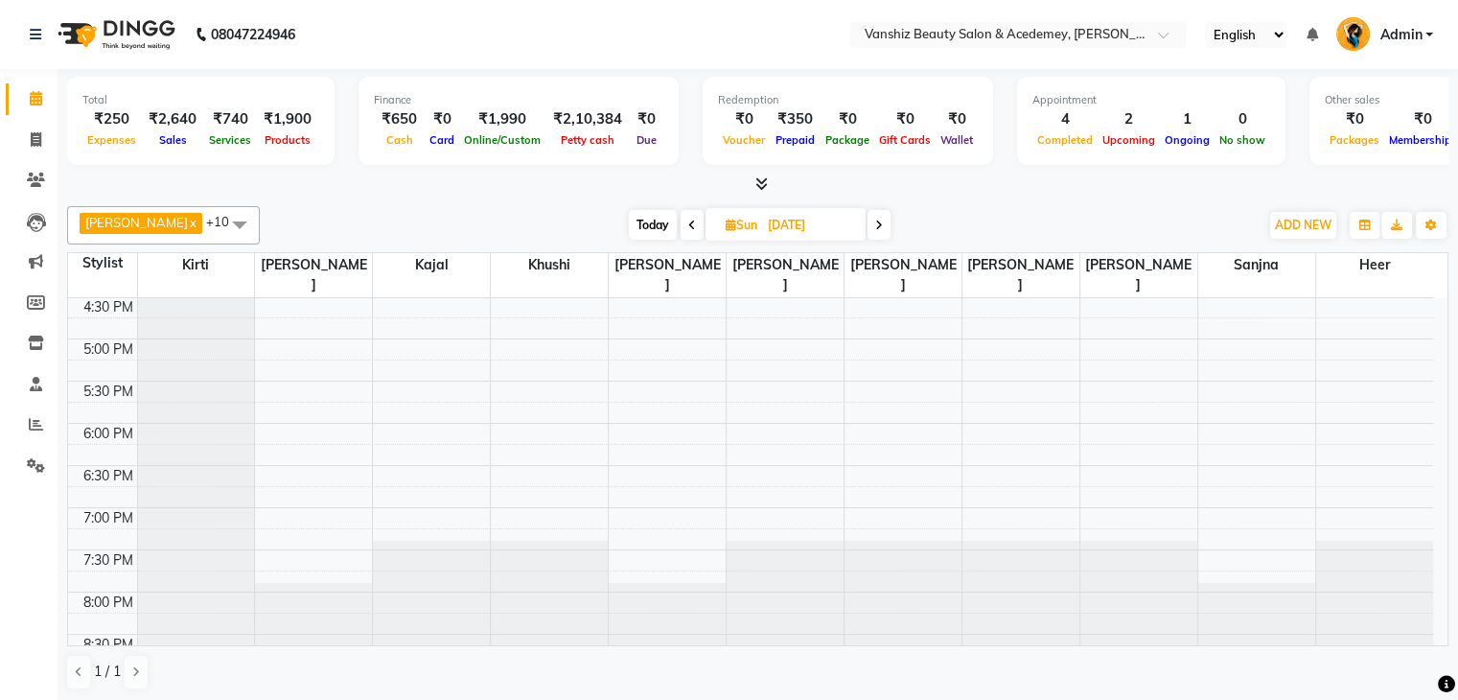
click at [726, 220] on icon at bounding box center [731, 225] width 11 height 12
select select "9"
select select "2025"
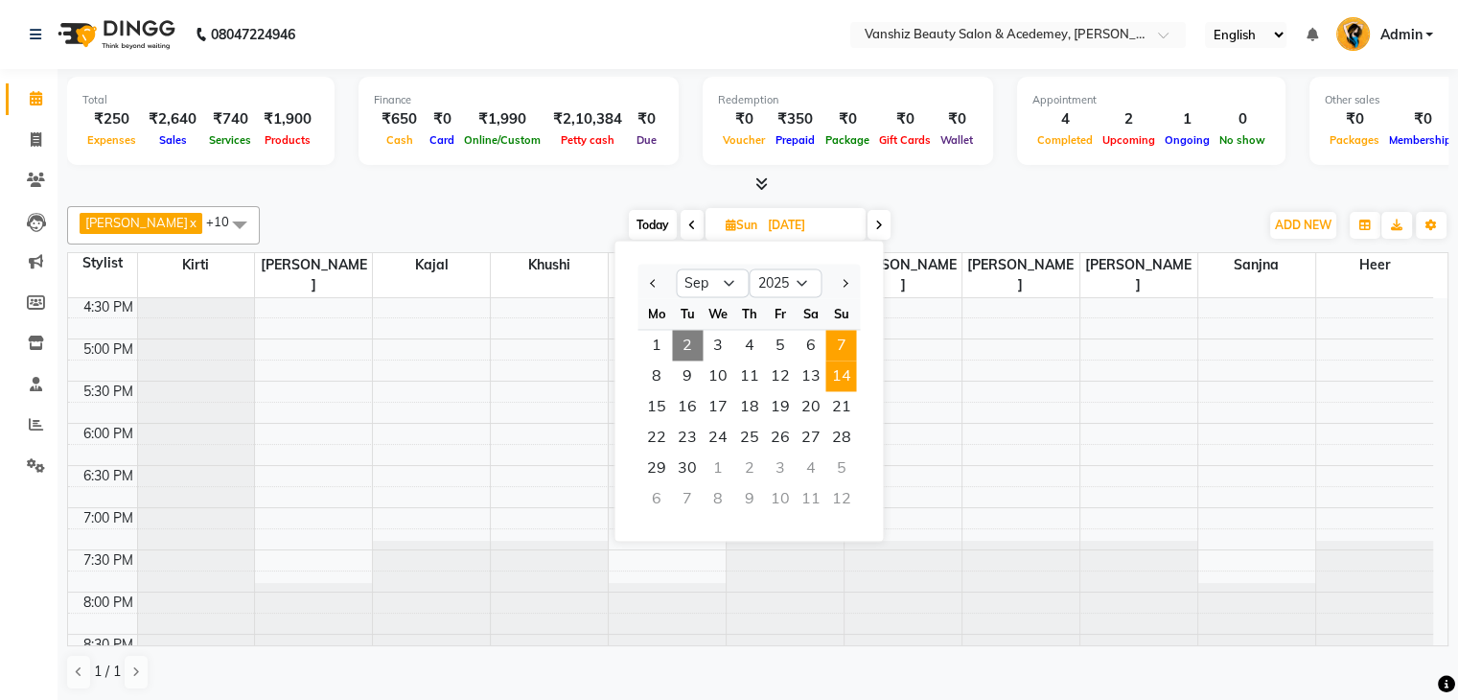
click at [842, 375] on span "14" at bounding box center [840, 375] width 31 height 31
type input "[DATE]"
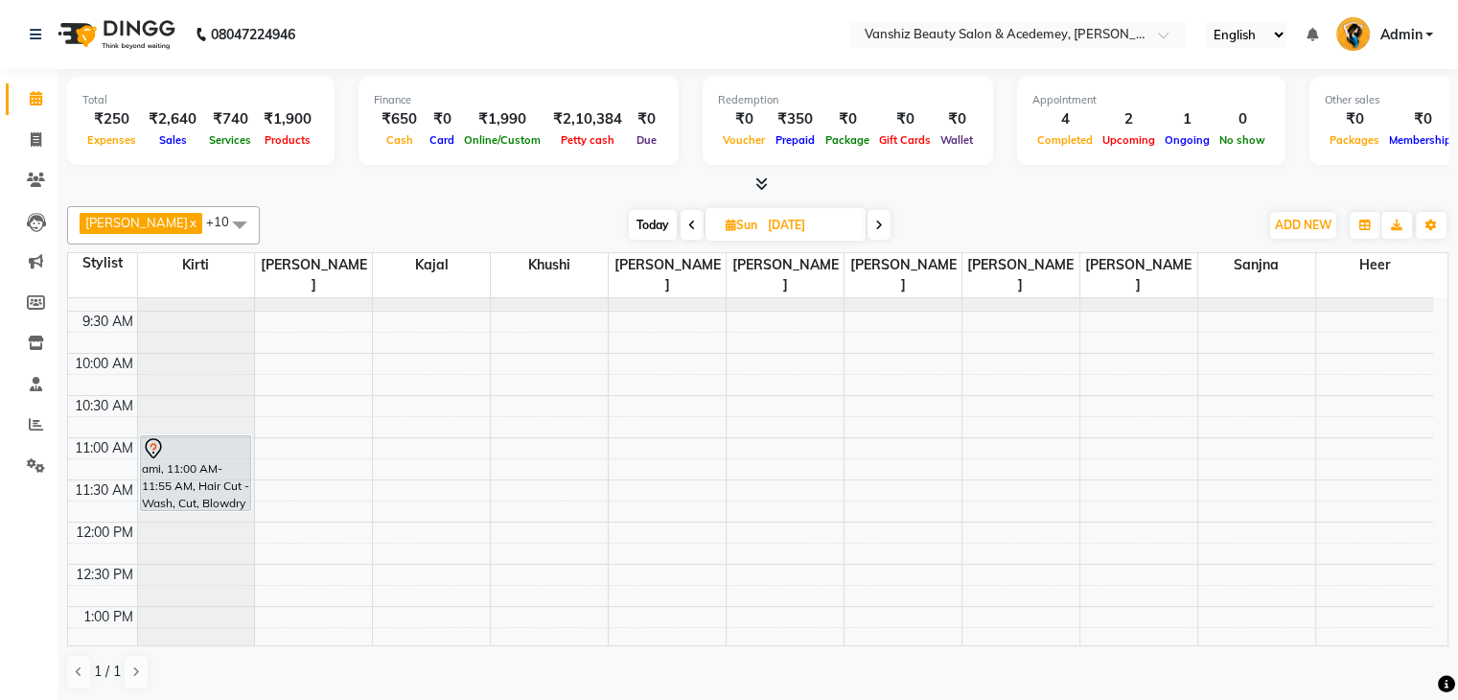
scroll to position [0, 0]
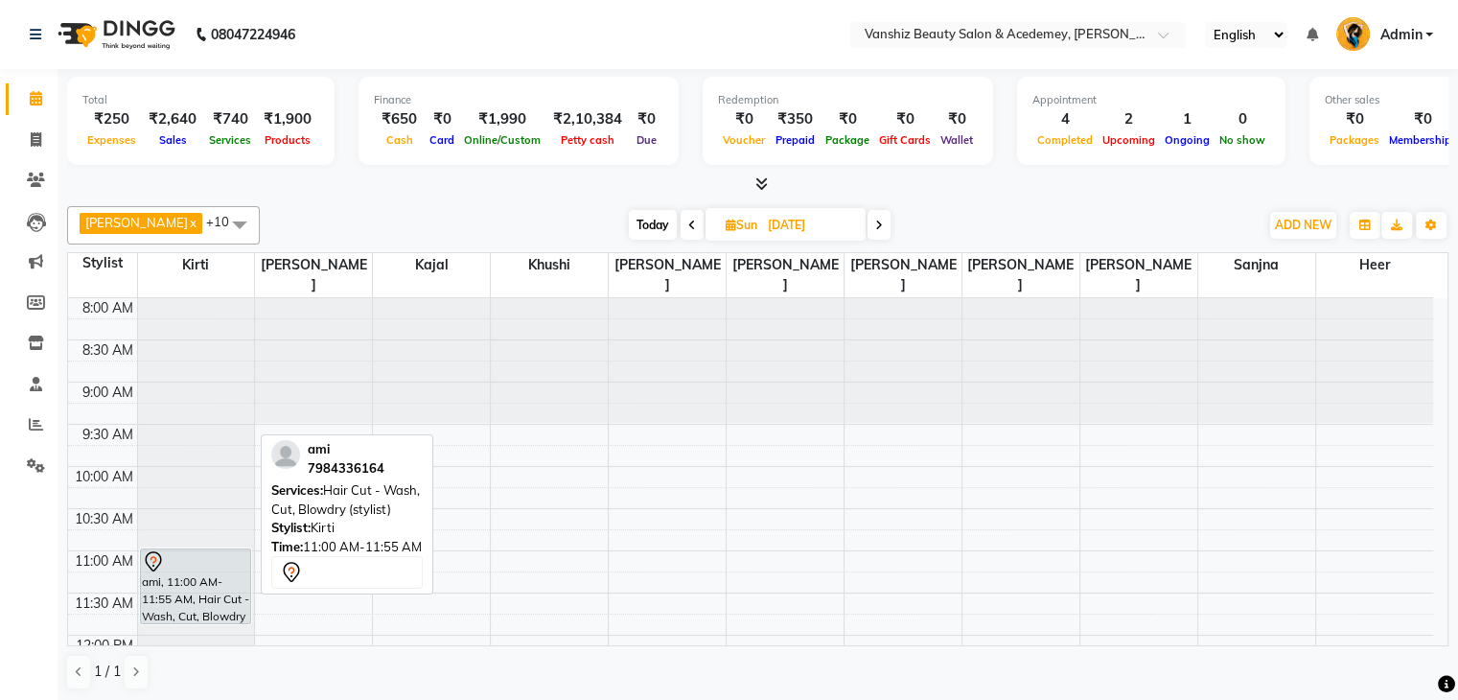
click at [159, 574] on div "ami, 11:00 AM-11:55 AM, Hair Cut - Wash, Cut, Blowdry (stylist)" at bounding box center [196, 586] width 110 height 74
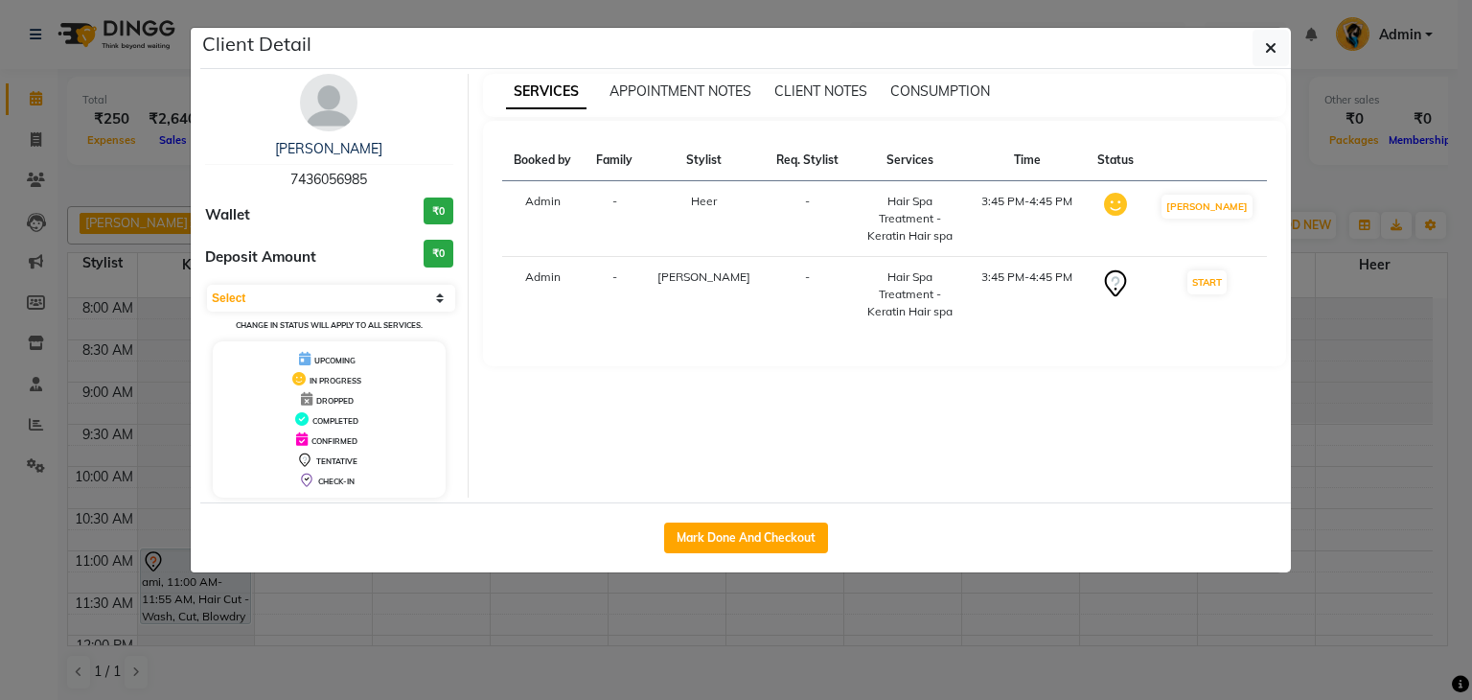
select select "7"
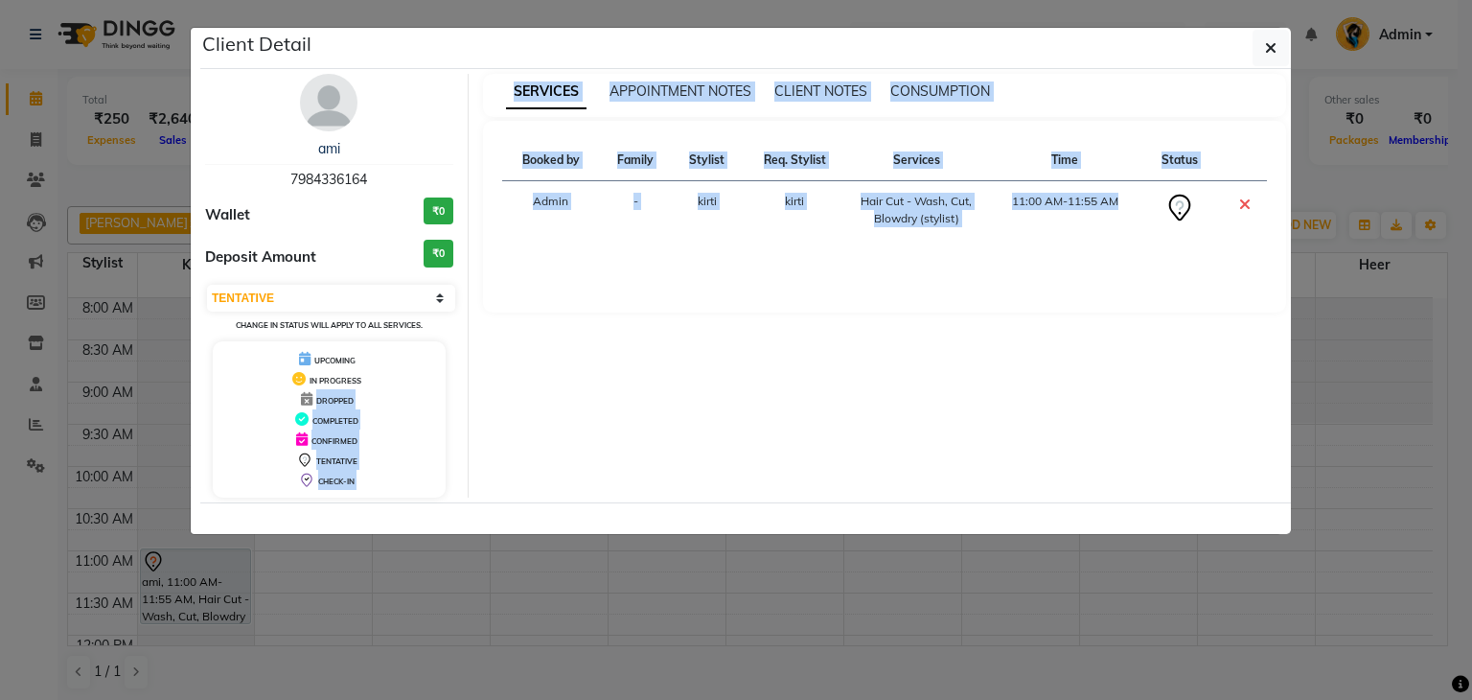
drag, startPoint x: 159, startPoint y: 574, endPoint x: 270, endPoint y: 405, distance: 202.1
click at [270, 405] on ngb-modal-window "Client Detail ami 7984336164 Wallet ₹0 Deposit Amount ₹0 Select CONFIRMED TENTA…" at bounding box center [736, 350] width 1472 height 700
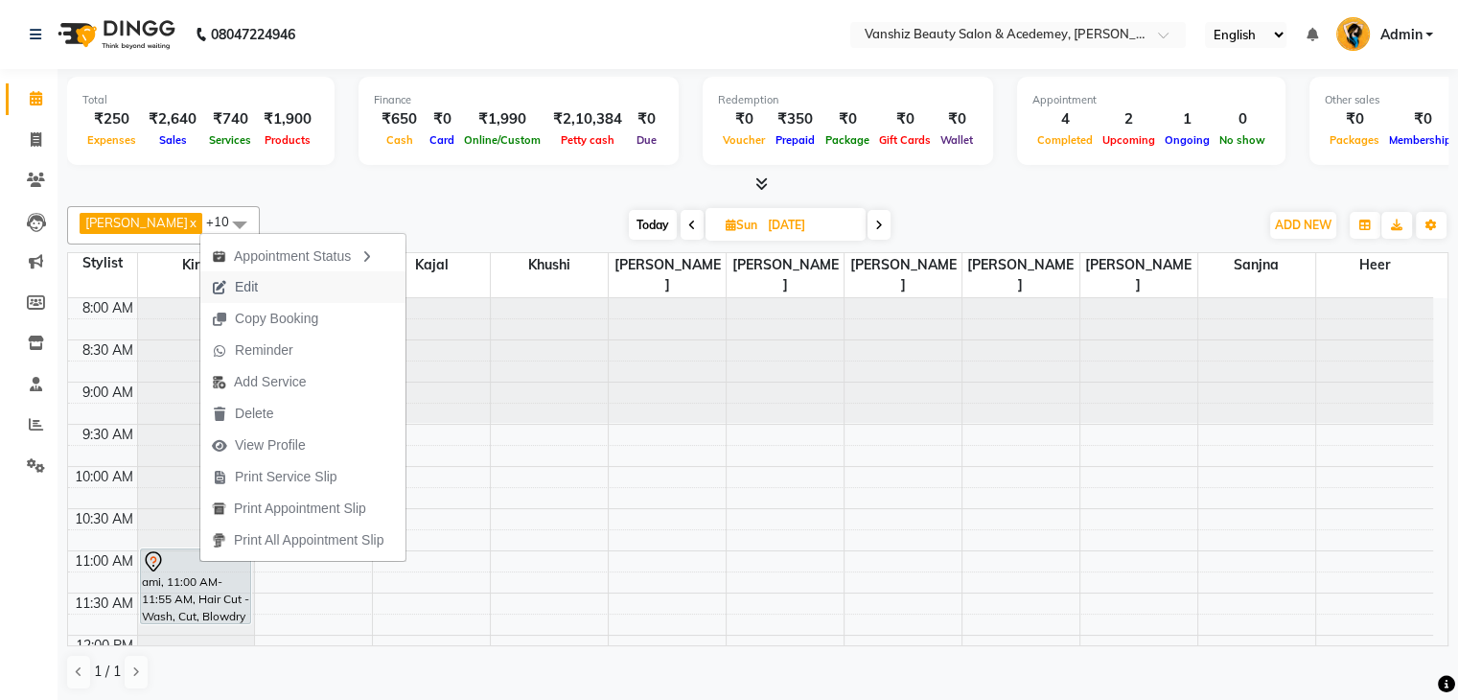
click at [258, 277] on span "Edit" at bounding box center [234, 287] width 69 height 32
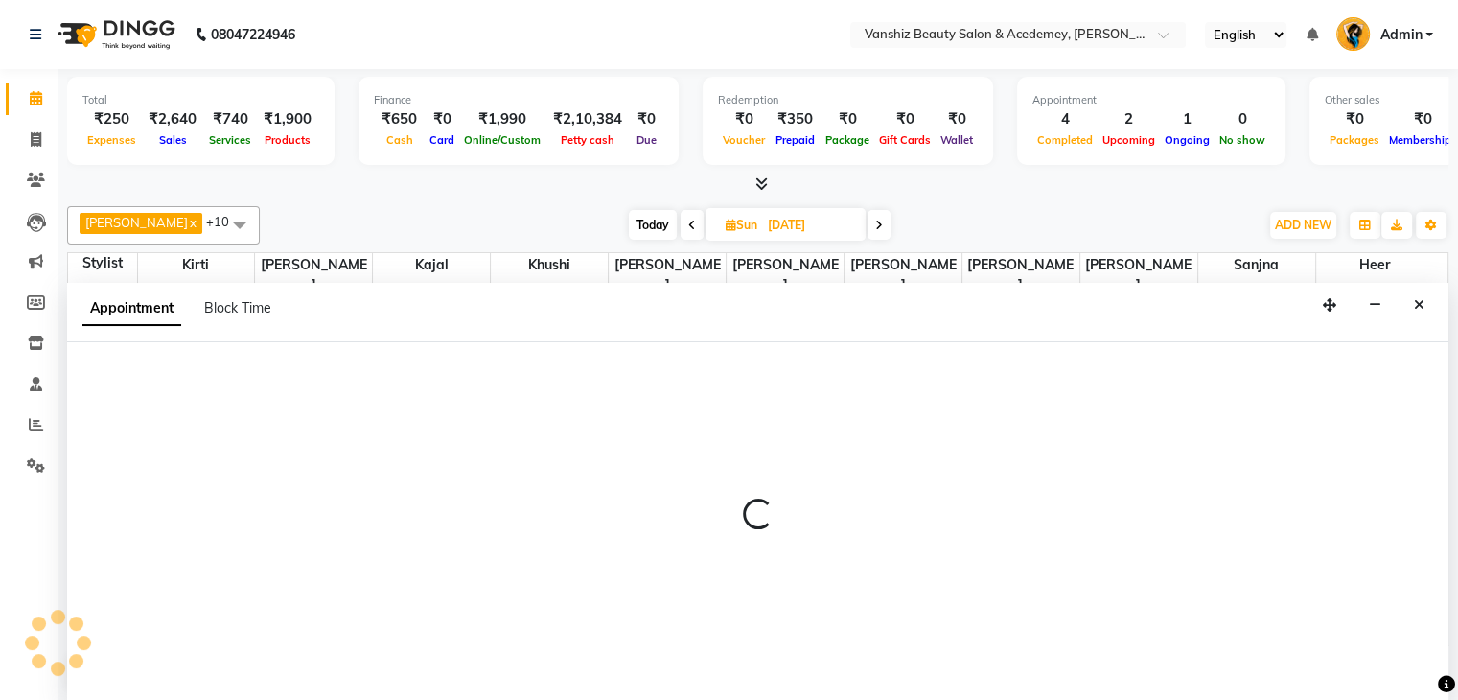
scroll to position [1, 0]
select select "tentative"
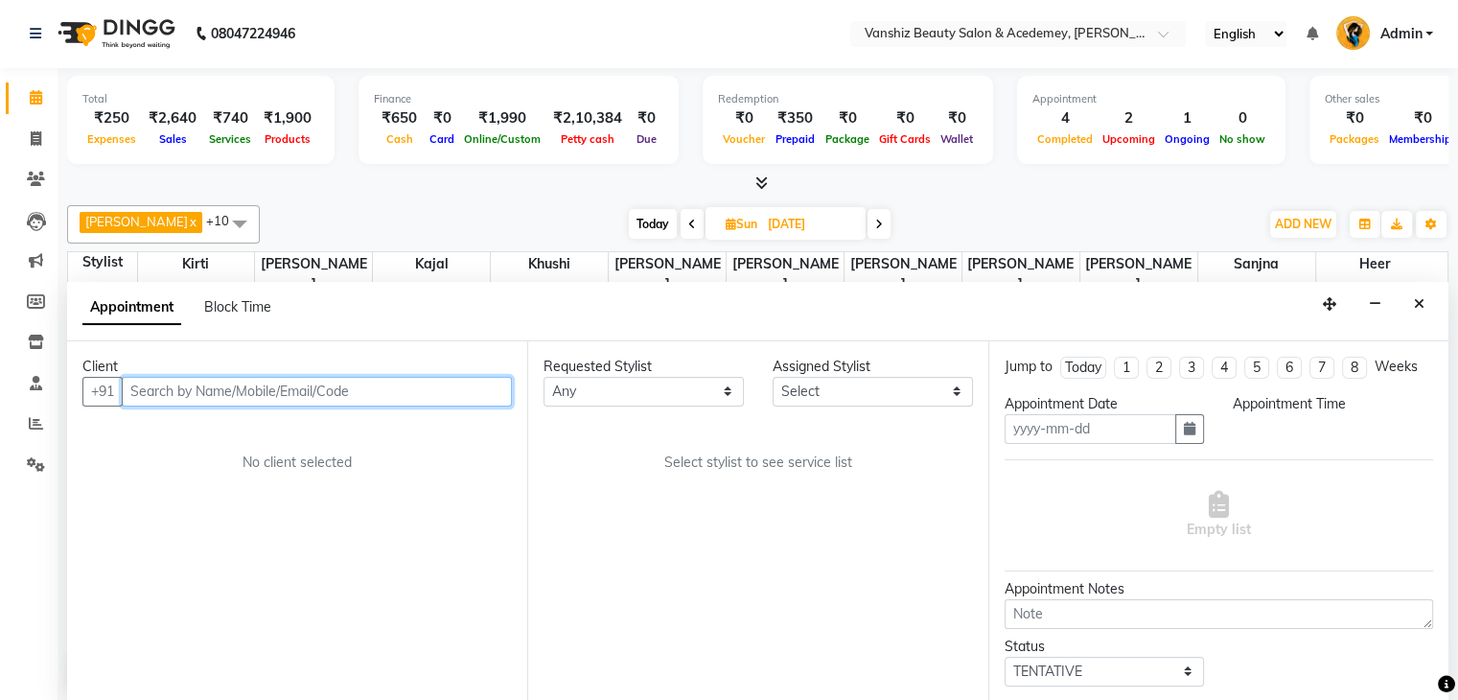
type input "[DATE]"
select select "660"
select select "38128"
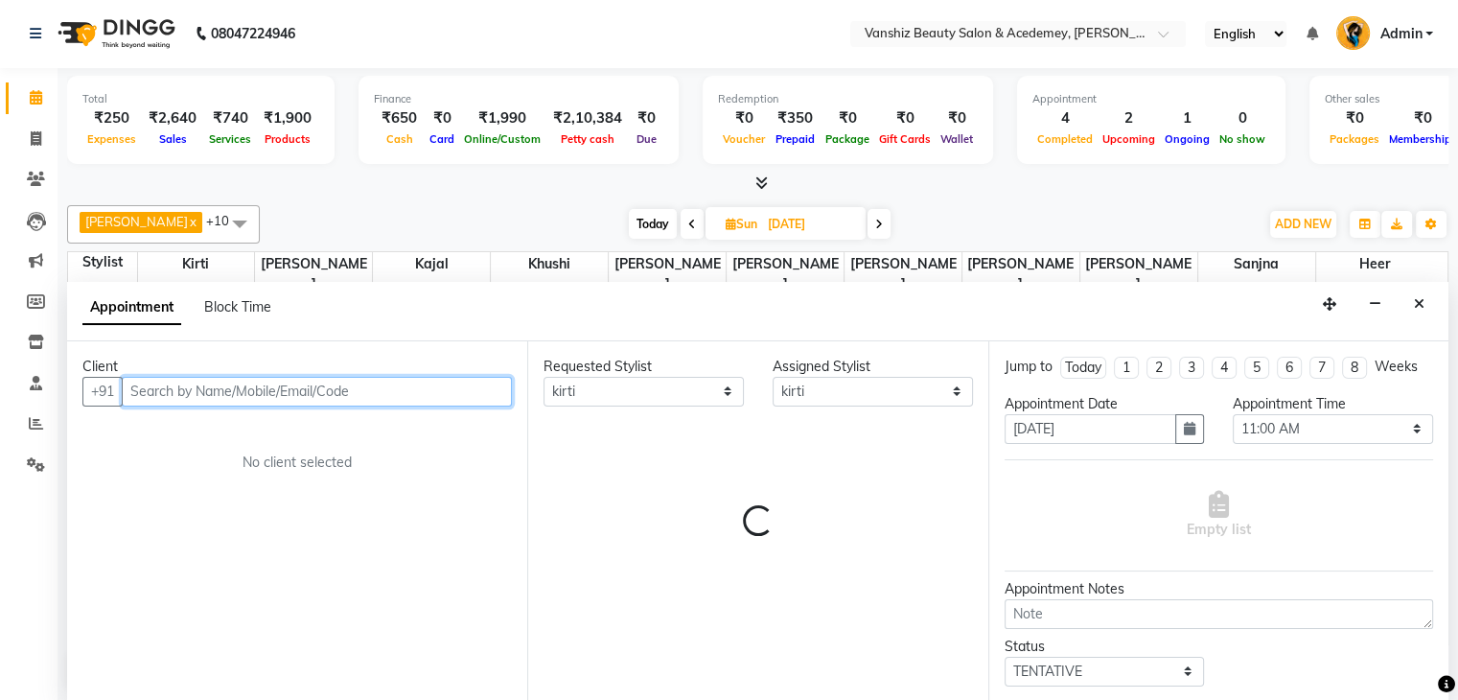
select select "2468"
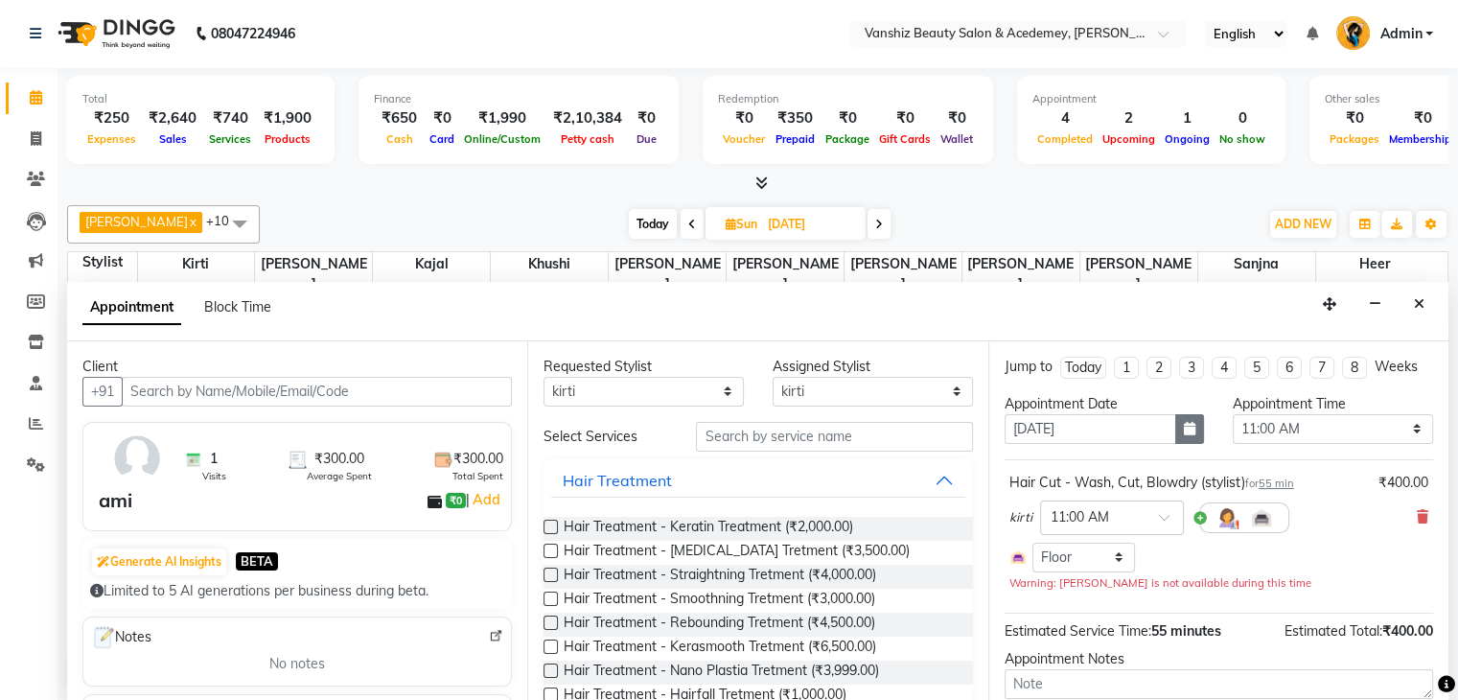
click at [1184, 424] on icon "button" at bounding box center [1190, 428] width 12 height 13
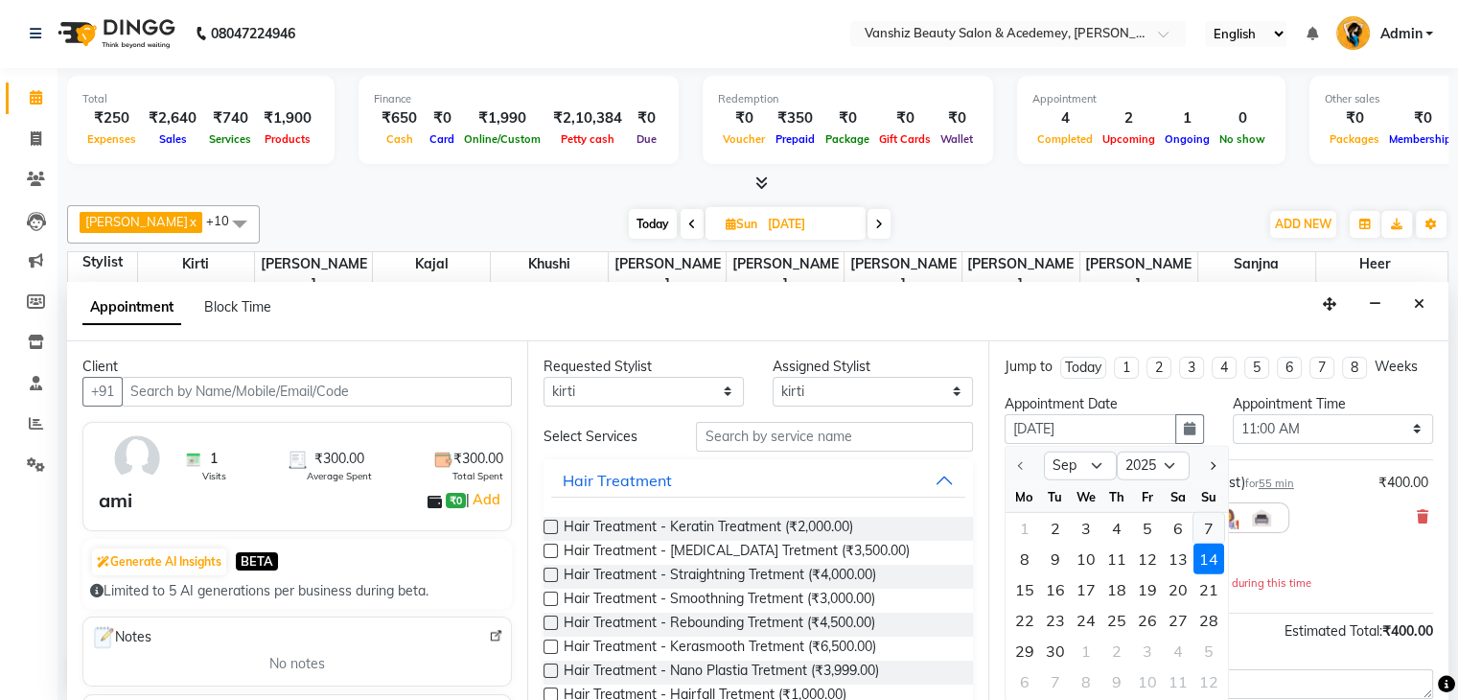
click at [1210, 518] on div "7" at bounding box center [1208, 528] width 31 height 31
type input "[DATE]"
select select "660"
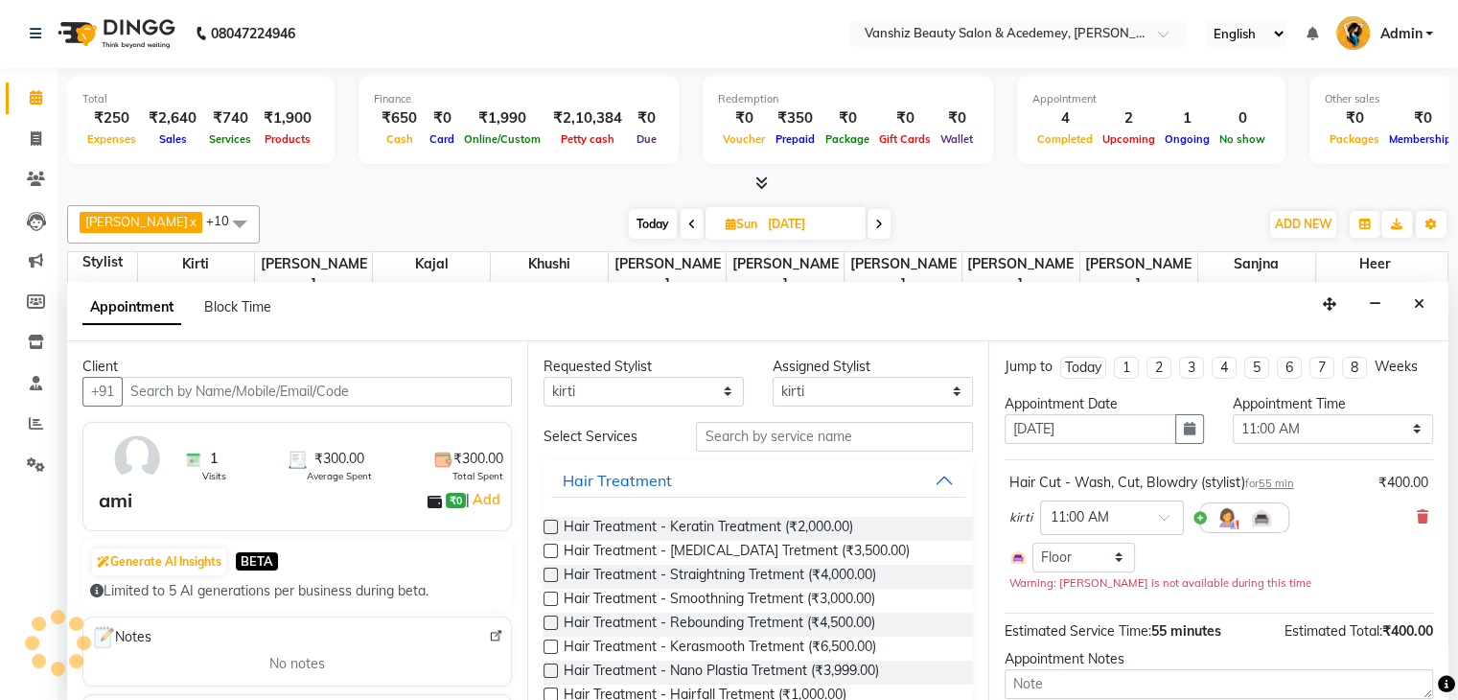
scroll to position [670, 0]
click at [855, 396] on select "Select [PERSON_NAME] [PERSON_NAME] [PERSON_NAME] kajal [PERSON_NAME] [PERSON_NA…" at bounding box center [873, 392] width 200 height 30
select select "59477"
click at [773, 377] on select "Select [PERSON_NAME] [PERSON_NAME] [PERSON_NAME] kajal [PERSON_NAME] [PERSON_NA…" at bounding box center [873, 392] width 200 height 30
click at [797, 427] on input "text" at bounding box center [834, 437] width 276 height 30
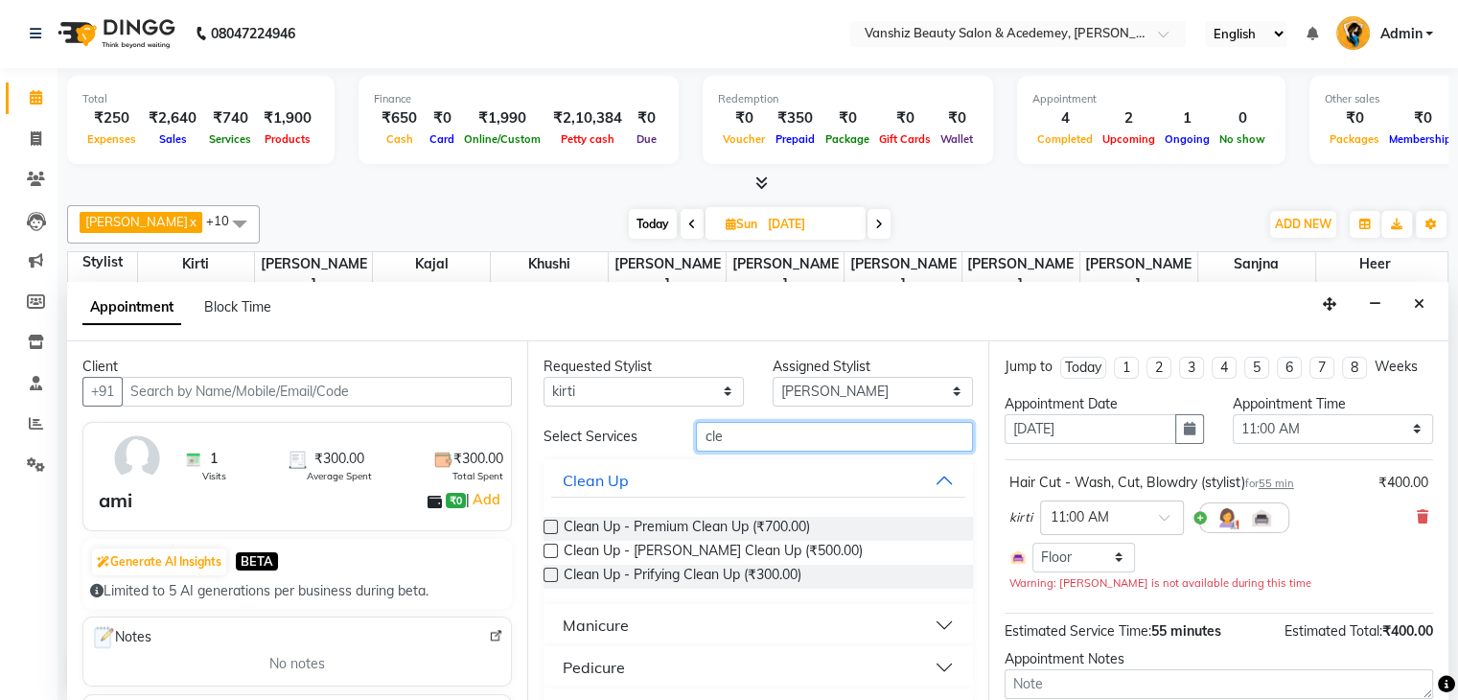
type input "cle"
click at [549, 567] on label at bounding box center [550, 574] width 14 height 14
click at [549, 570] on input "checkbox" at bounding box center [549, 576] width 12 height 12
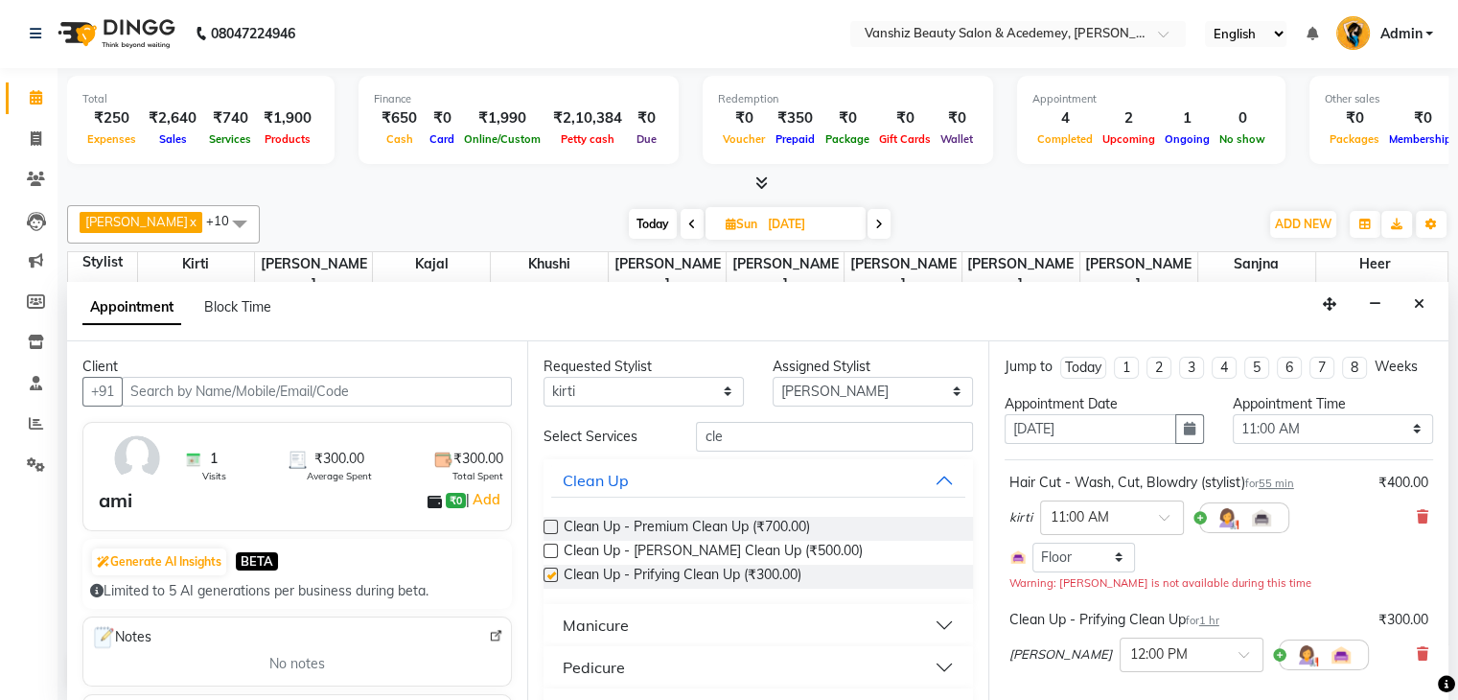
checkbox input "false"
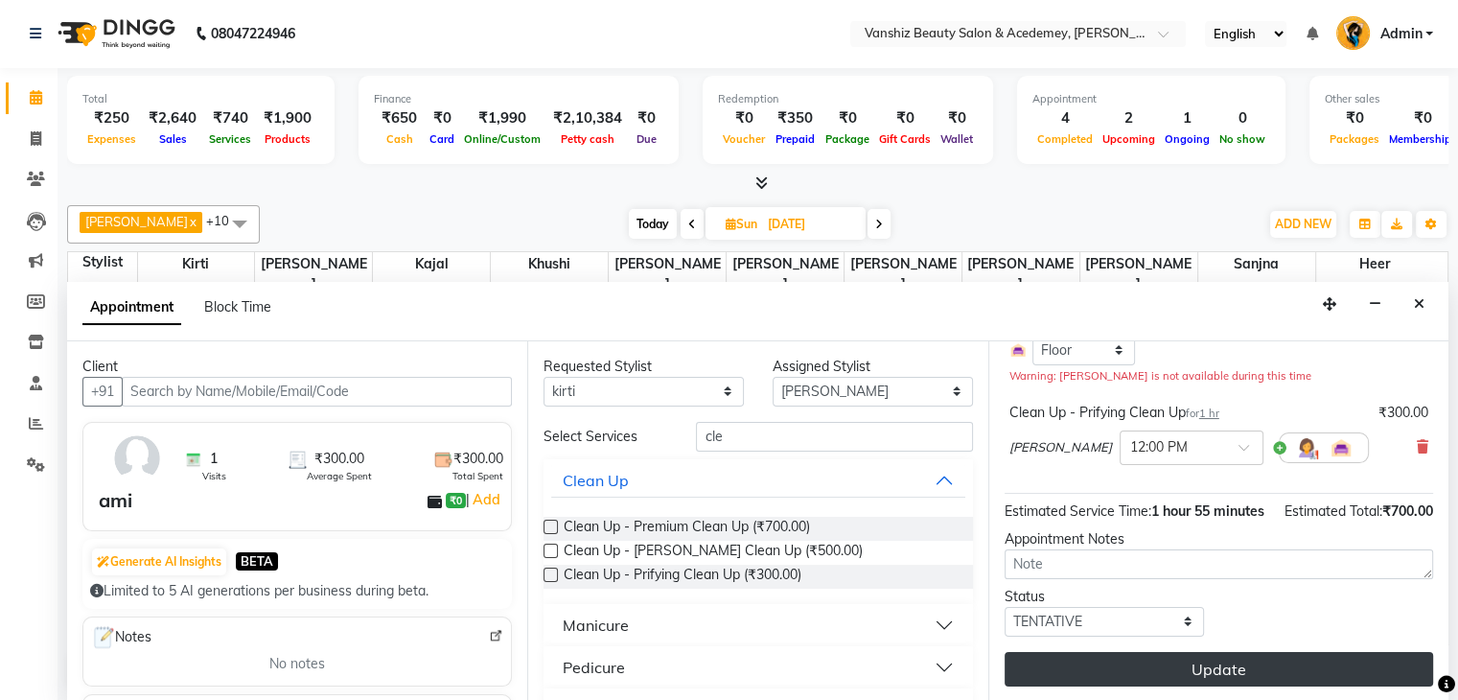
click at [1319, 671] on button "Update" at bounding box center [1219, 669] width 428 height 35
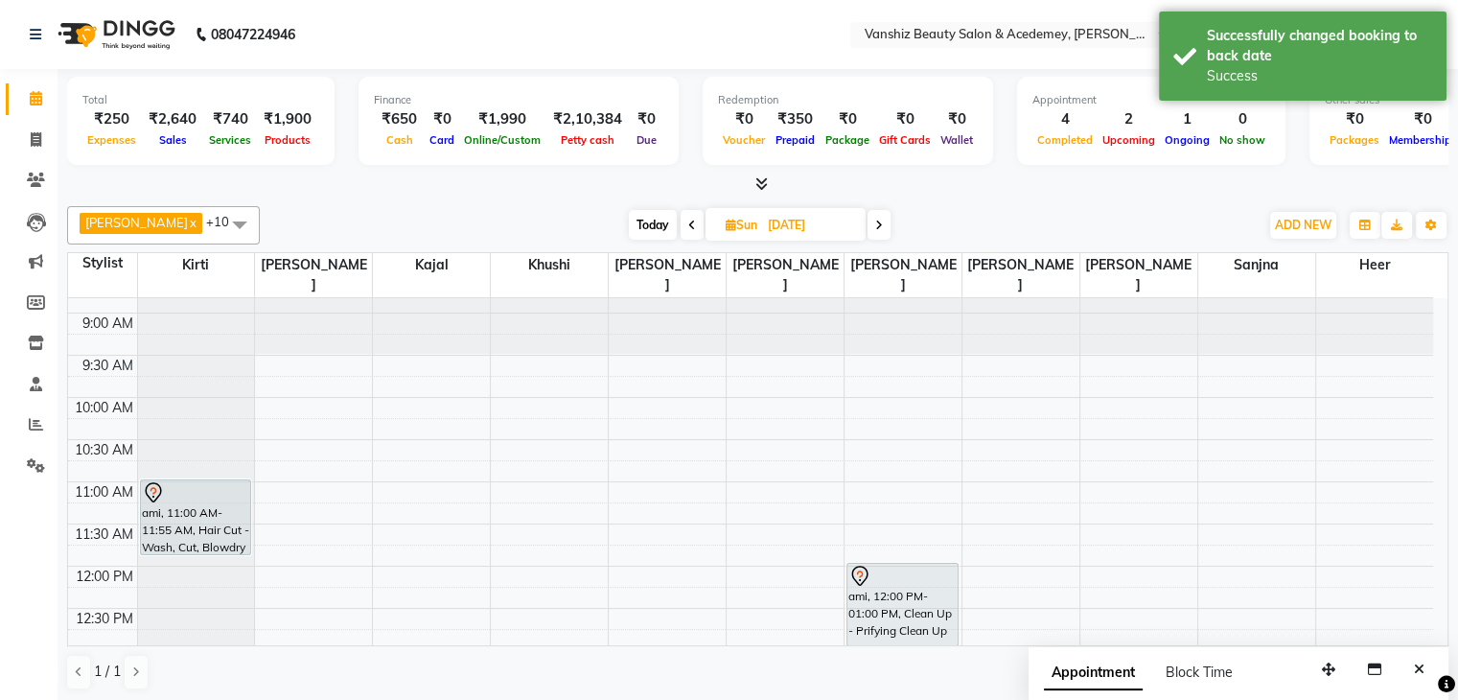
scroll to position [71, 0]
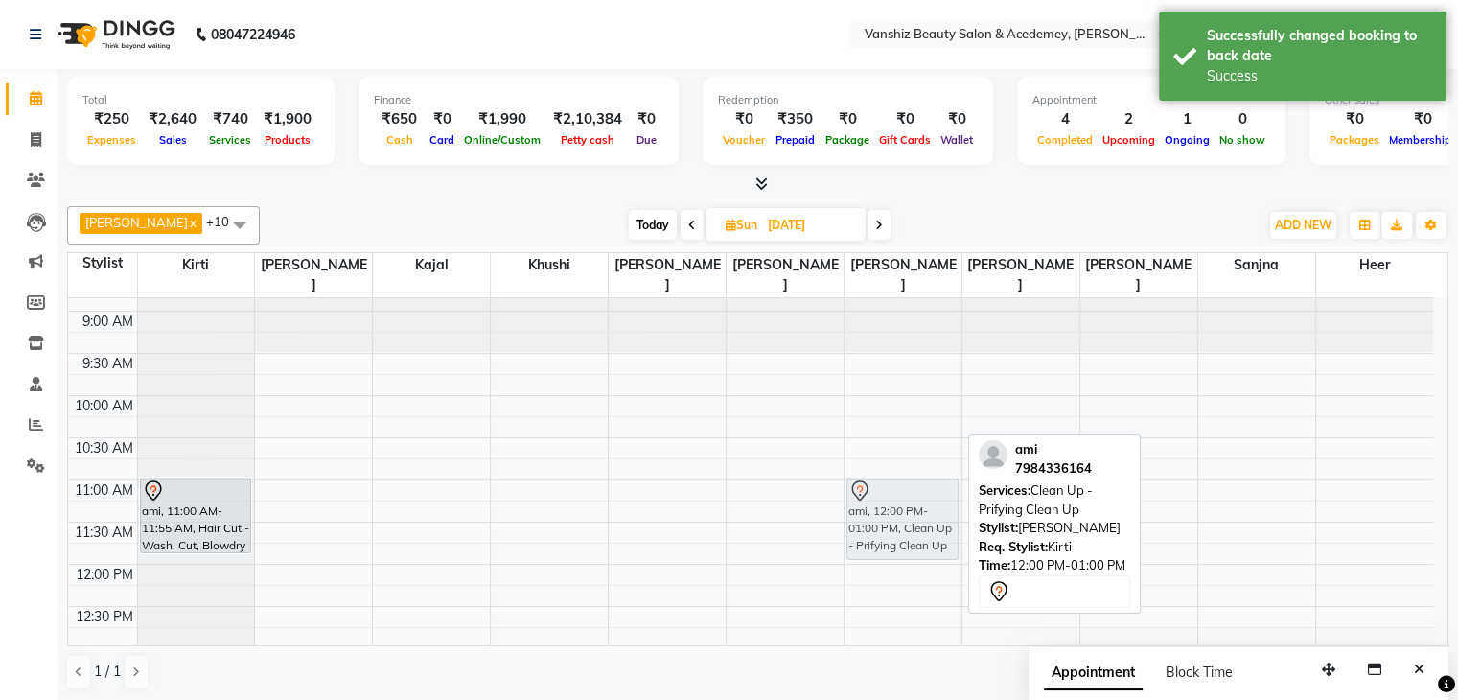
drag, startPoint x: 878, startPoint y: 555, endPoint x: 865, endPoint y: 473, distance: 83.5
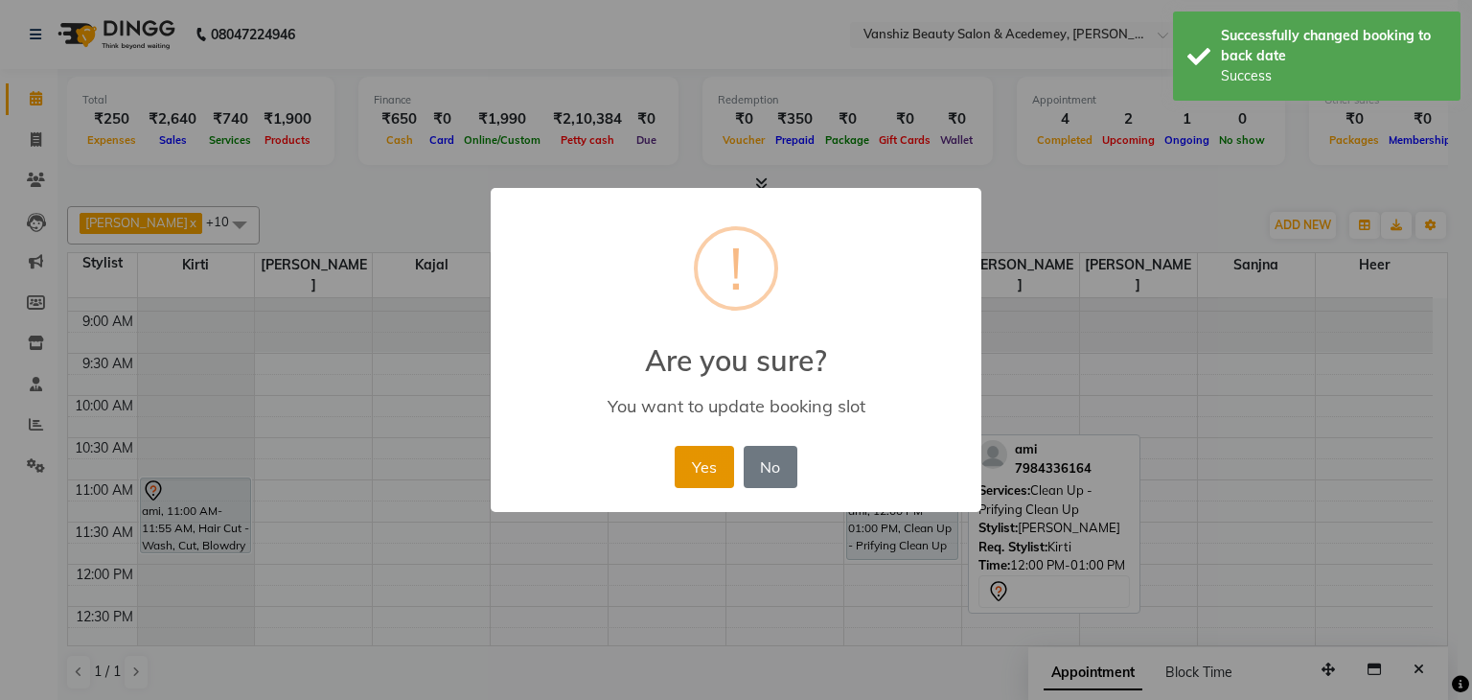
click at [692, 465] on button "Yes" at bounding box center [704, 467] width 58 height 42
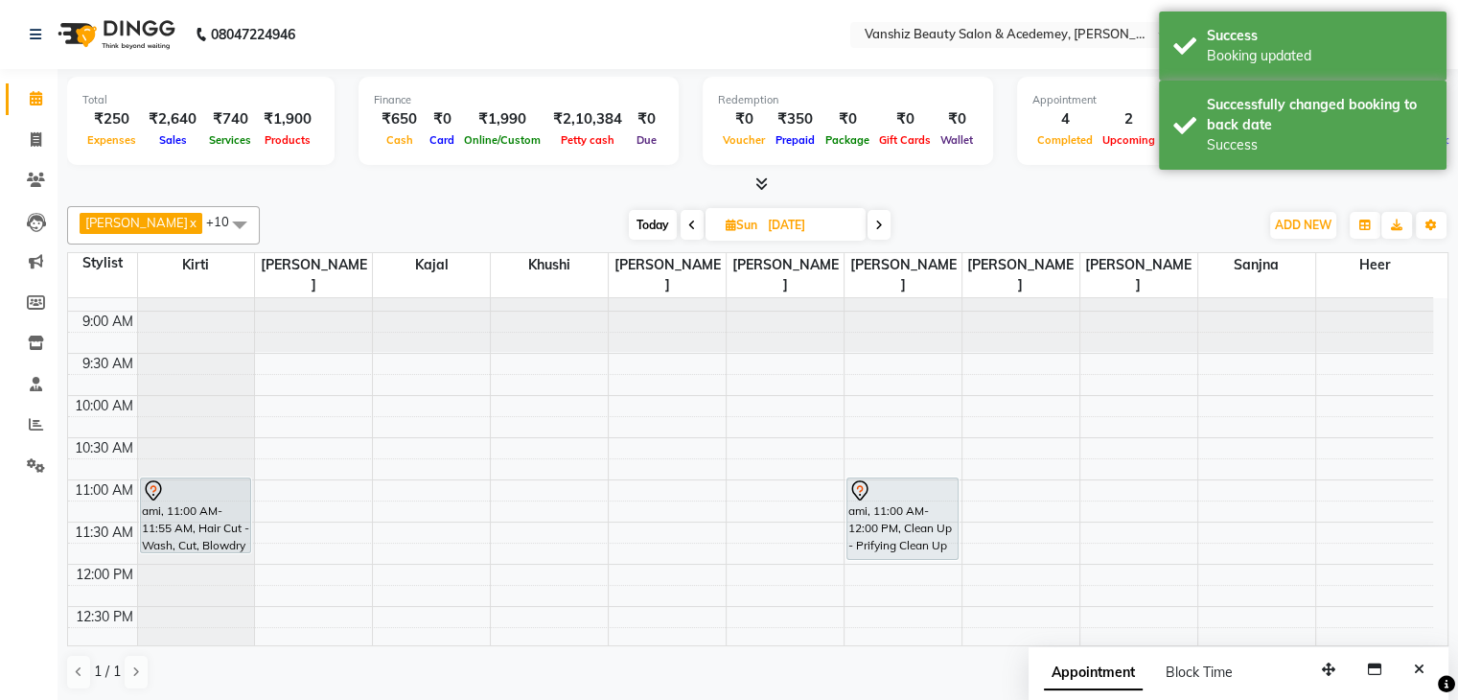
click at [629, 219] on span "Today" at bounding box center [653, 225] width 48 height 30
type input "02-09-2025"
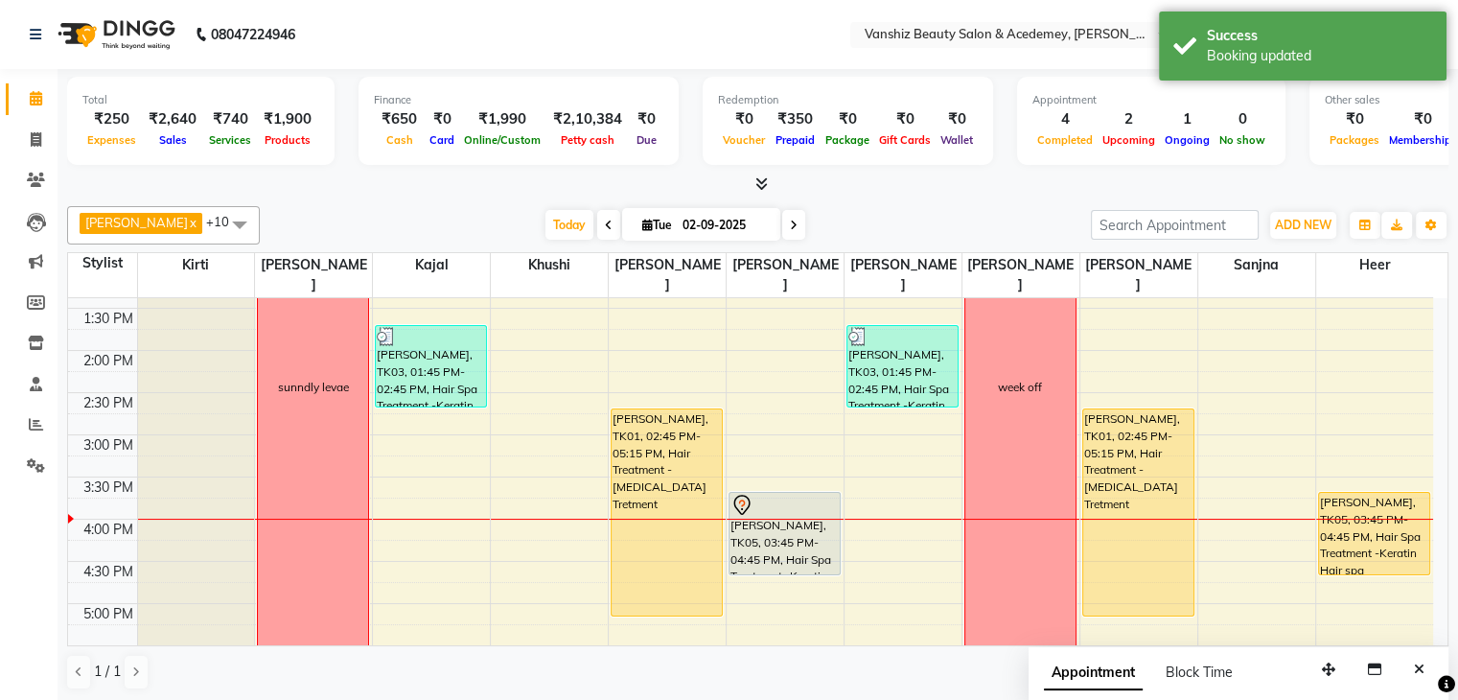
scroll to position [454, 0]
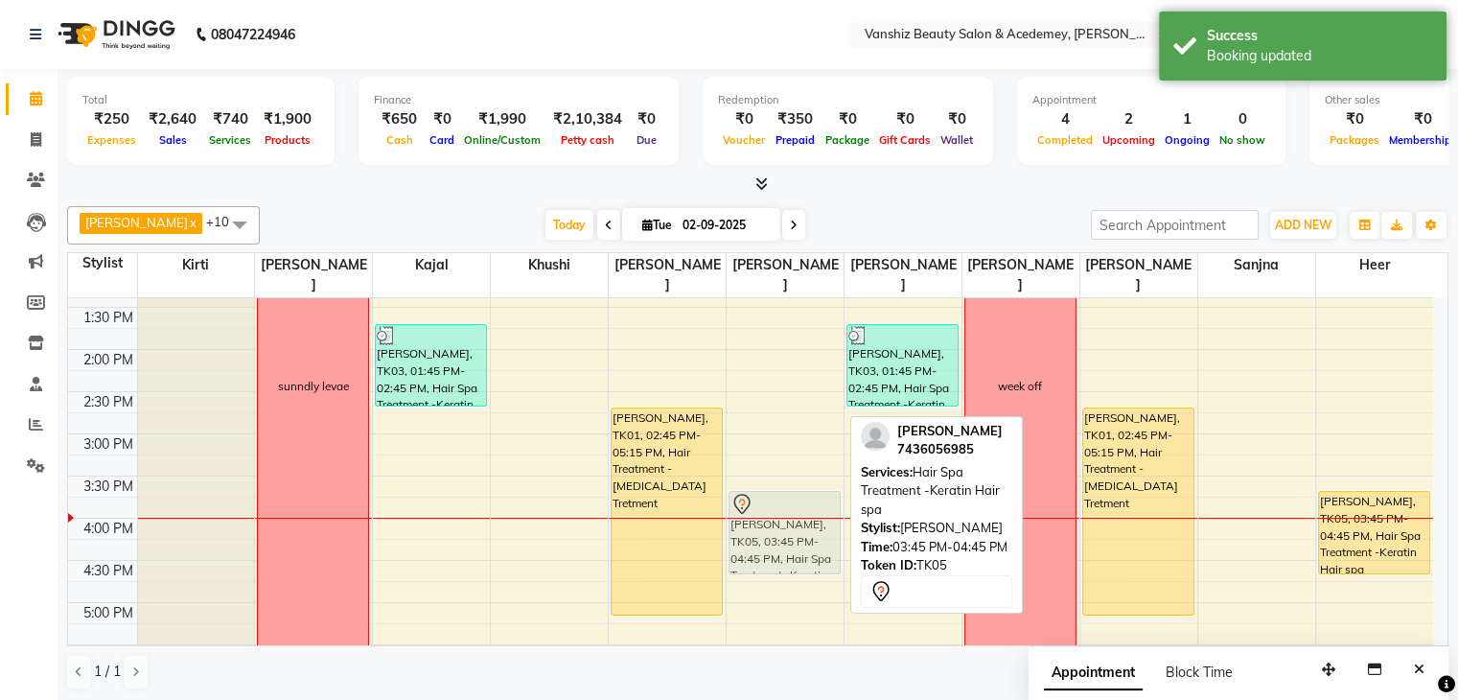
click at [765, 533] on div "[PERSON_NAME], TK05, 03:45 PM-04:45 PM, Hair Spa Treatment -Keratin Hair spa [P…" at bounding box center [785, 392] width 117 height 1096
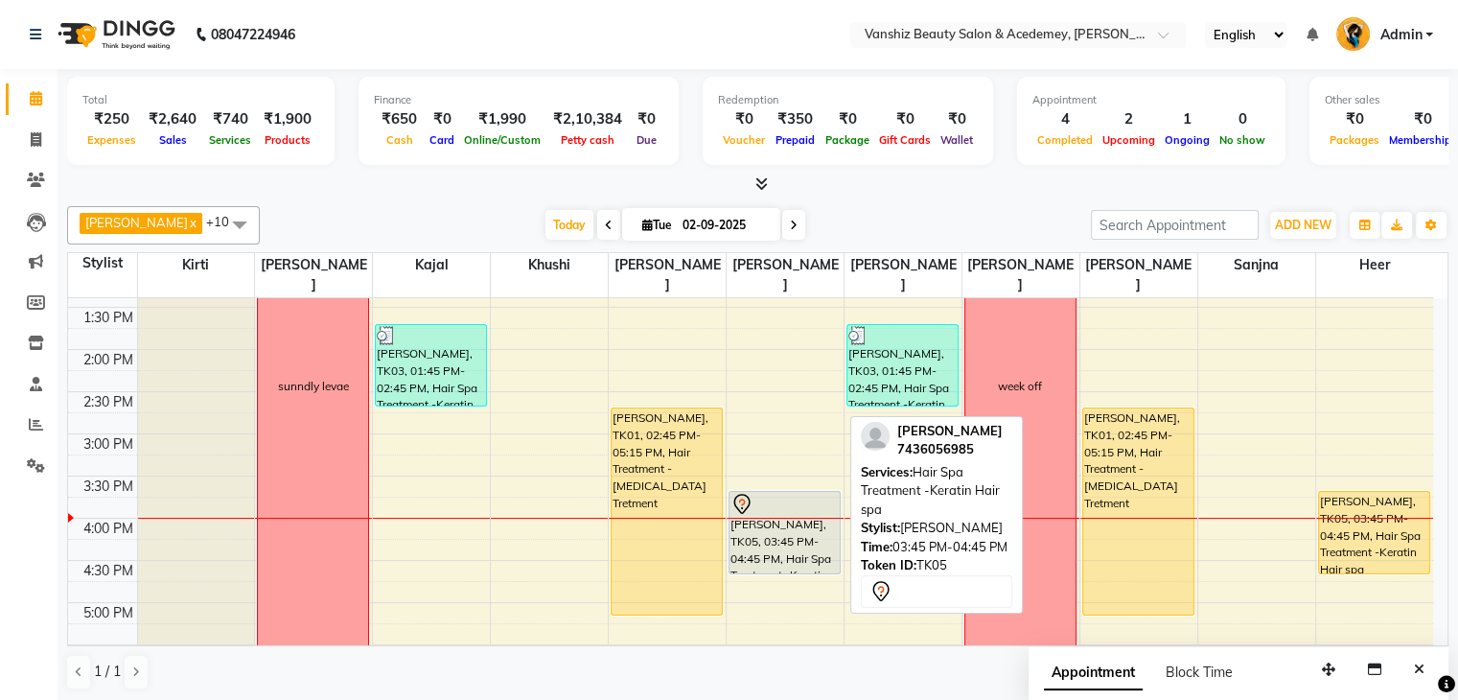
click at [764, 533] on div "[PERSON_NAME], TK05, 03:45 PM-04:45 PM, Hair Spa Treatment -Keratin Hair spa" at bounding box center [784, 532] width 110 height 81
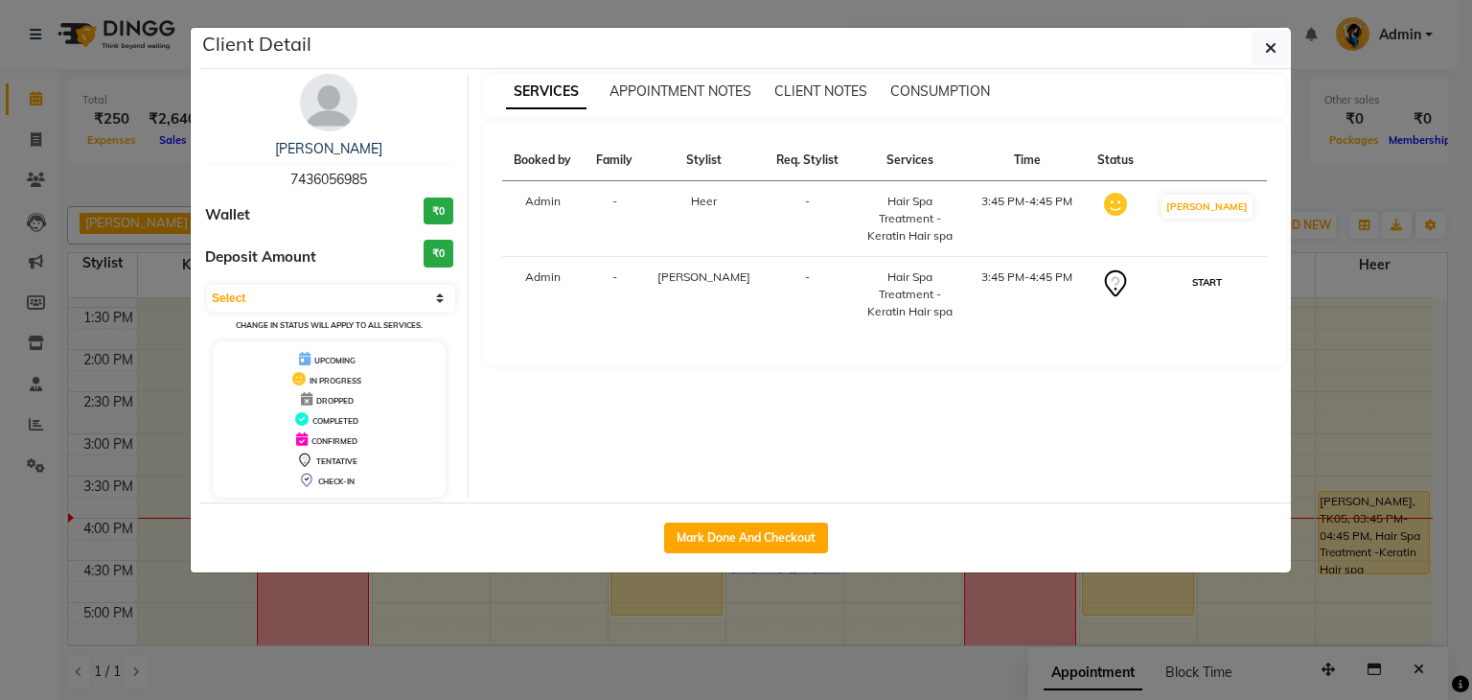
click at [1201, 270] on button "START" at bounding box center [1207, 282] width 39 height 24
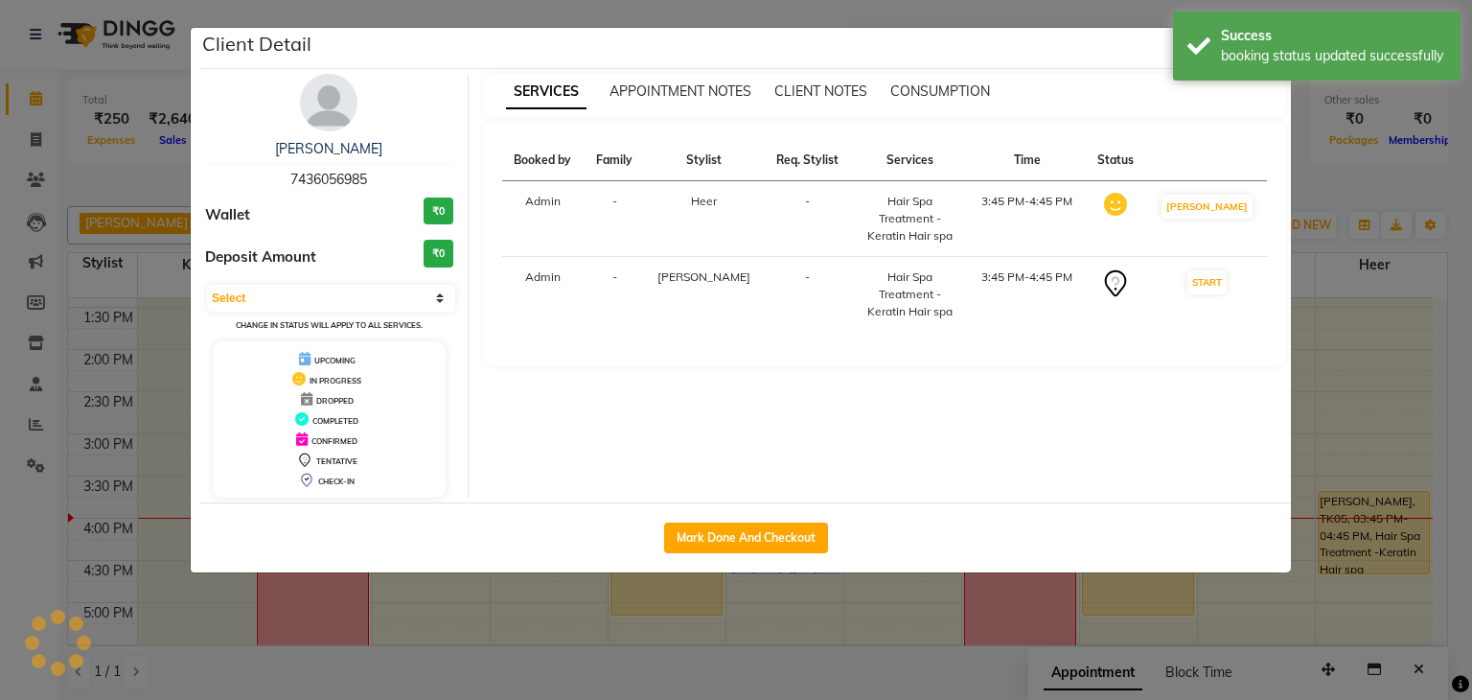
select select "1"
click at [1457, 356] on ngb-modal-window "Client Detail [PERSON_NAME] 7436056985 Wallet ₹0 Deposit Amount ₹0 Select IN SE…" at bounding box center [736, 350] width 1472 height 700
